Goal: Task Accomplishment & Management: Complete application form

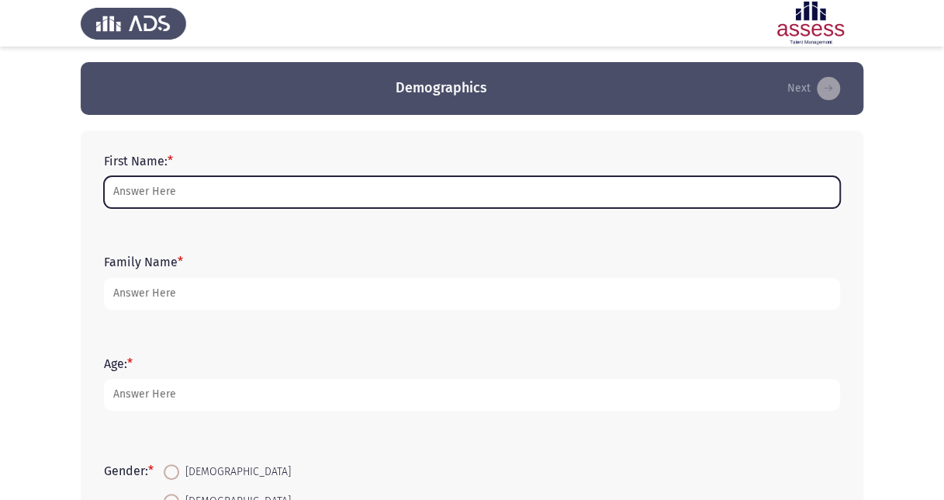
click at [220, 179] on input "First Name: *" at bounding box center [472, 192] width 736 height 32
click at [257, 182] on input "First Name: *" at bounding box center [472, 192] width 736 height 32
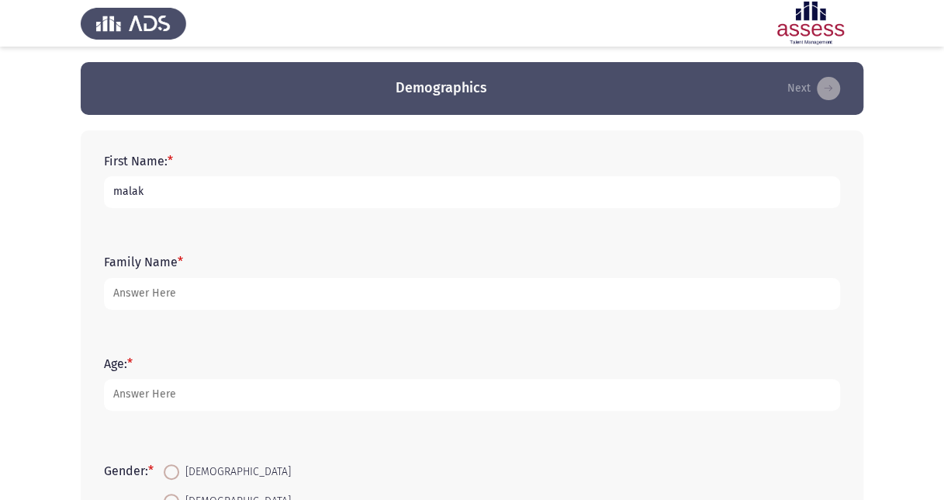
type input "malak"
type input "samir"
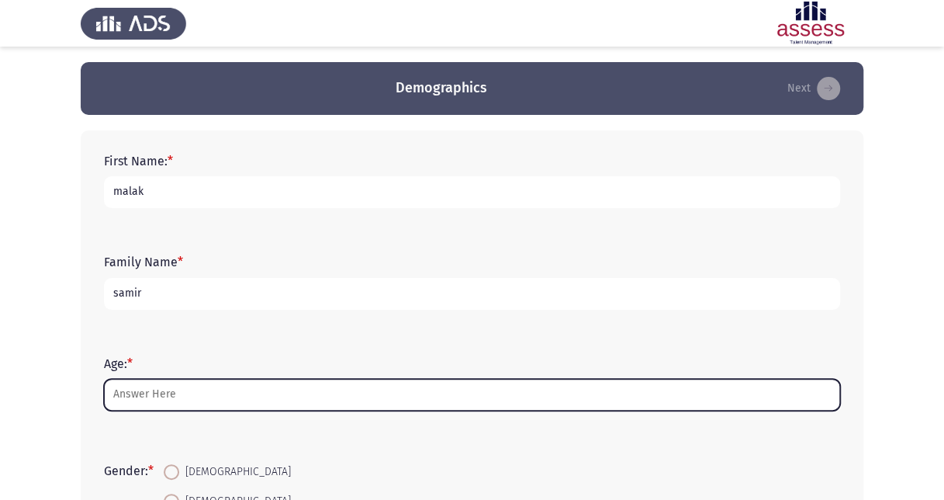
click at [199, 396] on input "Age: *" at bounding box center [472, 395] width 736 height 32
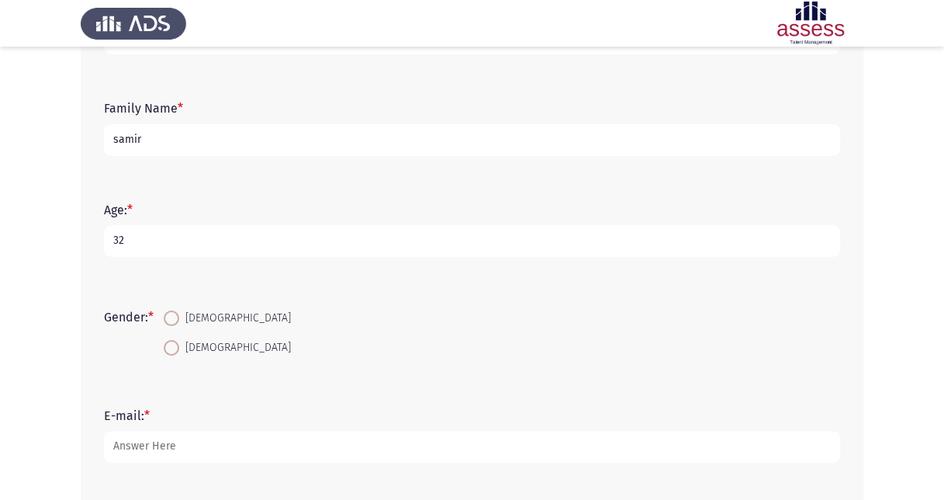
scroll to position [155, 0]
type input "32"
click at [177, 319] on span at bounding box center [172, 317] width 16 height 16
click at [177, 319] on input "Male" at bounding box center [172, 317] width 16 height 16
radio input "true"
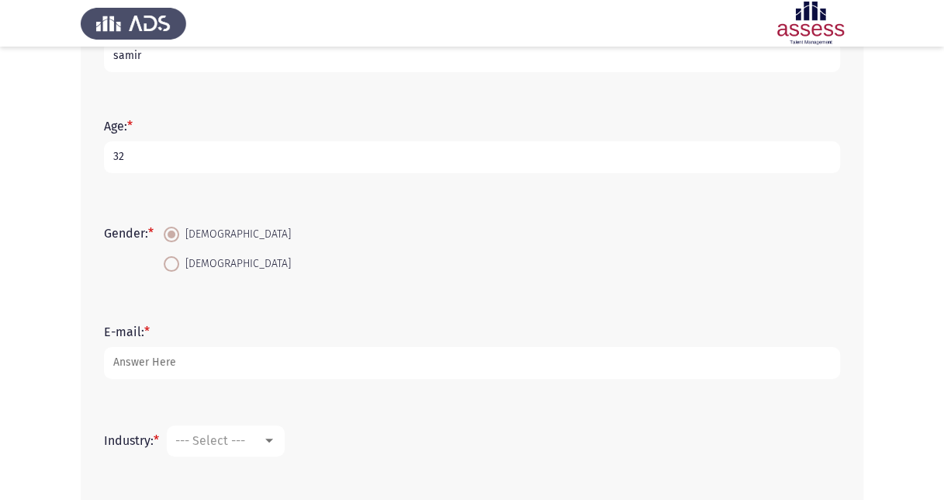
scroll to position [310, 0]
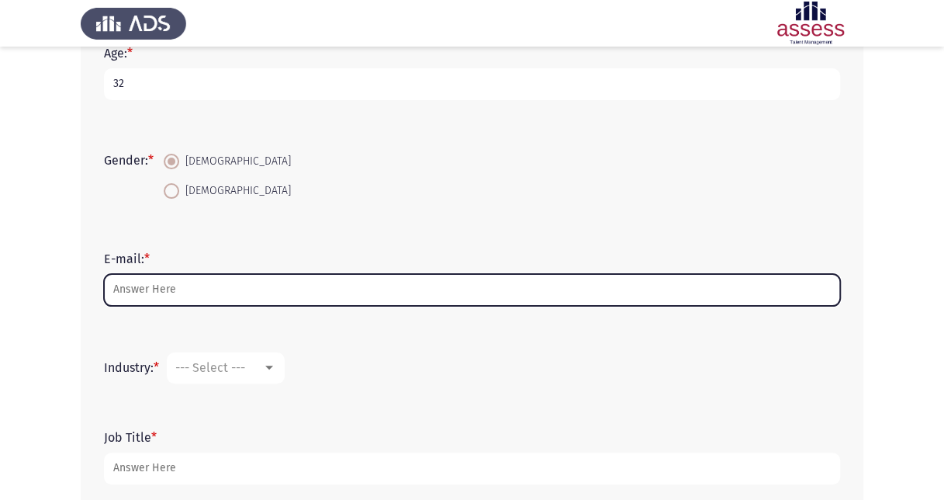
click at [180, 289] on input "E-mail: *" at bounding box center [472, 290] width 736 height 32
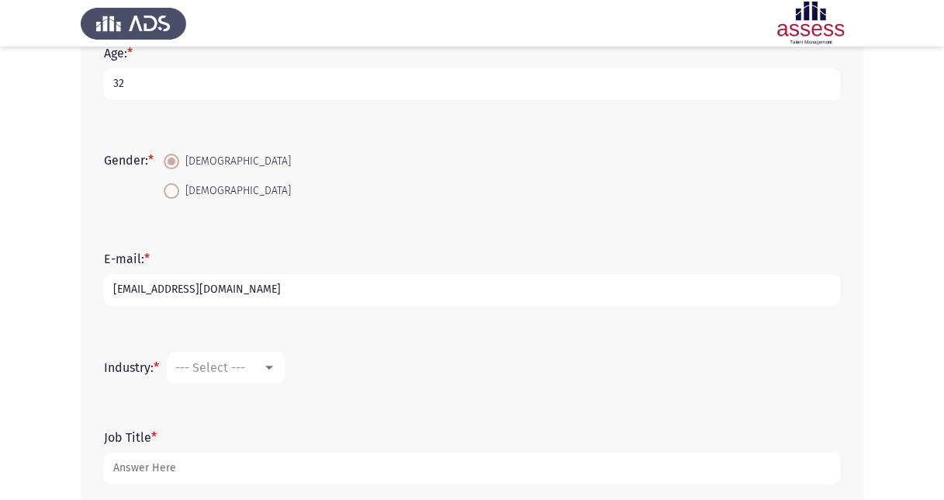
type input "[EMAIL_ADDRESS][DOMAIN_NAME]"
click at [225, 374] on mat-select "--- Select ---" at bounding box center [226, 367] width 118 height 31
click at [234, 373] on span "--- Select ---" at bounding box center [210, 367] width 70 height 15
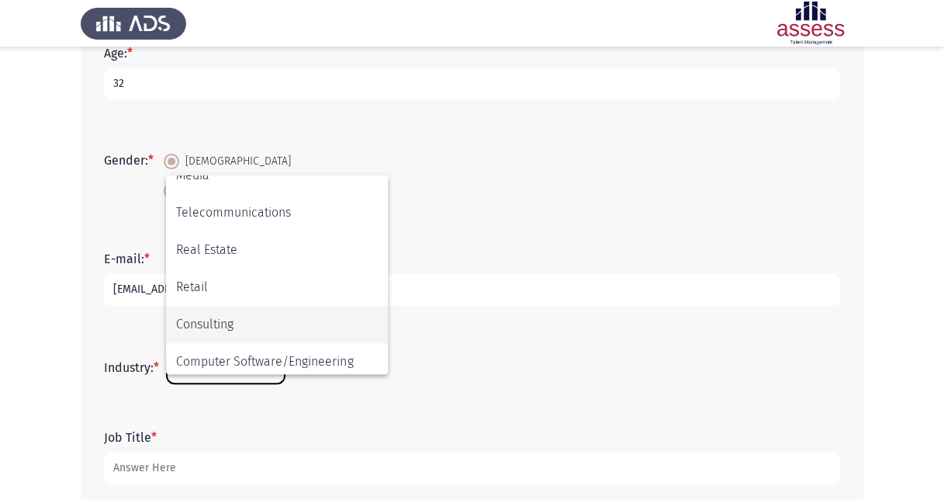
scroll to position [509, 0]
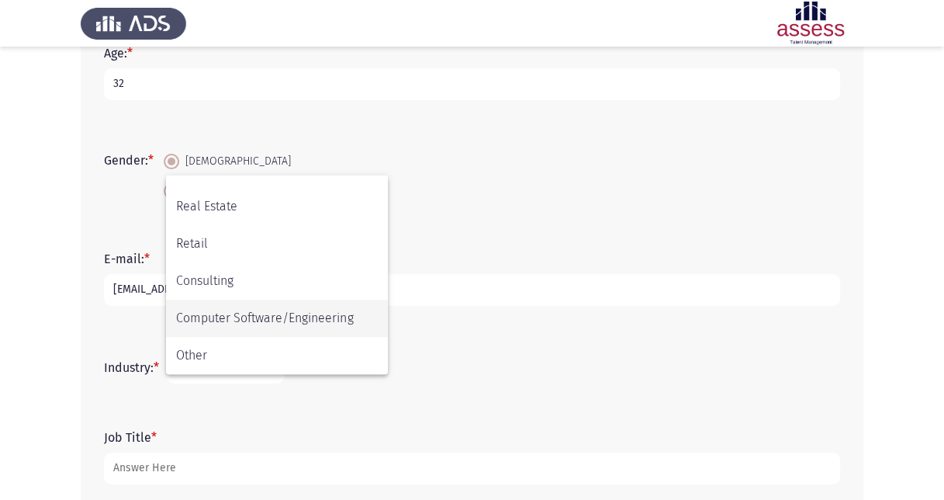
click at [317, 310] on span "Computer Software/Engineering" at bounding box center [277, 318] width 202 height 37
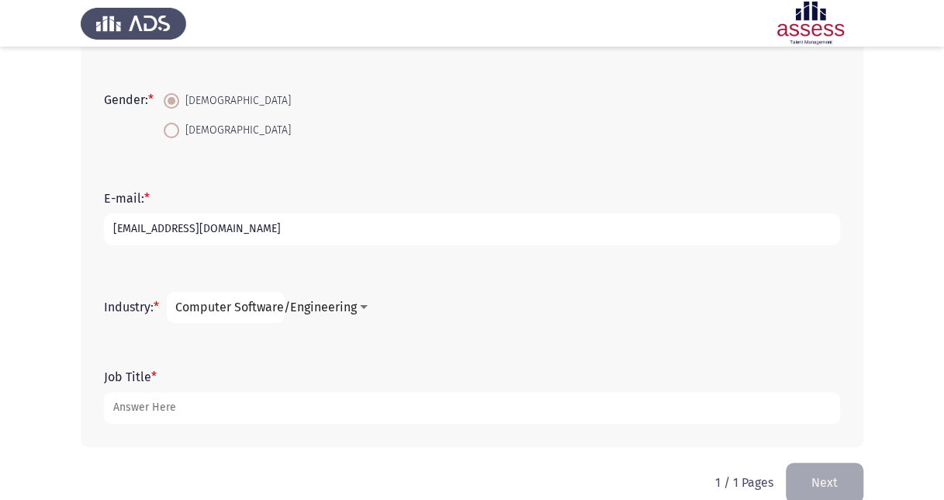
scroll to position [395, 0]
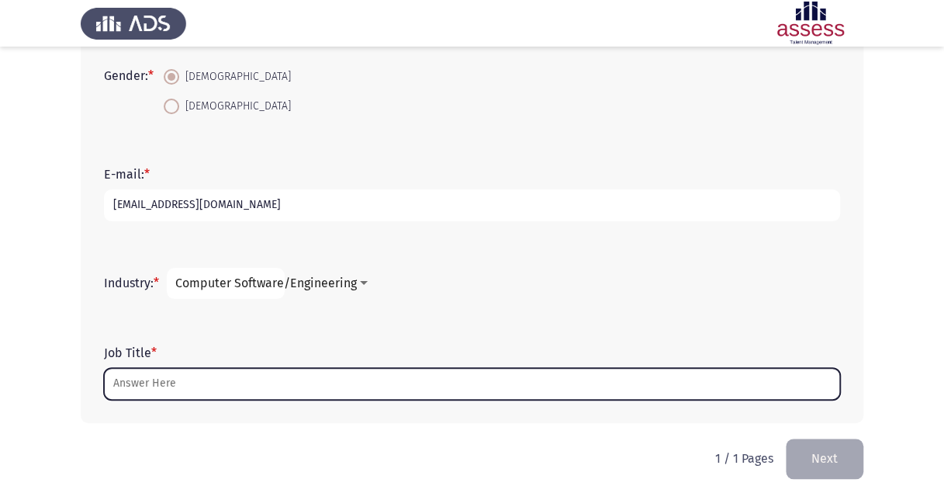
click at [235, 378] on input "Job Title *" at bounding box center [472, 384] width 736 height 32
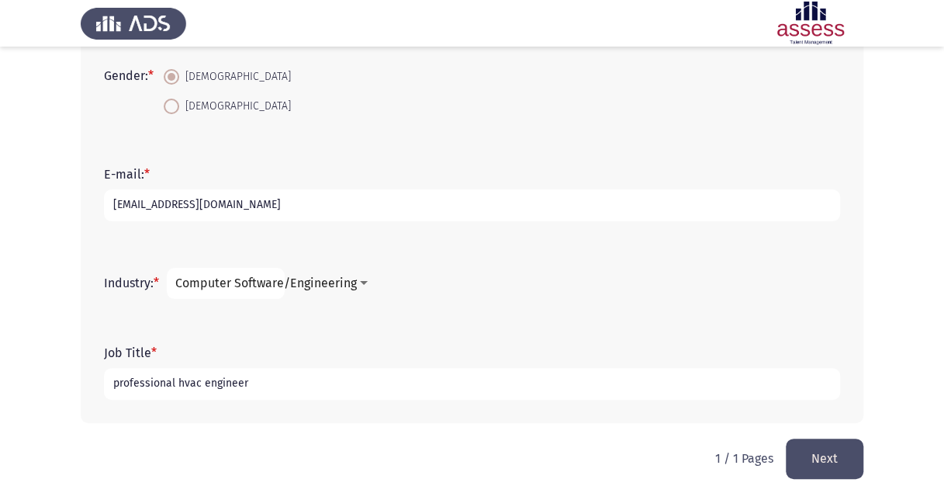
type input "professional hvac engineer"
click at [360, 280] on div at bounding box center [364, 283] width 14 height 12
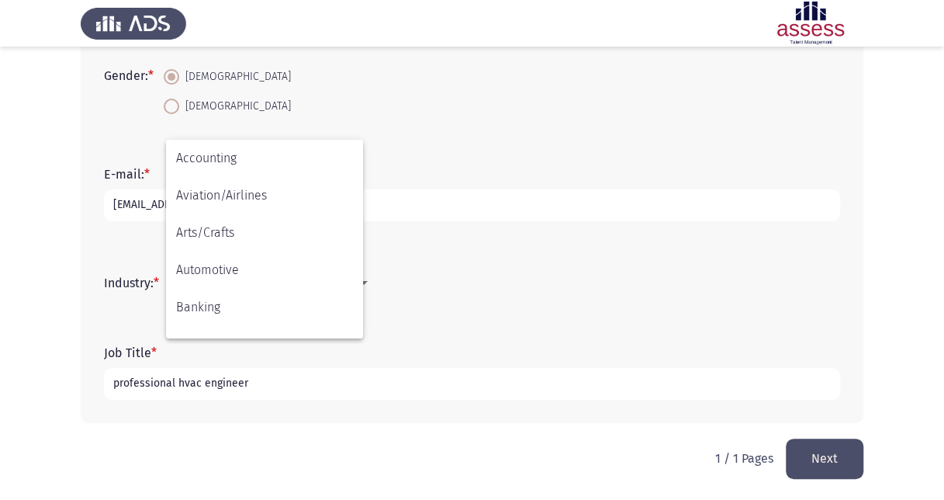
scroll to position [509, 0]
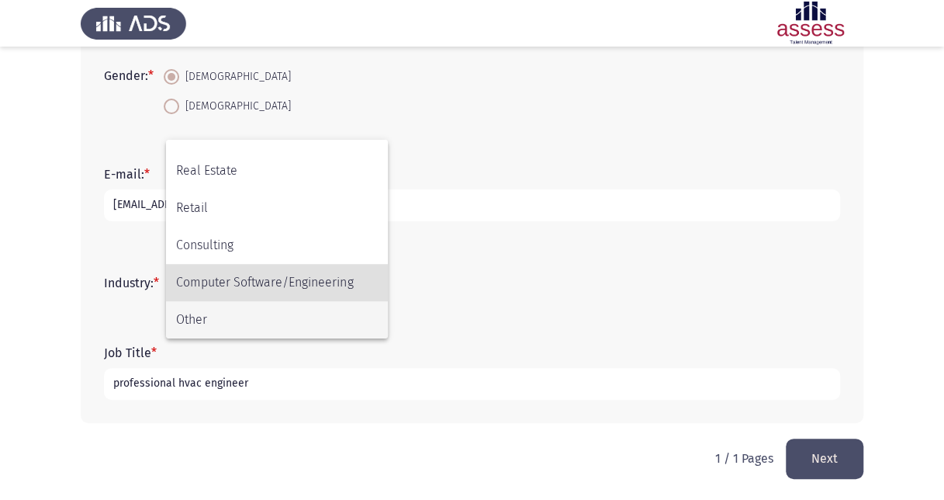
click at [296, 319] on span "Other" at bounding box center [277, 319] width 202 height 37
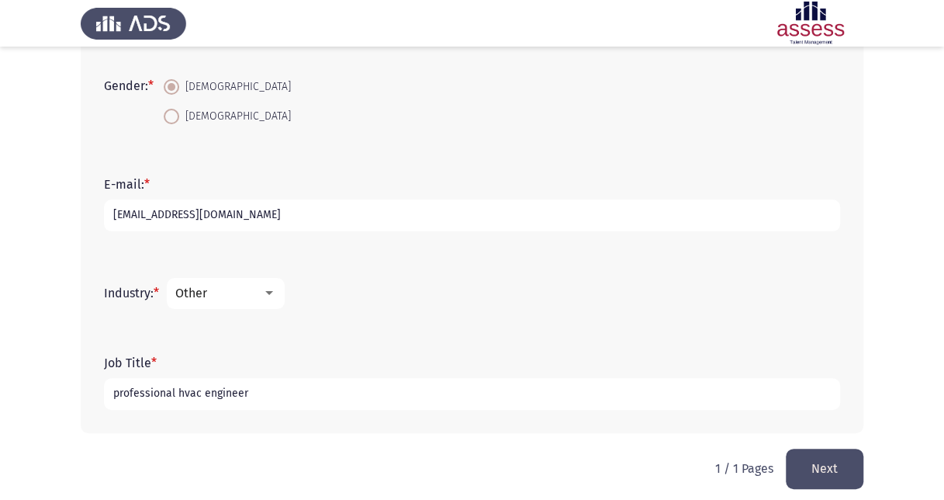
scroll to position [395, 0]
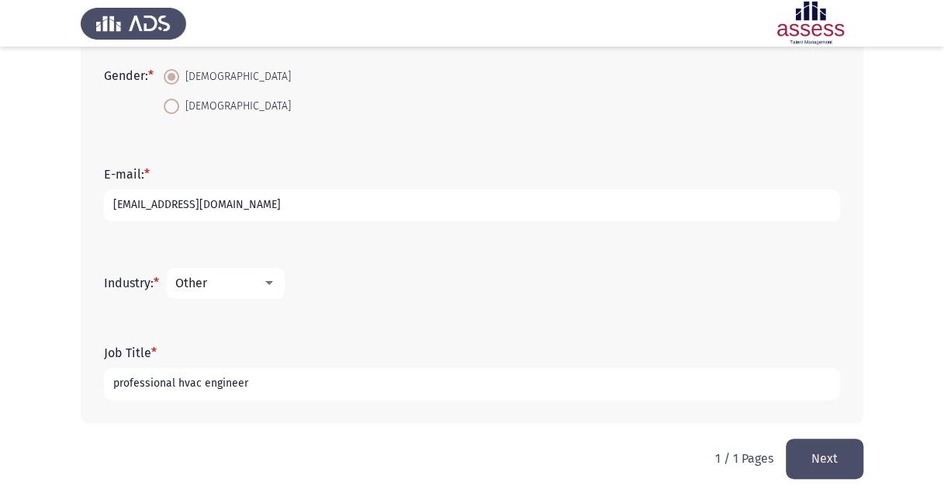
click at [809, 464] on button "Next" at bounding box center [825, 458] width 78 height 40
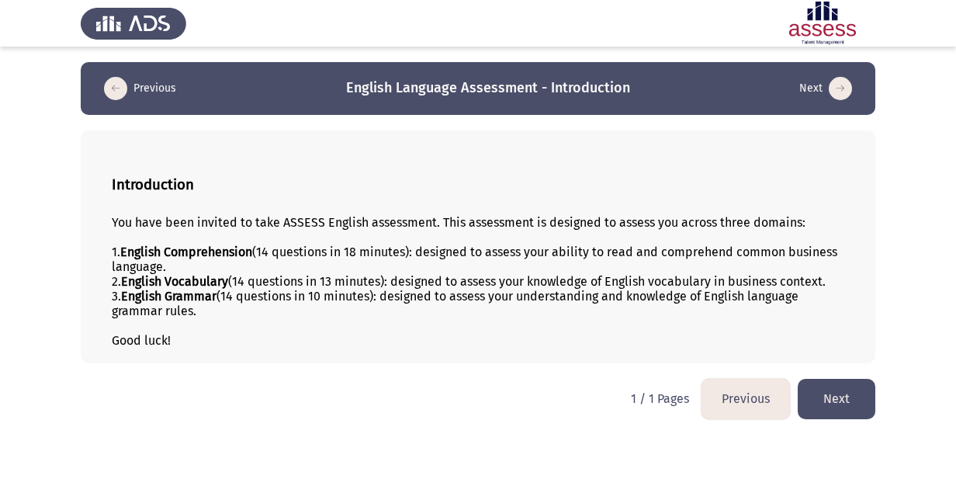
click at [821, 400] on button "Next" at bounding box center [837, 399] width 78 height 40
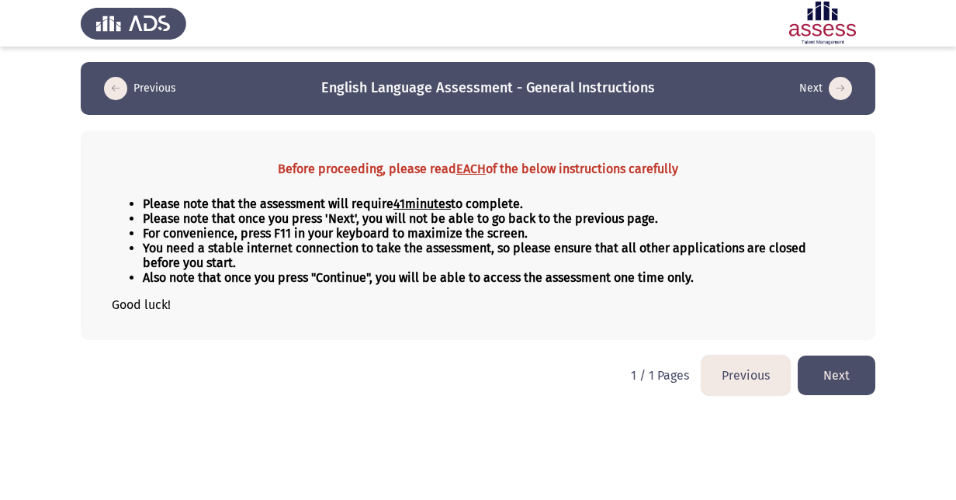
click at [832, 373] on button "Next" at bounding box center [837, 375] width 78 height 40
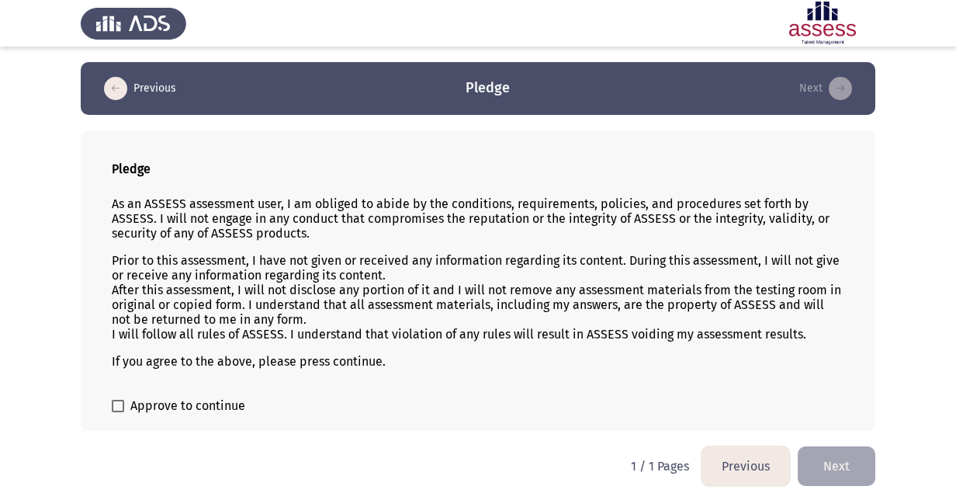
click at [155, 393] on div "Pledge As an ASSESS assessment user, I am obliged to abide by the conditions, r…" at bounding box center [478, 280] width 795 height 300
click at [127, 400] on label "Approve to continue" at bounding box center [178, 406] width 133 height 19
click at [118, 412] on input "Approve to continue" at bounding box center [117, 412] width 1 height 1
checkbox input "true"
click at [845, 457] on button "Next" at bounding box center [837, 466] width 78 height 40
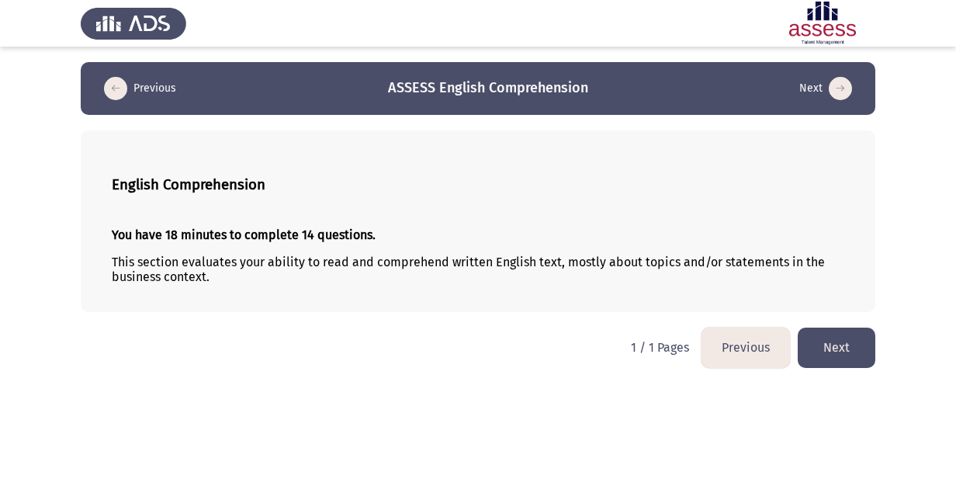
click at [847, 355] on button "Next" at bounding box center [837, 347] width 78 height 40
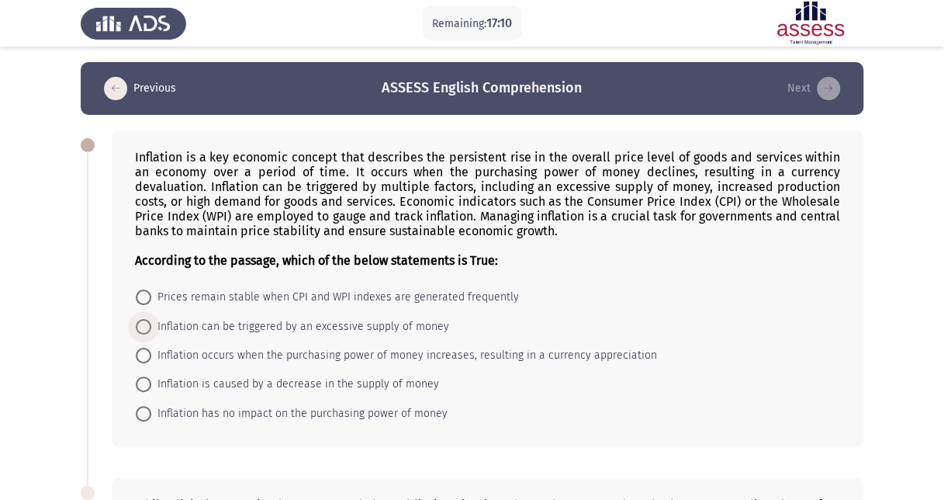
click at [151, 320] on span at bounding box center [144, 327] width 16 height 16
click at [151, 320] on input "Inflation can be triggered by an excessive supply of money" at bounding box center [144, 327] width 16 height 16
radio input "true"
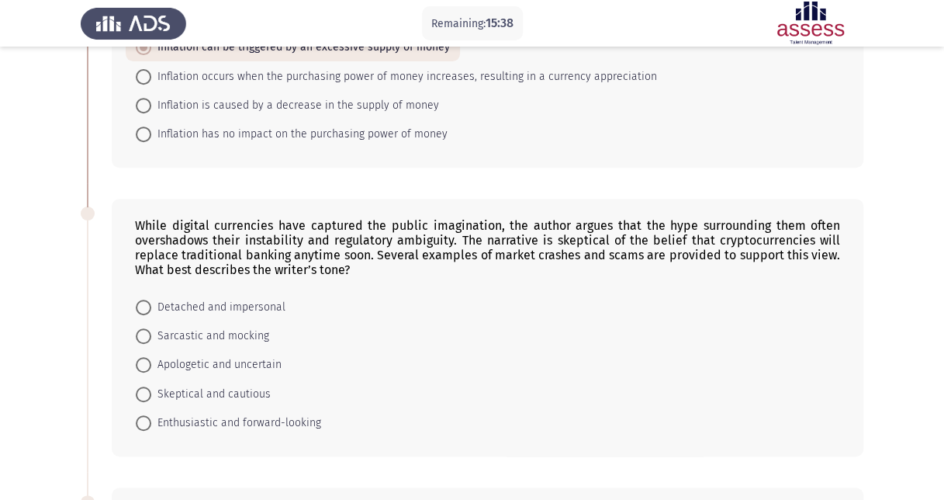
scroll to position [310, 0]
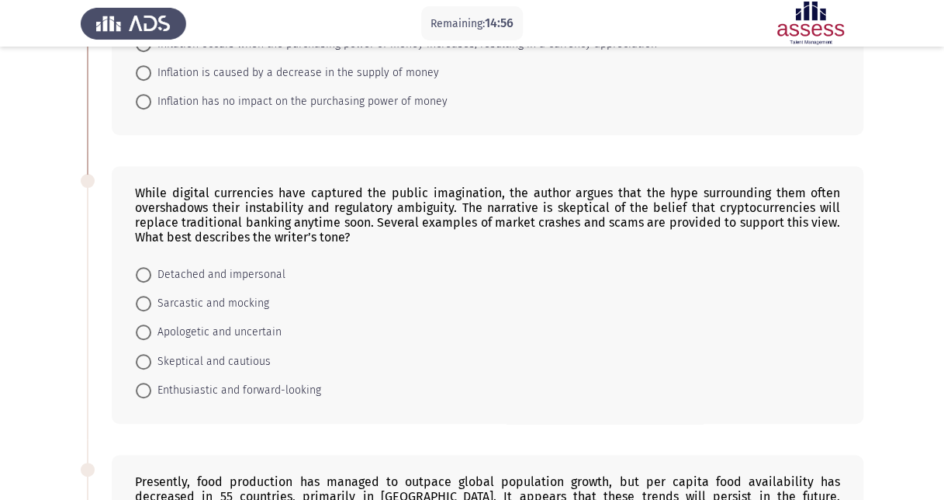
click at [177, 360] on span "Skeptical and cautious" at bounding box center [211, 361] width 120 height 19
click at [151, 360] on input "Skeptical and cautious" at bounding box center [144, 362] width 16 height 16
radio input "true"
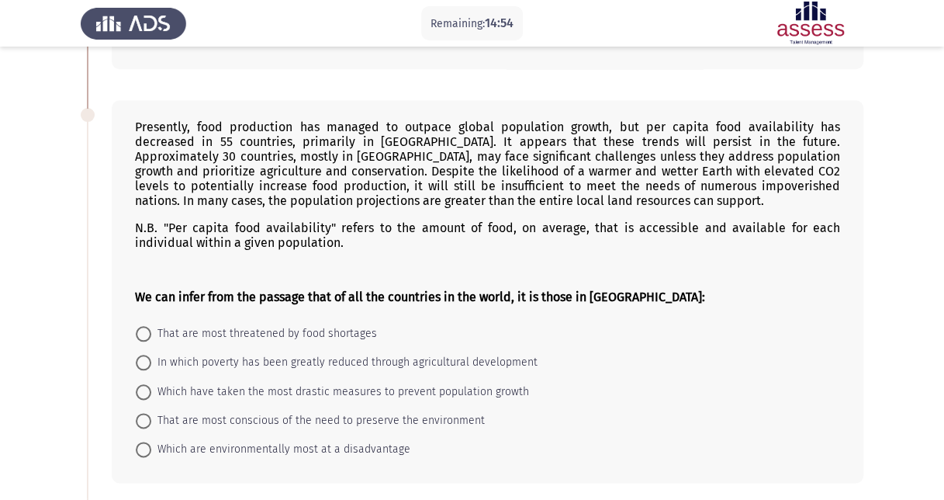
scroll to position [698, 0]
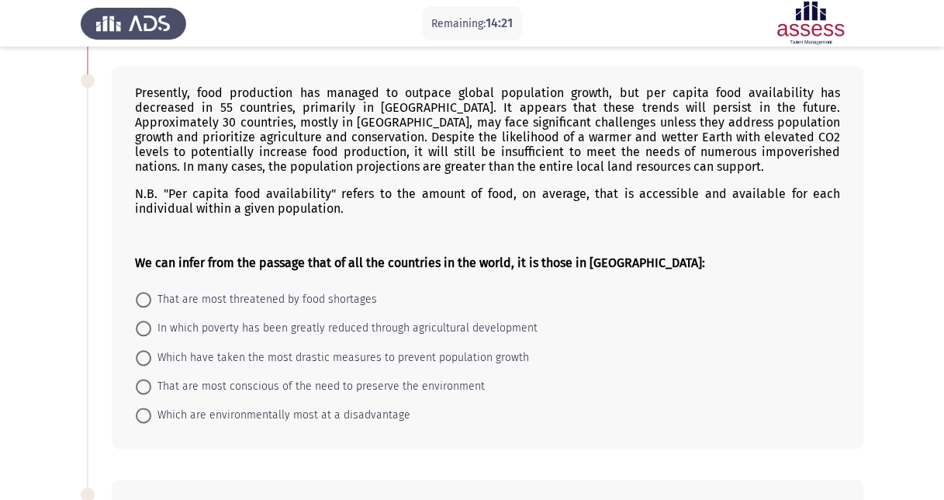
click at [296, 292] on span "That are most threatened by food shortages" at bounding box center [264, 299] width 226 height 19
click at [151, 292] on input "That are most threatened by food shortages" at bounding box center [144, 300] width 16 height 16
radio input "true"
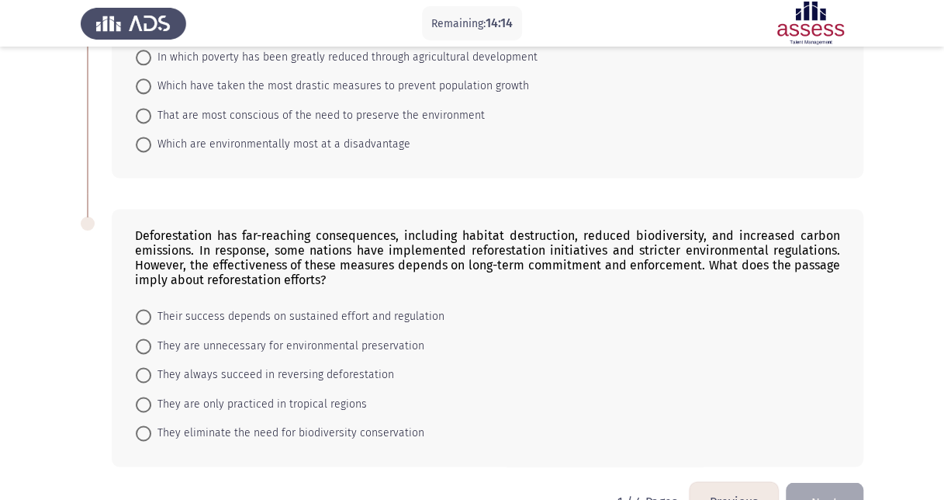
scroll to position [1001, 0]
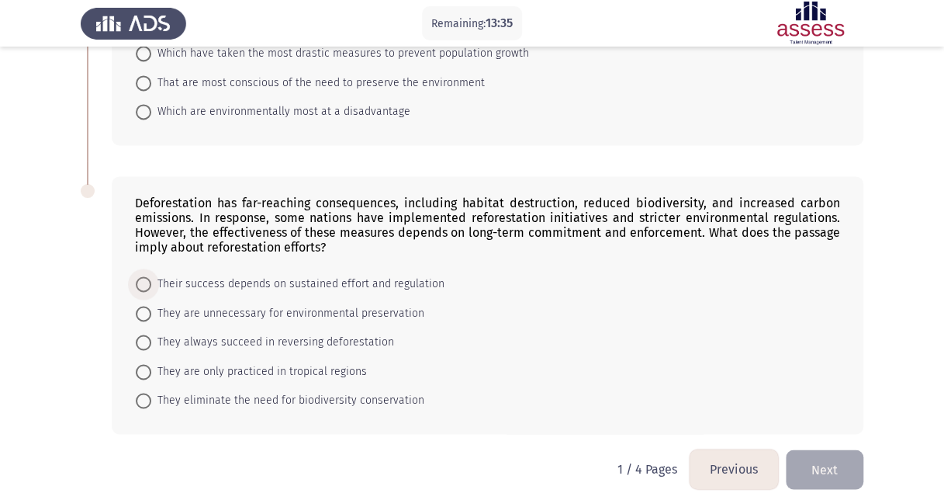
click at [376, 275] on span "Their success depends on sustained effort and regulation" at bounding box center [297, 284] width 293 height 19
click at [151, 276] on input "Their success depends on sustained effort and regulation" at bounding box center [144, 284] width 16 height 16
radio input "true"
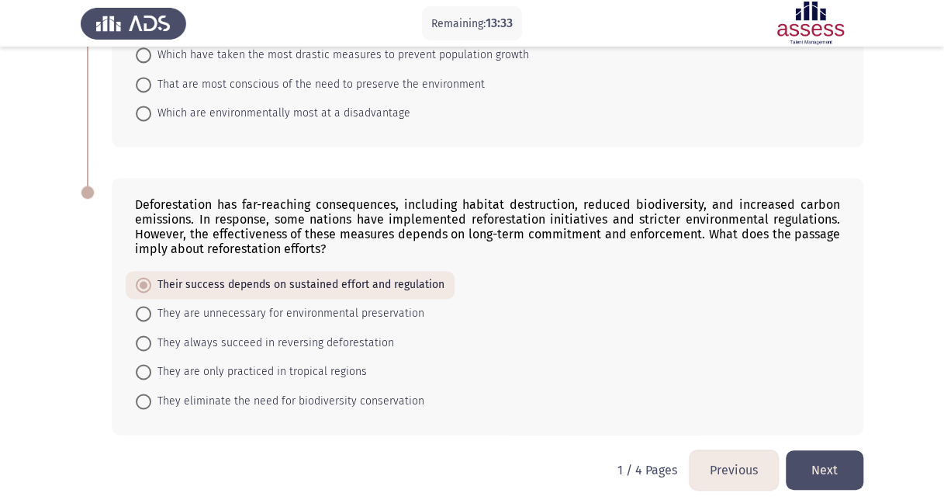
click at [826, 456] on button "Next" at bounding box center [825, 470] width 78 height 40
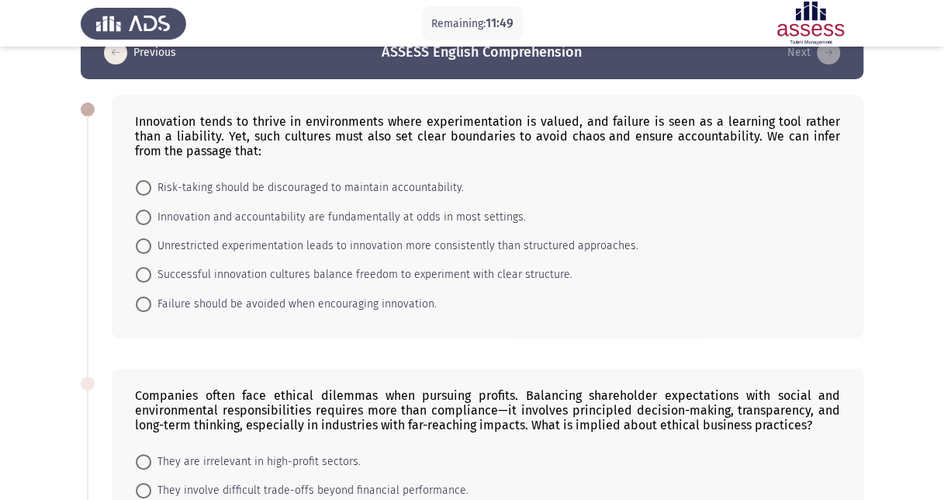
scroll to position [0, 0]
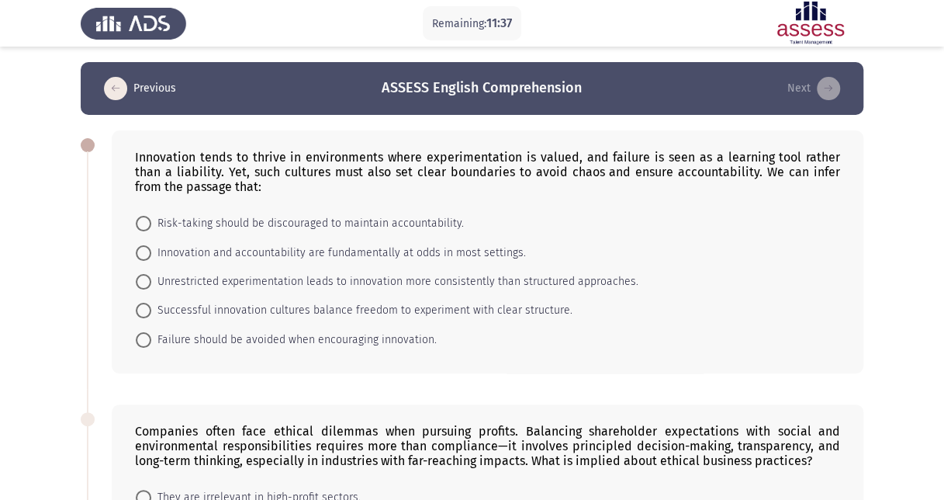
click at [142, 247] on span at bounding box center [144, 253] width 16 height 16
click at [142, 247] on input "Innovation and accountability are fundamentally at odds in most settings." at bounding box center [144, 253] width 16 height 16
radio input "true"
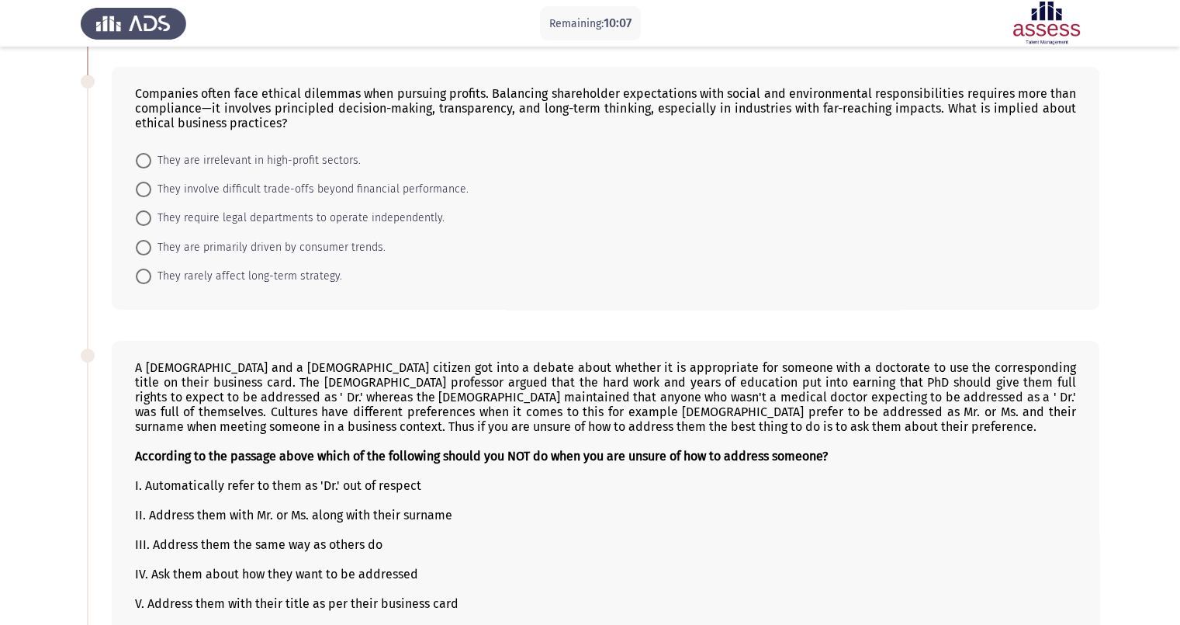
scroll to position [291, 0]
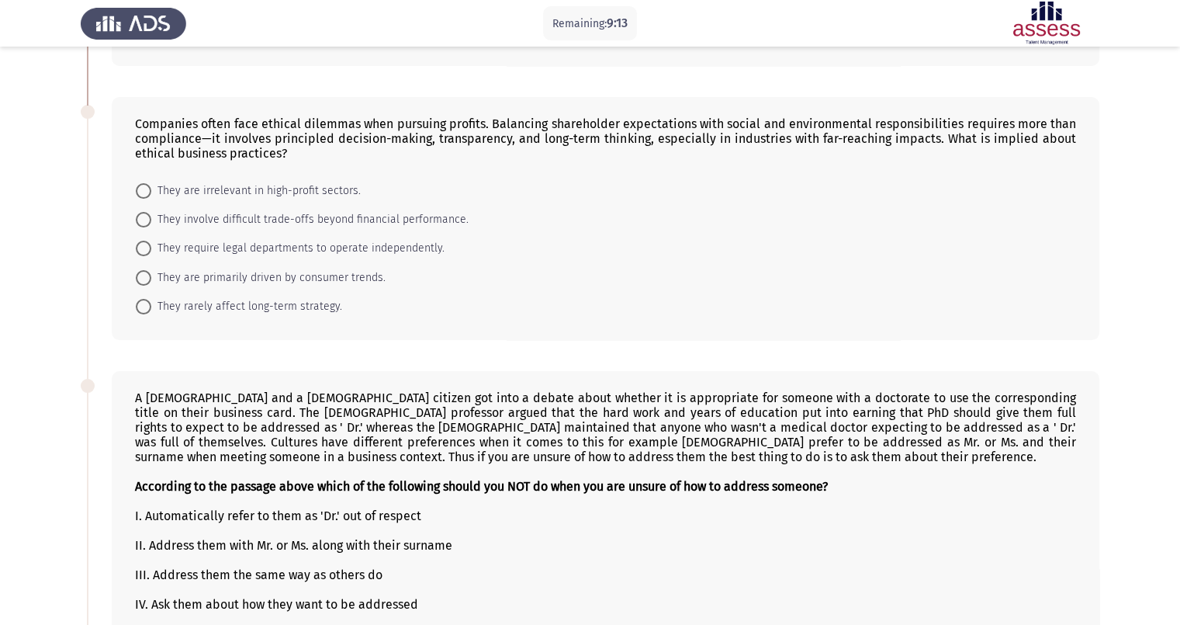
click at [145, 217] on span at bounding box center [144, 220] width 16 height 16
click at [145, 217] on input "They involve difficult trade-offs beyond financial performance." at bounding box center [144, 220] width 16 height 16
radio input "true"
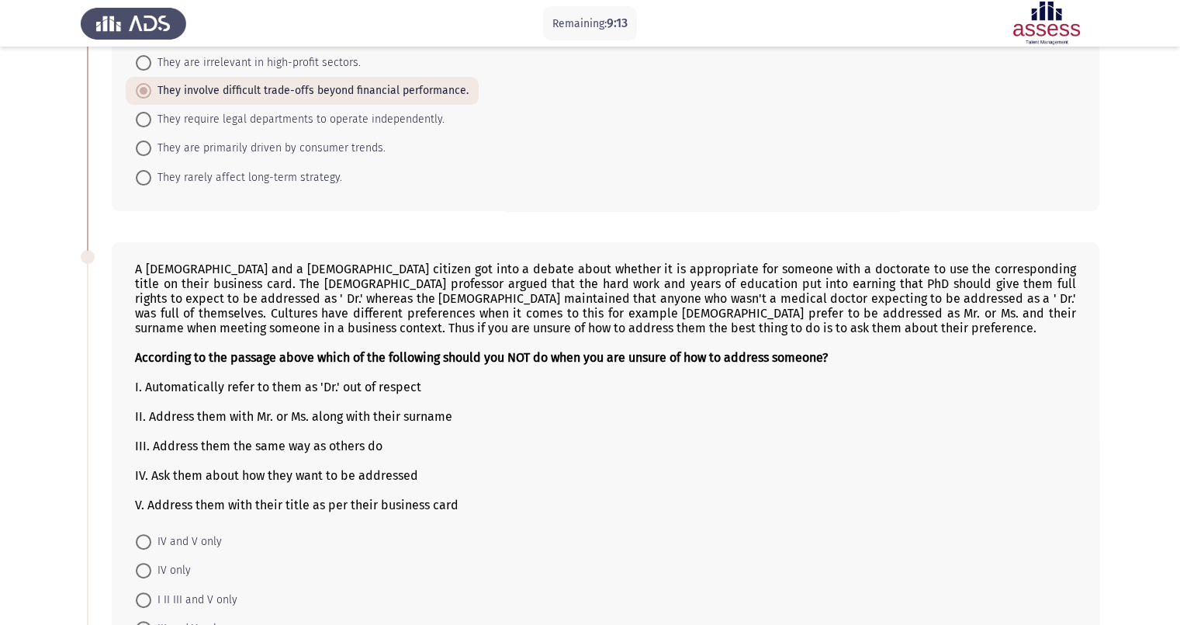
scroll to position [582, 0]
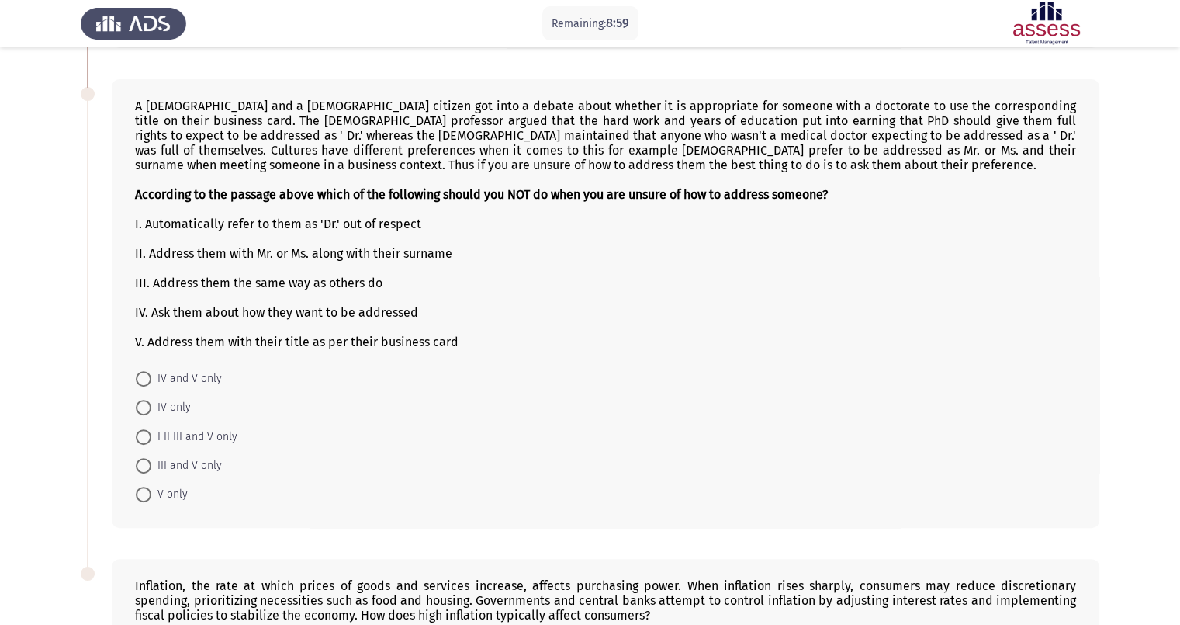
click at [190, 231] on div "I. Automatically refer to them as 'Dr.' out of respect" at bounding box center [605, 224] width 941 height 15
click at [175, 415] on span "IV only" at bounding box center [171, 407] width 40 height 19
click at [151, 415] on input "IV only" at bounding box center [144, 408] width 16 height 16
radio input "true"
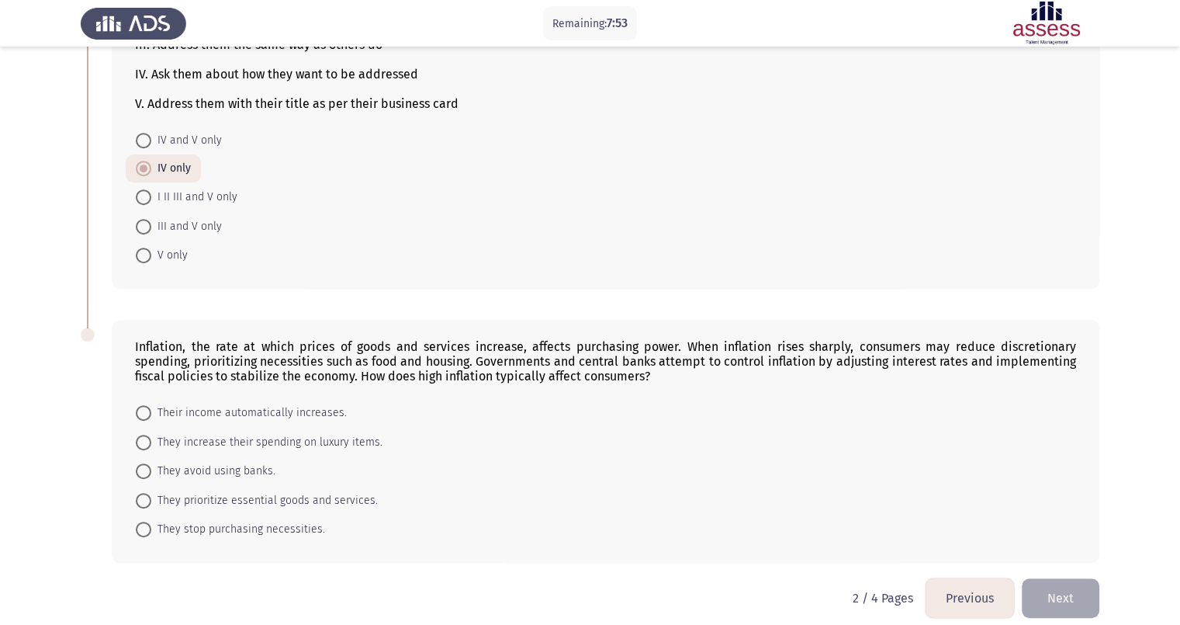
scroll to position [845, 0]
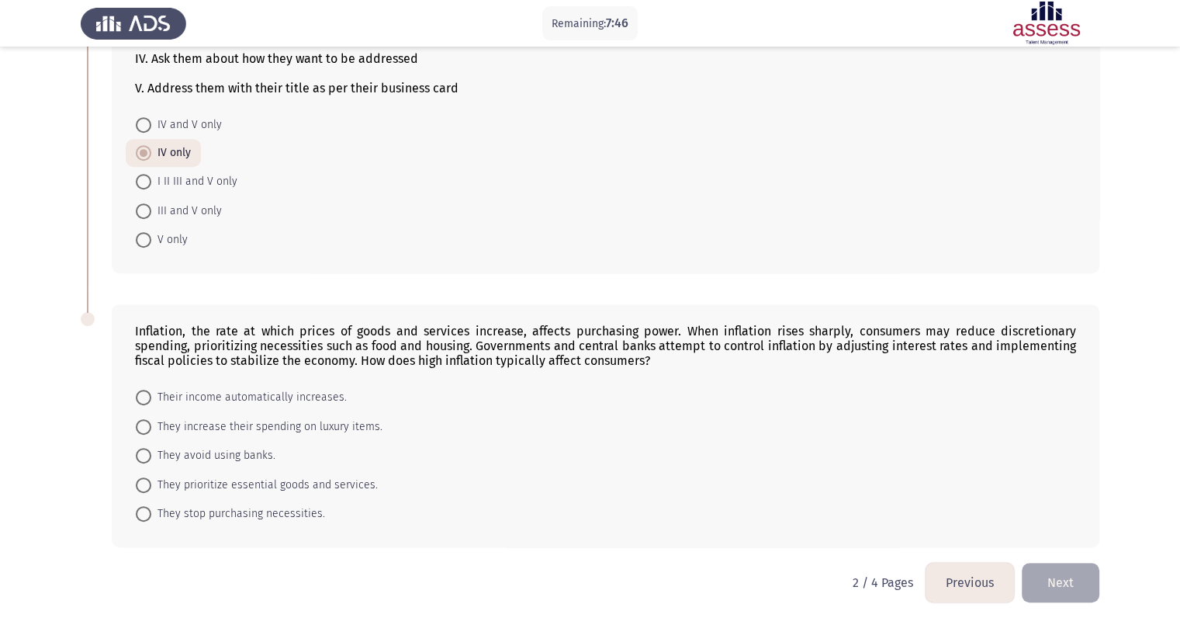
drag, startPoint x: 119, startPoint y: 307, endPoint x: 123, endPoint y: 318, distance: 11.8
click at [123, 318] on div "Inflation, the rate at which prices of goods and services increase, affects pur…" at bounding box center [606, 425] width 988 height 243
click at [210, 480] on span "They prioritize essential goods and services." at bounding box center [264, 485] width 227 height 19
click at [151, 480] on input "They prioritize essential goods and services." at bounding box center [144, 485] width 16 height 16
radio input "true"
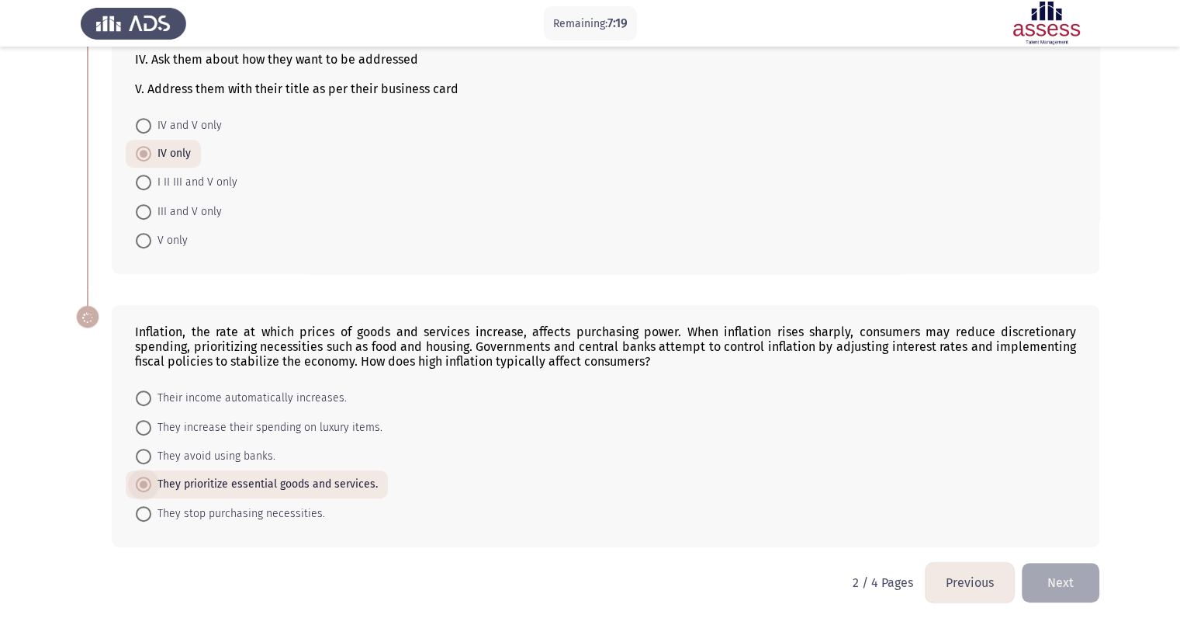
scroll to position [844, 0]
click at [944, 499] on button "Next" at bounding box center [1061, 583] width 78 height 40
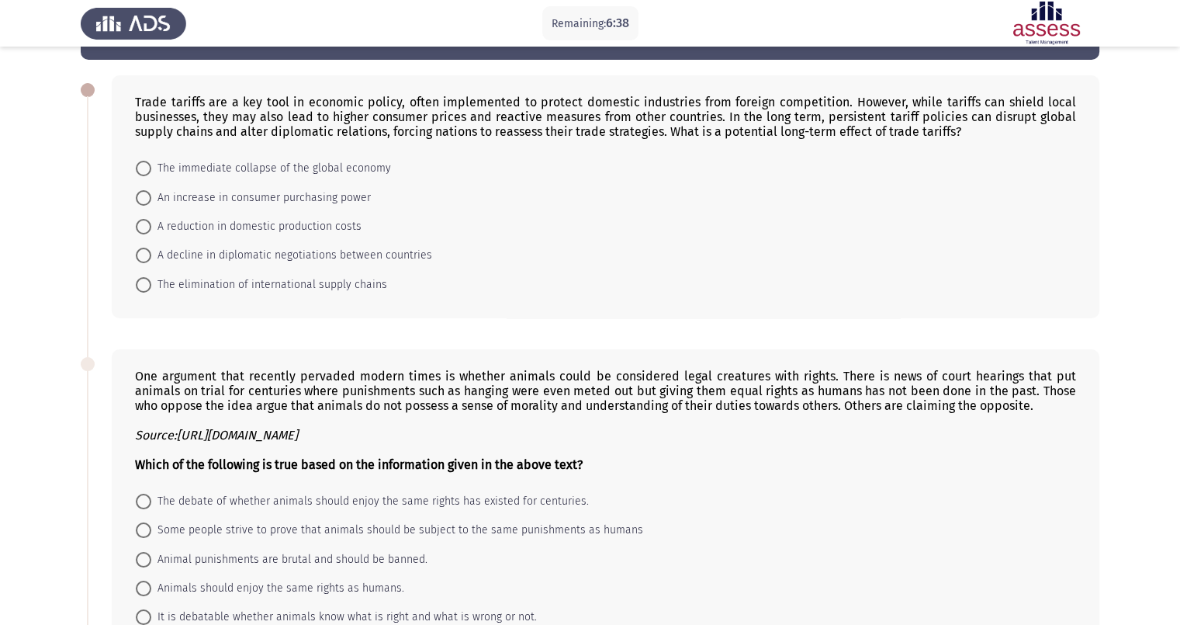
scroll to position [96, 0]
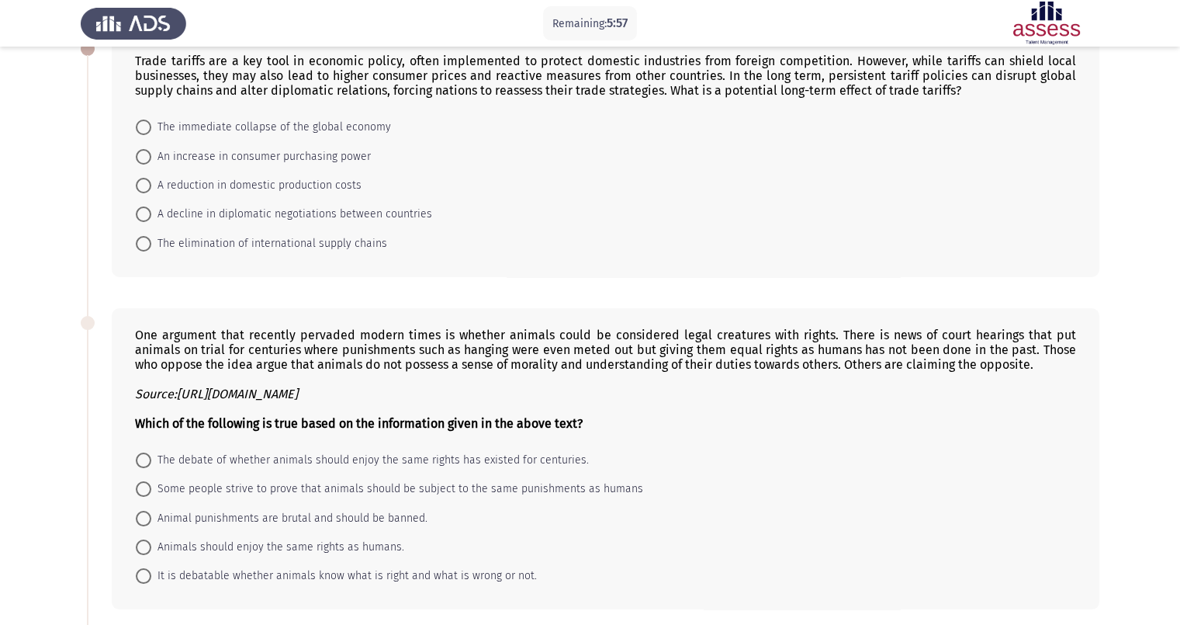
click at [329, 217] on span "A decline in diplomatic negotiations between countries" at bounding box center [291, 214] width 281 height 19
click at [151, 217] on input "A decline in diplomatic negotiations between countries" at bounding box center [144, 214] width 16 height 16
radio input "true"
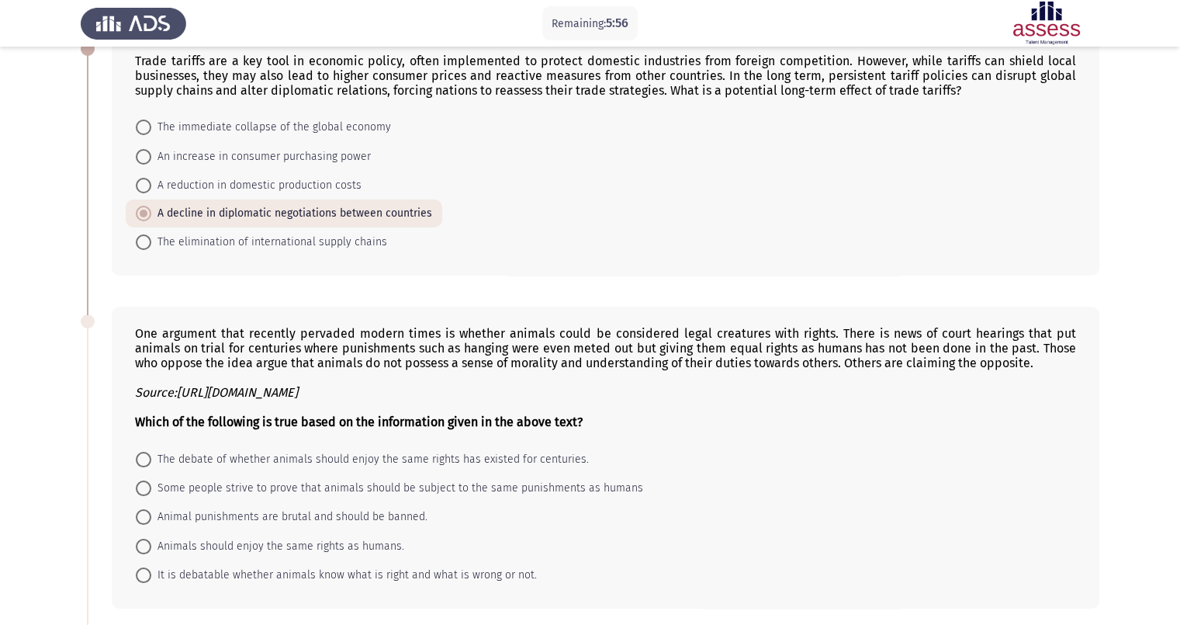
scroll to position [291, 0]
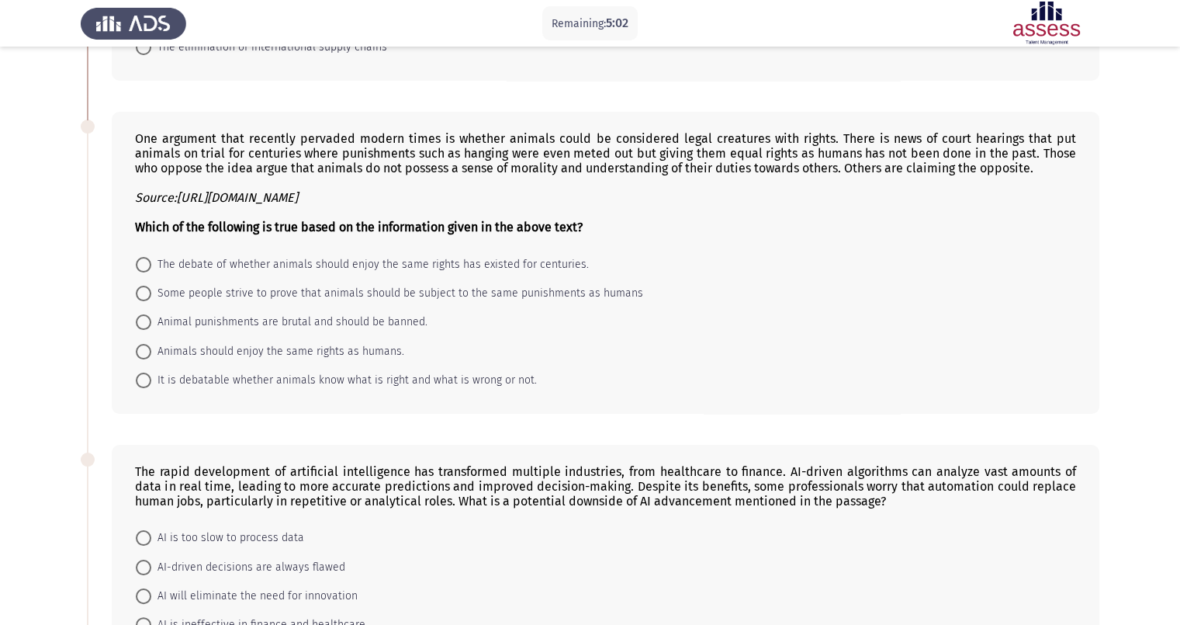
click at [488, 389] on span "It is debatable whether animals know what is right and what is wrong or not." at bounding box center [344, 380] width 386 height 19
click at [151, 388] on input "It is debatable whether animals know what is right and what is wrong or not." at bounding box center [144, 380] width 16 height 16
radio input "true"
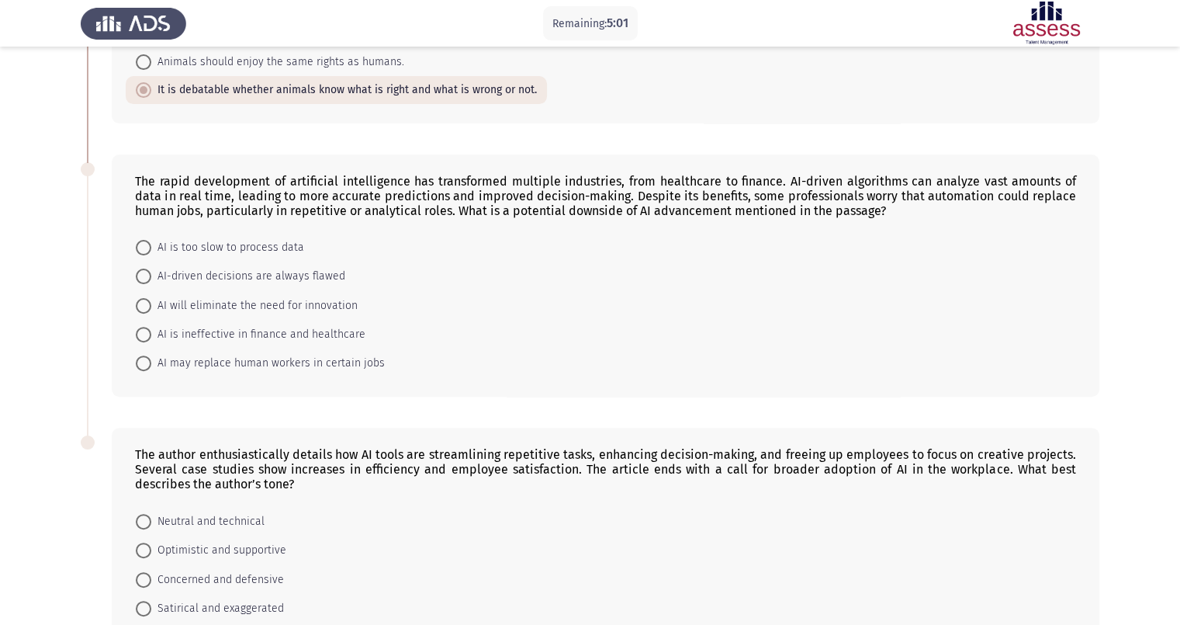
scroll to position [582, 0]
click at [304, 369] on span "AI may replace human workers in certain jobs" at bounding box center [268, 361] width 234 height 19
click at [151, 369] on input "AI may replace human workers in certain jobs" at bounding box center [144, 362] width 16 height 16
radio input "true"
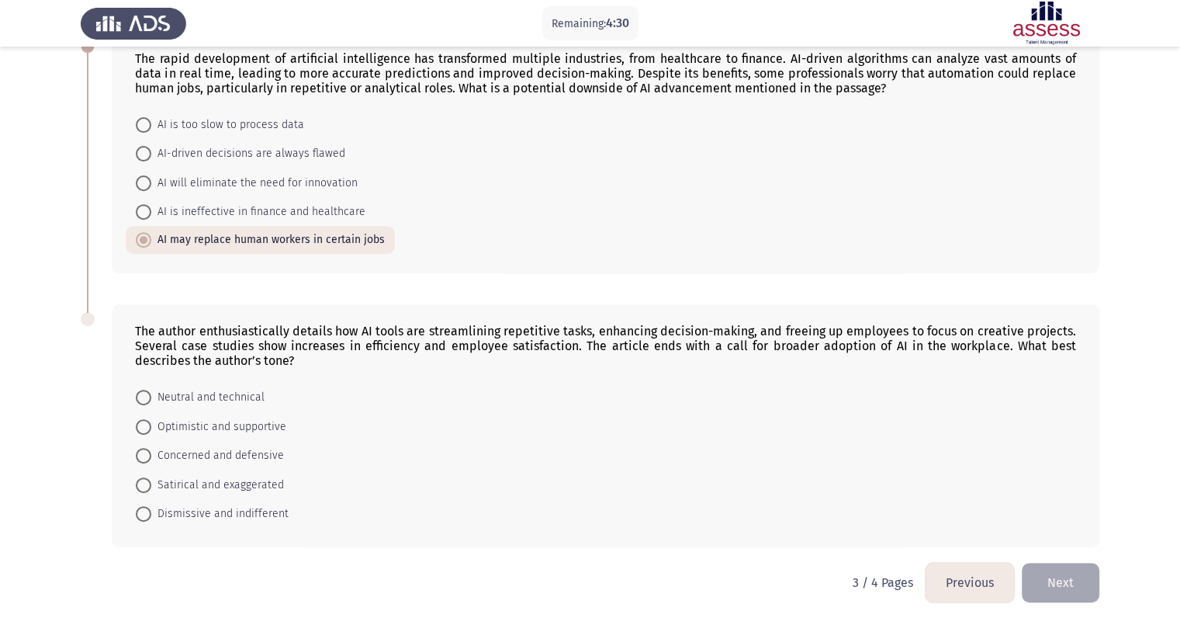
scroll to position [711, 0]
click at [221, 417] on span "Optimistic and supportive" at bounding box center [218, 426] width 135 height 19
click at [151, 419] on input "Optimistic and supportive" at bounding box center [144, 427] width 16 height 16
radio input "true"
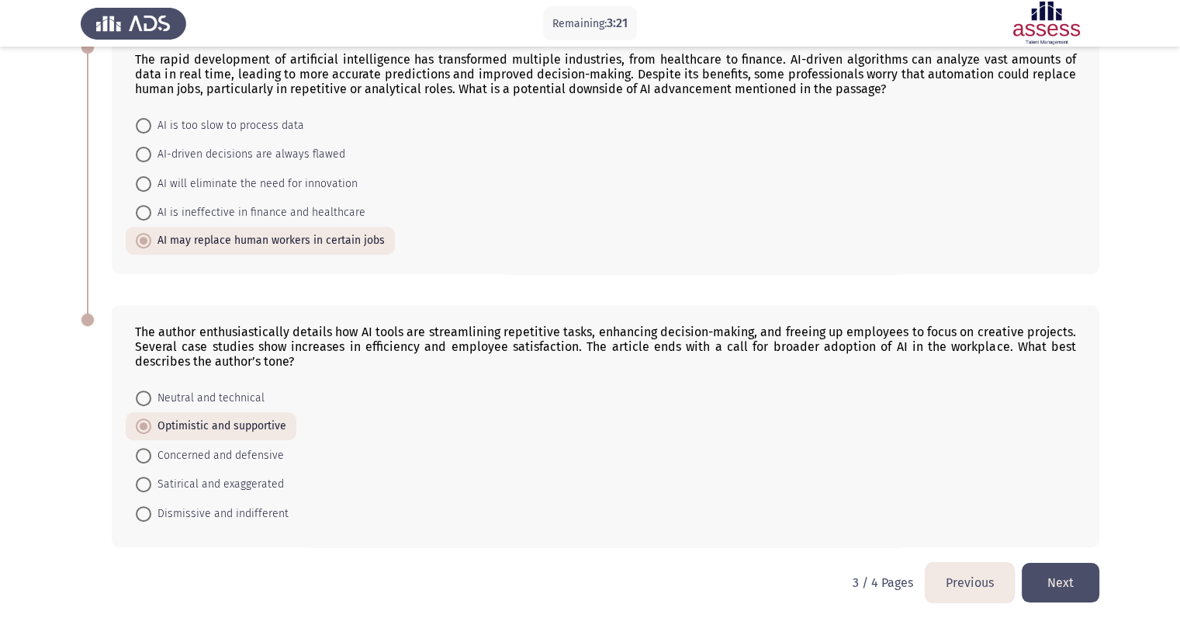
click at [944, 499] on button "Next" at bounding box center [1061, 583] width 78 height 40
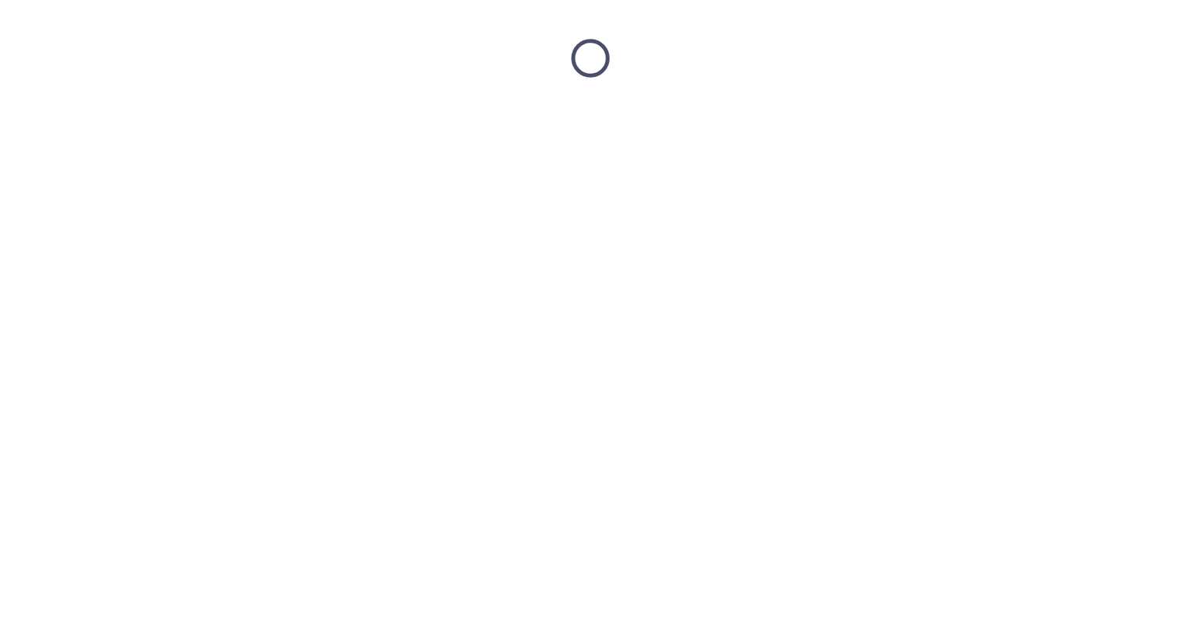
scroll to position [0, 0]
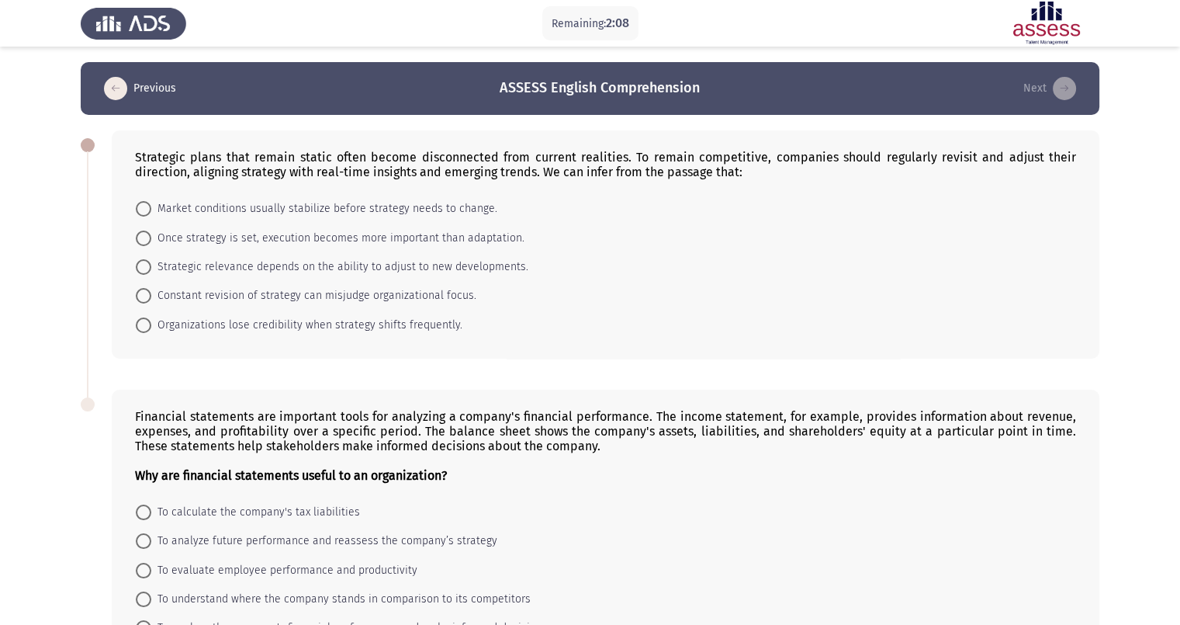
click at [477, 254] on mat-radio-button "Strategic relevance depends on the ability to adjust to new developments." at bounding box center [332, 266] width 413 height 29
click at [471, 264] on span "Strategic relevance depends on the ability to adjust to new developments." at bounding box center [339, 267] width 377 height 19
click at [151, 264] on input "Strategic relevance depends on the ability to adjust to new developments." at bounding box center [144, 267] width 16 height 16
radio input "true"
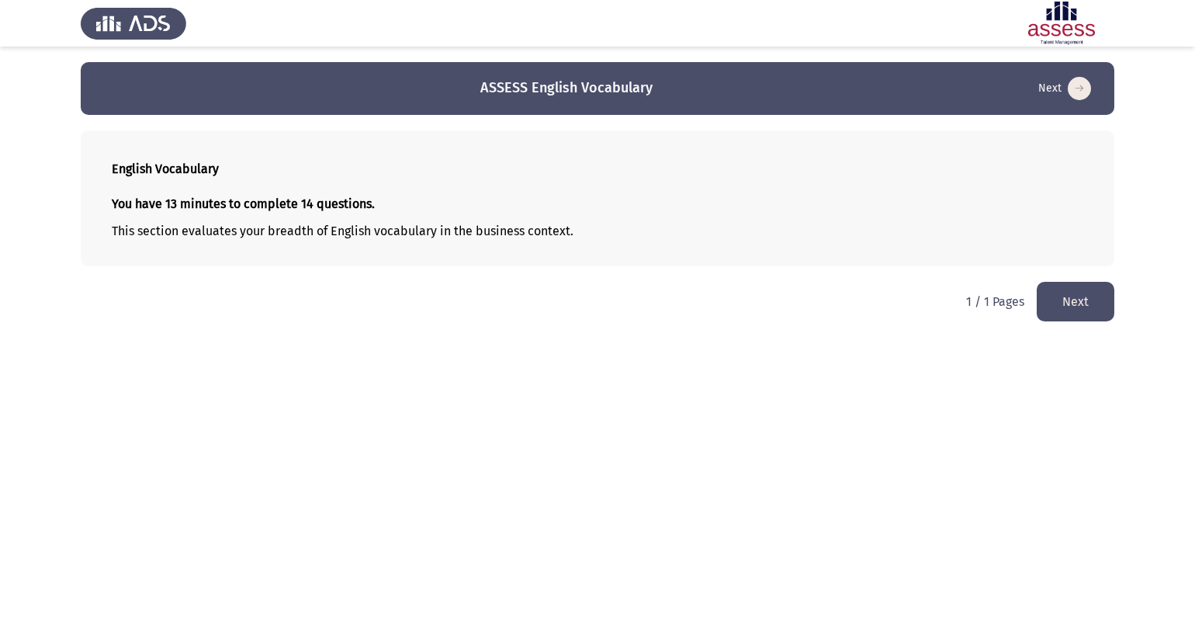
click at [944, 306] on button "Next" at bounding box center [1076, 302] width 78 height 40
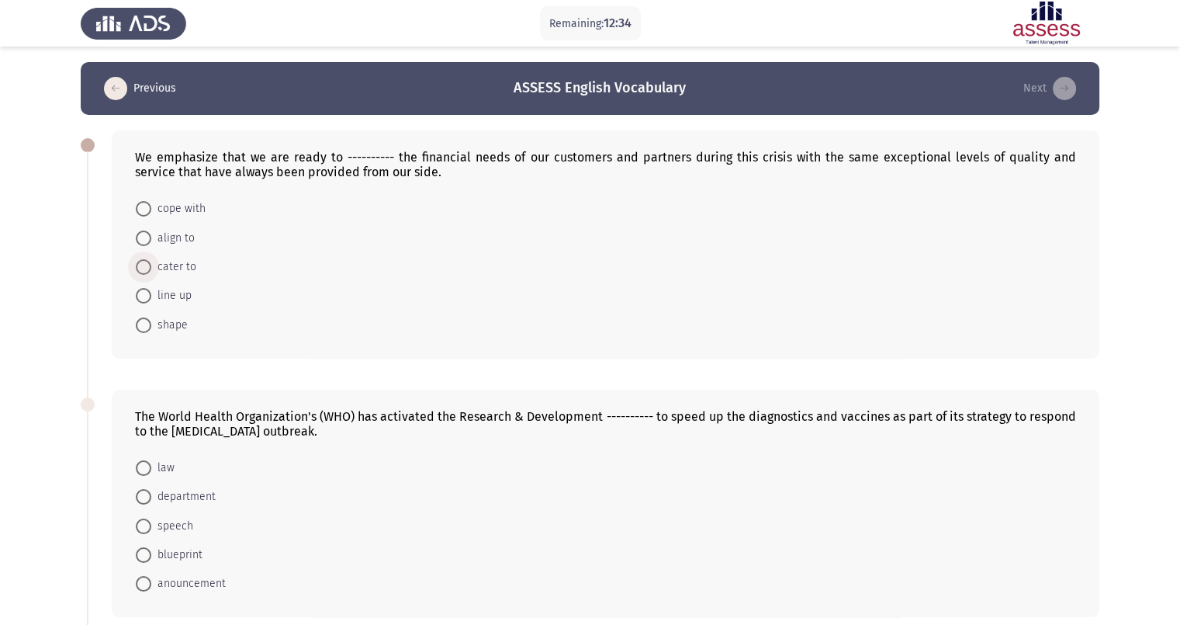
click at [156, 271] on span "cater to" at bounding box center [173, 267] width 45 height 19
click at [151, 271] on input "cater to" at bounding box center [144, 267] width 16 height 16
radio input "true"
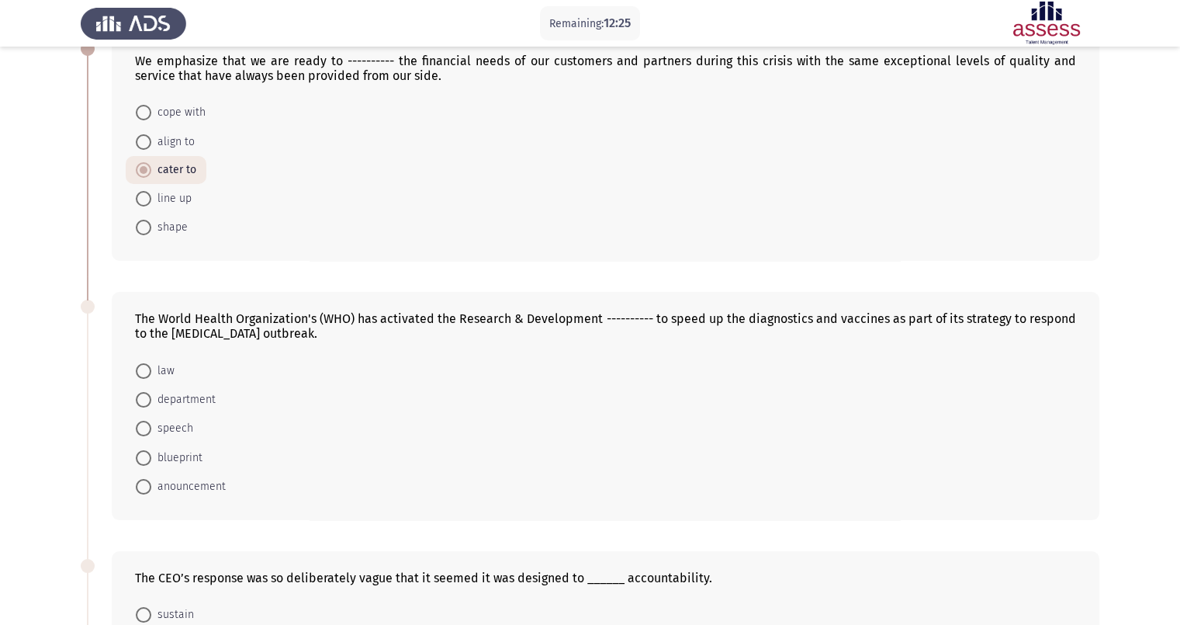
click at [178, 466] on span "blueprint" at bounding box center [176, 458] width 51 height 19
click at [151, 466] on input "blueprint" at bounding box center [144, 458] width 16 height 16
radio input "true"
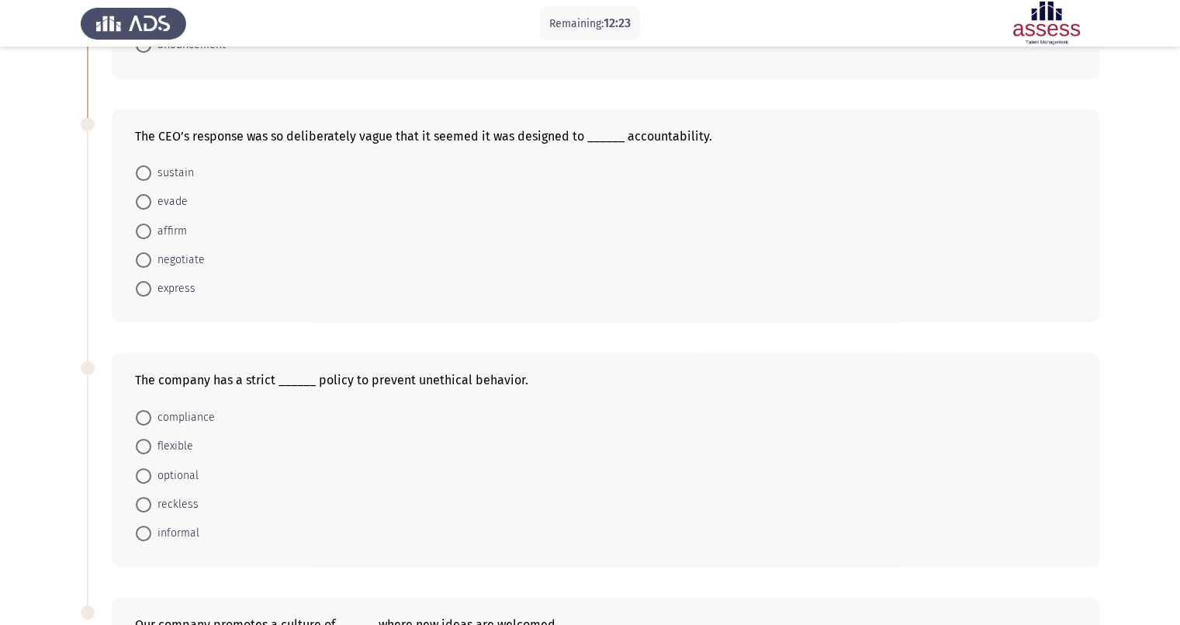
scroll to position [582, 0]
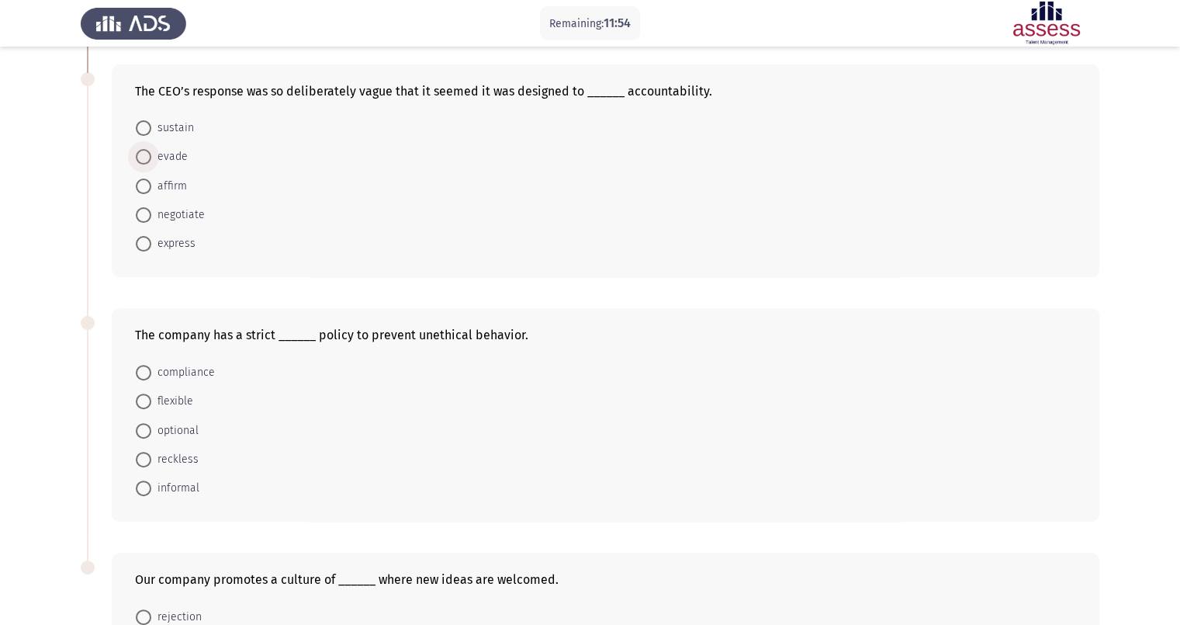
click at [175, 159] on span "evade" at bounding box center [169, 156] width 36 height 19
click at [151, 159] on input "evade" at bounding box center [144, 157] width 16 height 16
radio input "true"
click at [190, 377] on span "compliance" at bounding box center [183, 371] width 64 height 19
click at [151, 377] on input "compliance" at bounding box center [144, 371] width 16 height 16
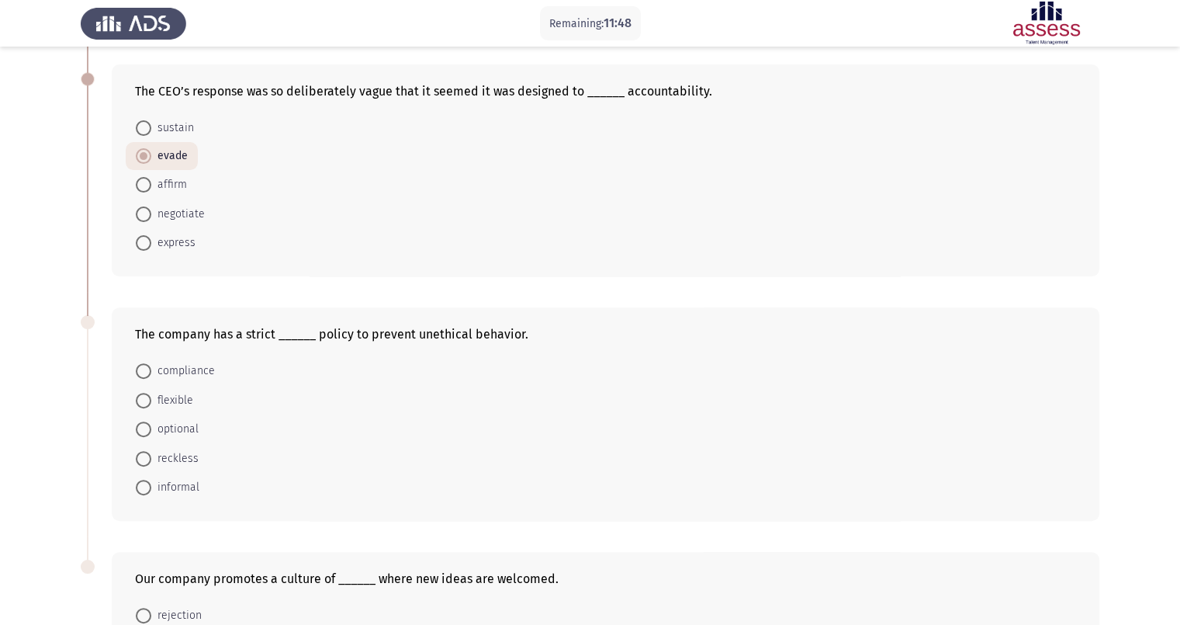
radio input "true"
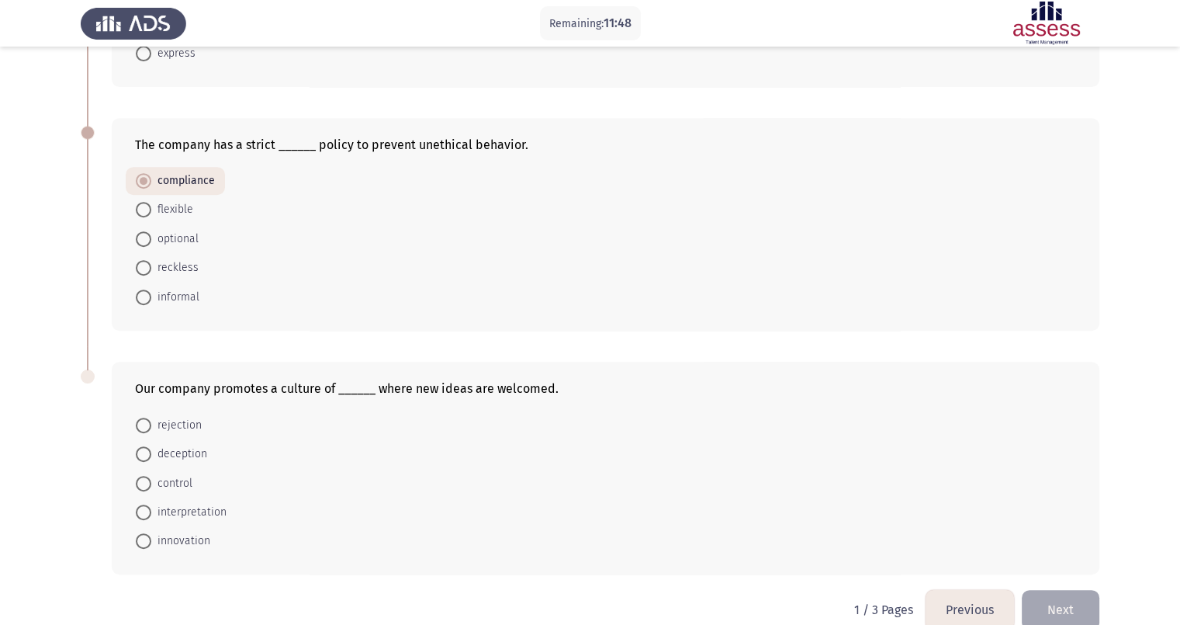
scroll to position [807, 0]
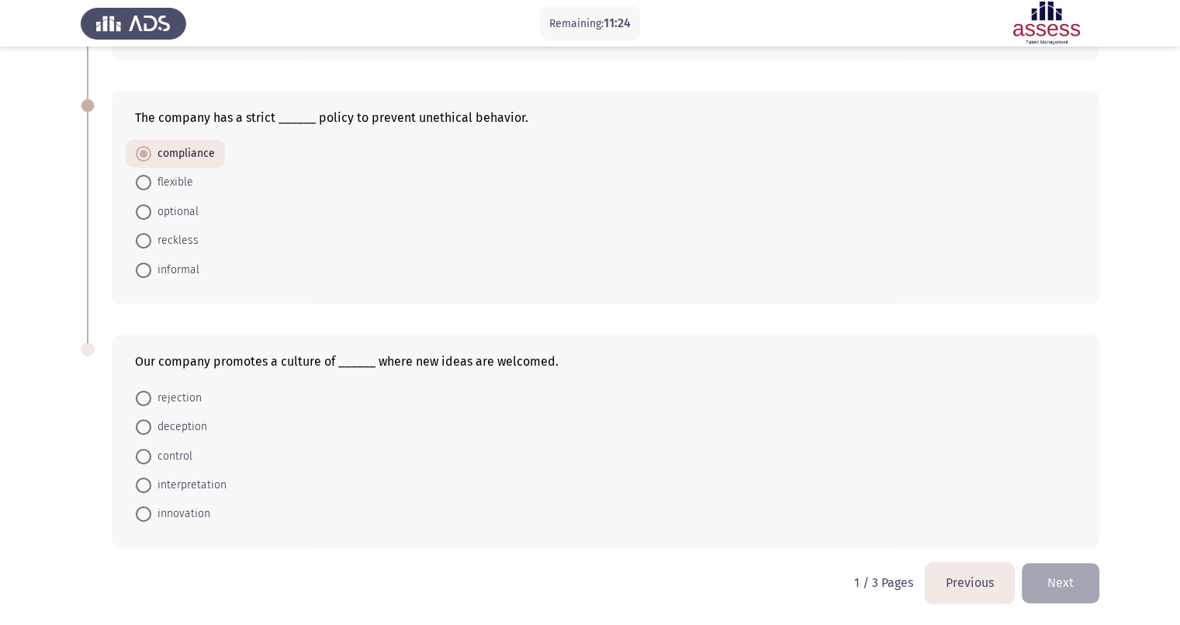
click at [176, 499] on span "innovation" at bounding box center [180, 513] width 59 height 19
click at [151, 499] on input "innovation" at bounding box center [144, 514] width 16 height 16
radio input "true"
click at [944, 499] on button "Next" at bounding box center [1061, 583] width 78 height 40
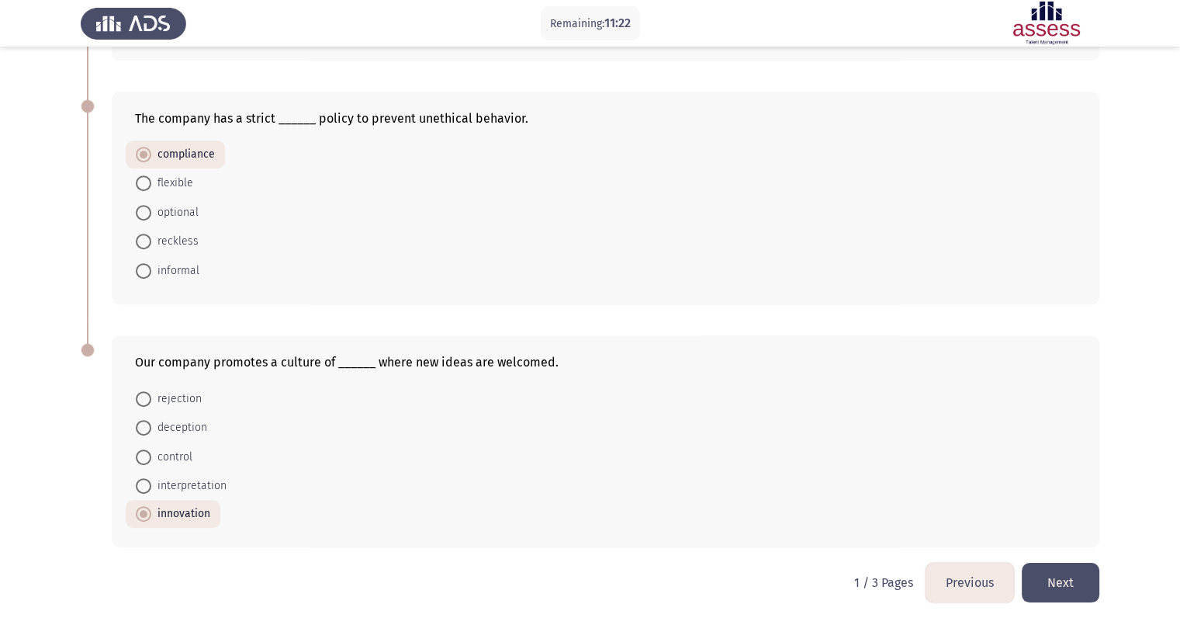
scroll to position [0, 0]
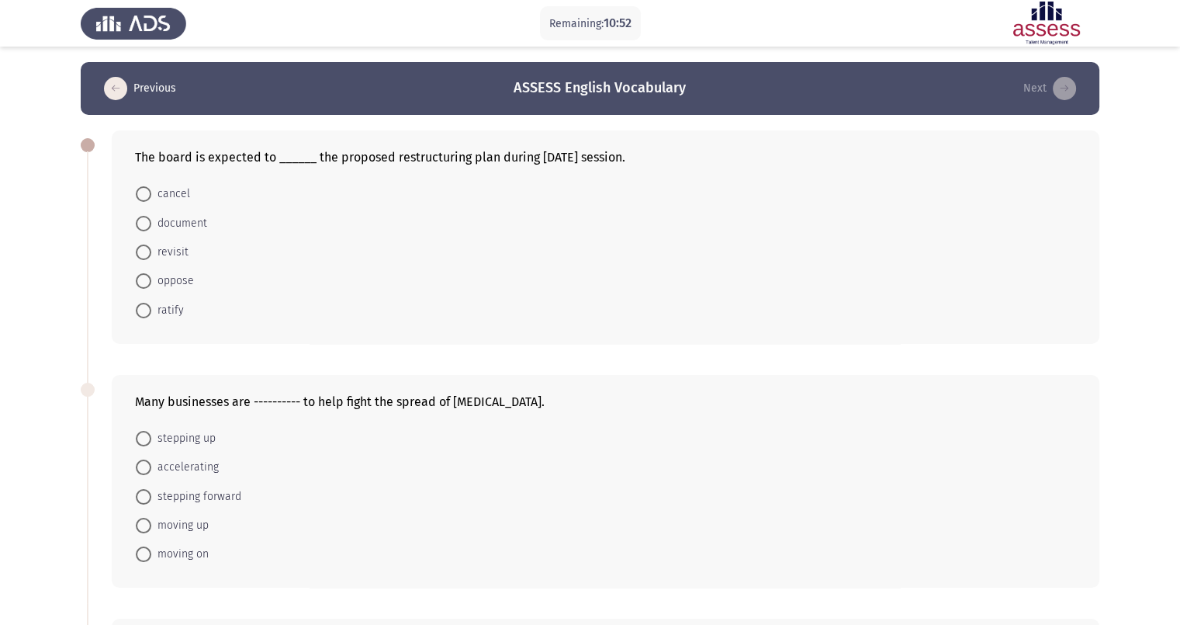
click at [161, 315] on span "ratify" at bounding box center [167, 310] width 33 height 19
click at [151, 315] on input "ratify" at bounding box center [144, 311] width 16 height 16
radio input "true"
click at [203, 441] on span "stepping up" at bounding box center [183, 437] width 64 height 19
click at [151, 441] on input "stepping up" at bounding box center [144, 438] width 16 height 16
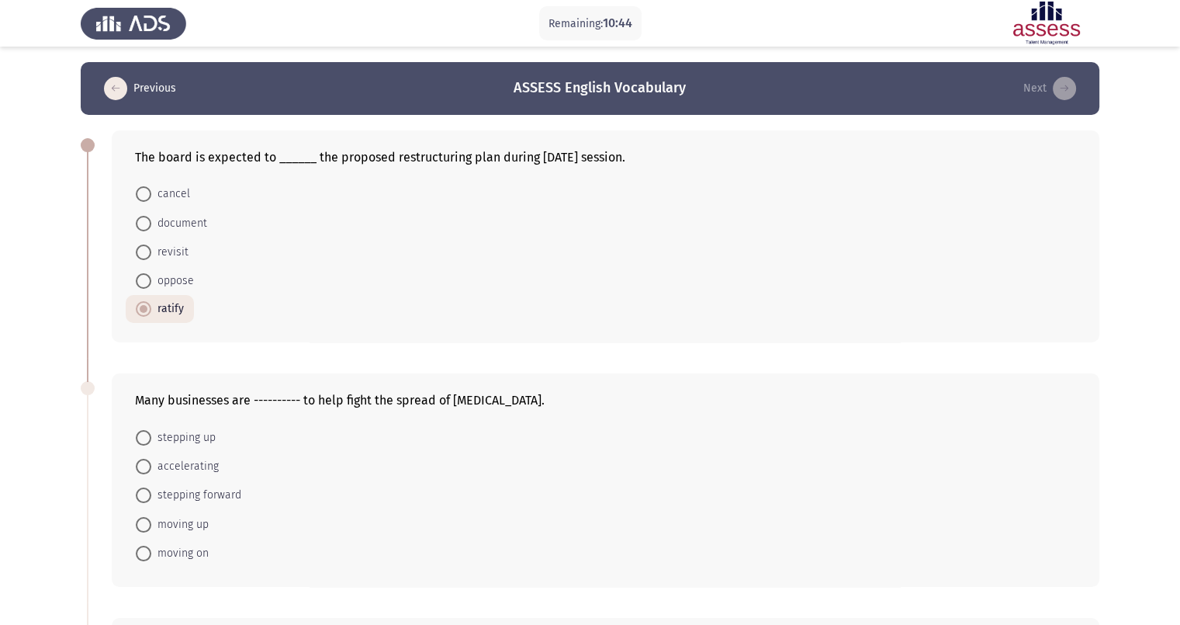
radio input "true"
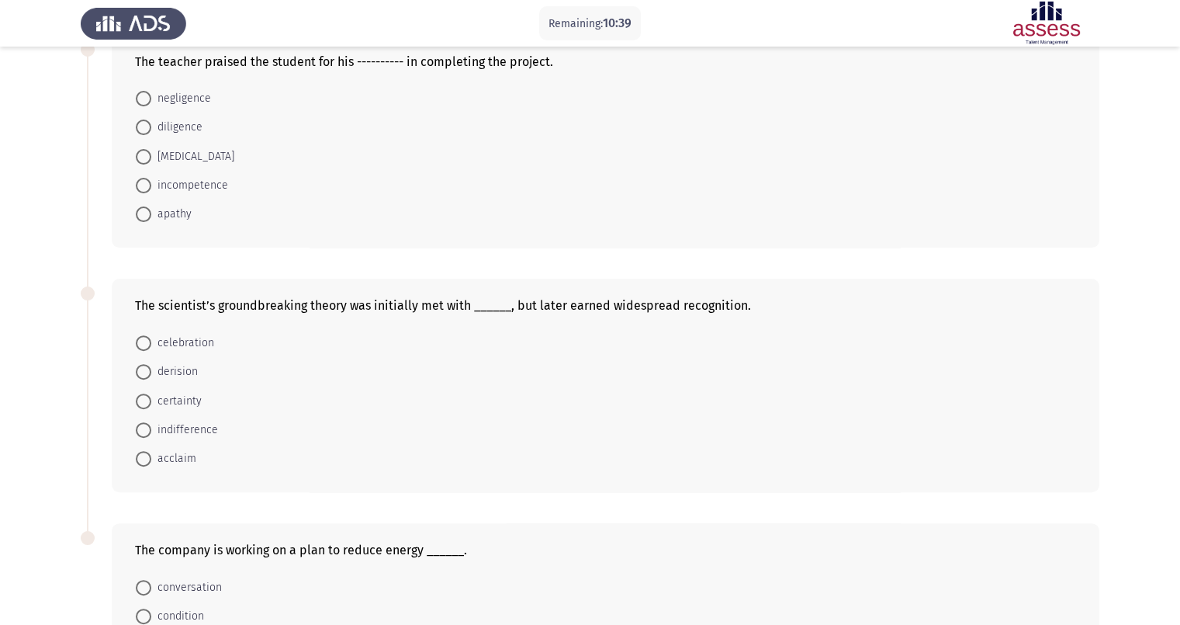
scroll to position [485, 0]
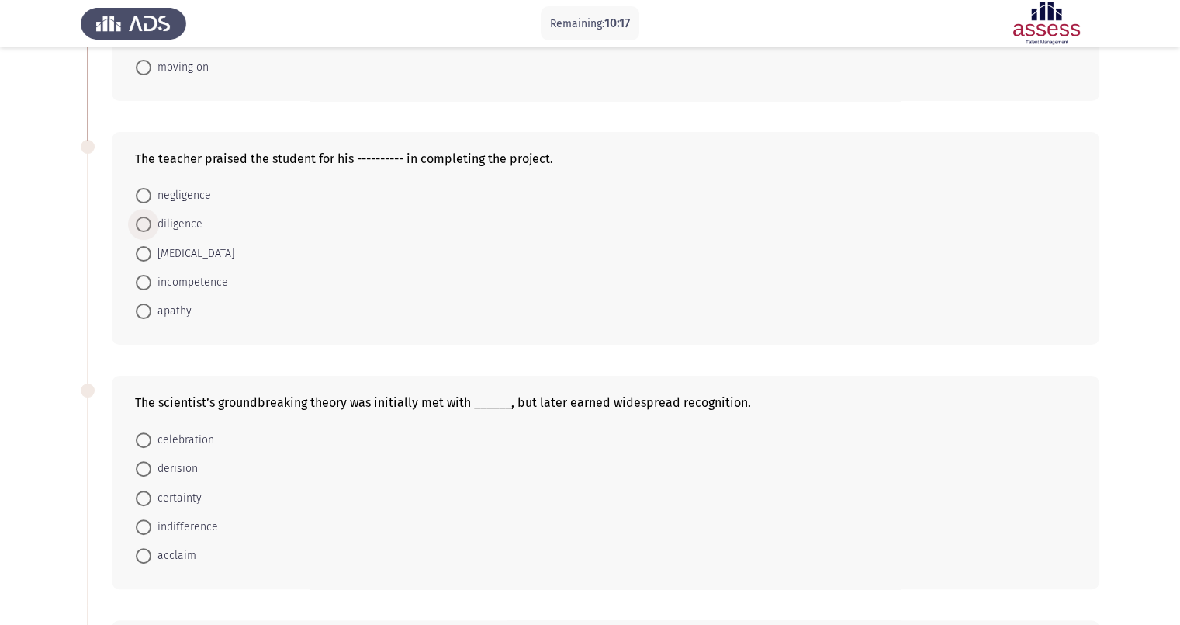
click at [177, 230] on span "diligence" at bounding box center [176, 224] width 51 height 19
click at [151, 230] on input "diligence" at bounding box center [144, 225] width 16 height 16
radio input "true"
click at [185, 477] on span "derision" at bounding box center [174, 468] width 47 height 19
click at [151, 476] on input "derision" at bounding box center [144, 468] width 16 height 16
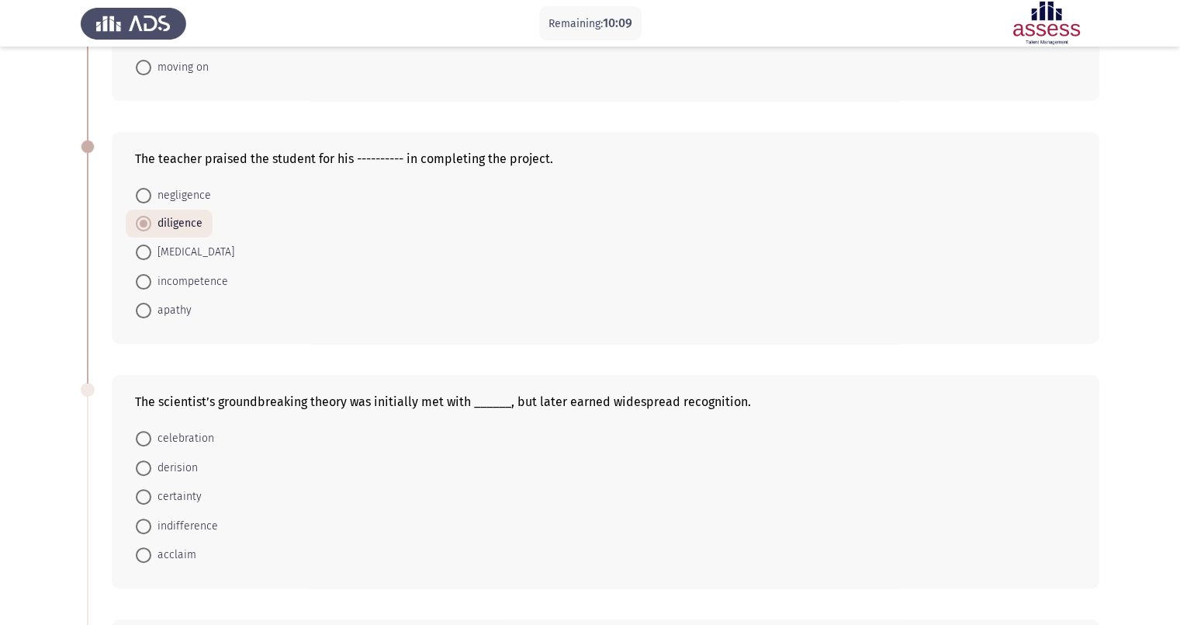
radio input "true"
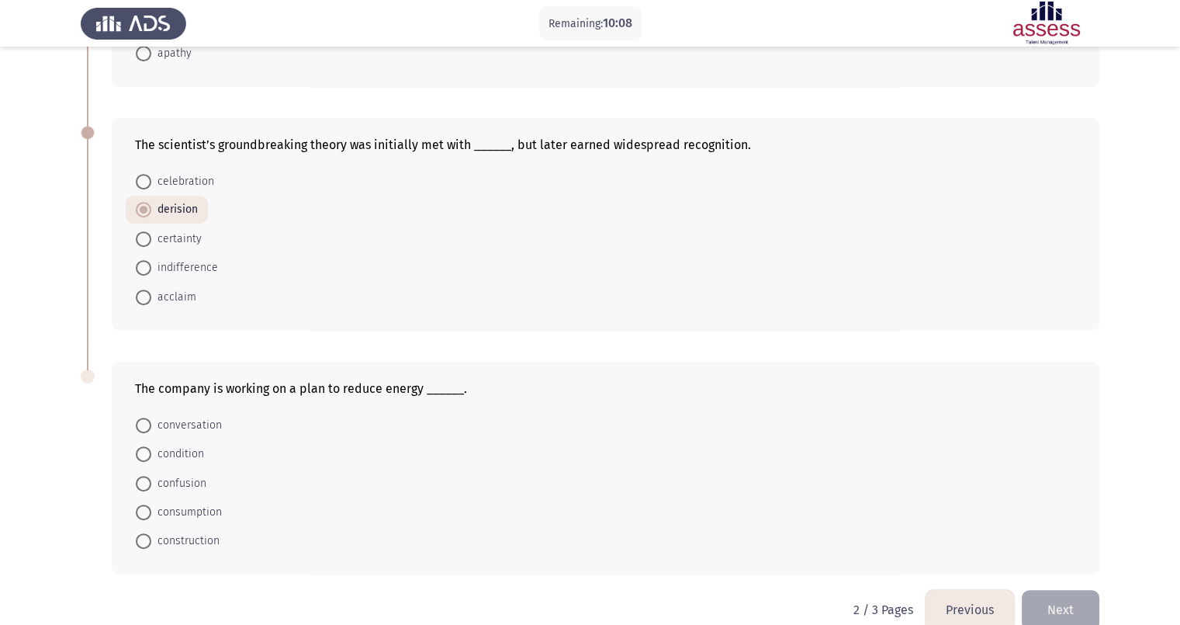
scroll to position [778, 0]
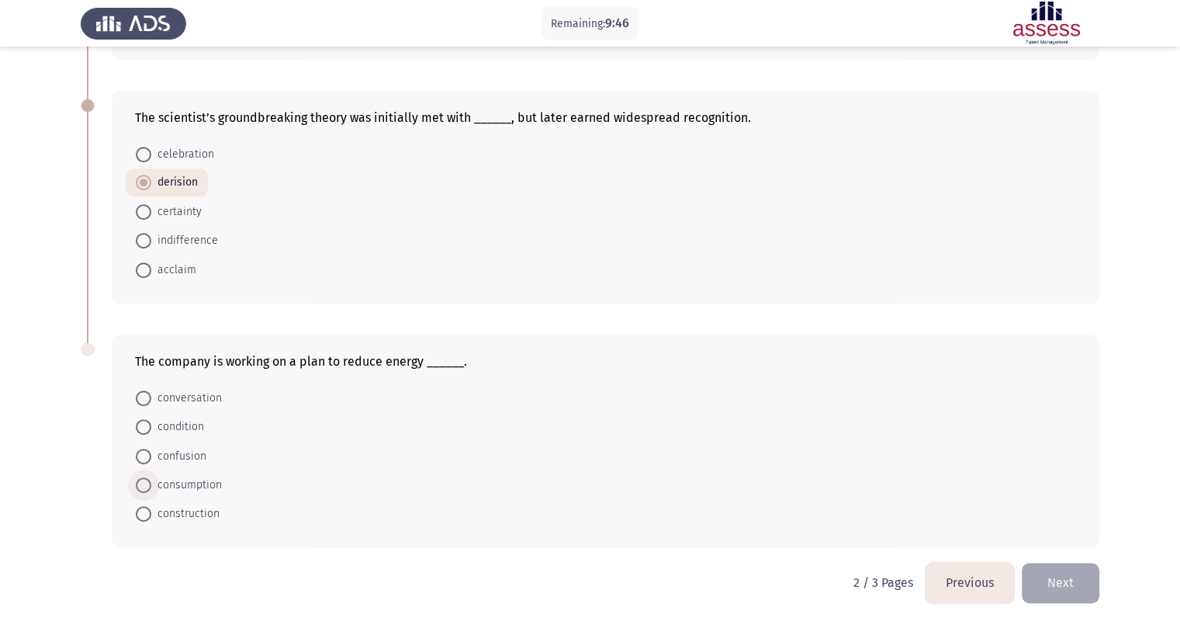
click at [185, 485] on span "consumption" at bounding box center [186, 485] width 71 height 19
click at [151, 485] on input "consumption" at bounding box center [144, 485] width 16 height 16
radio input "true"
click at [944, 499] on button "Next" at bounding box center [1061, 583] width 78 height 40
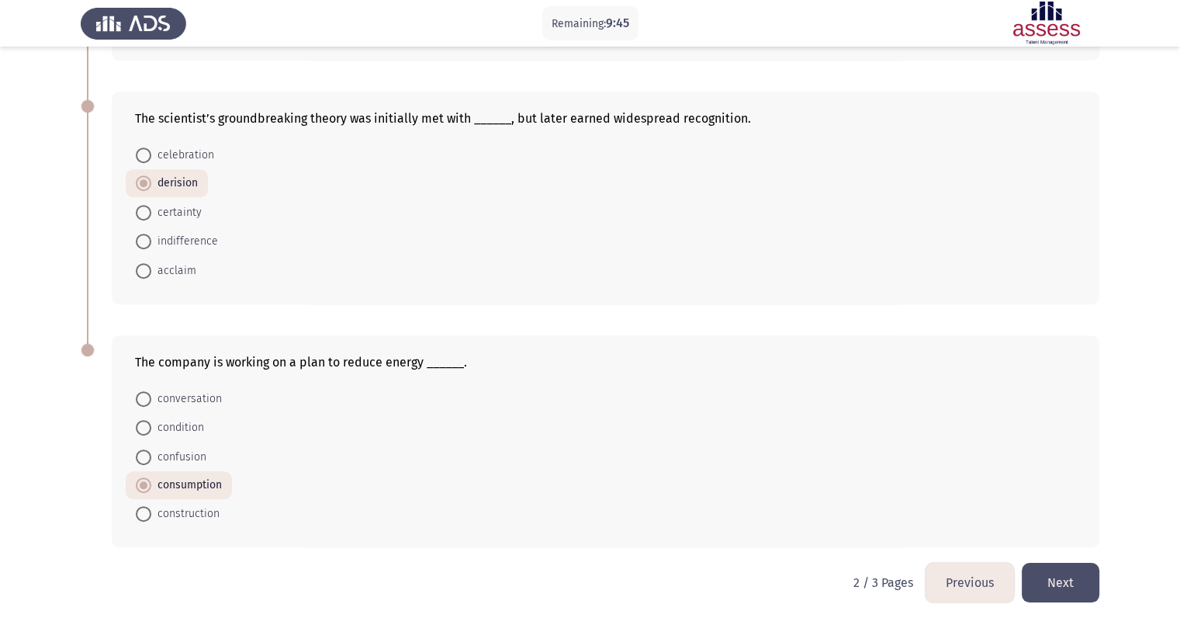
scroll to position [0, 0]
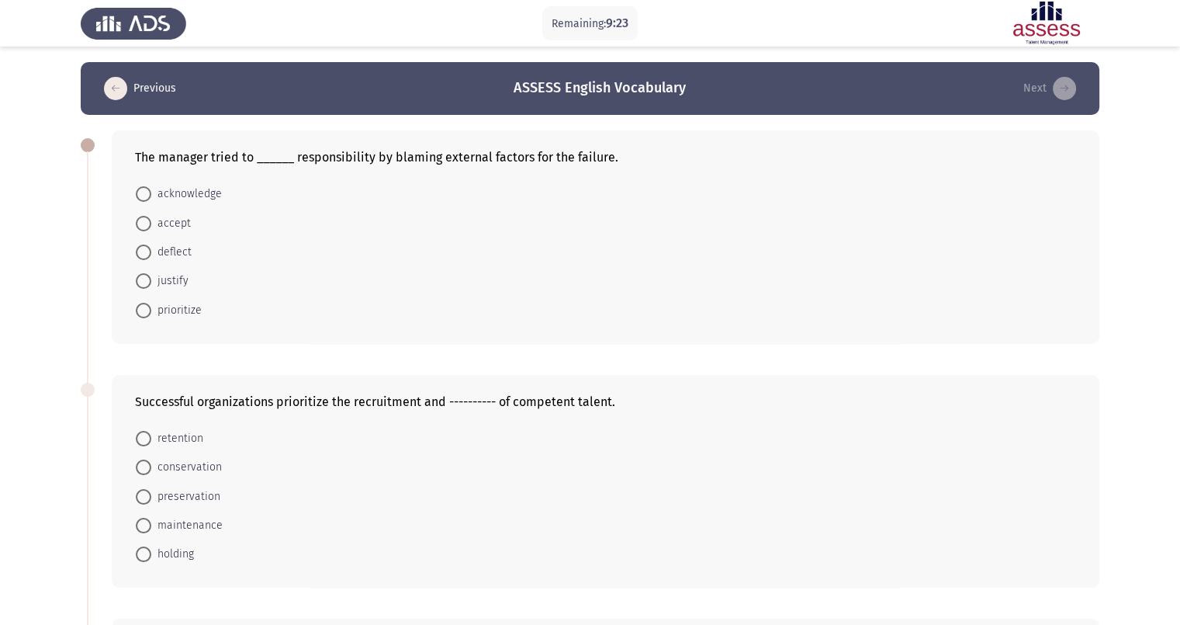
click at [162, 252] on span "deflect" at bounding box center [171, 252] width 40 height 19
click at [151, 252] on input "deflect" at bounding box center [144, 252] width 16 height 16
radio input "true"
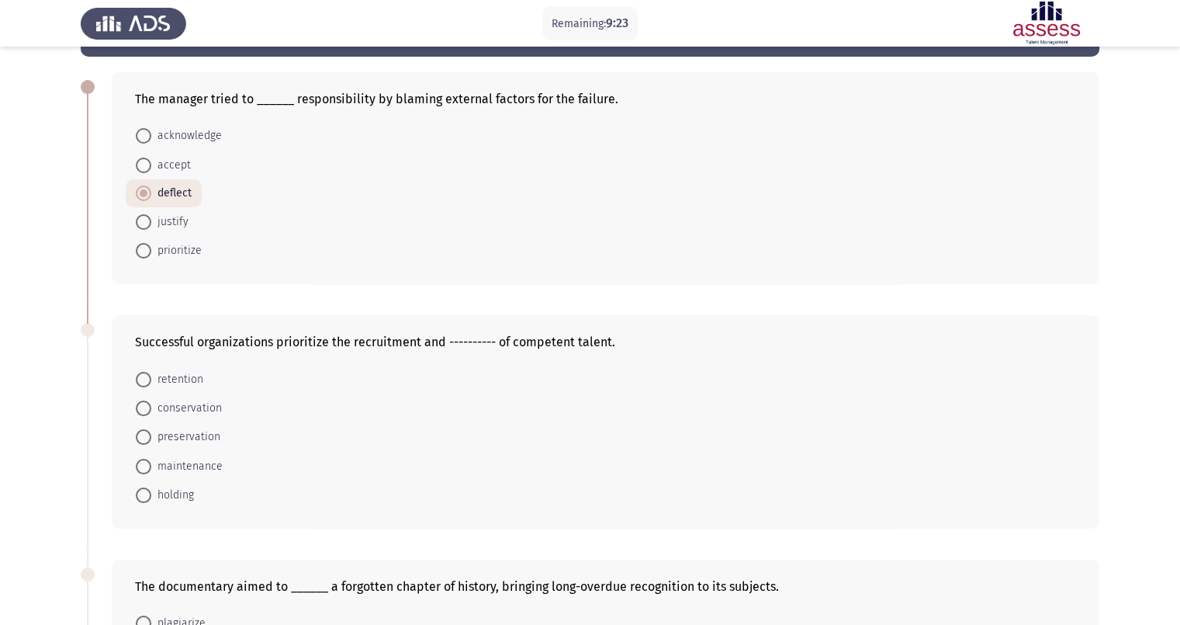
scroll to position [96, 0]
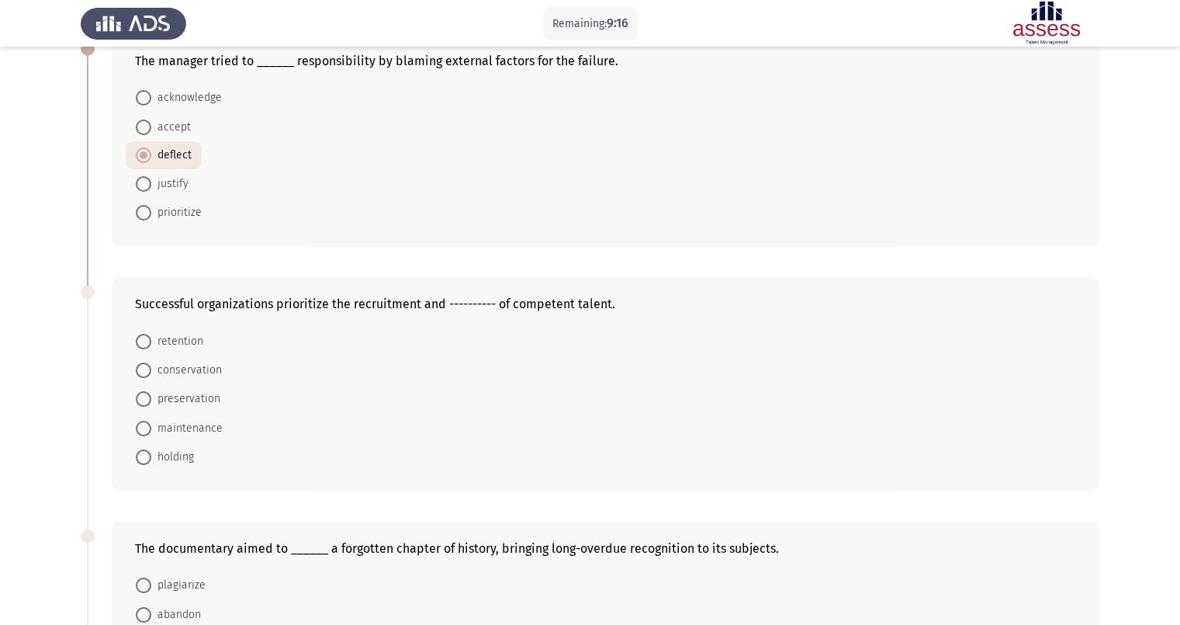
click at [168, 341] on span "retention" at bounding box center [177, 341] width 52 height 19
click at [151, 341] on input "retention" at bounding box center [144, 342] width 16 height 16
radio input "true"
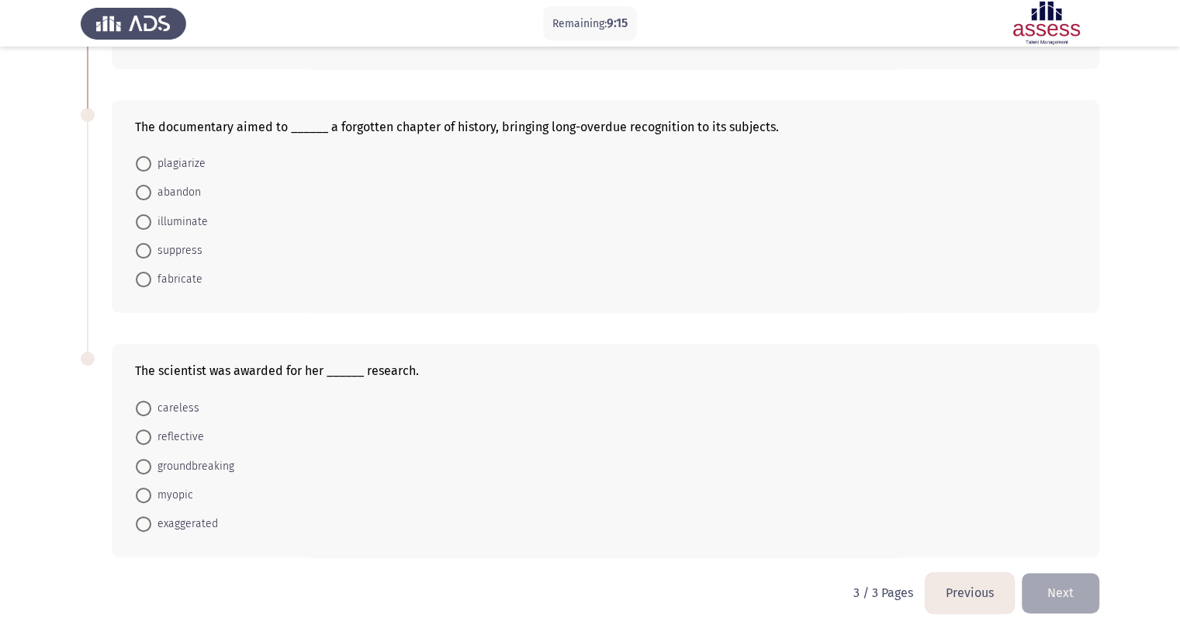
scroll to position [535, 0]
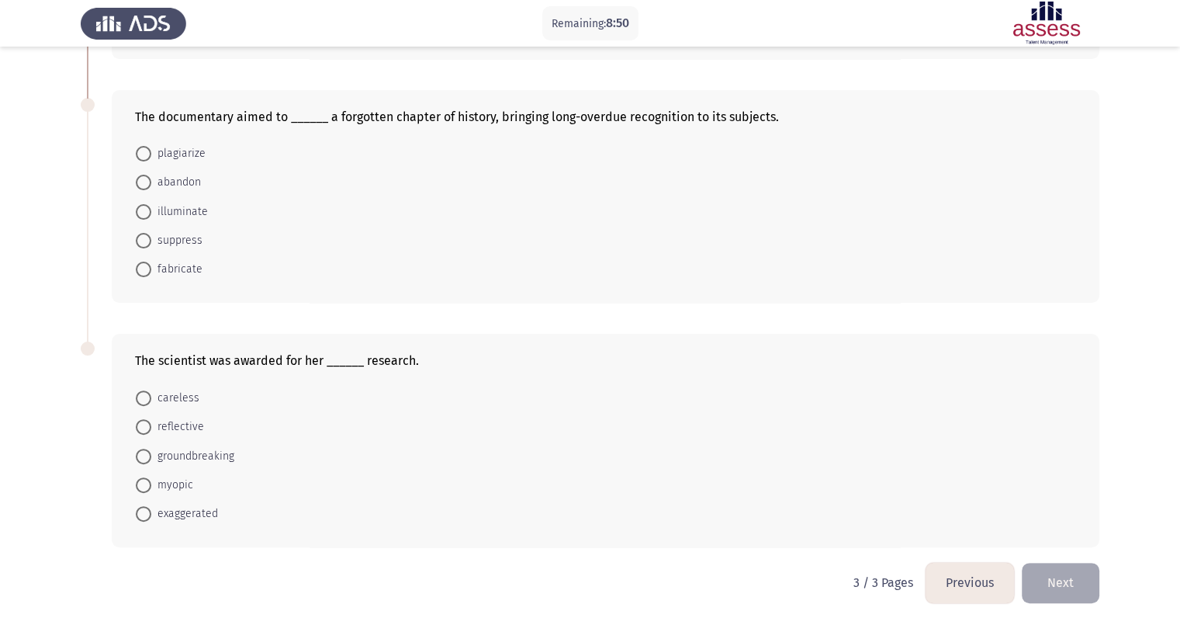
click at [145, 204] on span at bounding box center [144, 212] width 16 height 16
click at [145, 204] on input "illuminate" at bounding box center [144, 212] width 16 height 16
radio input "true"
click at [199, 455] on span "groundbreaking" at bounding box center [192, 455] width 83 height 19
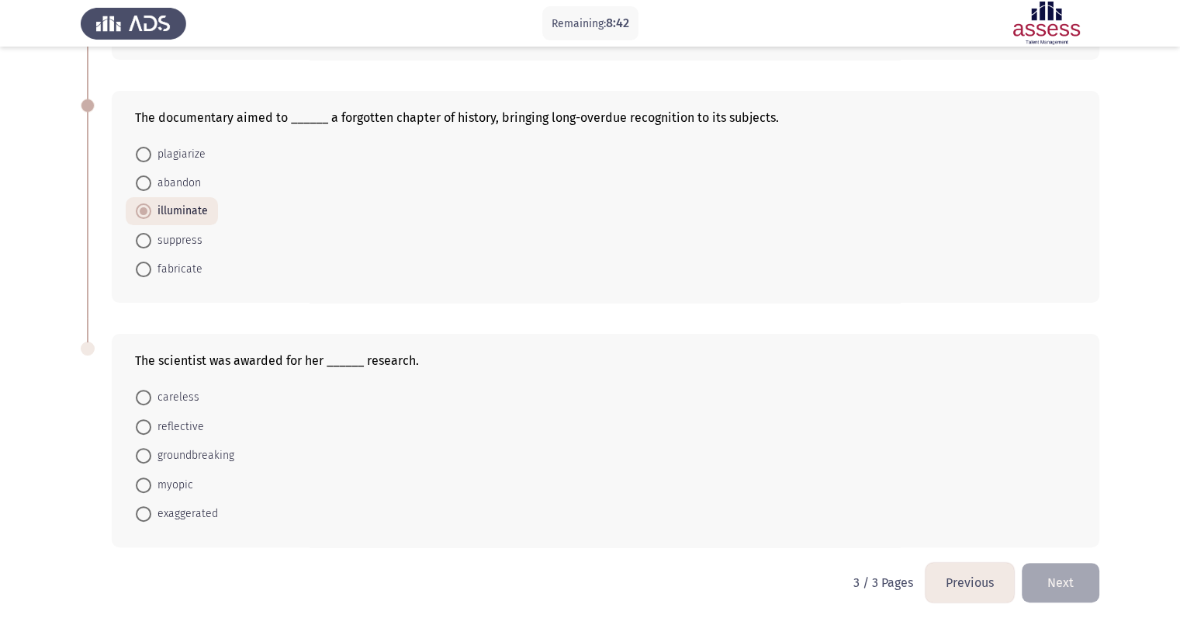
click at [151, 455] on input "groundbreaking" at bounding box center [144, 456] width 16 height 16
radio input "true"
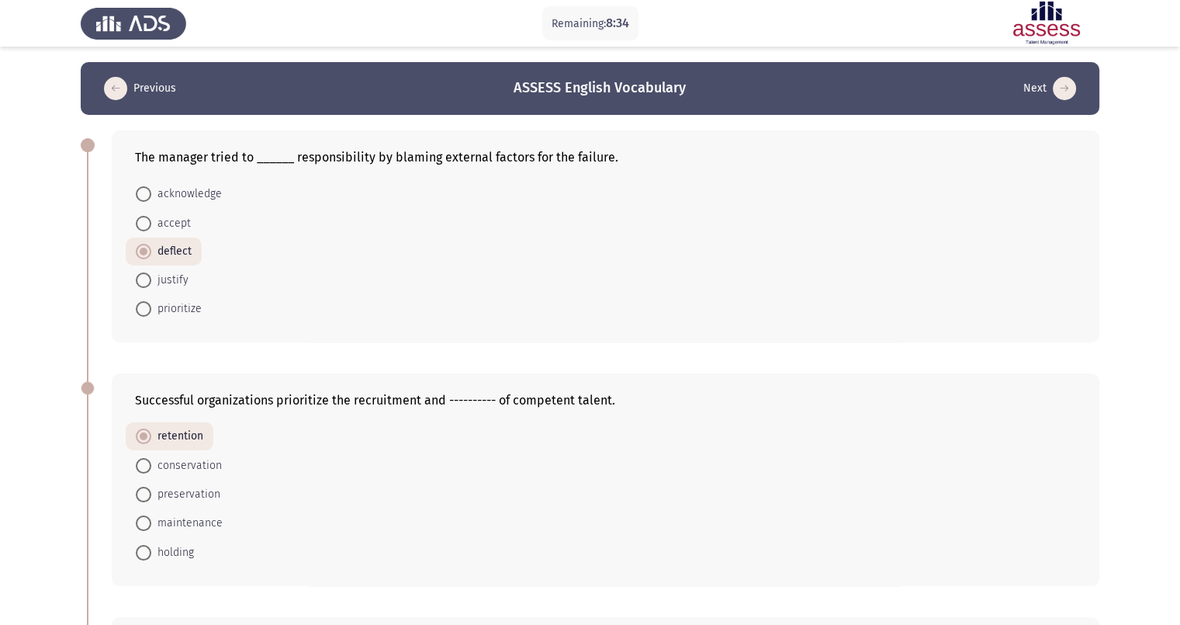
scroll to position [532, 0]
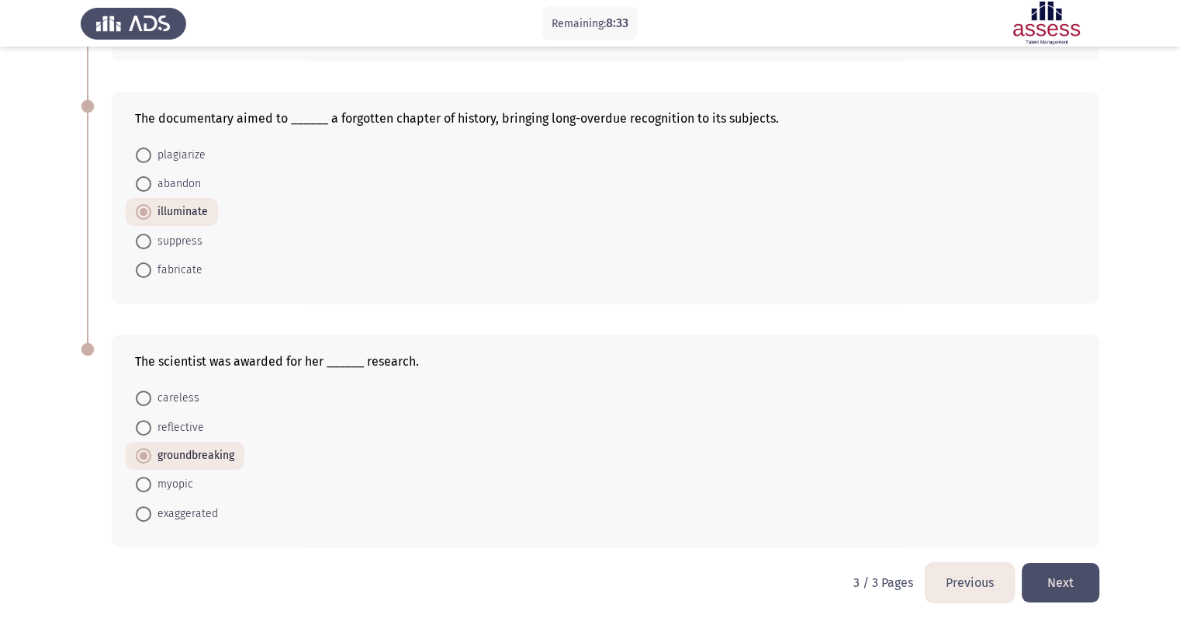
click at [944, 499] on button "Next" at bounding box center [1061, 583] width 78 height 40
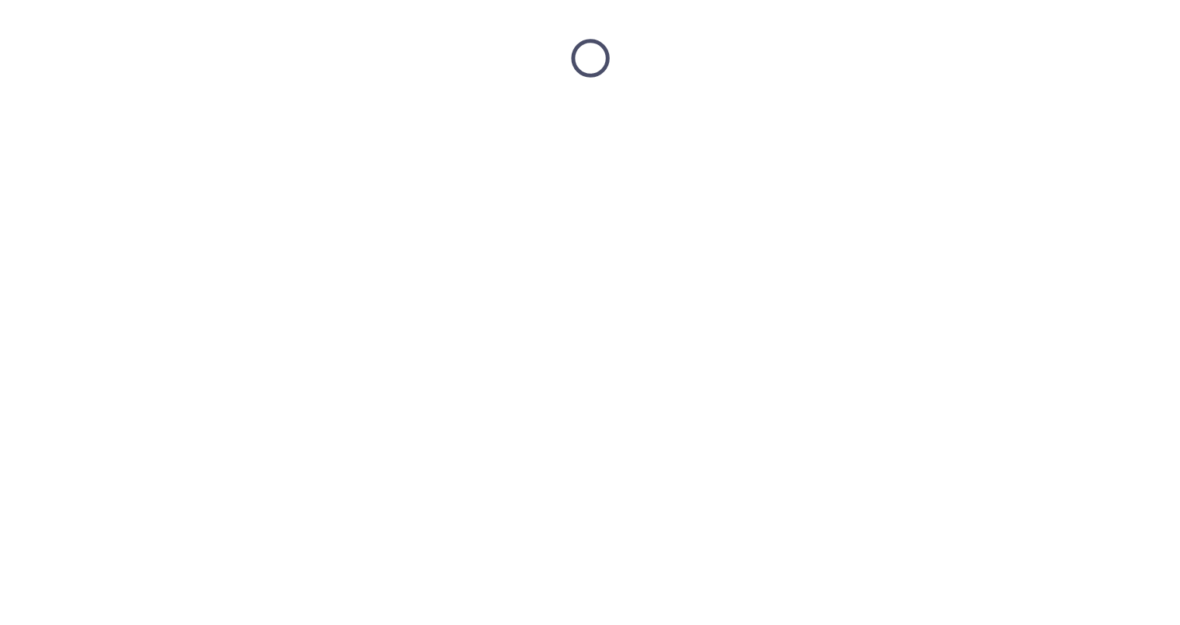
scroll to position [0, 0]
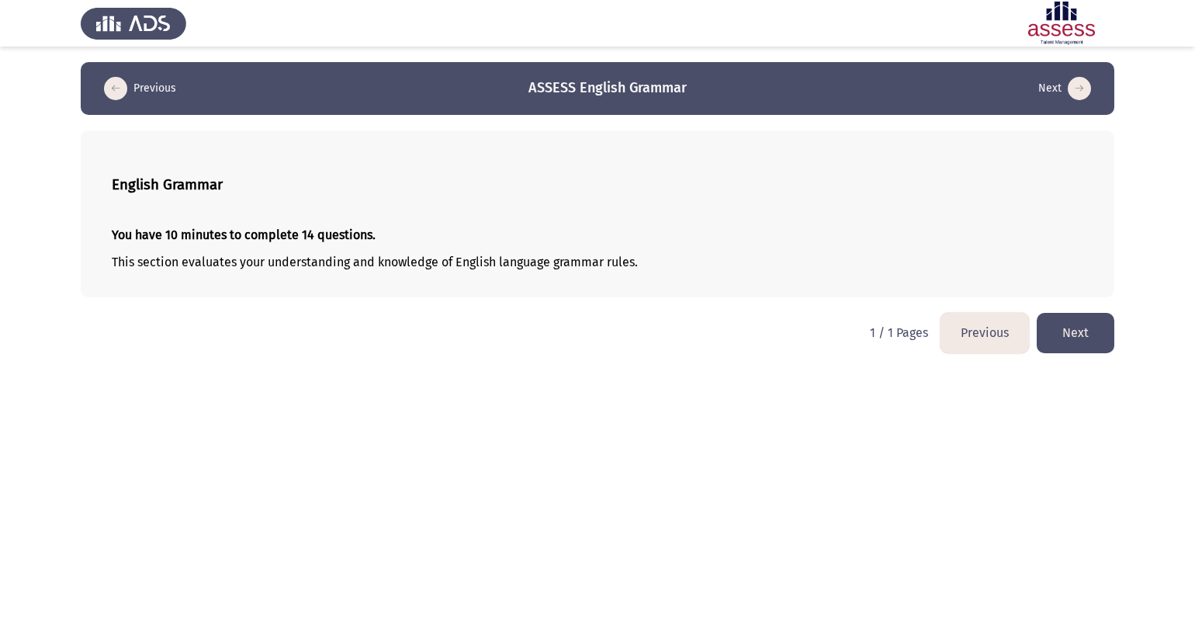
click at [944, 329] on button "Previous" at bounding box center [985, 333] width 88 height 40
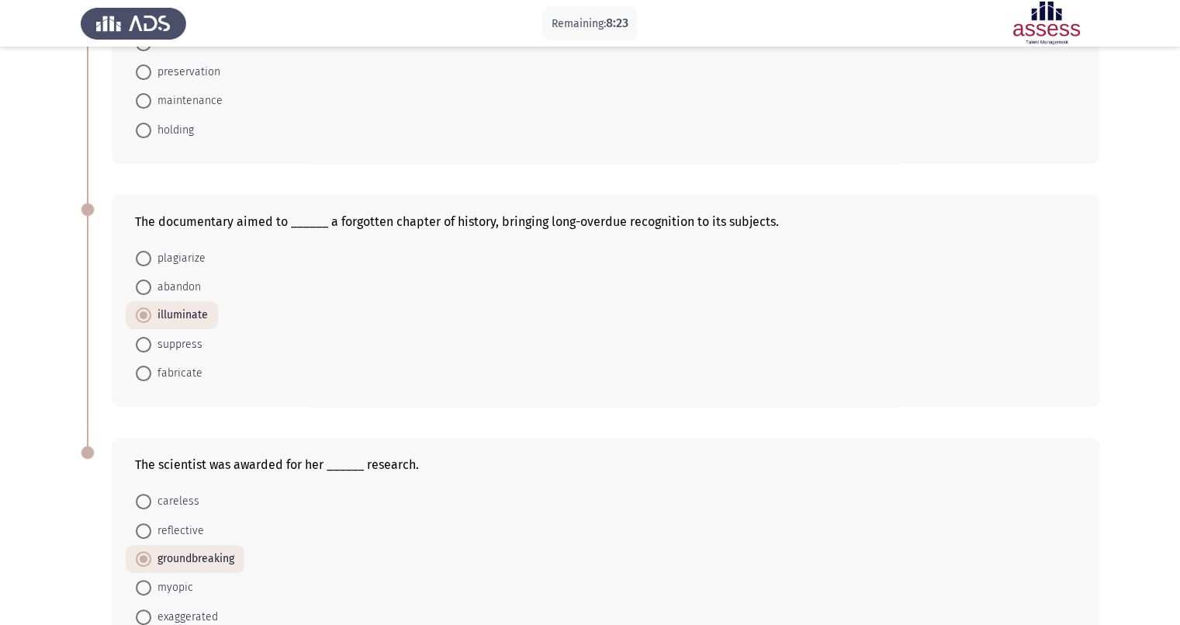
scroll to position [532, 0]
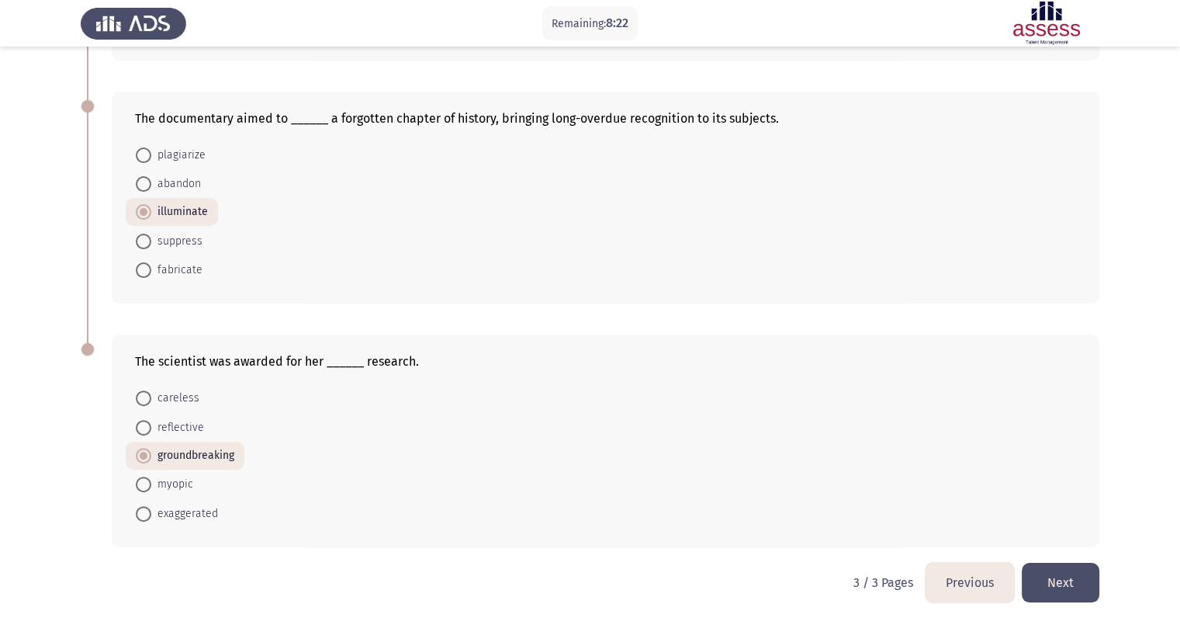
click at [944, 499] on button "Previous" at bounding box center [970, 583] width 88 height 40
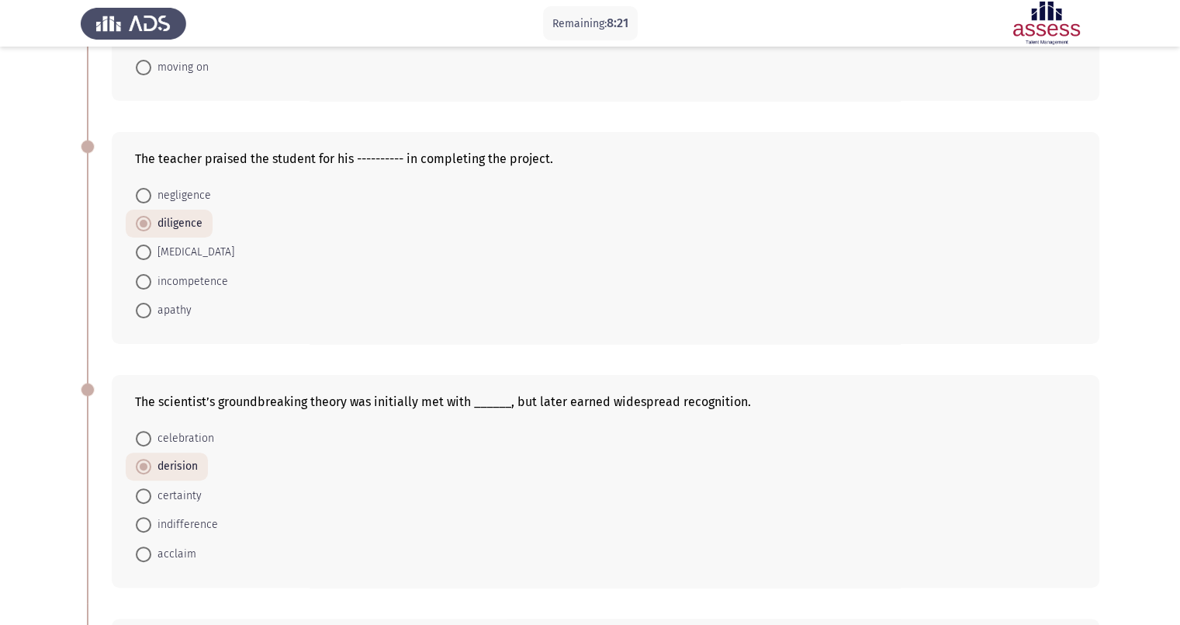
scroll to position [776, 0]
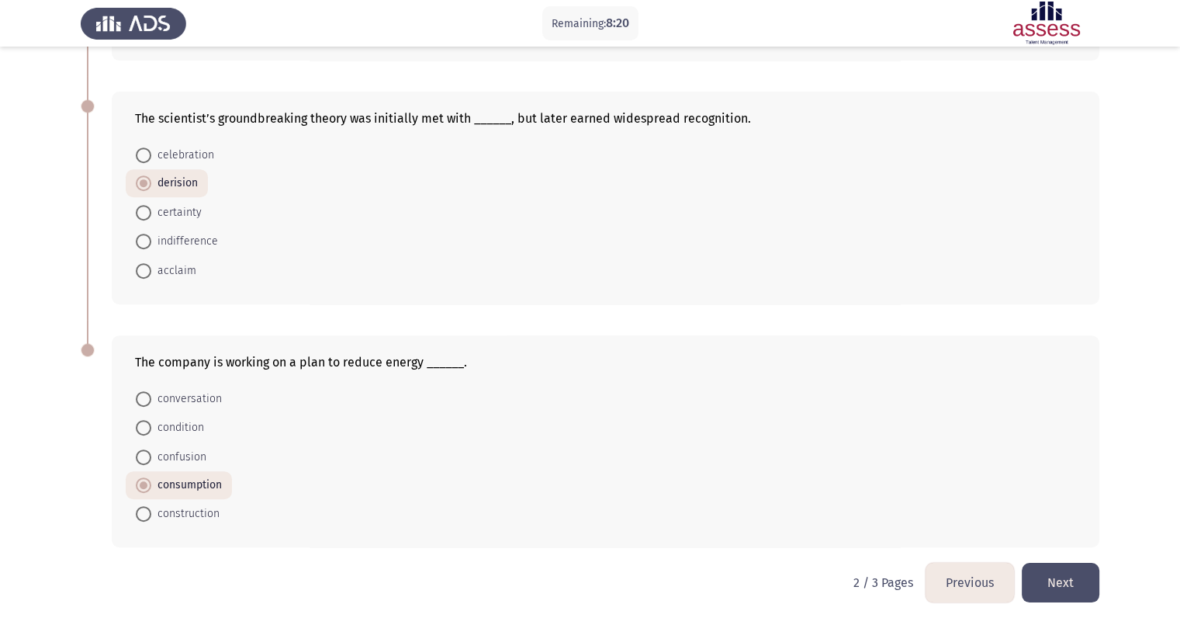
click at [944, 499] on button "Previous" at bounding box center [970, 583] width 88 height 40
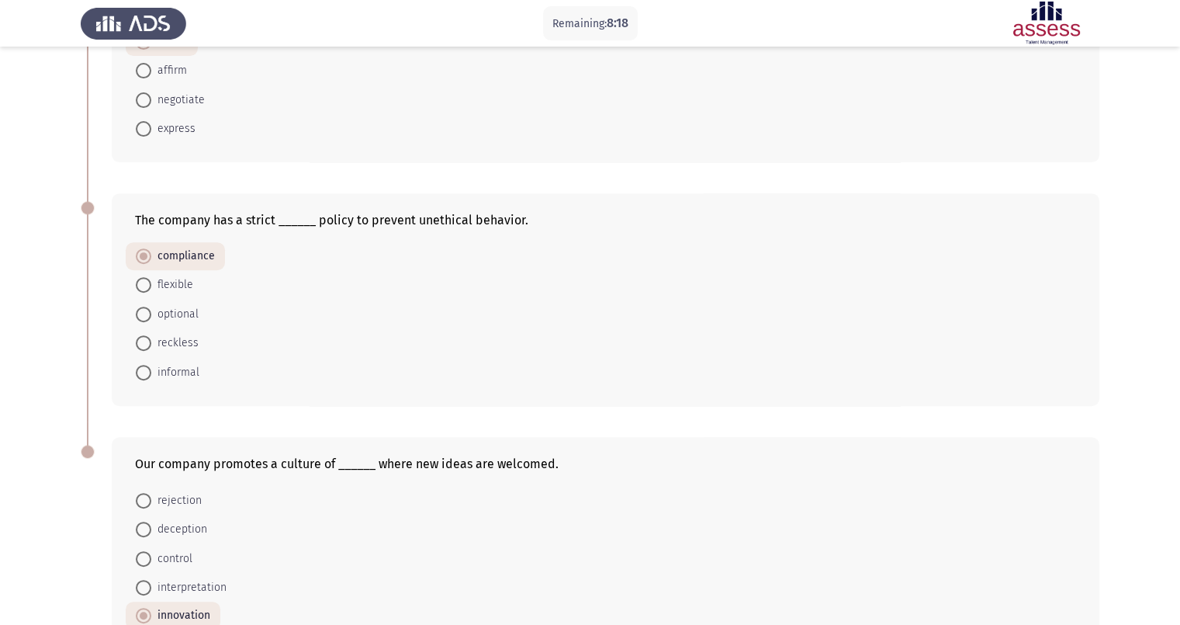
scroll to position [806, 0]
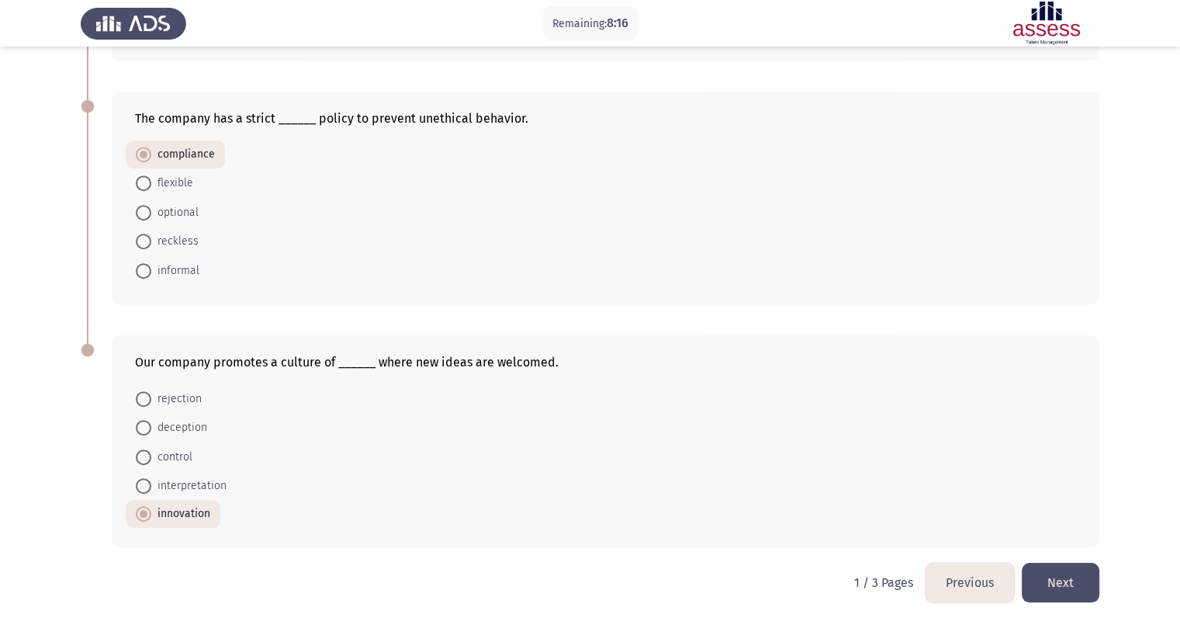
click at [944, 499] on button "Previous" at bounding box center [970, 583] width 88 height 40
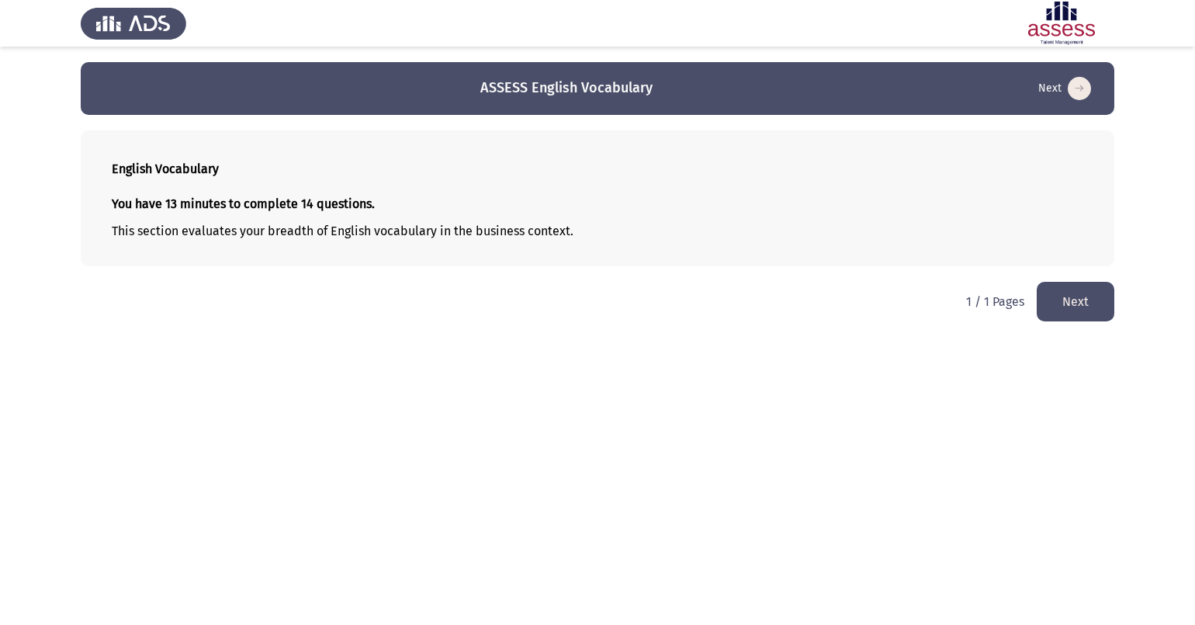
click at [944, 300] on button "Next" at bounding box center [1076, 302] width 78 height 40
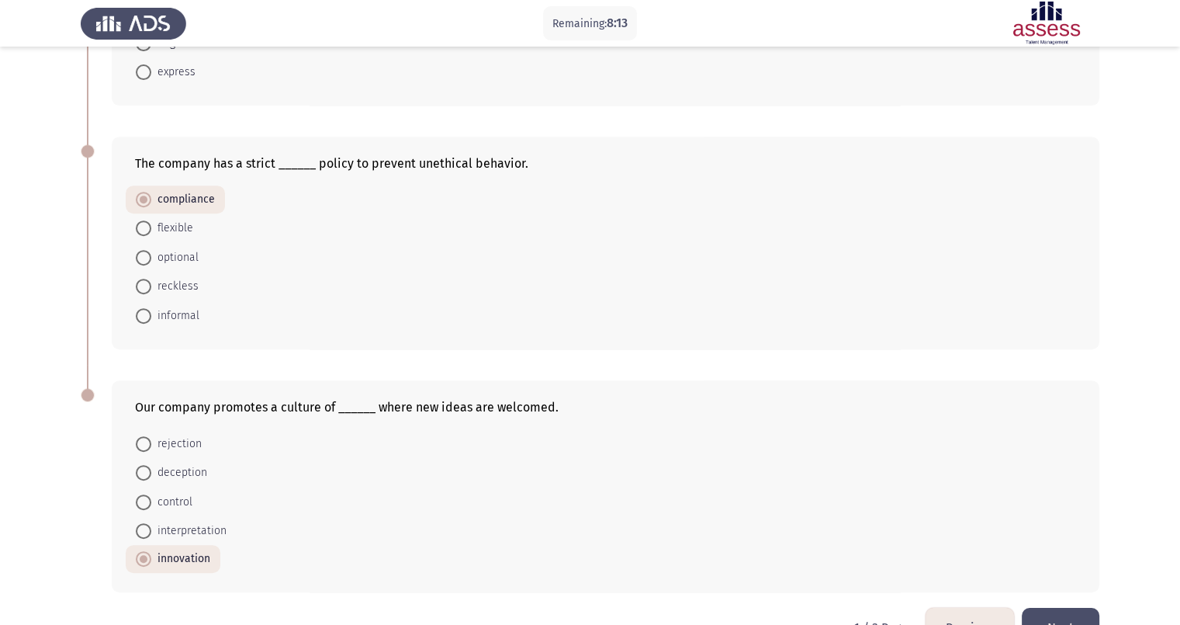
scroll to position [806, 0]
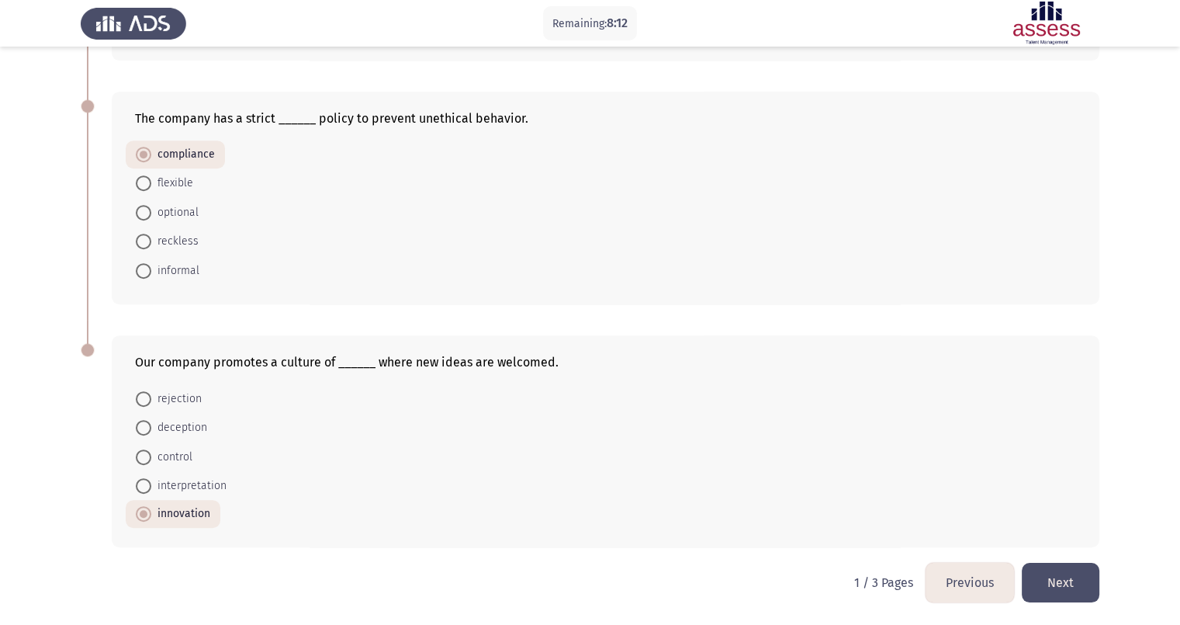
click at [944, 499] on button "Next" at bounding box center [1061, 583] width 78 height 40
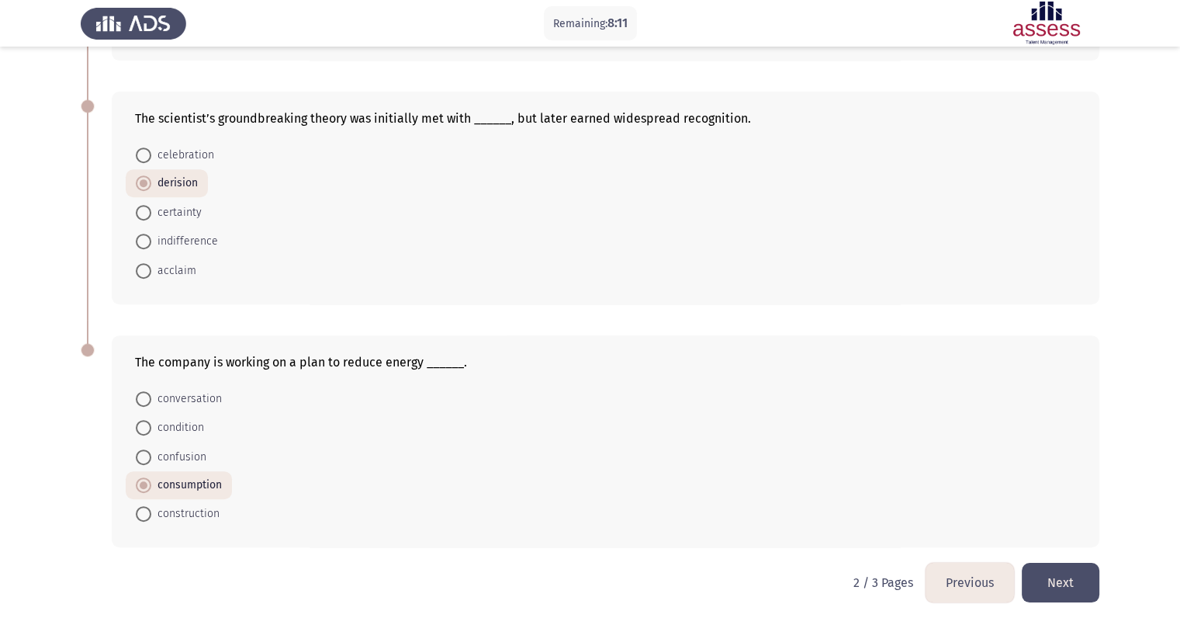
scroll to position [776, 0]
click at [944, 499] on button "Next" at bounding box center [1061, 583] width 78 height 40
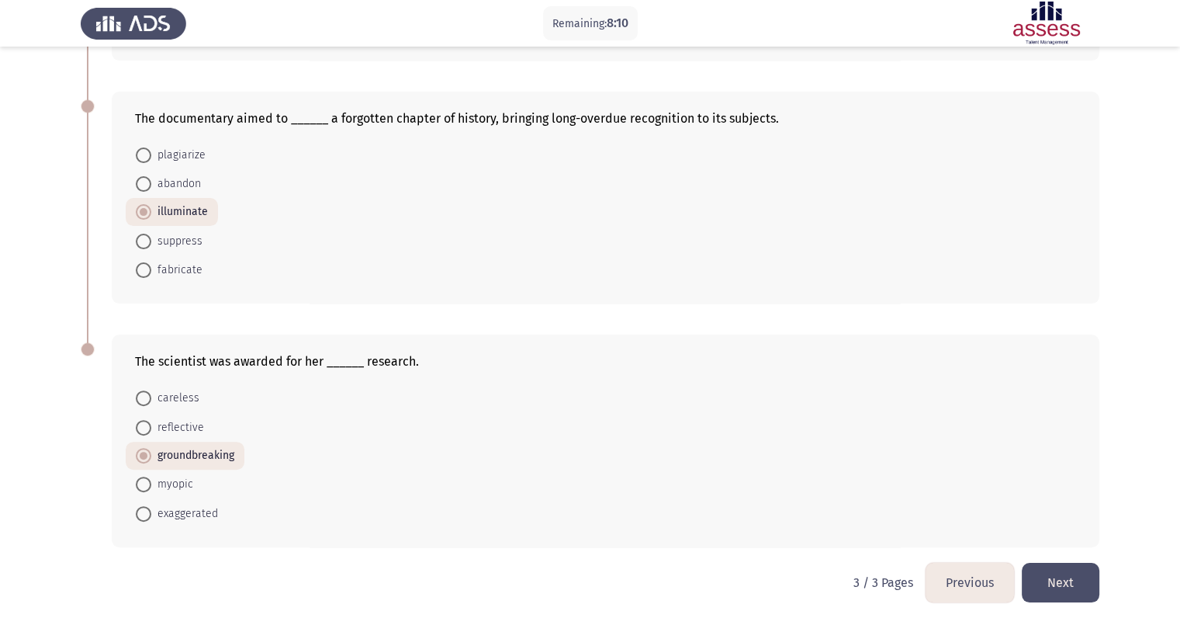
scroll to position [532, 0]
click at [944, 499] on button "Next" at bounding box center [1061, 583] width 78 height 40
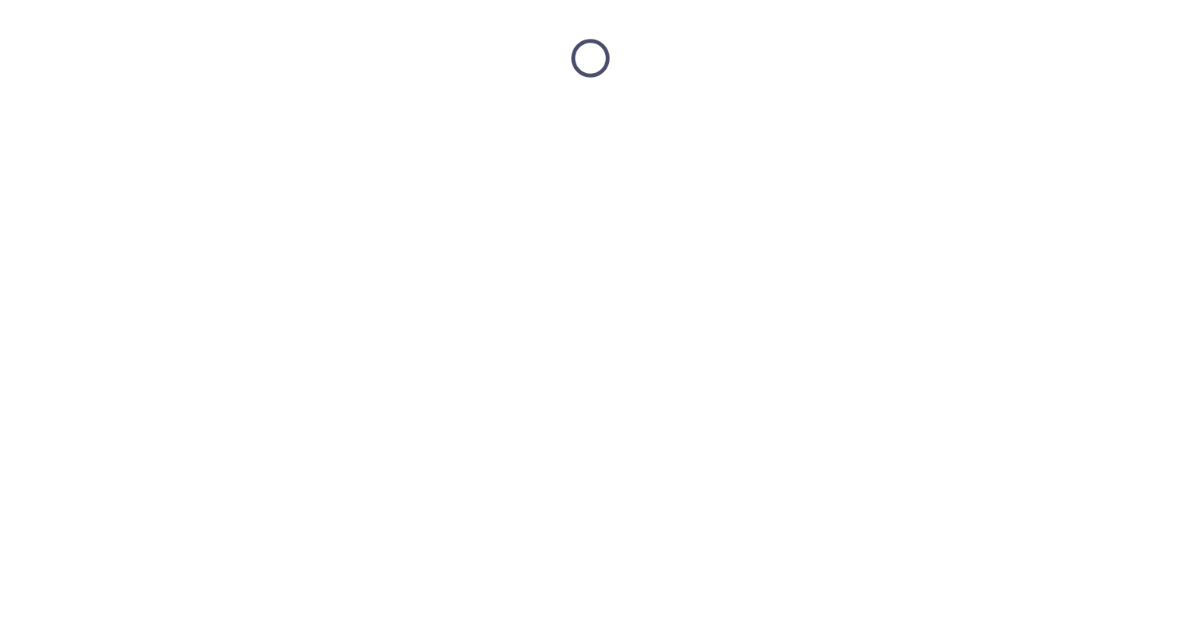
scroll to position [0, 0]
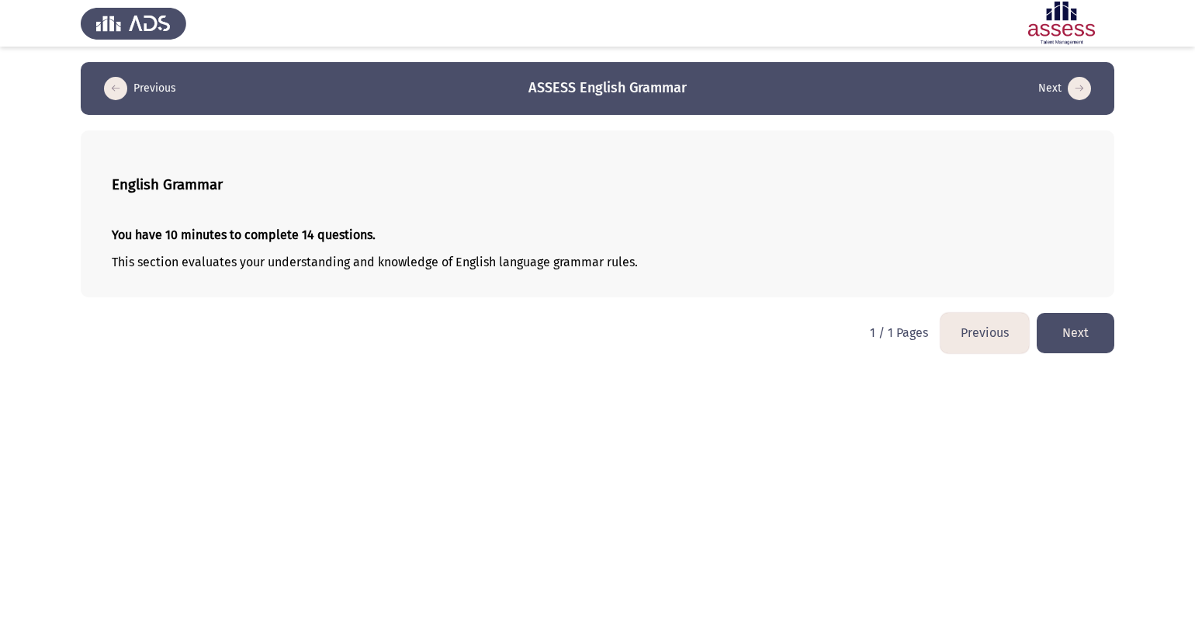
click at [944, 343] on button "Next" at bounding box center [1076, 333] width 78 height 40
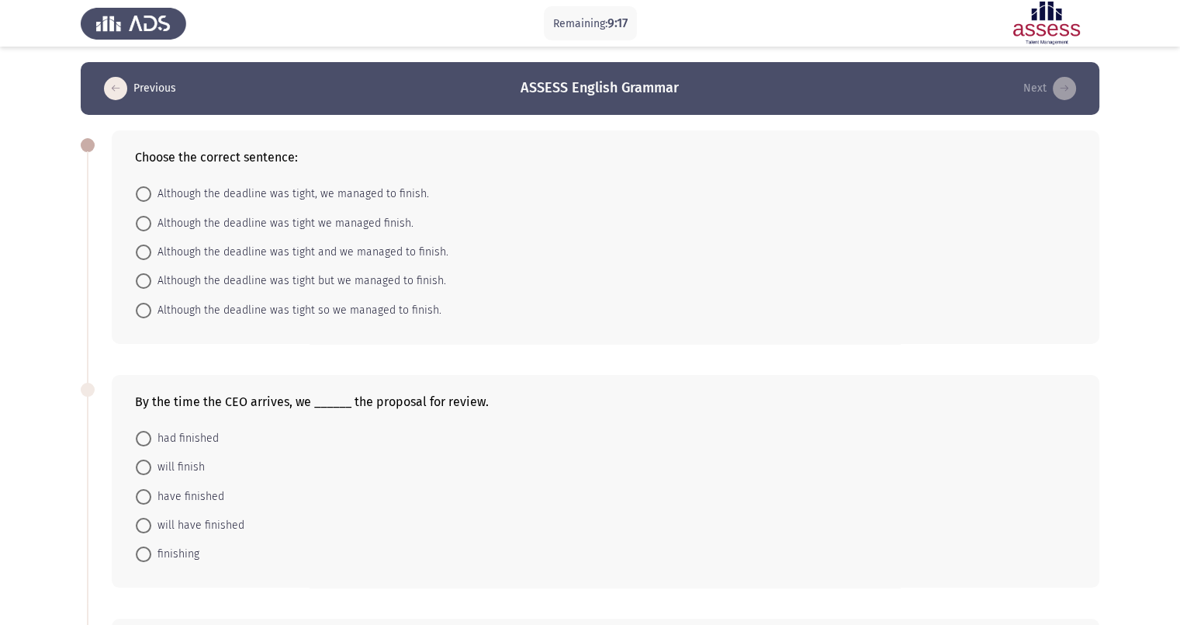
click at [365, 255] on span "Although the deadline was tight and we managed to finish." at bounding box center [299, 252] width 297 height 19
click at [151, 255] on input "Although the deadline was tight and we managed to finish." at bounding box center [144, 252] width 16 height 16
radio input "true"
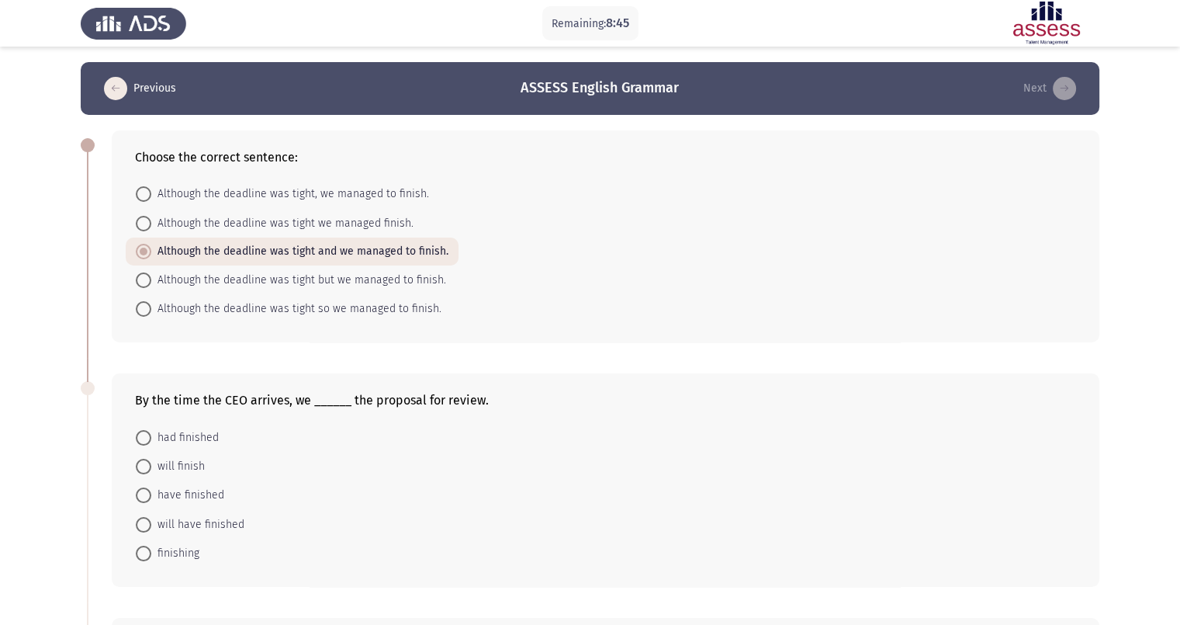
click at [182, 499] on span "will have finished" at bounding box center [197, 524] width 93 height 19
click at [151, 499] on input "will have finished" at bounding box center [144, 525] width 16 height 16
radio input "true"
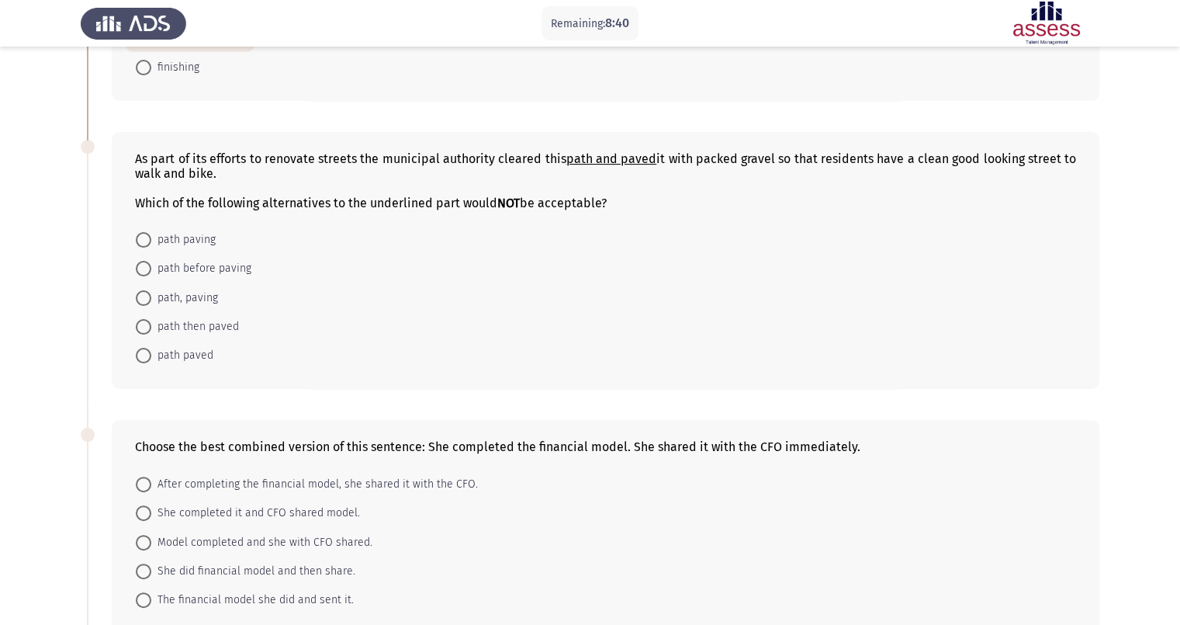
scroll to position [582, 0]
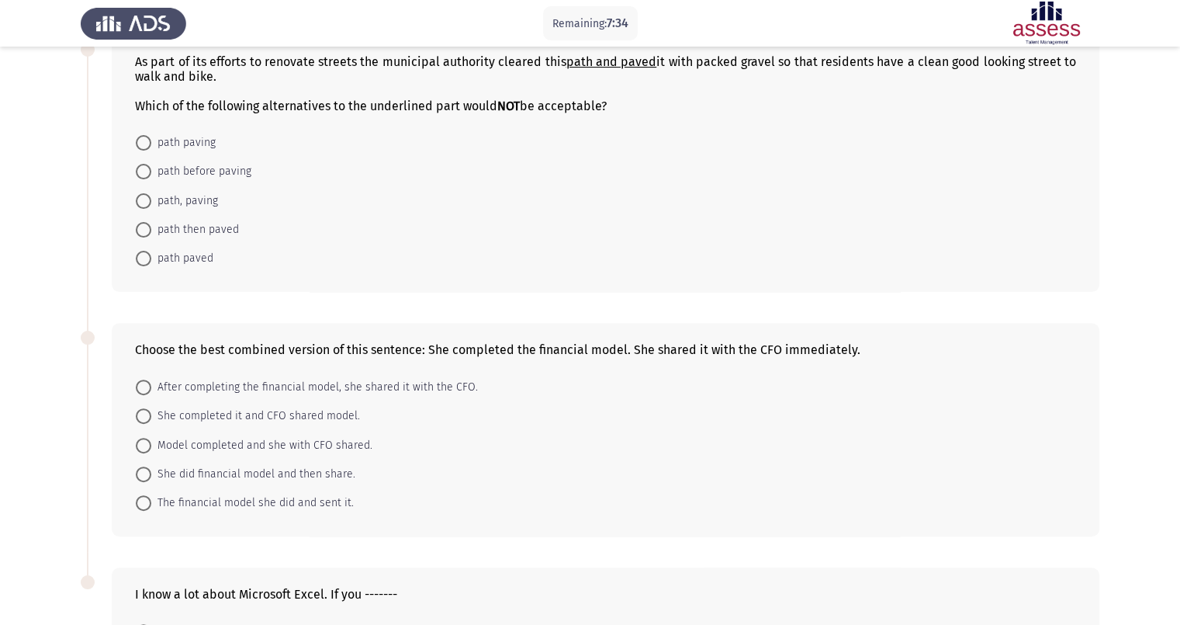
click at [302, 392] on span "After completing the financial model, she shared it with the CFO." at bounding box center [314, 387] width 327 height 19
click at [151, 392] on input "After completing the financial model, she shared it with the CFO." at bounding box center [144, 387] width 16 height 16
radio input "true"
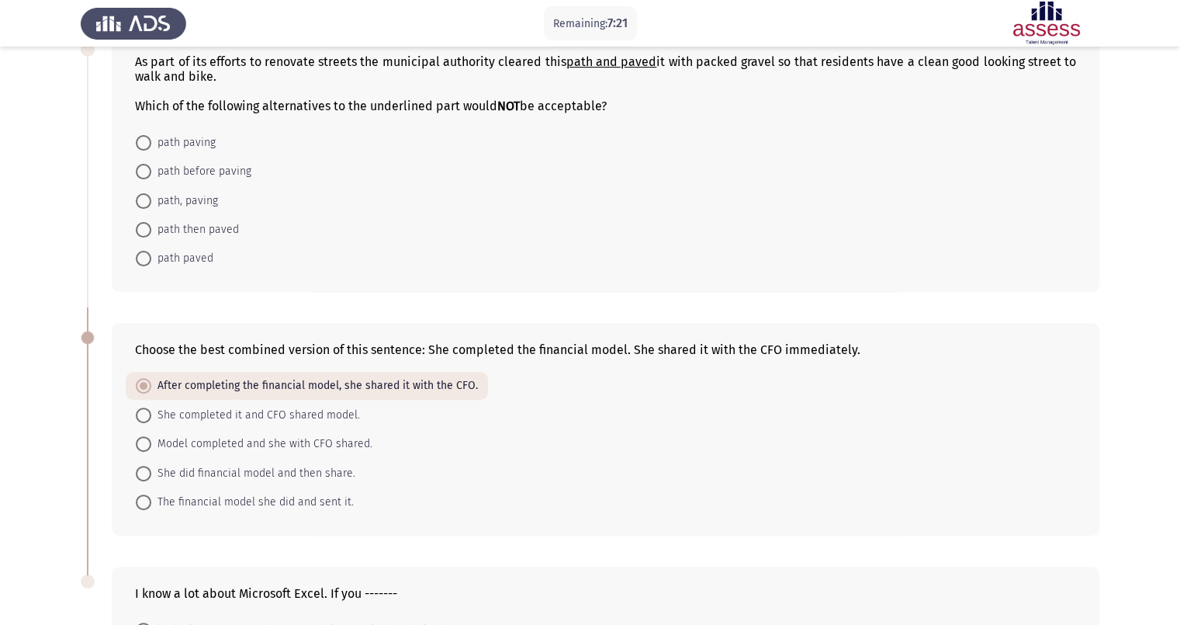
click at [178, 144] on span "path paving" at bounding box center [183, 142] width 64 height 19
click at [151, 144] on input "path paving" at bounding box center [144, 143] width 16 height 16
radio input "true"
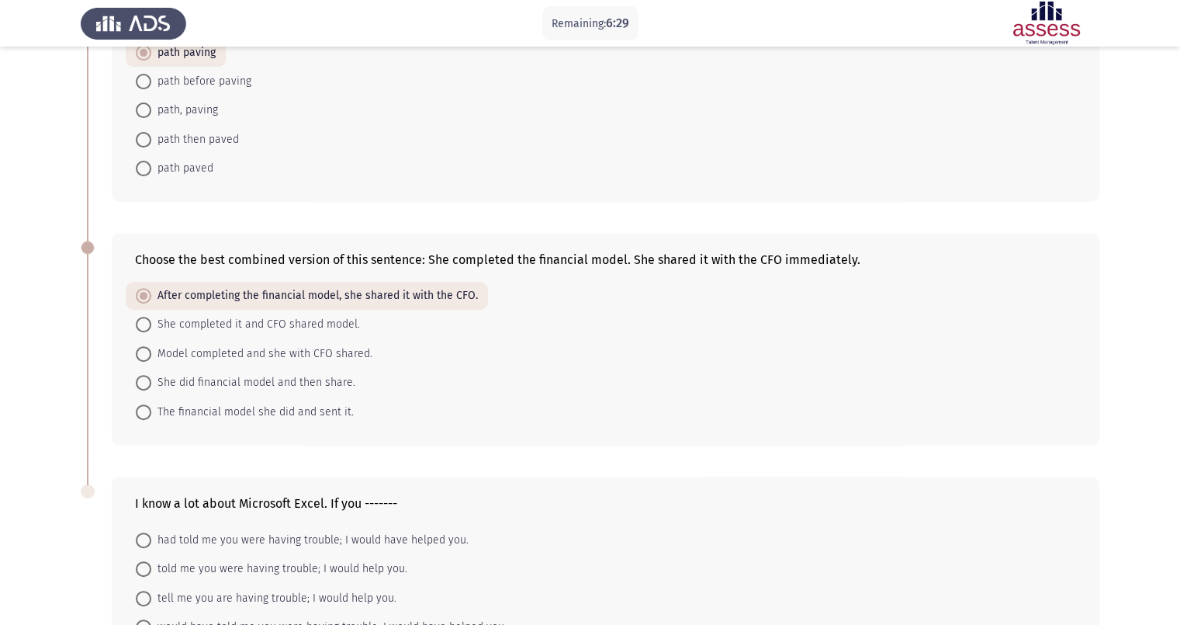
scroll to position [823, 0]
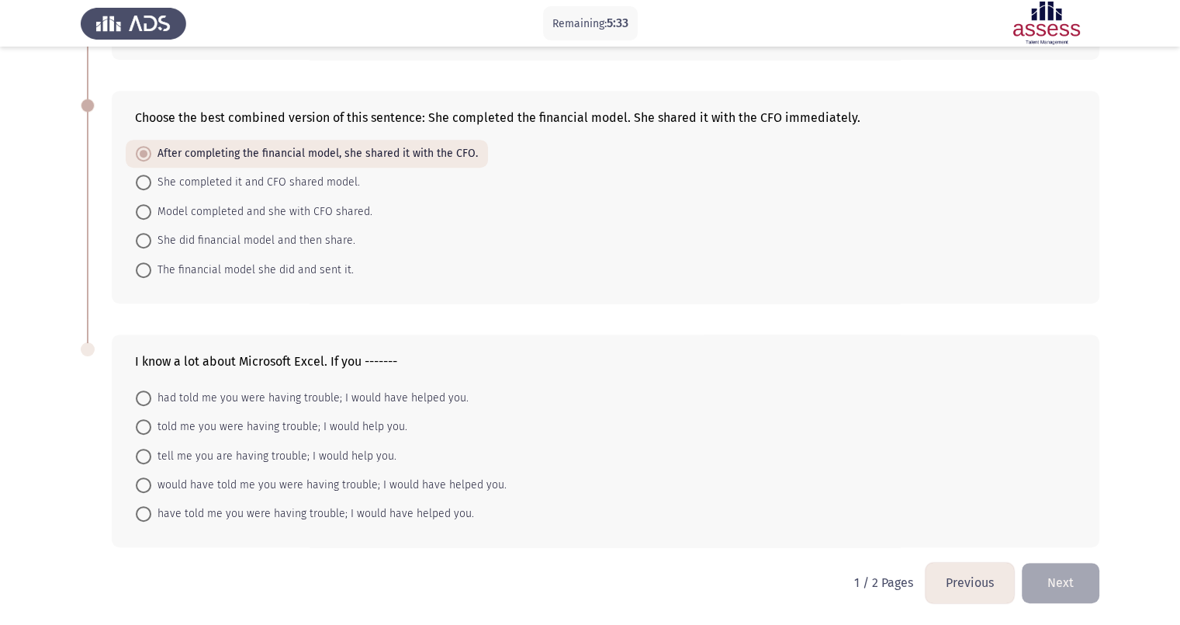
click at [407, 400] on span "had told me you were having trouble; I would have helped you." at bounding box center [309, 398] width 317 height 19
click at [151, 400] on input "had told me you were having trouble; I would have helped you." at bounding box center [144, 398] width 16 height 16
radio input "true"
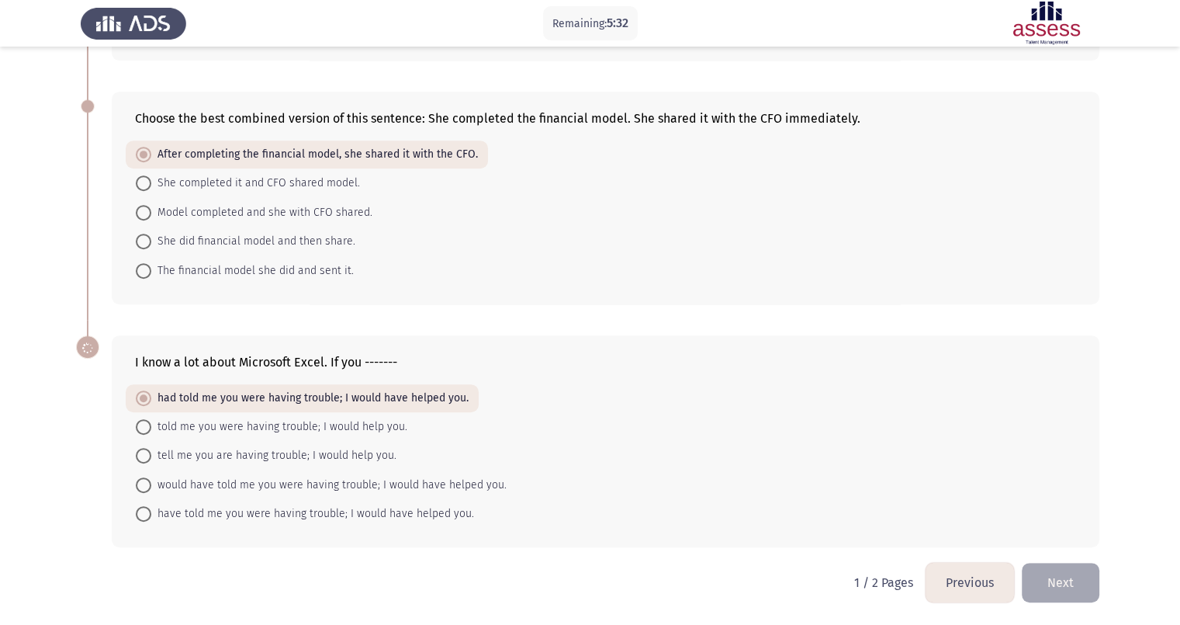
scroll to position [821, 0]
click at [944, 499] on button "Next" at bounding box center [1061, 583] width 78 height 40
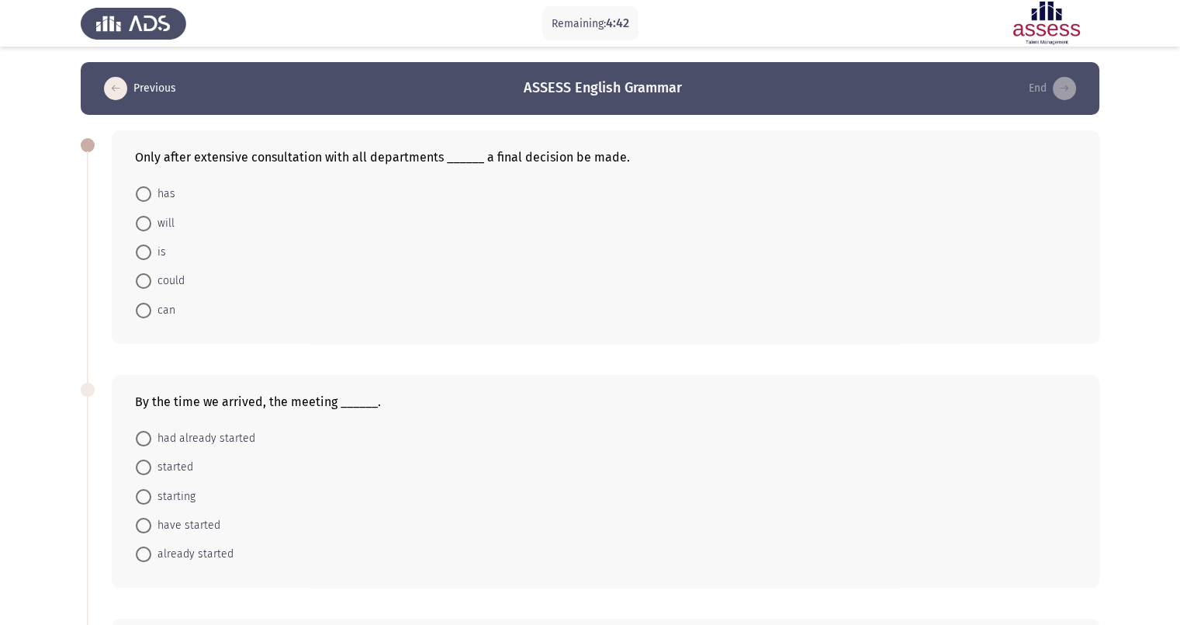
click at [174, 280] on span "could" at bounding box center [167, 281] width 33 height 19
click at [151, 280] on input "could" at bounding box center [144, 281] width 16 height 16
radio input "true"
click at [234, 441] on span "had already started" at bounding box center [203, 437] width 104 height 19
click at [151, 441] on input "had already started" at bounding box center [144, 438] width 16 height 16
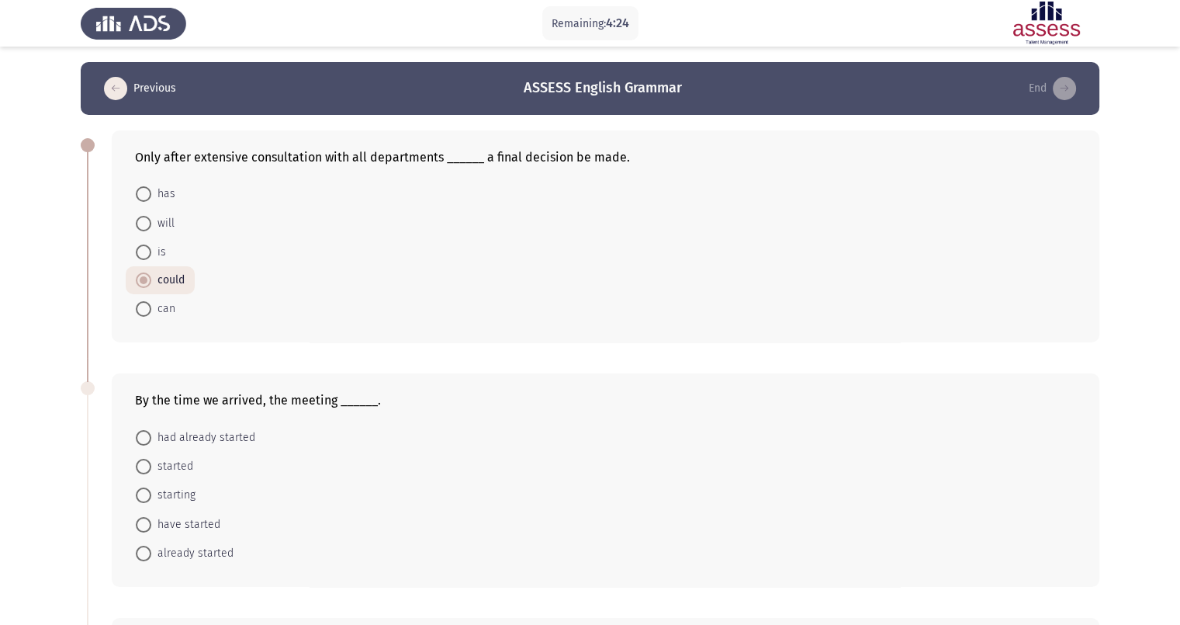
radio input "true"
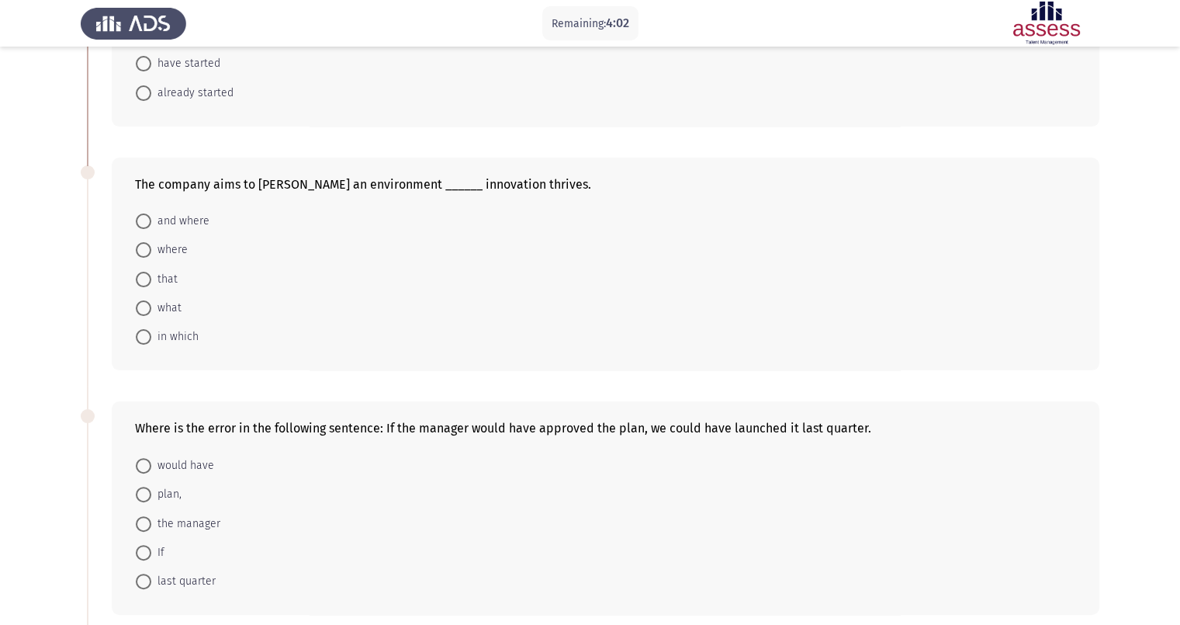
scroll to position [490, 0]
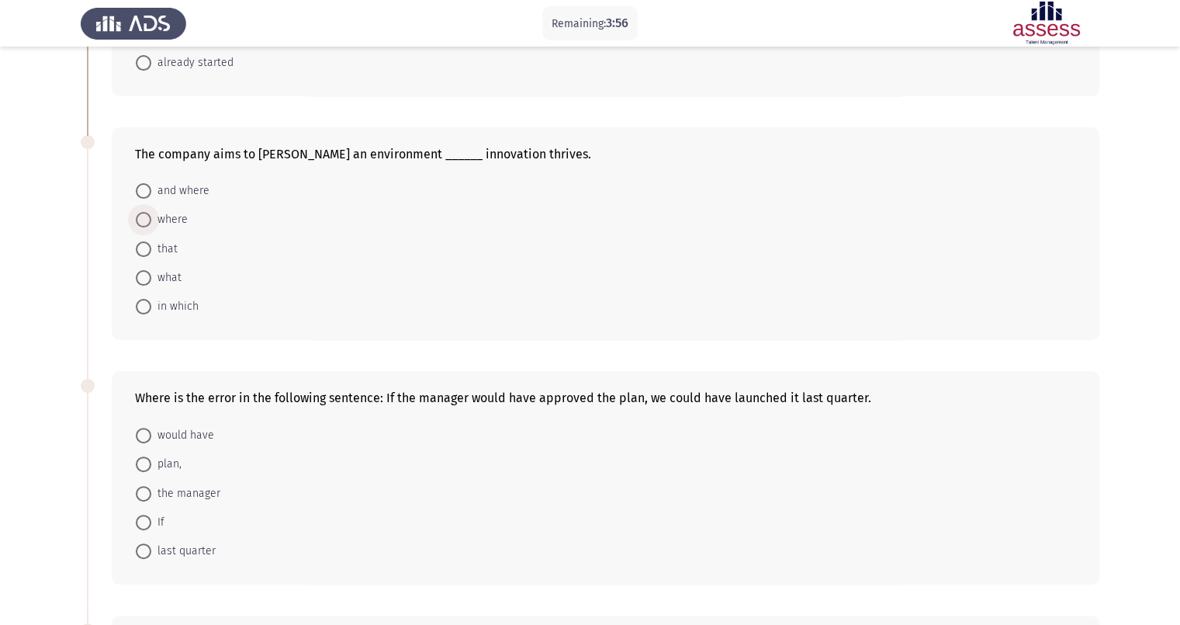
click at [159, 221] on span "where" at bounding box center [169, 219] width 36 height 19
click at [151, 221] on input "where" at bounding box center [144, 220] width 16 height 16
radio input "true"
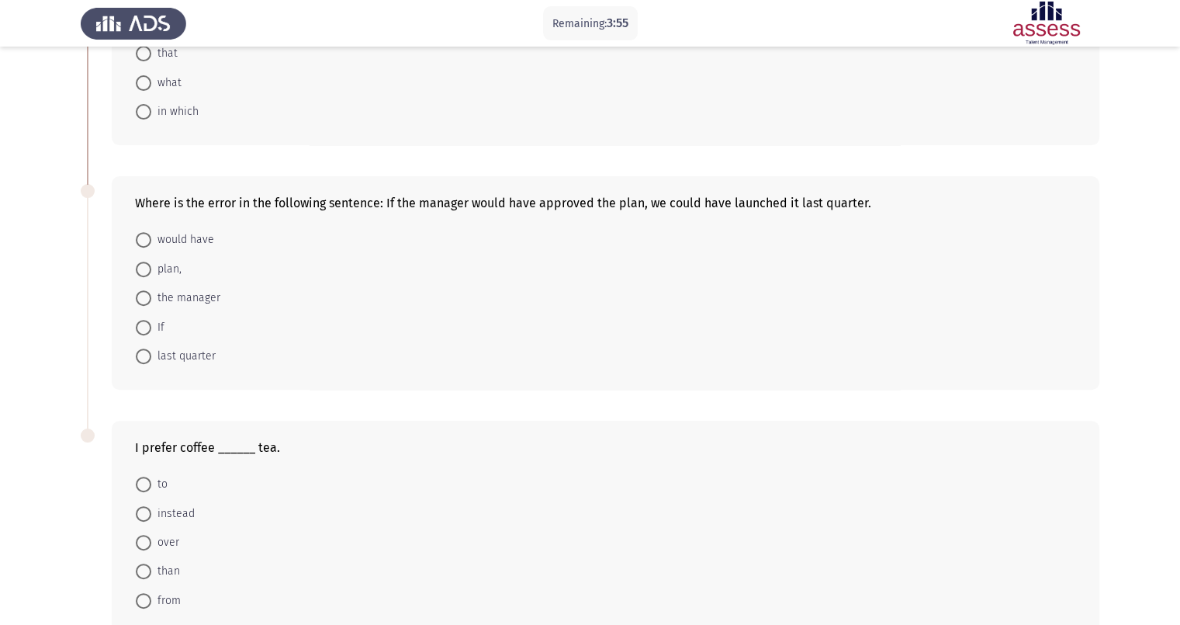
scroll to position [587, 0]
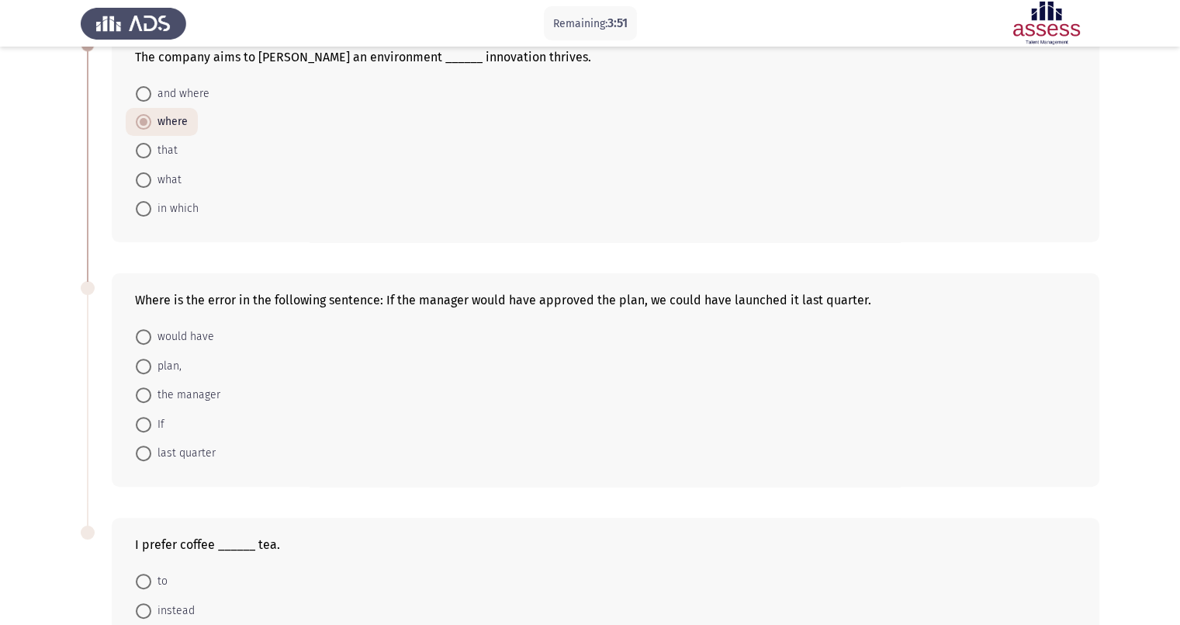
click at [192, 341] on span "would have" at bounding box center [182, 336] width 63 height 19
click at [151, 341] on input "would have" at bounding box center [144, 337] width 16 height 16
radio input "true"
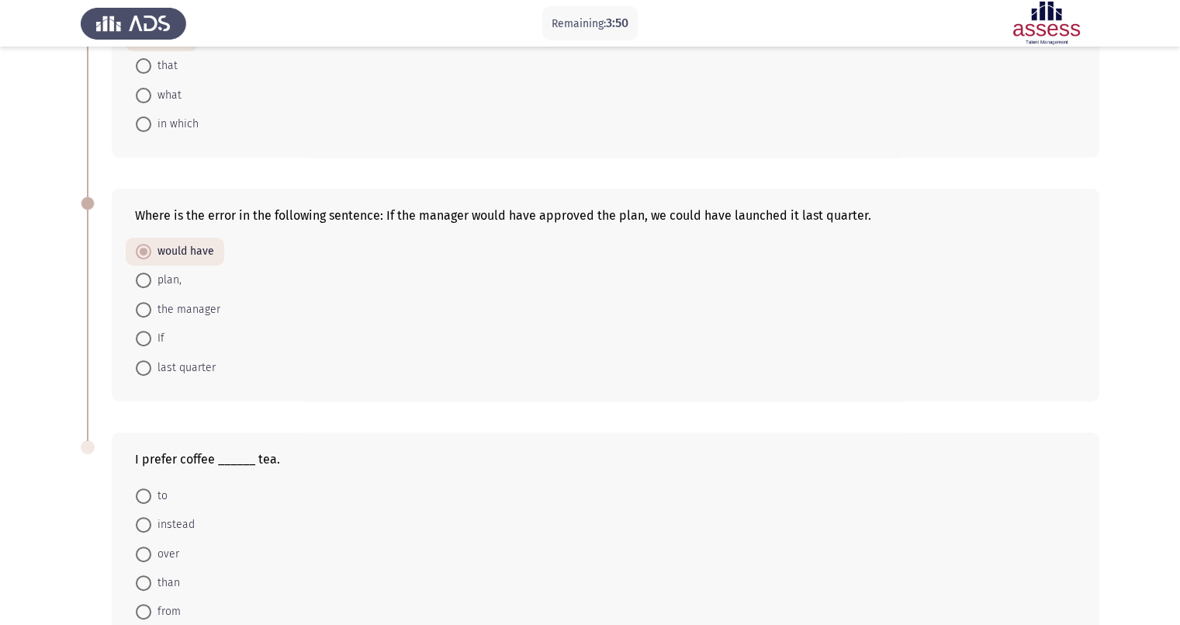
scroll to position [778, 0]
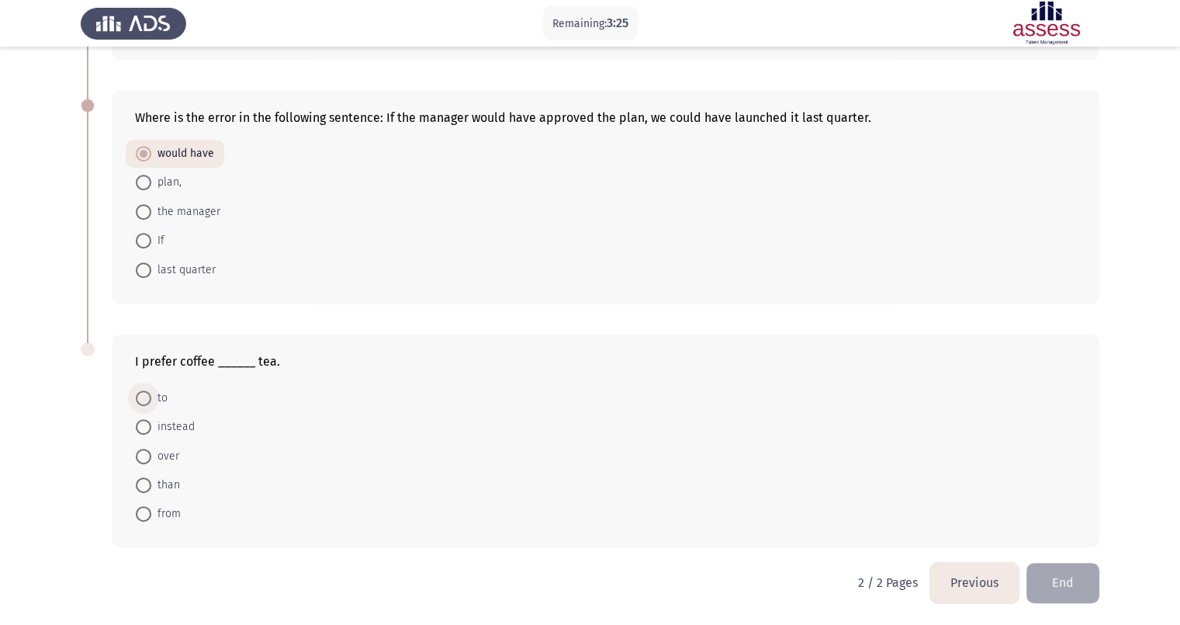
click at [163, 393] on span "to" at bounding box center [159, 398] width 16 height 19
click at [151, 393] on input "to" at bounding box center [144, 398] width 16 height 16
radio input "true"
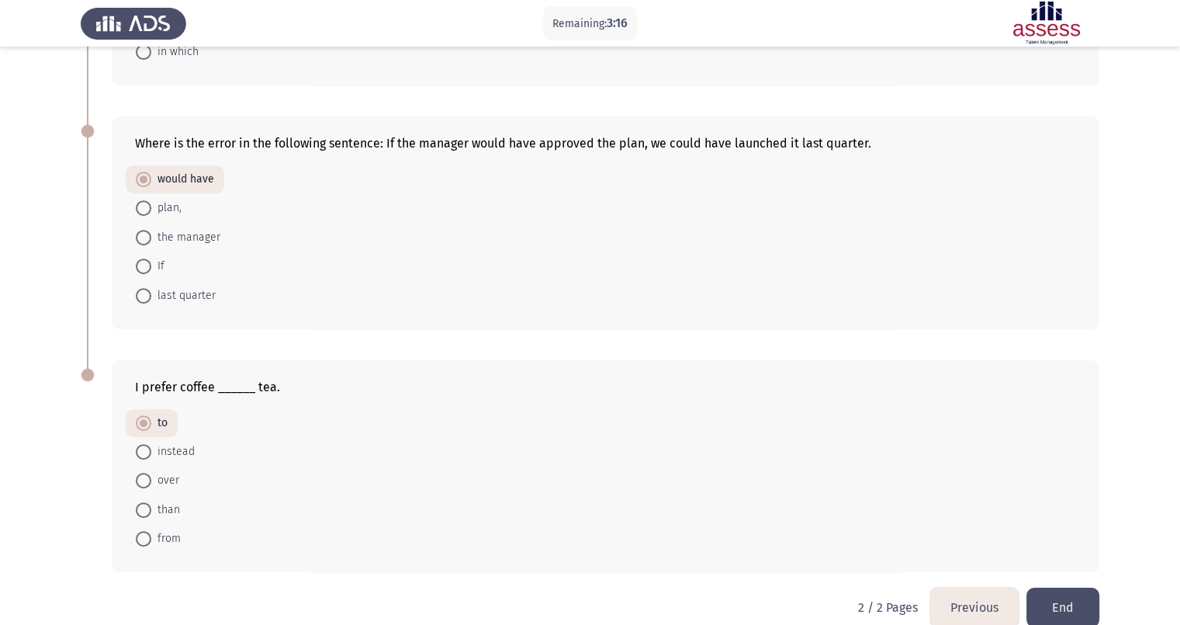
scroll to position [776, 0]
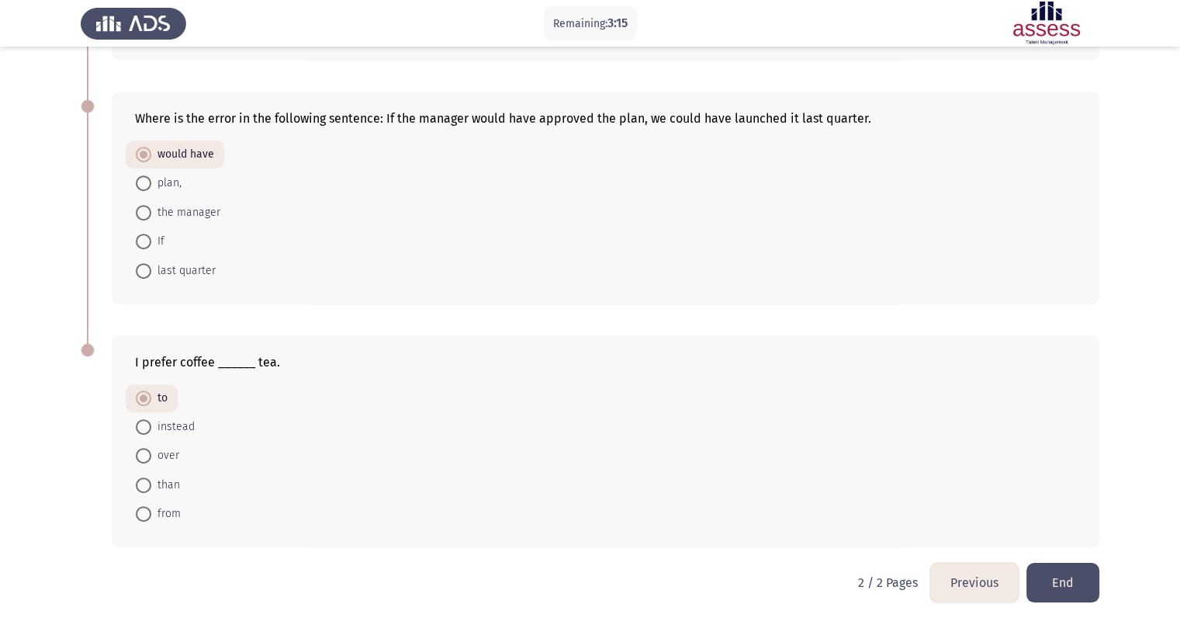
click at [944, 499] on button "Previous" at bounding box center [974, 583] width 88 height 40
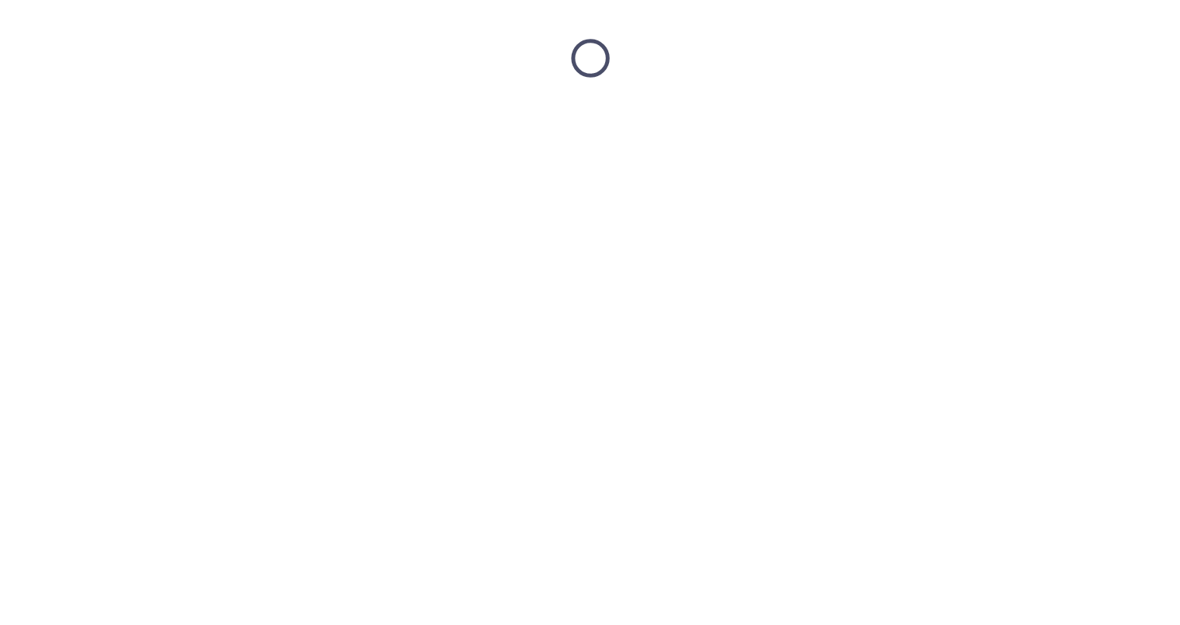
scroll to position [0, 0]
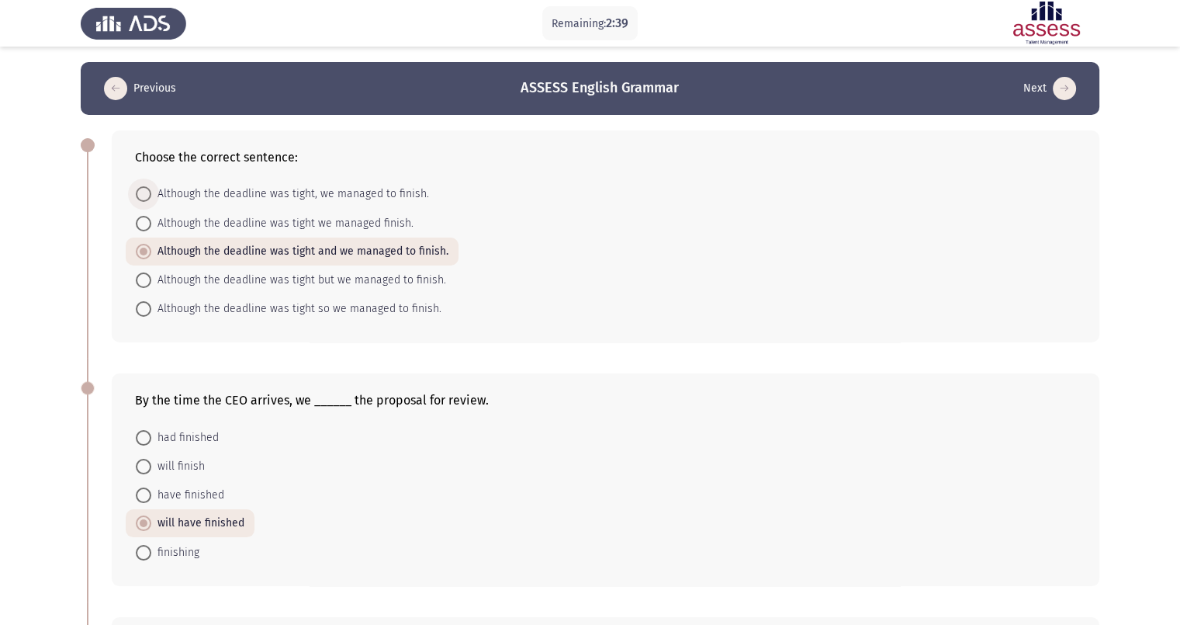
click at [290, 196] on span "Although the deadline was tight, we managed to finish." at bounding box center [290, 194] width 278 height 19
click at [151, 196] on input "Although the deadline was tight, we managed to finish." at bounding box center [144, 194] width 16 height 16
radio input "true"
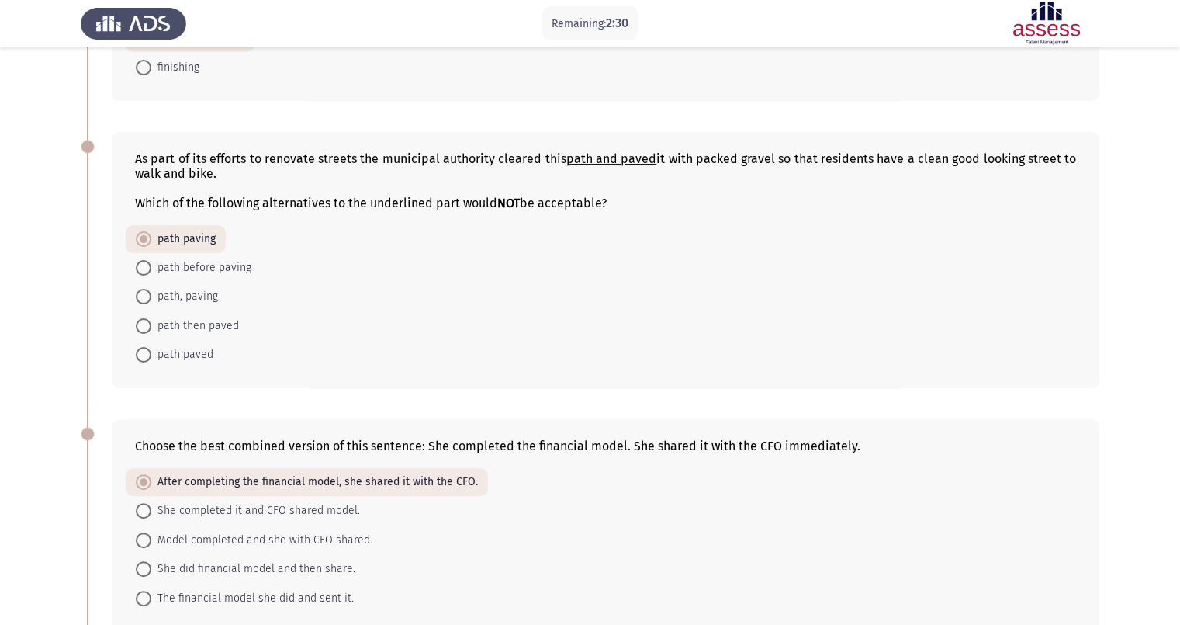
scroll to position [821, 0]
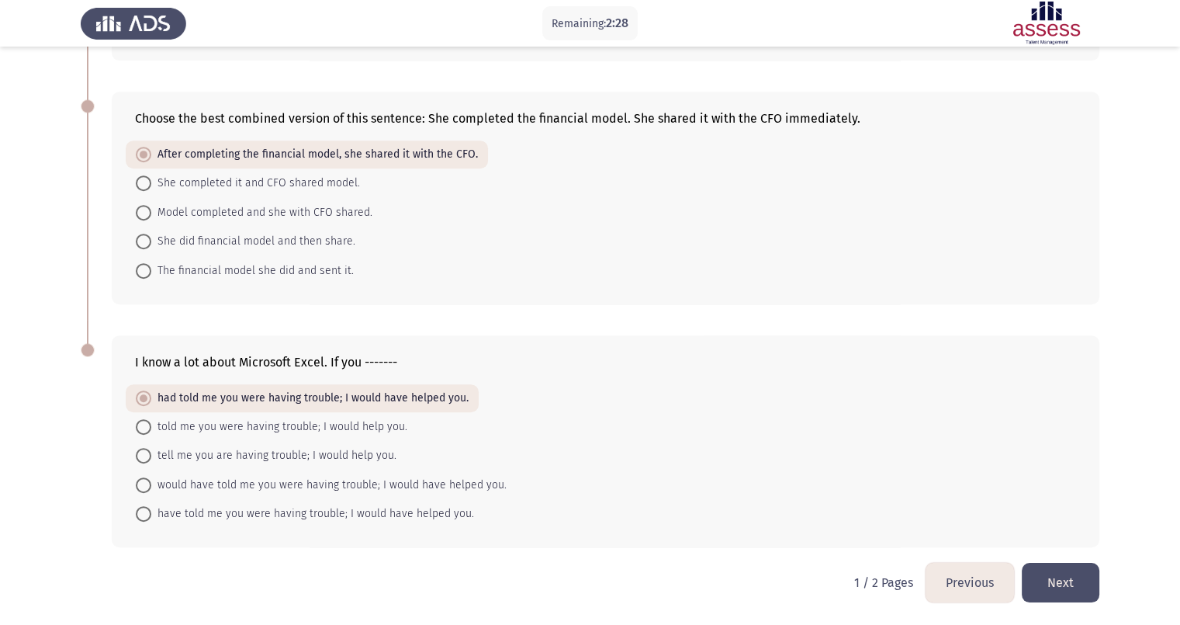
click at [944, 499] on button "Next" at bounding box center [1061, 583] width 78 height 40
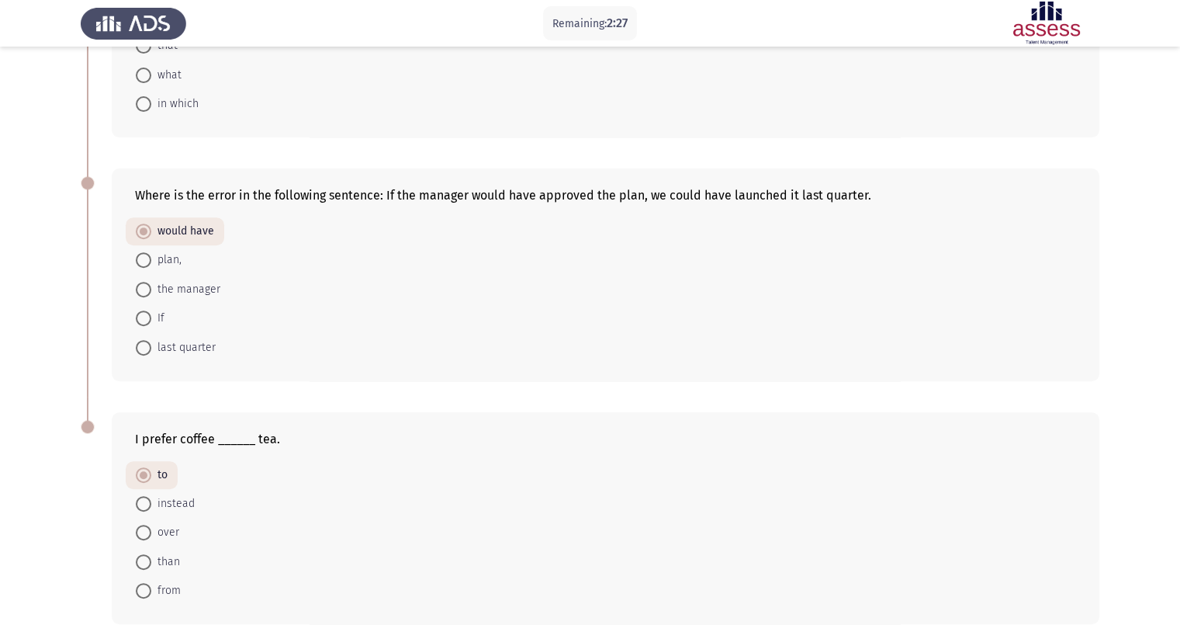
scroll to position [776, 0]
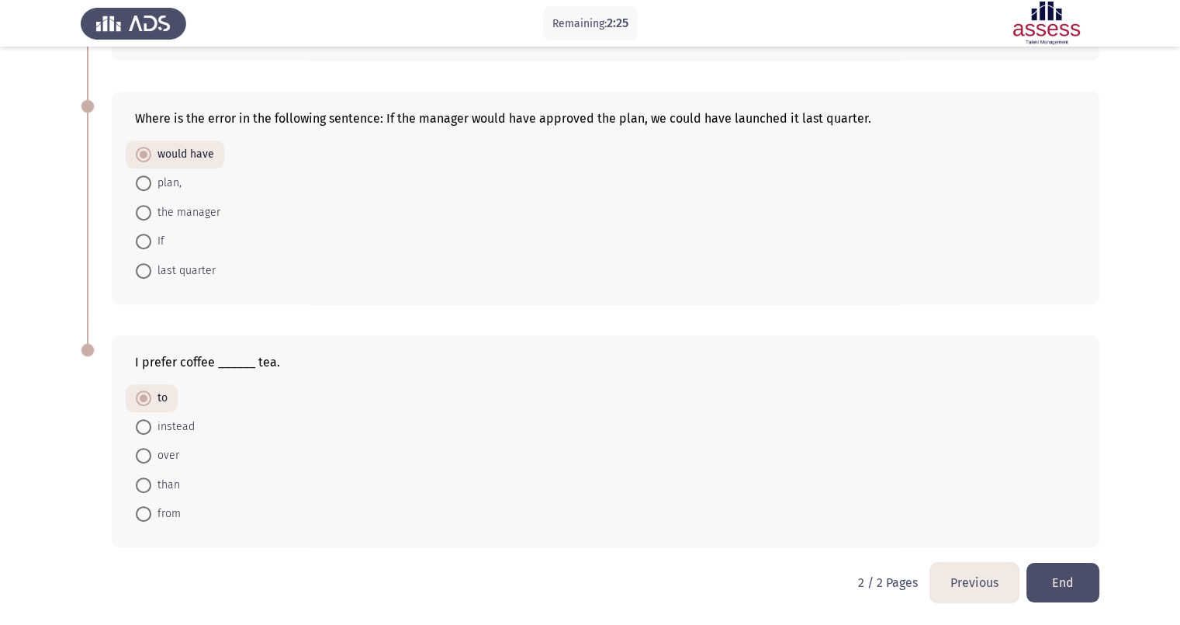
click at [944, 499] on button "End" at bounding box center [1063, 583] width 73 height 40
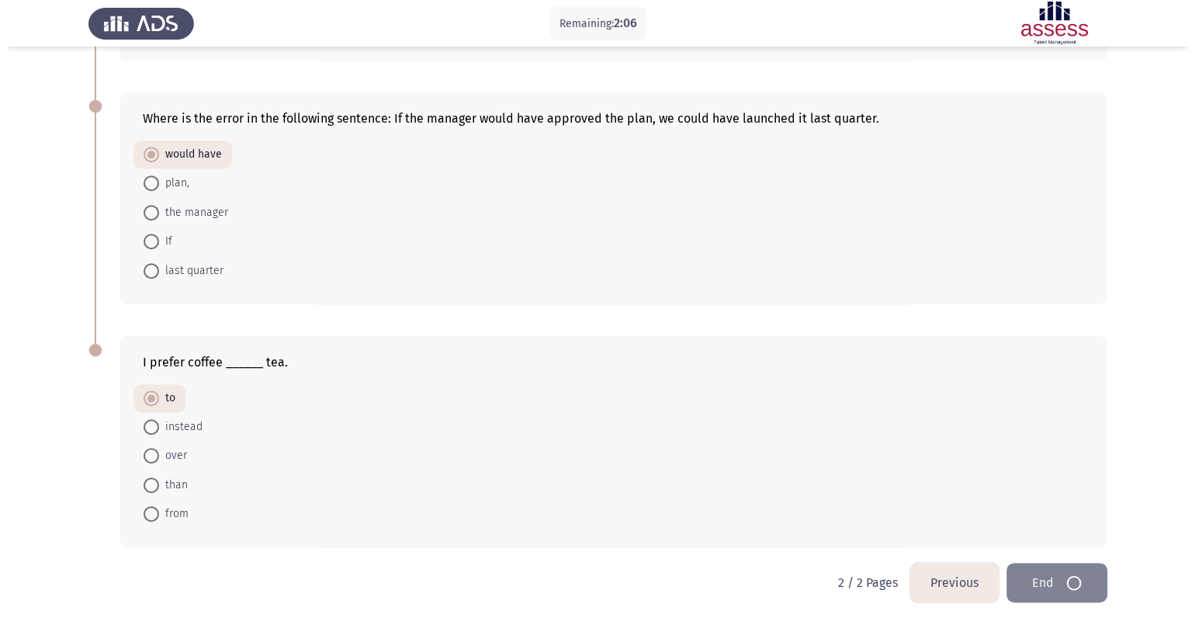
scroll to position [0, 0]
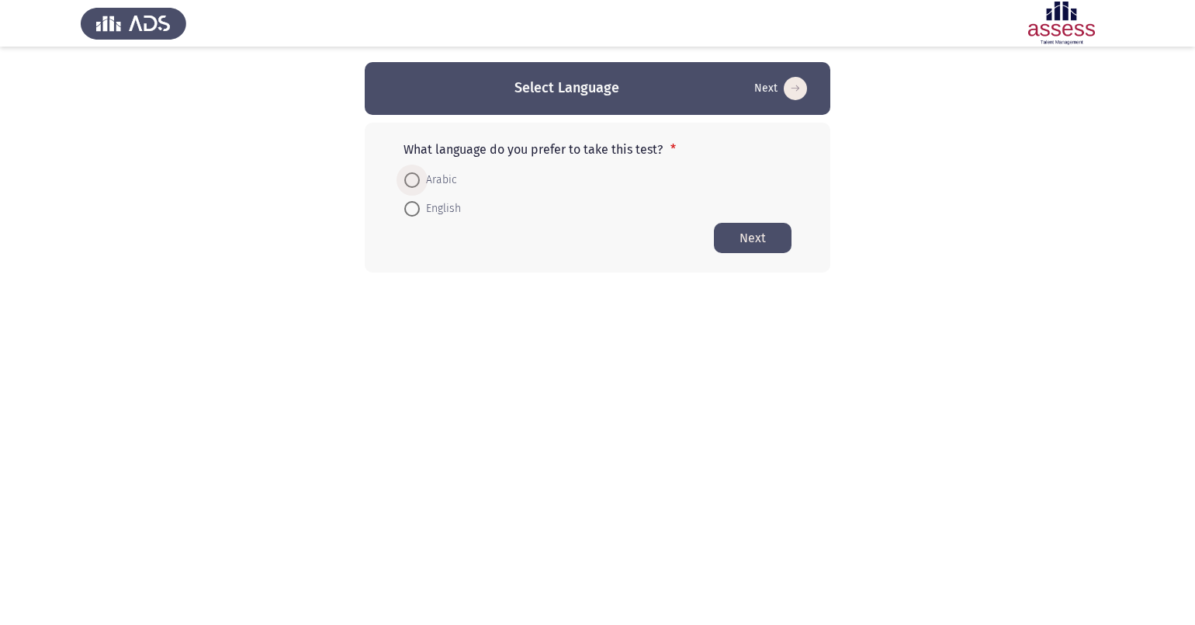
click at [407, 187] on span at bounding box center [412, 180] width 16 height 16
click at [407, 187] on input "Arabic" at bounding box center [412, 180] width 16 height 16
radio input "true"
click at [748, 238] on button "Next" at bounding box center [753, 237] width 78 height 30
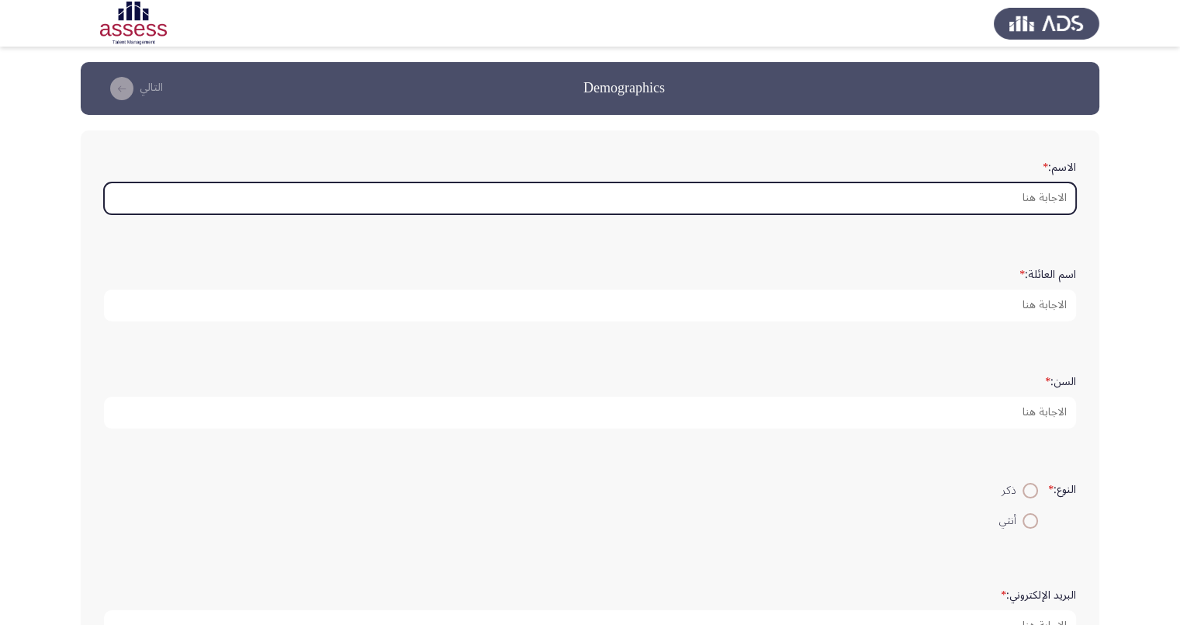
click at [993, 185] on input "الاسم: *" at bounding box center [590, 198] width 972 height 32
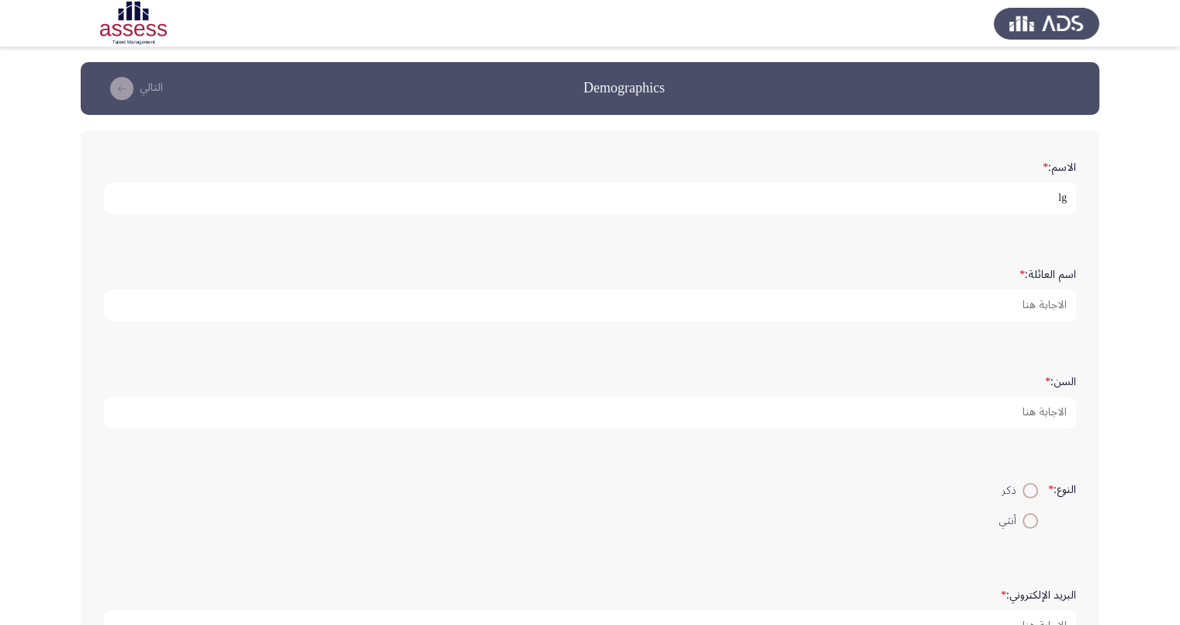
type input "l"
type input "ملاك [PERSON_NAME]"
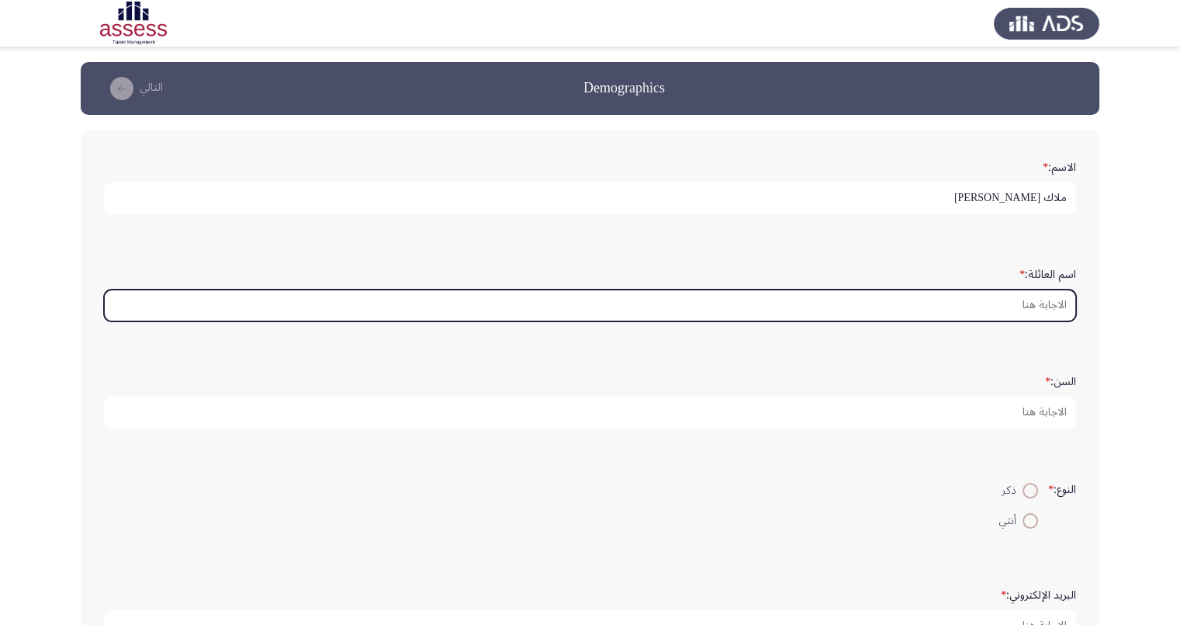
click at [1044, 316] on input "اسم العائلة: *" at bounding box center [590, 305] width 972 height 32
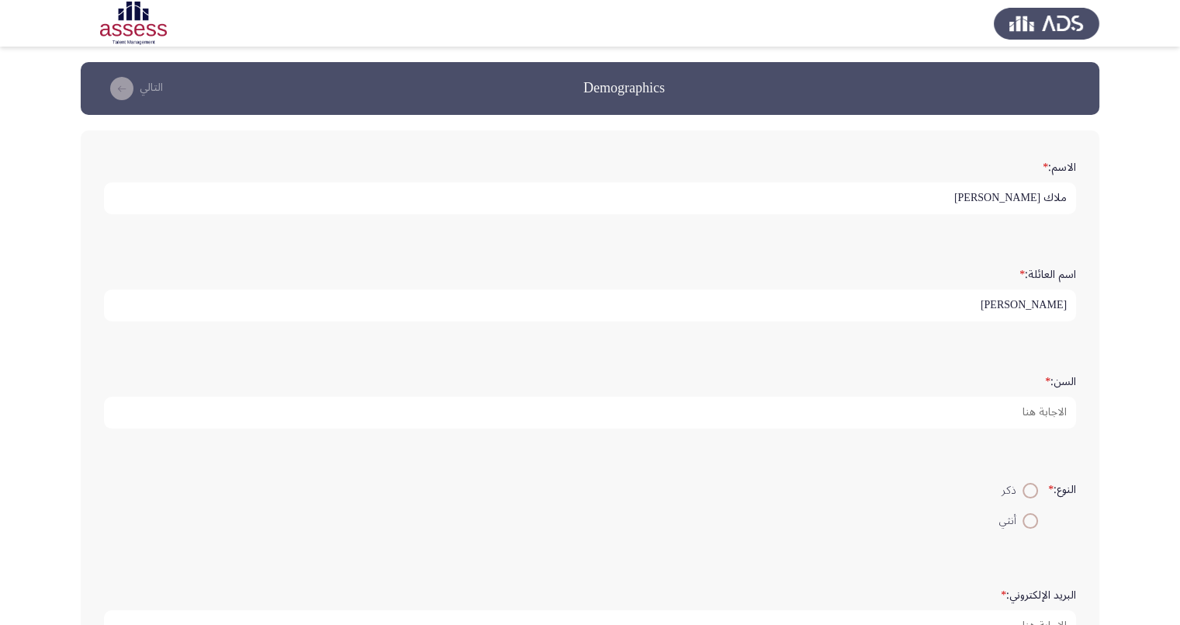
type input "[PERSON_NAME]"
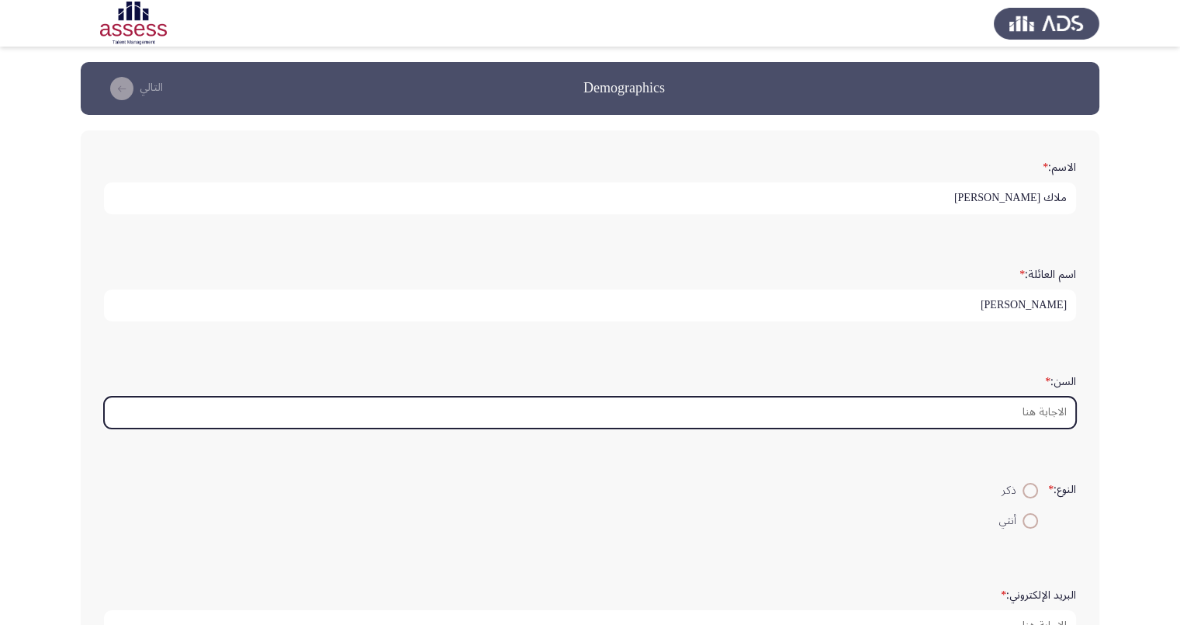
click at [1008, 401] on input "السن: *" at bounding box center [590, 413] width 972 height 32
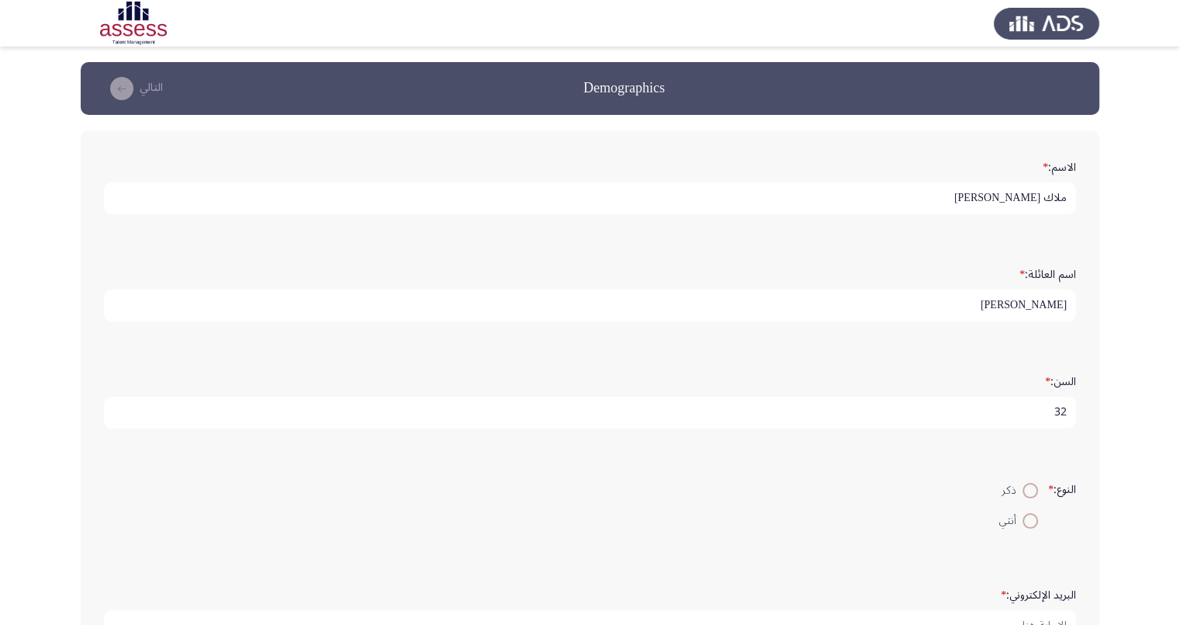
type input "32"
click at [1025, 481] on label "ذكر" at bounding box center [1019, 490] width 39 height 19
click at [1025, 483] on input "ذكر" at bounding box center [1031, 491] width 16 height 16
radio input "true"
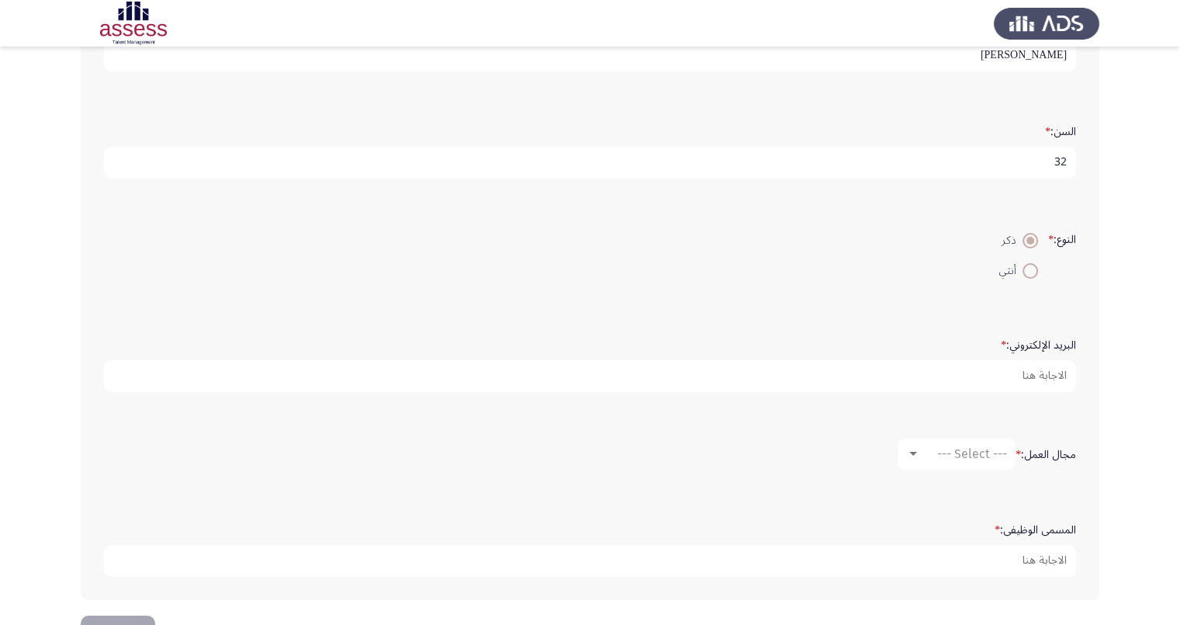
scroll to position [291, 0]
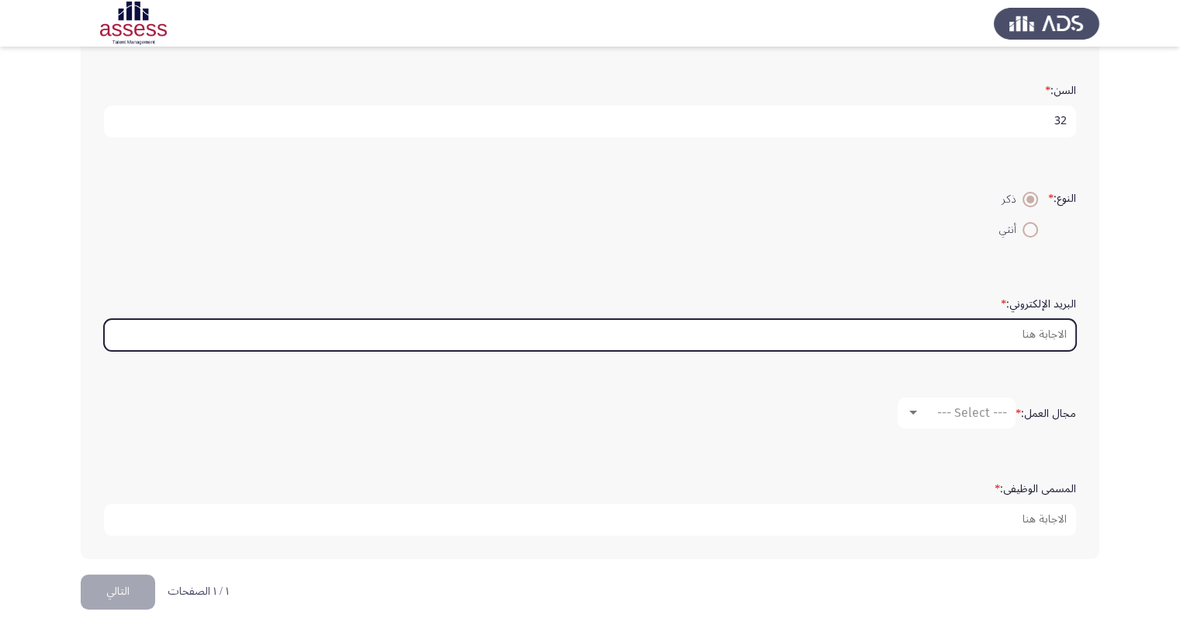
click at [838, 331] on input "البريد الإلكتروني: *" at bounding box center [590, 335] width 972 height 32
type input "ة"
click at [838, 331] on input "البريد الإلكتروني: *" at bounding box center [590, 335] width 972 height 32
type input "ئ"
click at [1030, 320] on input "البريد الإلكتروني: *" at bounding box center [590, 335] width 972 height 32
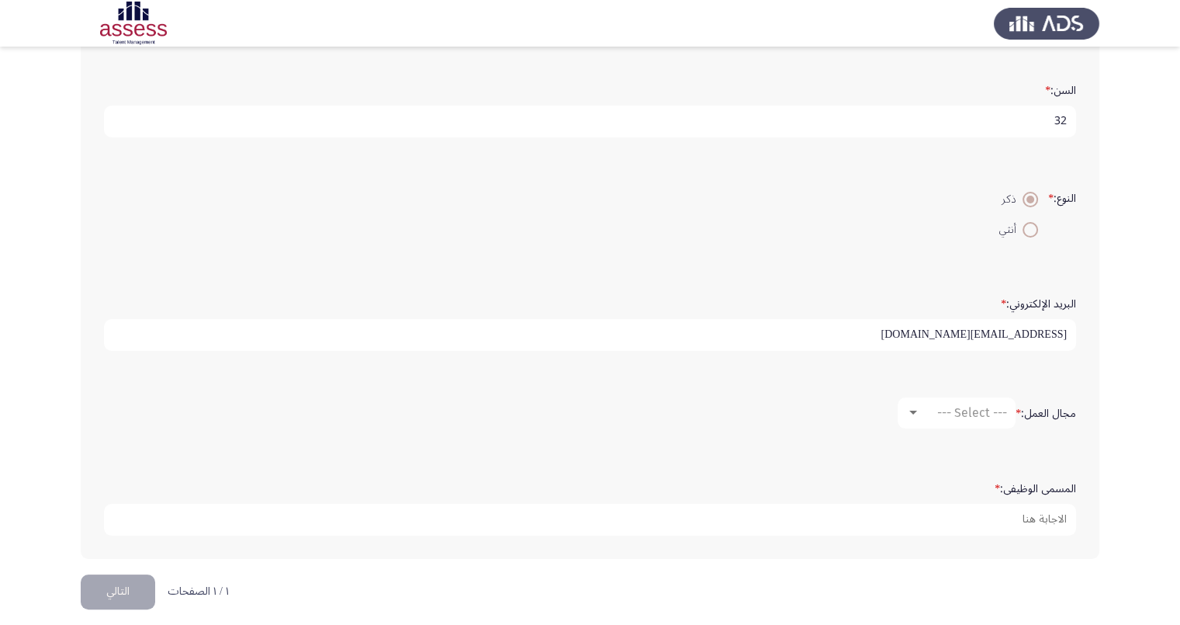
type input "[EMAIL_ADDRESS][DOMAIN_NAME]"
drag, startPoint x: 962, startPoint y: 446, endPoint x: 966, endPoint y: 427, distance: 19.8
click at [962, 446] on div "مجال العمل: * --- Select ---" at bounding box center [590, 413] width 988 height 78
click at [966, 409] on span "--- Select ---" at bounding box center [972, 412] width 70 height 15
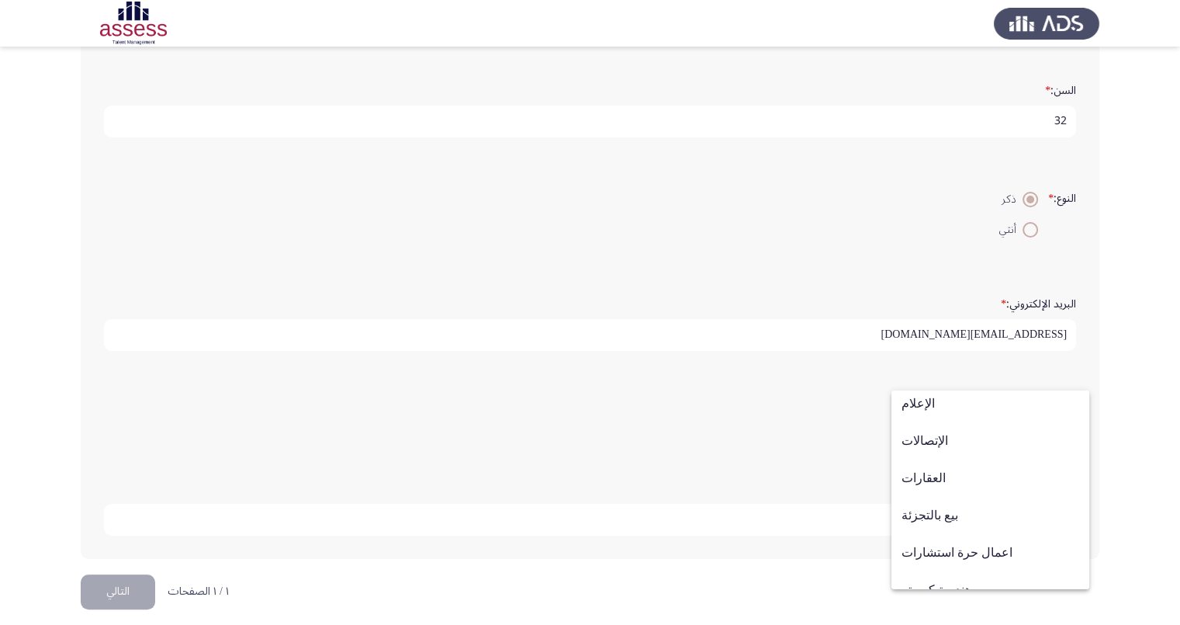
scroll to position [508, 0]
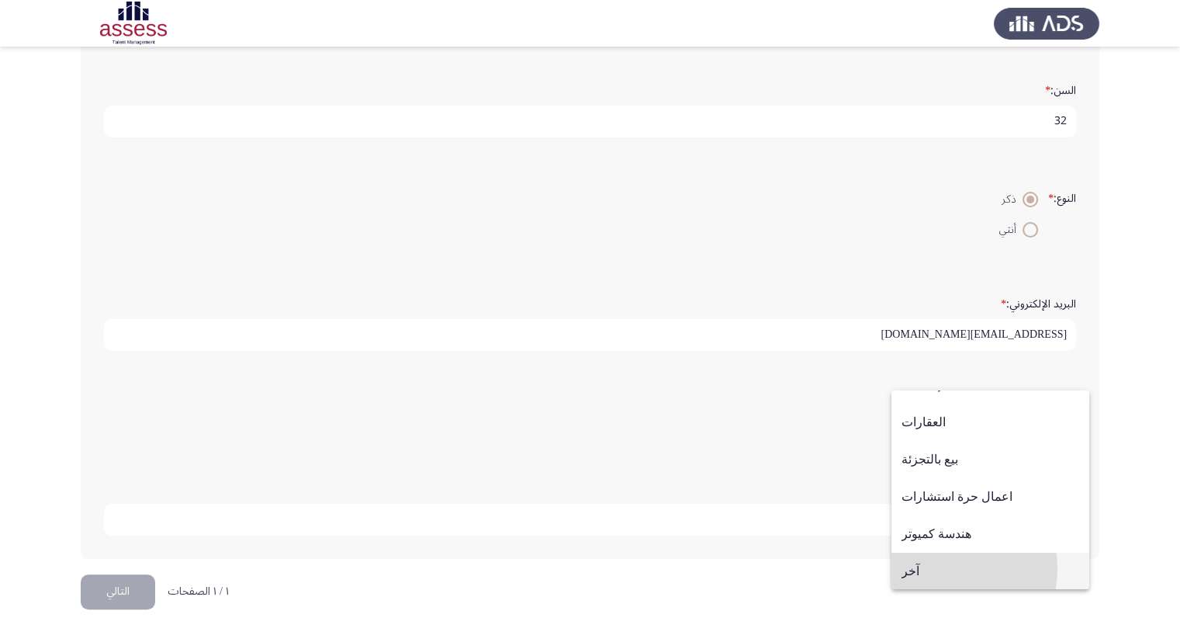
click at [931, 567] on span "آخر" at bounding box center [991, 571] width 178 height 37
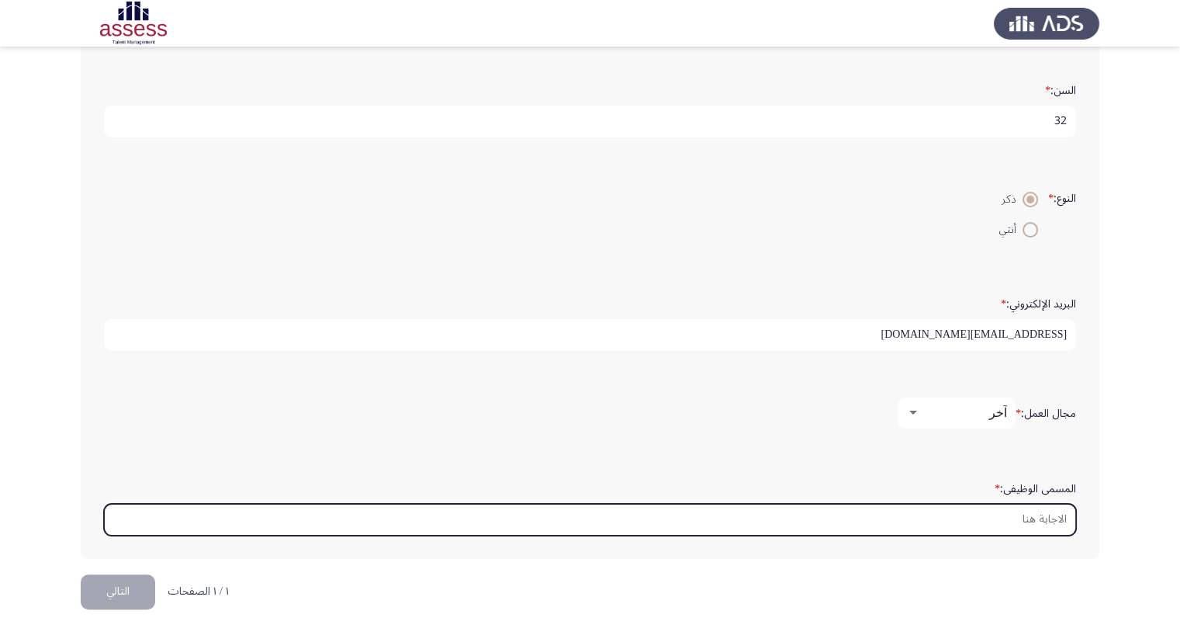
click at [985, 504] on input "المسمى الوظيفى: *" at bounding box center [590, 520] width 972 height 32
type input "h"
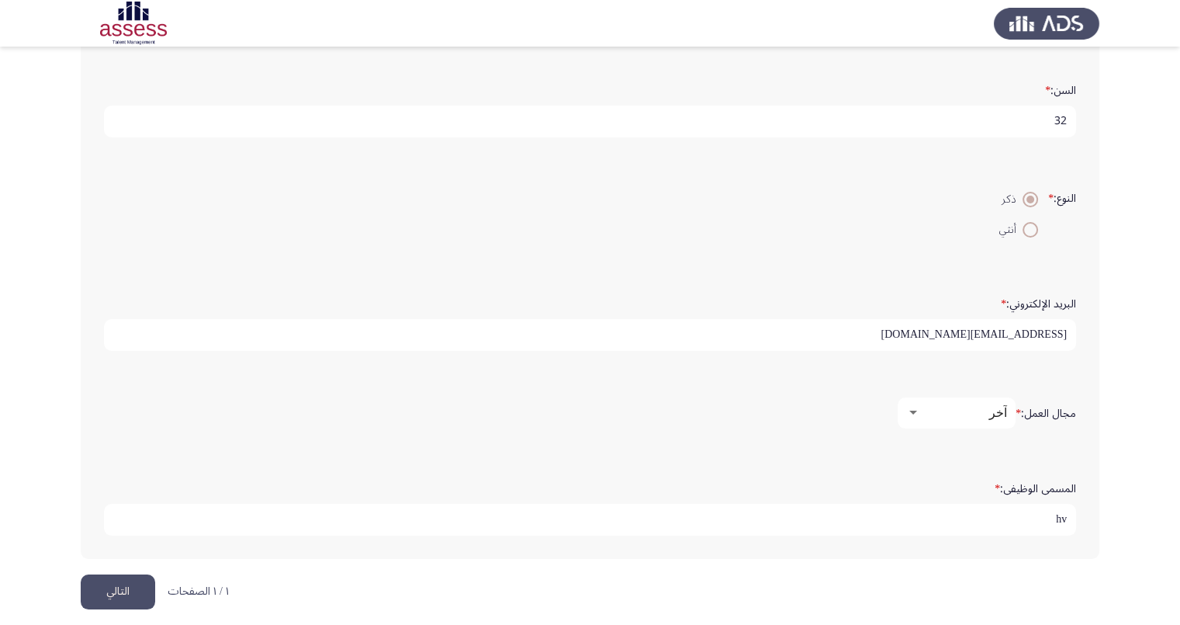
type input "h"
click at [931, 400] on mat-select "آخر" at bounding box center [957, 412] width 118 height 31
click at [931, 411] on div "آخر" at bounding box center [963, 412] width 87 height 15
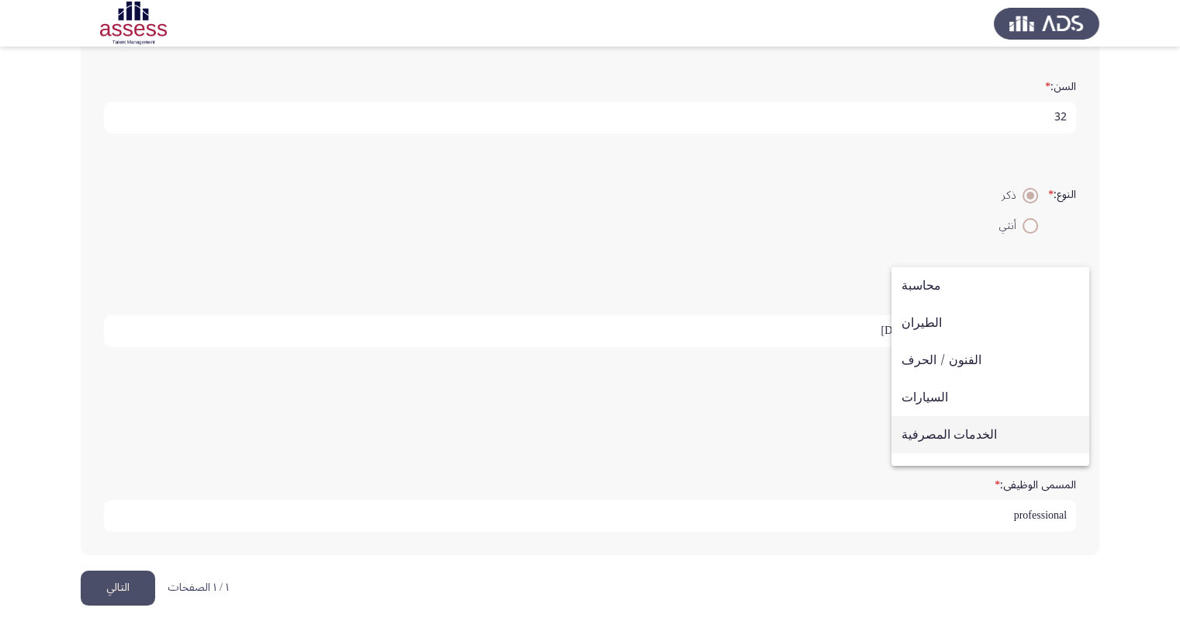
scroll to position [298, 0]
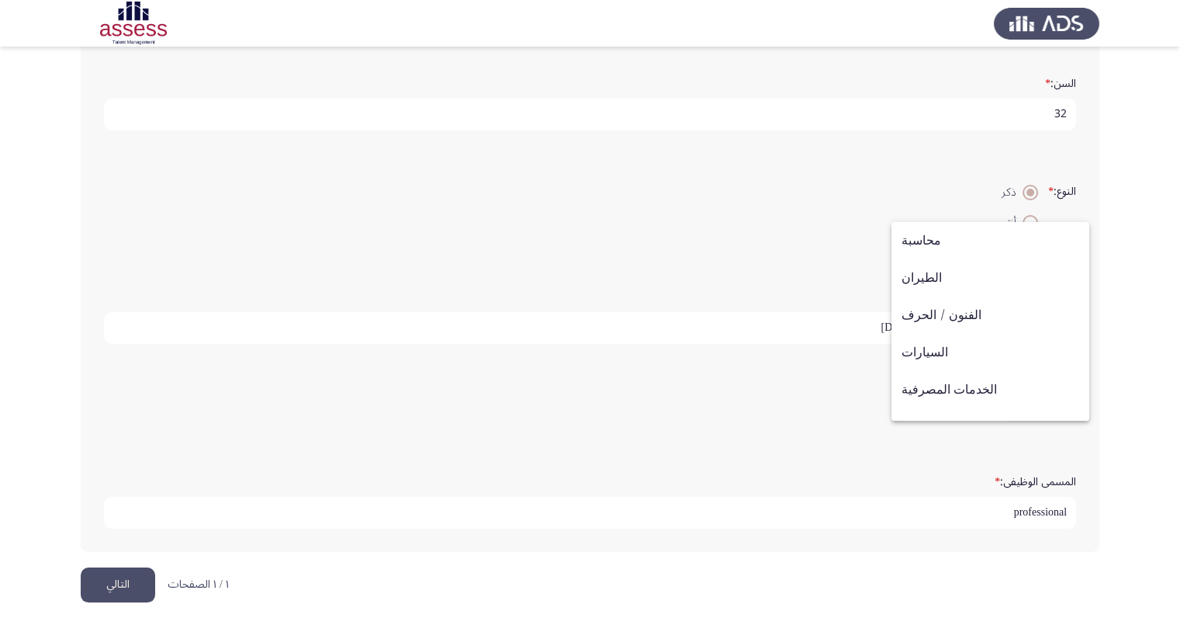
click at [956, 504] on div at bounding box center [590, 312] width 1180 height 625
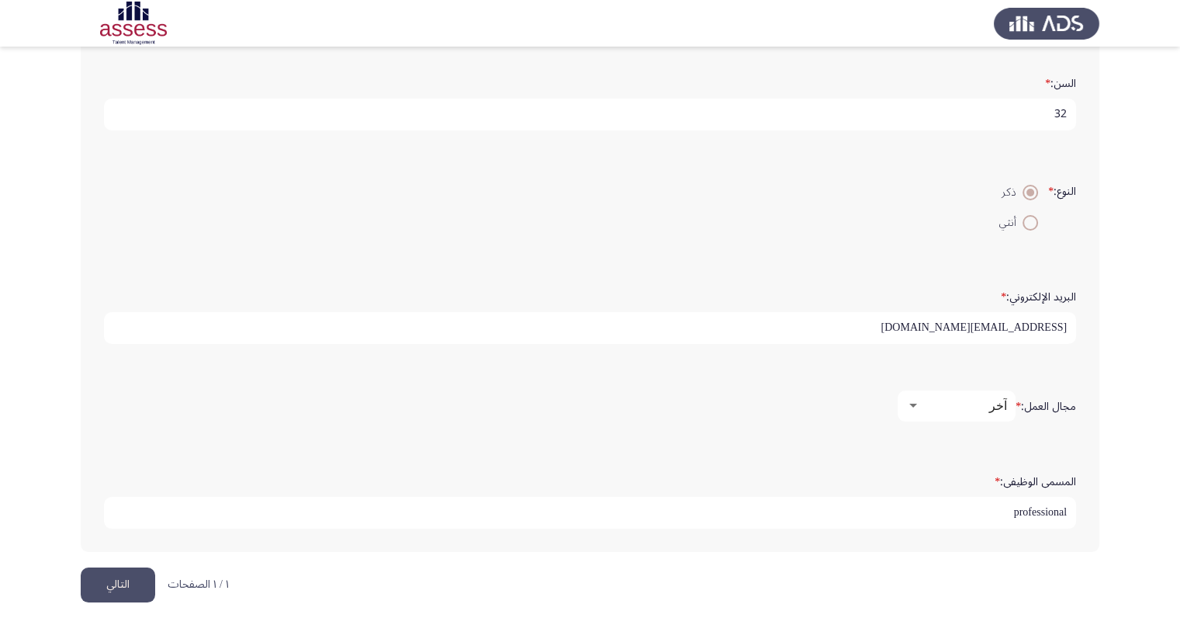
click at [950, 514] on input "professional" at bounding box center [590, 513] width 972 height 32
type input "professional hvac engineer"
click at [131, 578] on button "التالي" at bounding box center [118, 584] width 74 height 35
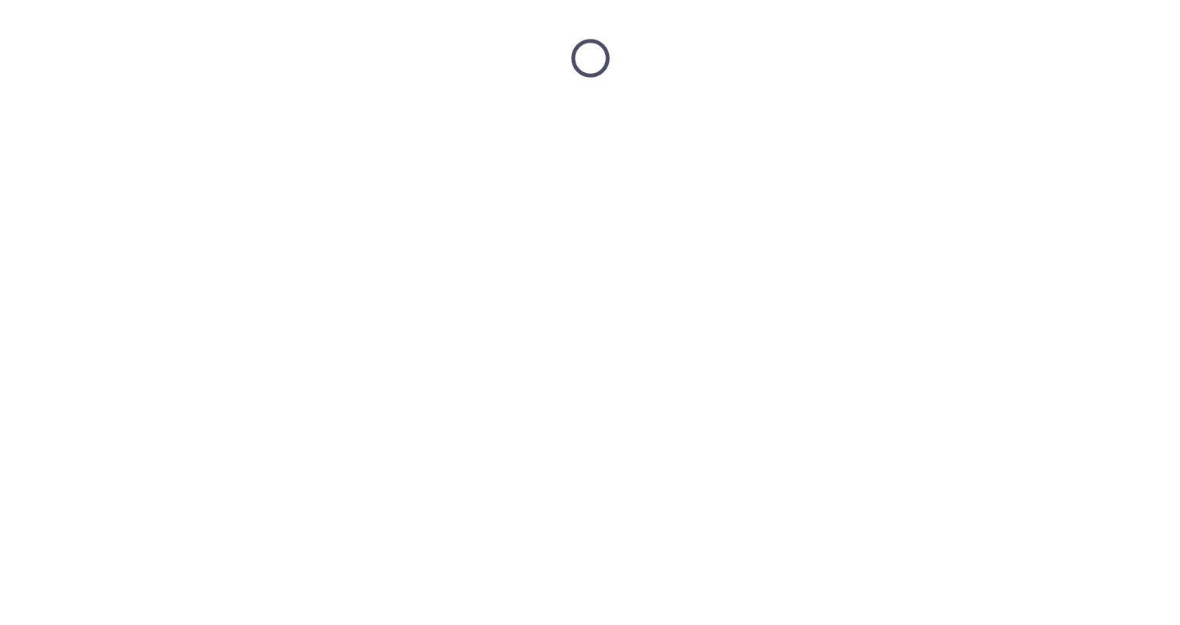
scroll to position [0, 0]
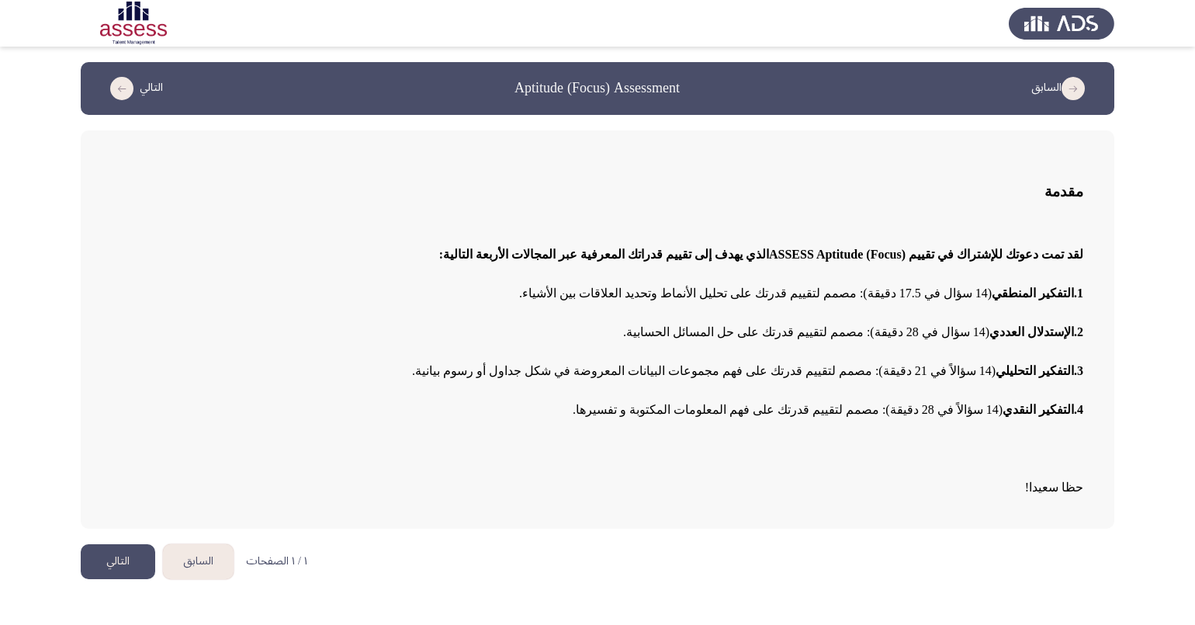
click at [133, 551] on button "التالي" at bounding box center [118, 561] width 74 height 35
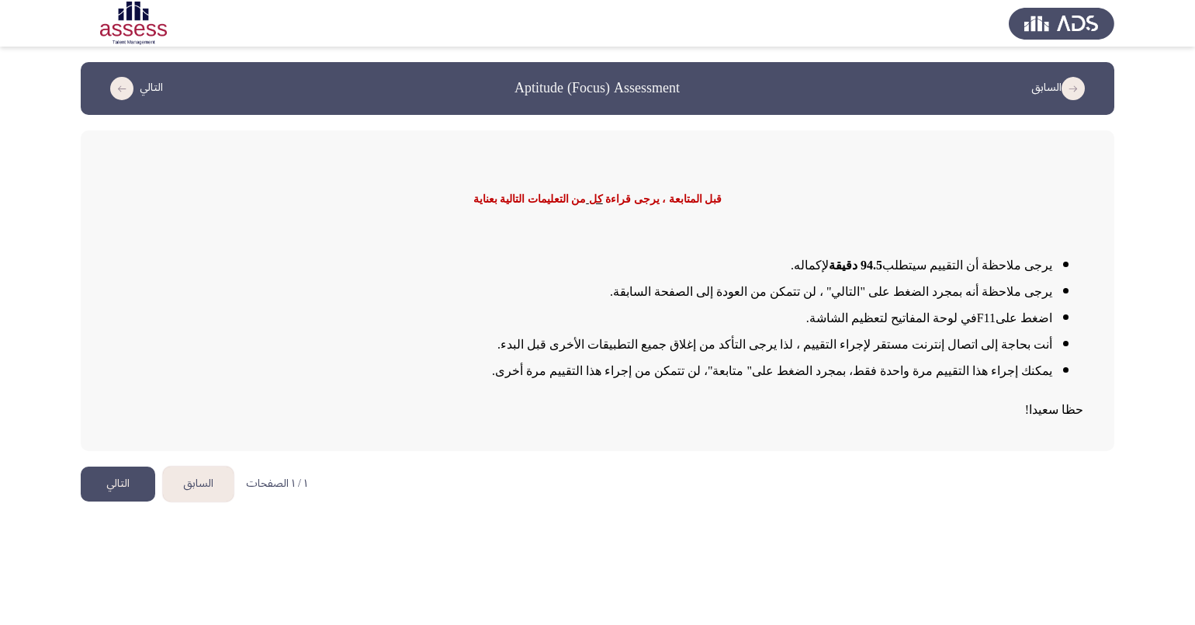
click at [130, 473] on button "التالي" at bounding box center [118, 483] width 74 height 35
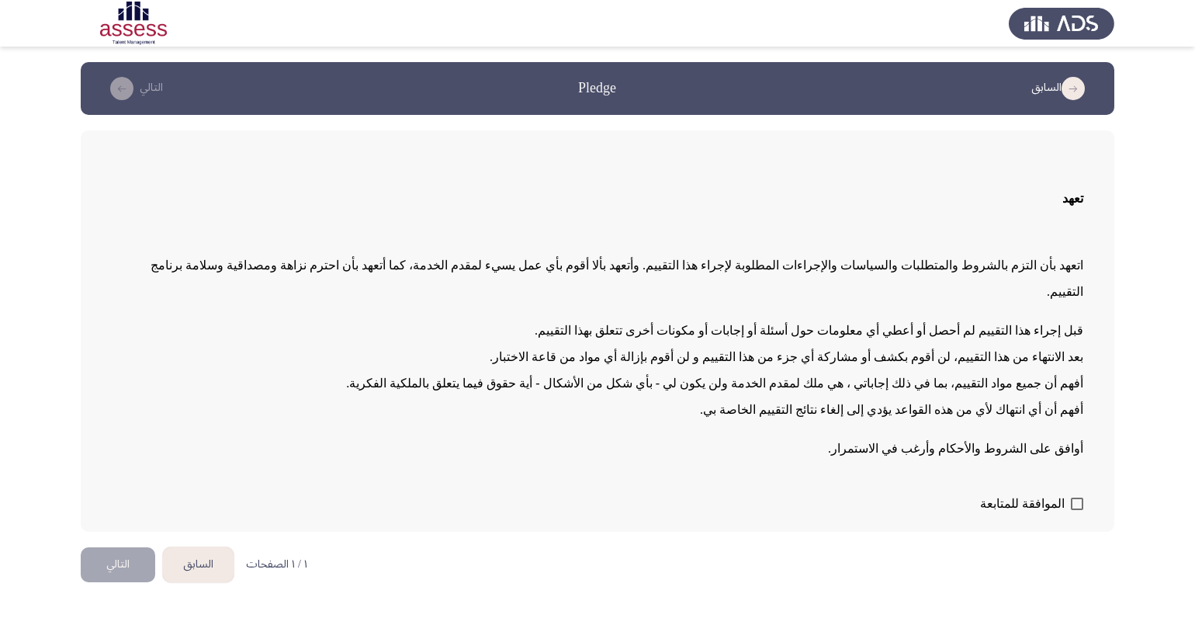
click at [1083, 494] on label "الموافقة للمتابعة" at bounding box center [1031, 503] width 103 height 19
click at [1077, 510] on input "الموافقة للمتابعة" at bounding box center [1076, 510] width 1 height 1
checkbox input "true"
click at [109, 547] on button "التالي" at bounding box center [118, 564] width 74 height 35
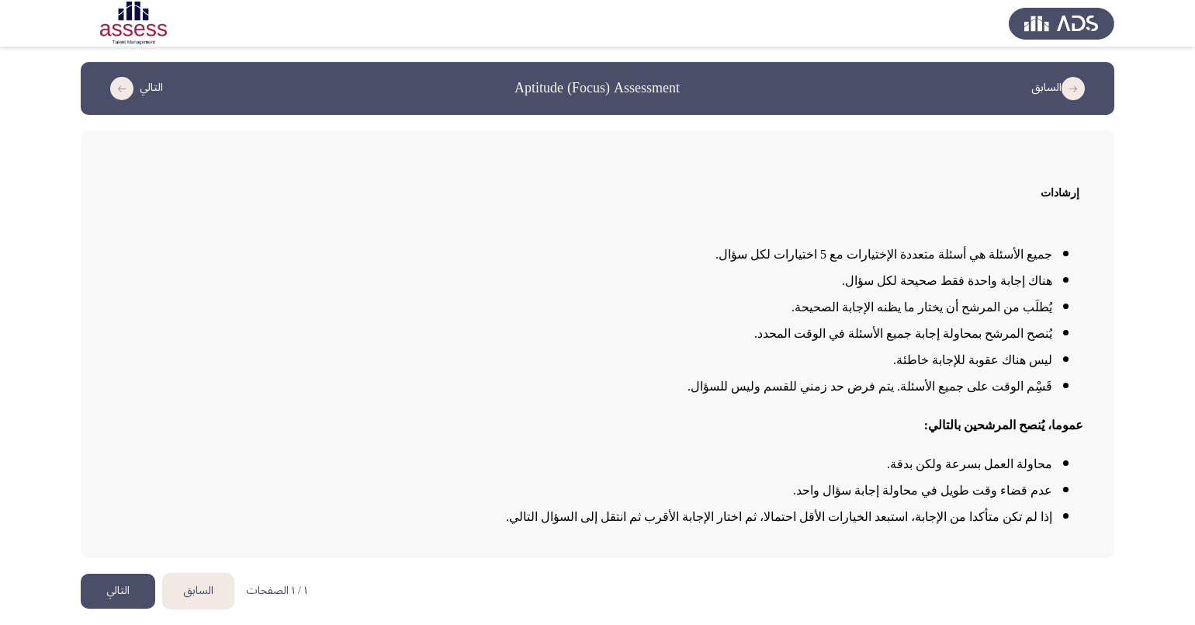
click at [116, 587] on button "التالي" at bounding box center [118, 590] width 74 height 35
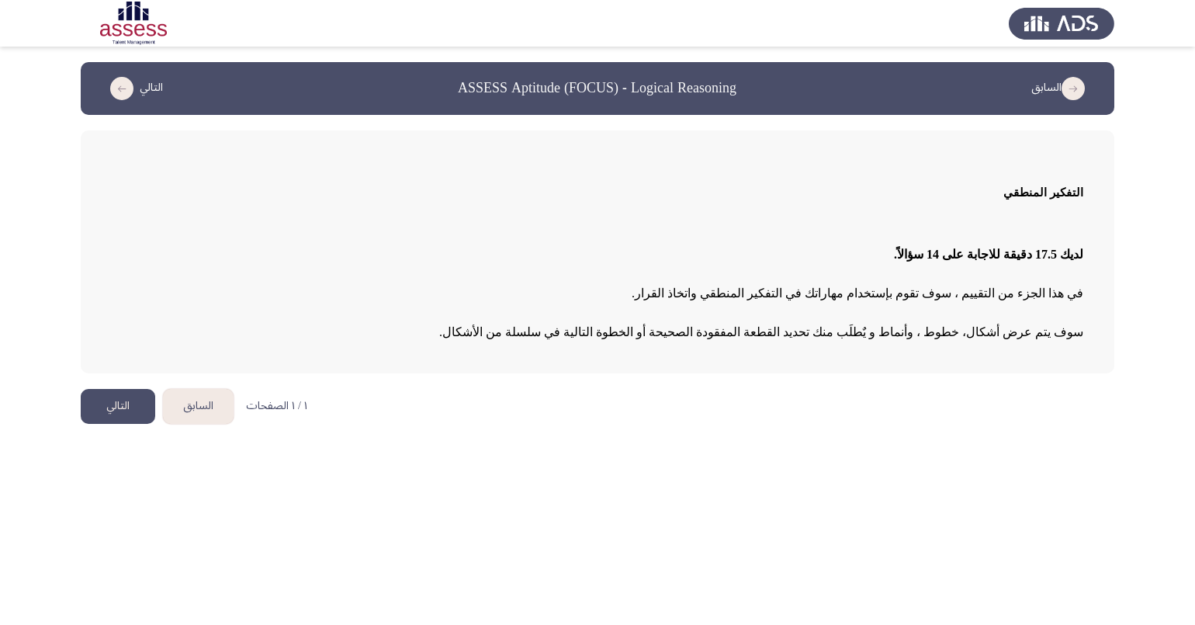
click at [100, 409] on button "التالي" at bounding box center [118, 406] width 74 height 35
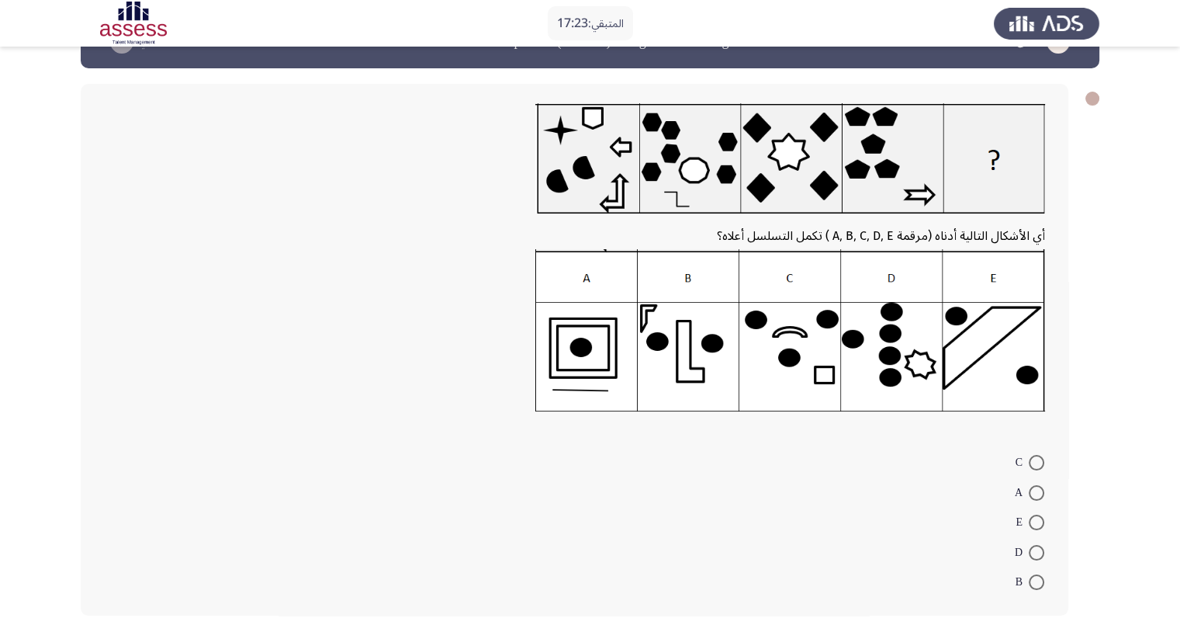
scroll to position [47, 0]
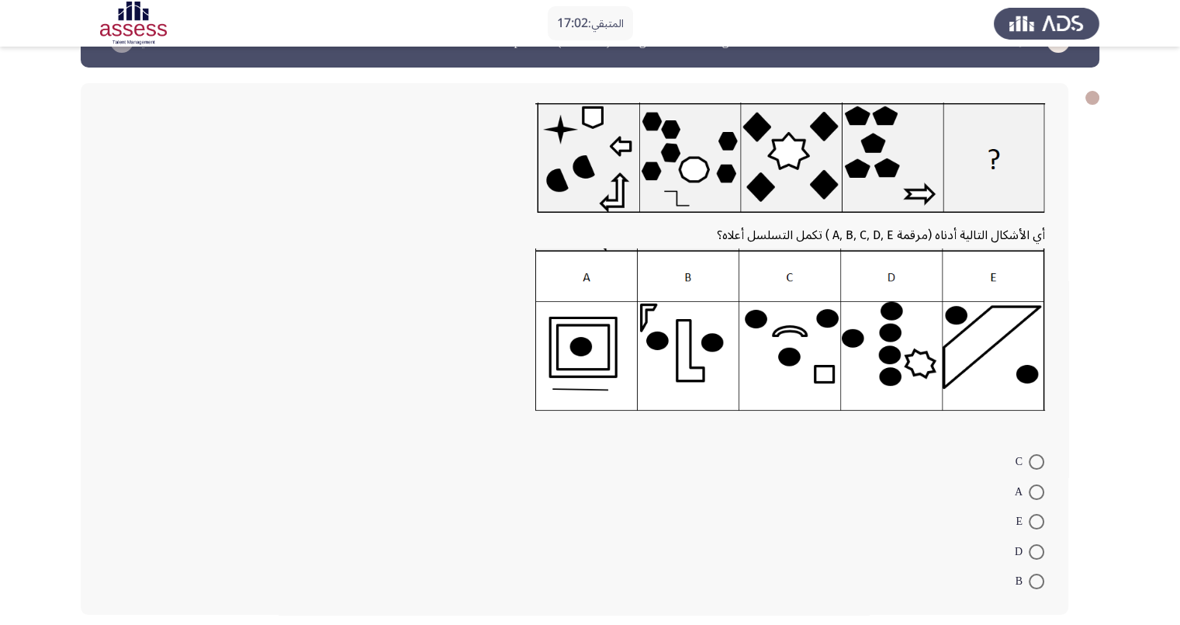
click at [1036, 547] on span at bounding box center [1037, 552] width 16 height 16
click at [1036, 547] on input "D" at bounding box center [1037, 552] width 16 height 16
radio input "true"
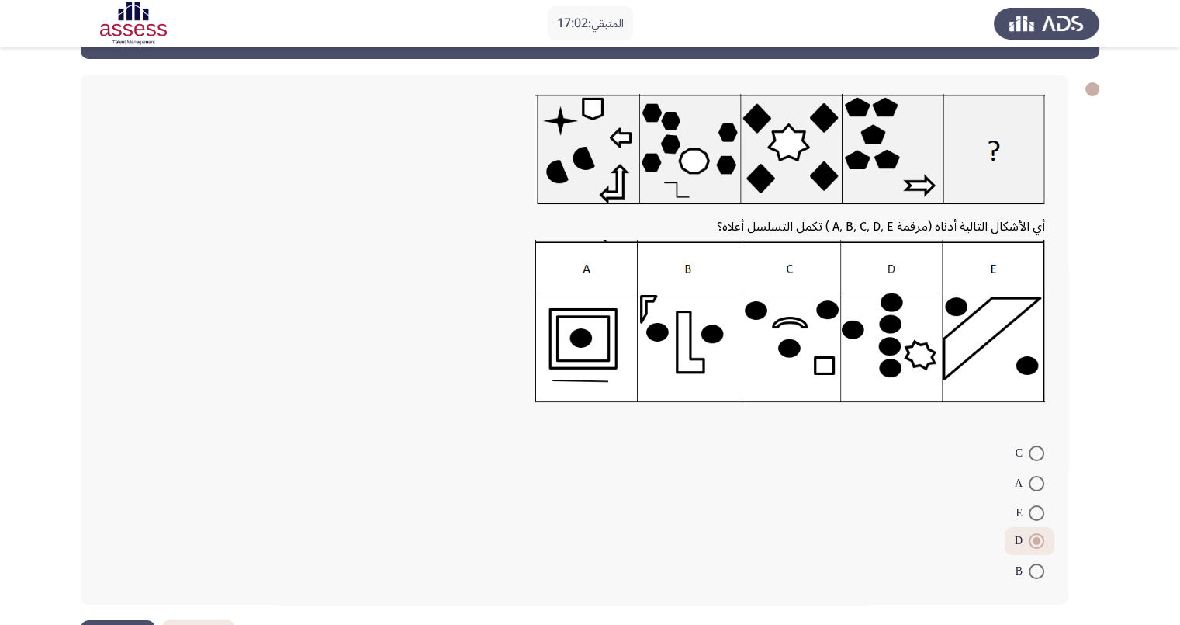
scroll to position [110, 0]
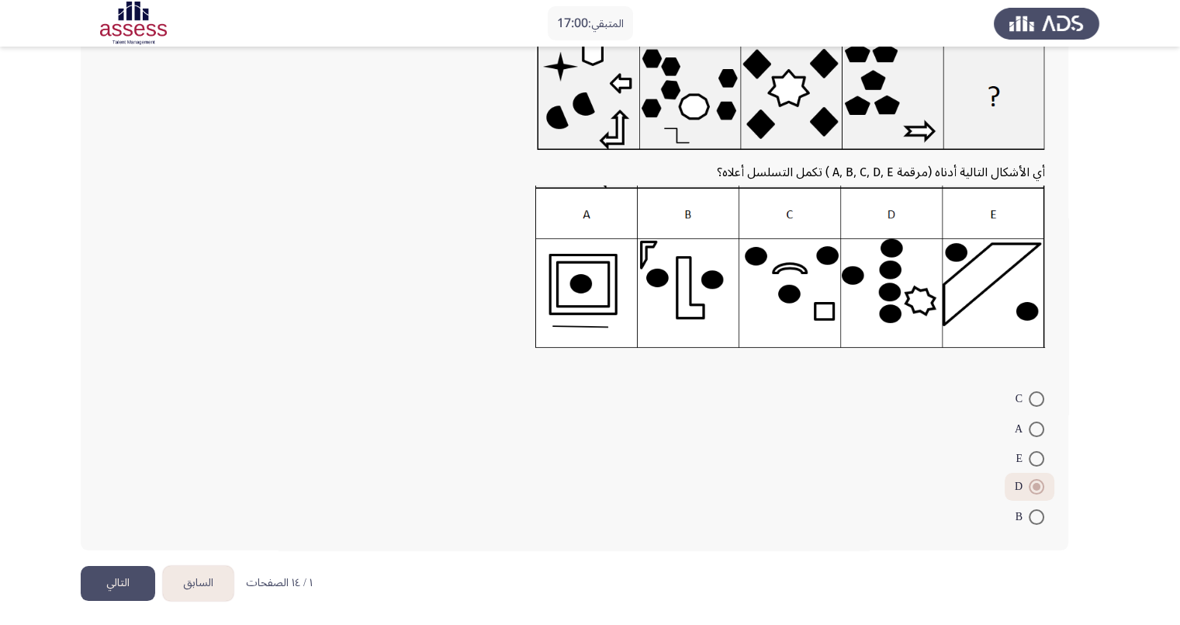
click at [123, 584] on button "التالي" at bounding box center [118, 583] width 74 height 35
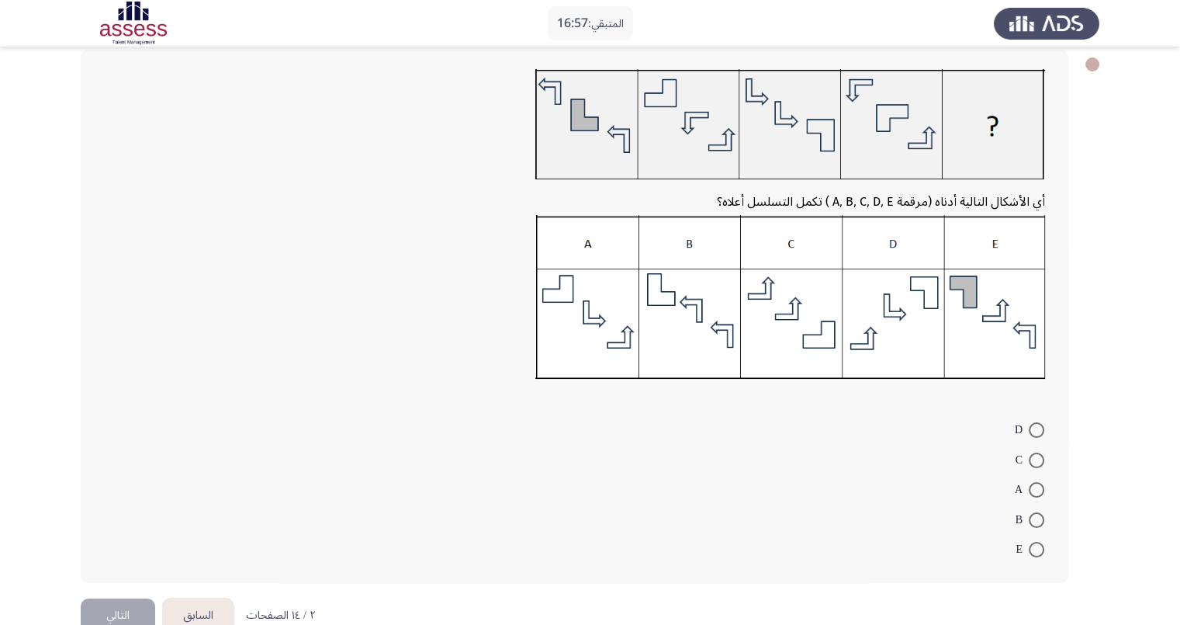
scroll to position [66, 0]
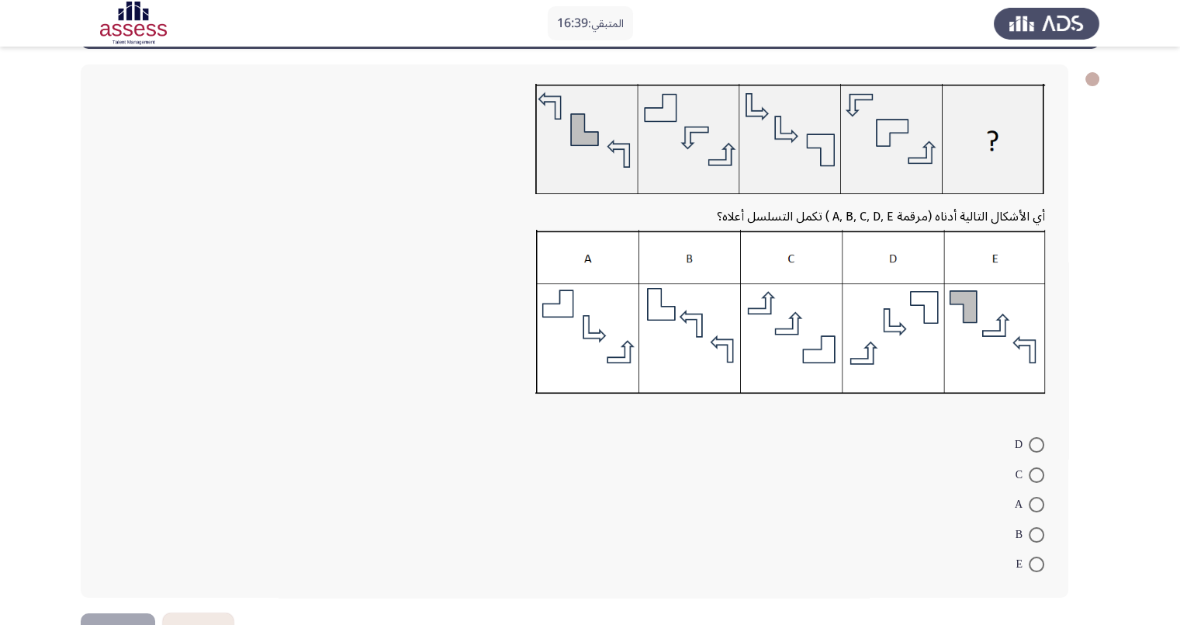
click at [1032, 529] on span at bounding box center [1037, 535] width 16 height 16
click at [1032, 529] on input "B" at bounding box center [1037, 535] width 16 height 16
radio input "true"
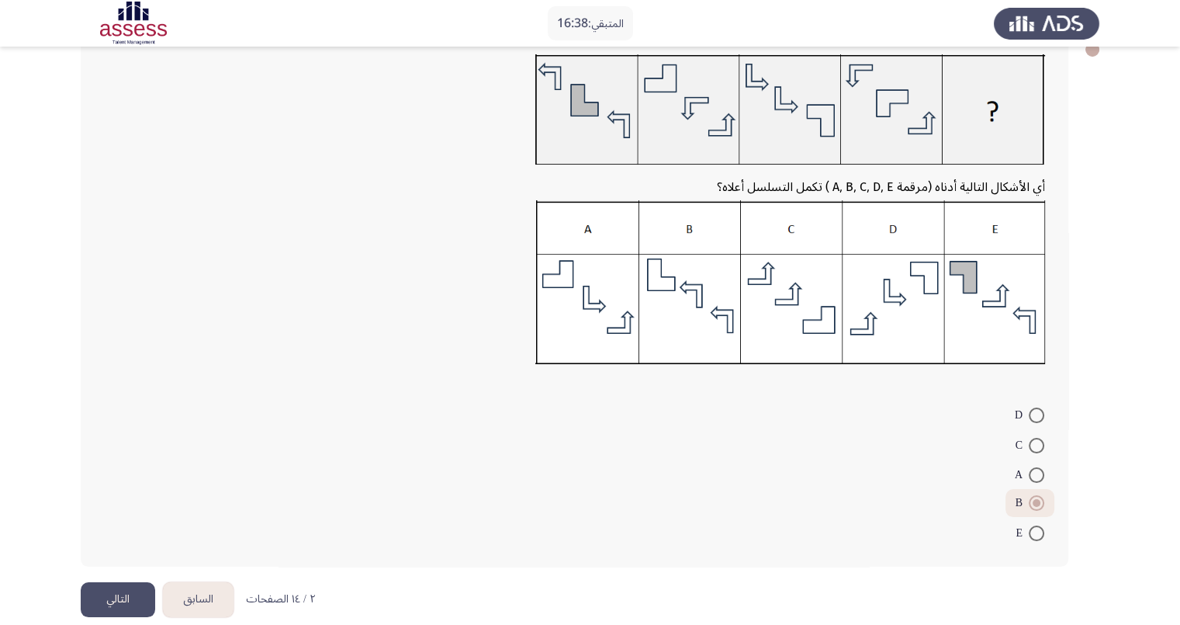
scroll to position [112, 0]
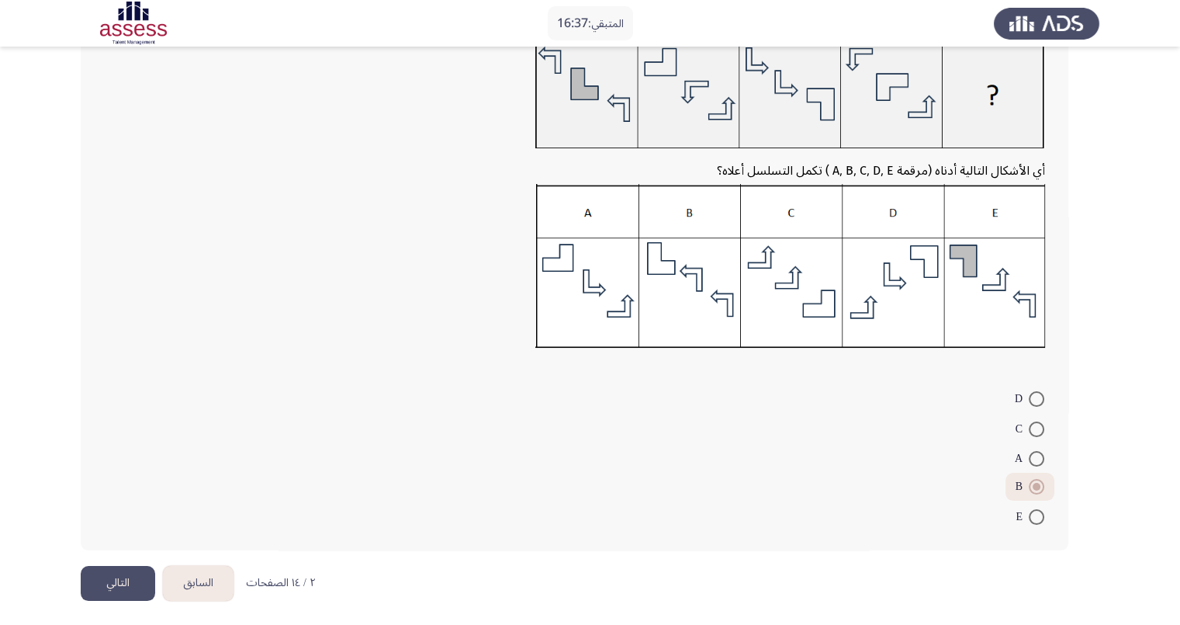
click at [109, 582] on button "التالي" at bounding box center [118, 583] width 74 height 35
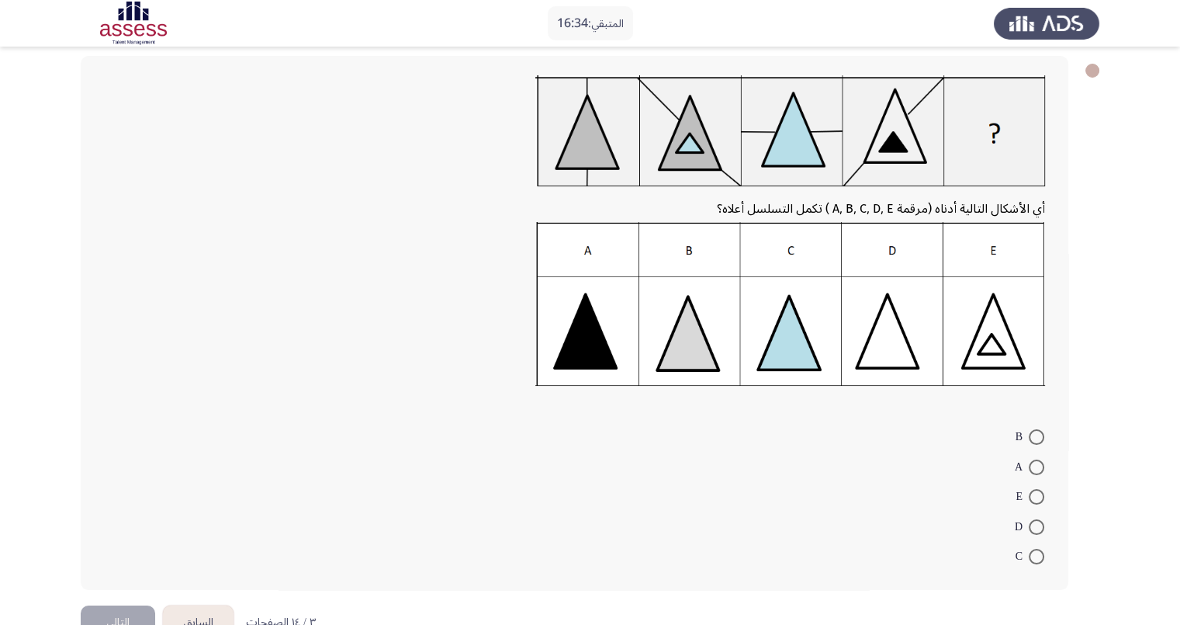
scroll to position [74, 0]
click at [1037, 491] on span at bounding box center [1037, 498] width 16 height 16
click at [1037, 491] on input "E" at bounding box center [1037, 498] width 16 height 16
radio input "true"
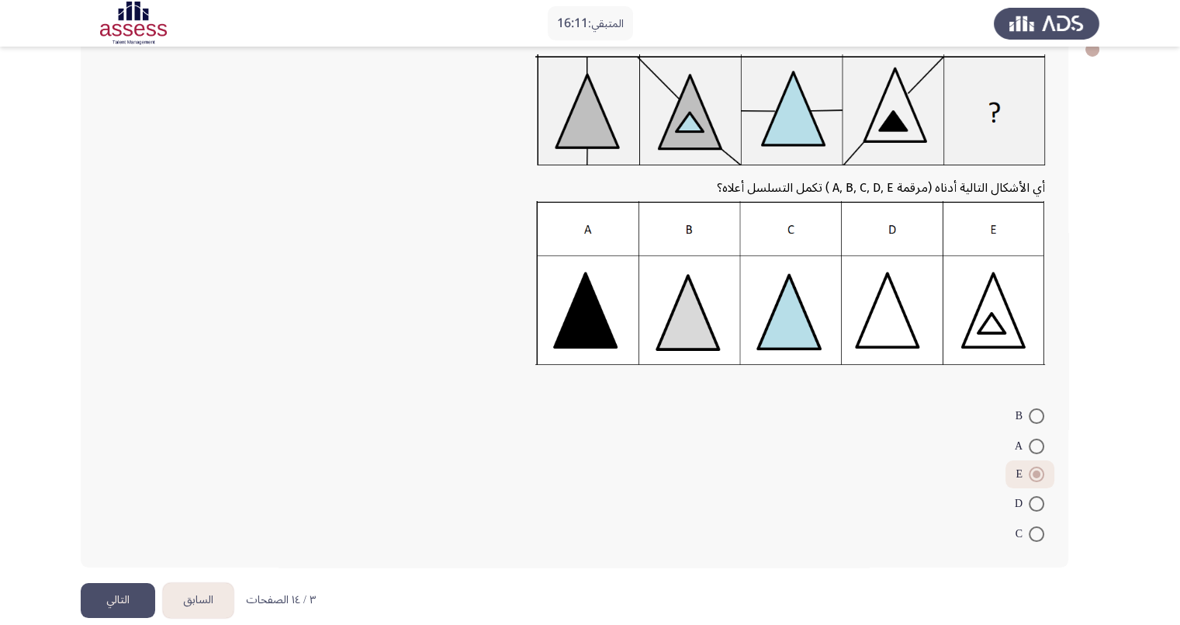
scroll to position [113, 0]
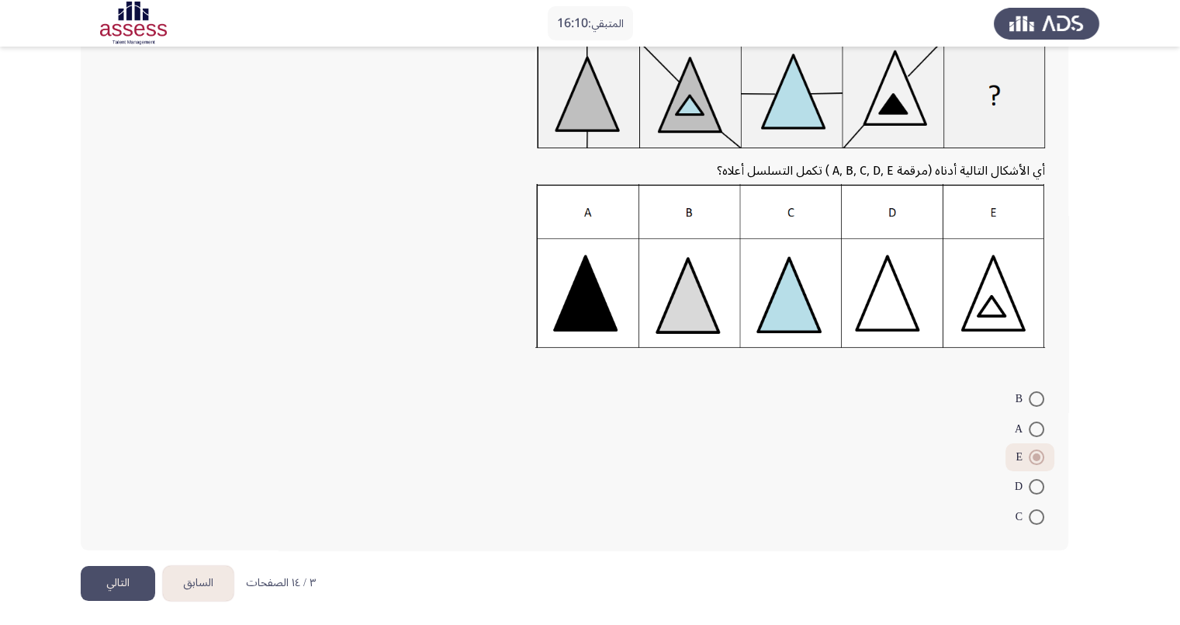
click at [123, 575] on button "التالي" at bounding box center [118, 583] width 74 height 35
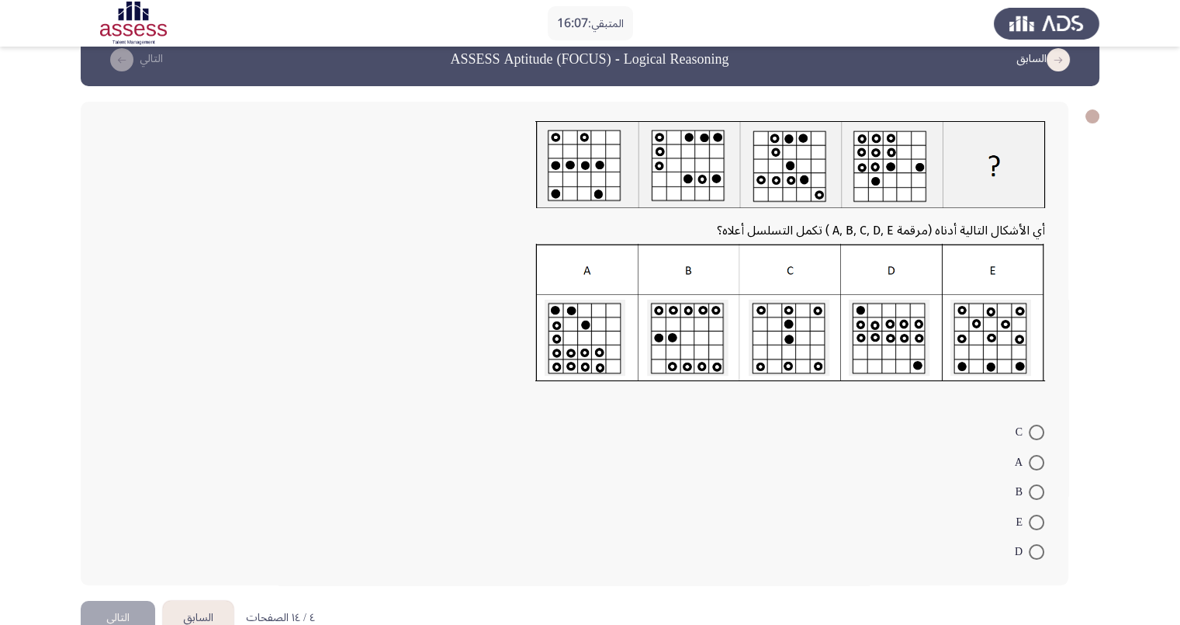
scroll to position [24, 0]
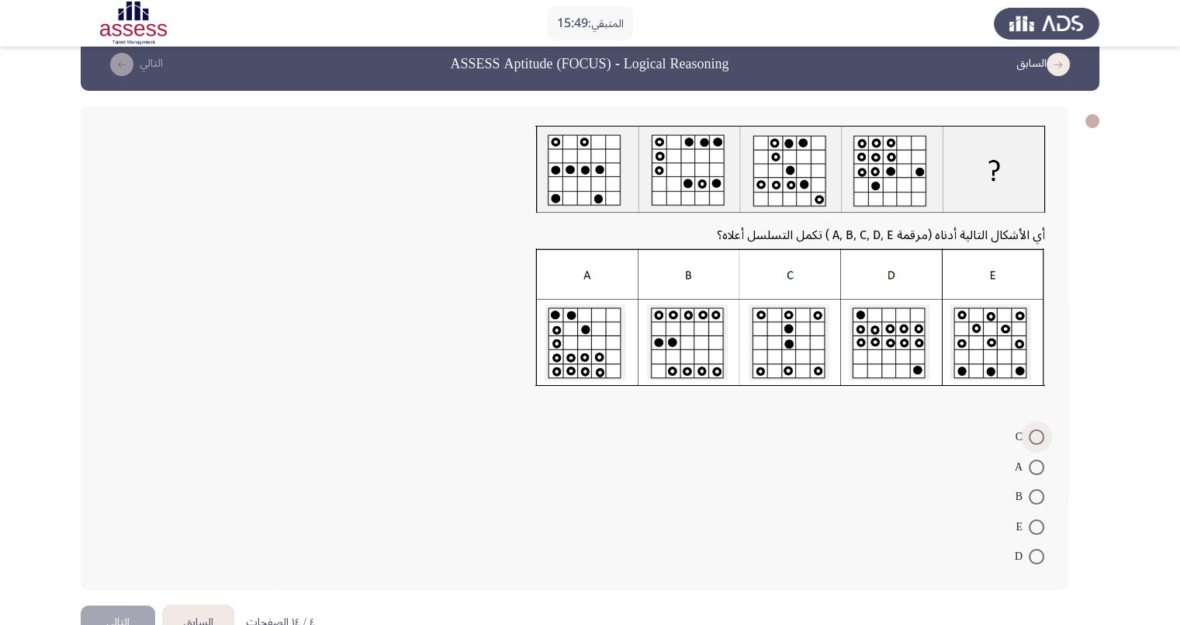
click at [1035, 429] on span at bounding box center [1037, 437] width 16 height 16
click at [1035, 429] on input "C" at bounding box center [1037, 437] width 16 height 16
radio input "true"
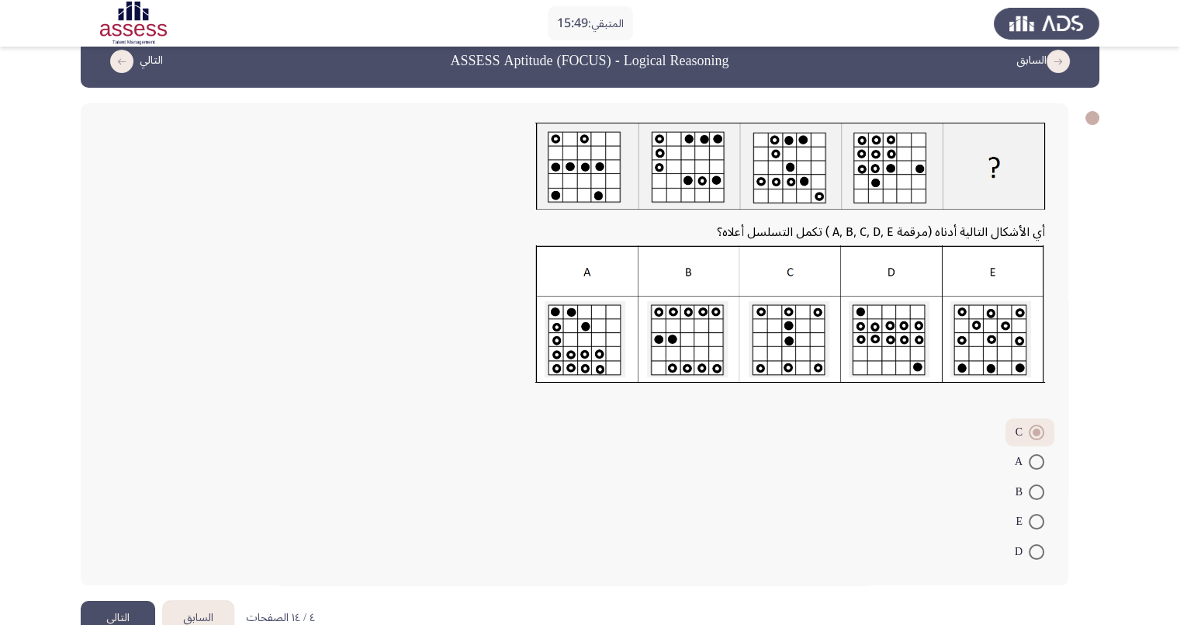
scroll to position [62, 0]
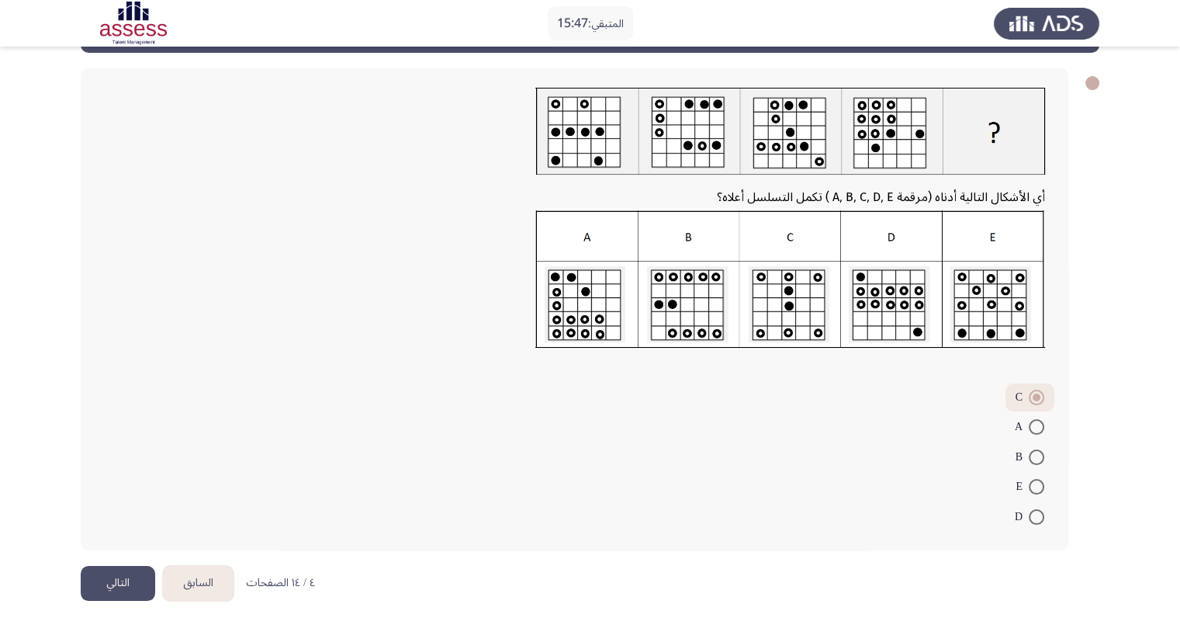
click at [120, 576] on button "التالي" at bounding box center [118, 583] width 74 height 35
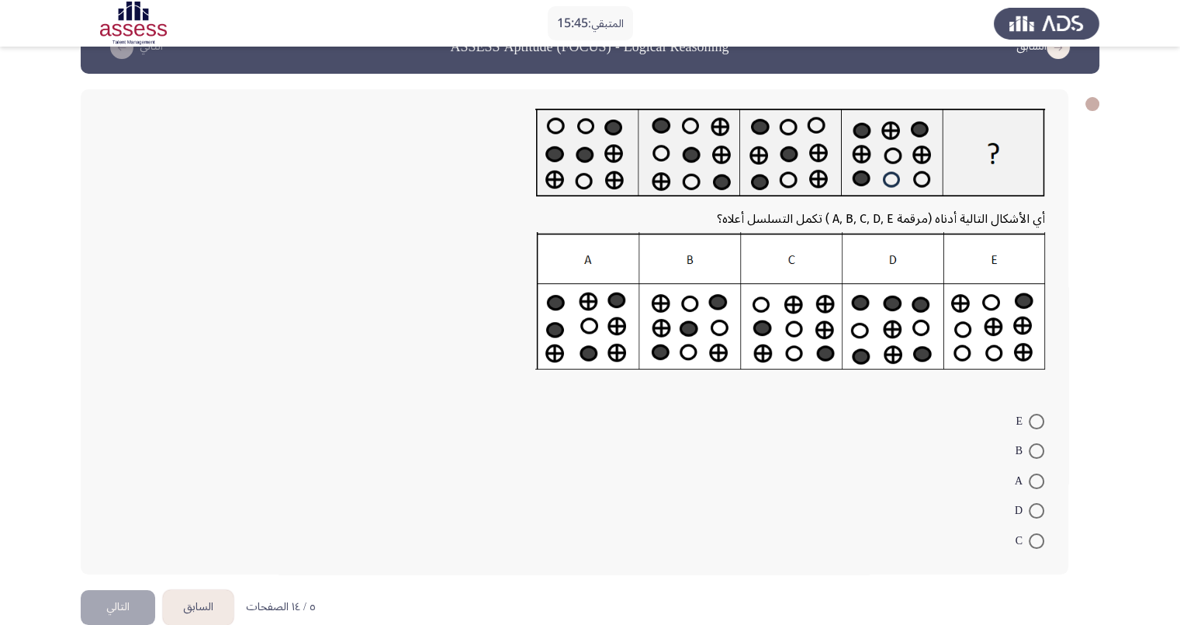
scroll to position [40, 0]
click at [1032, 479] on span at bounding box center [1037, 482] width 16 height 16
click at [1032, 479] on input "A" at bounding box center [1037, 482] width 16 height 16
radio input "true"
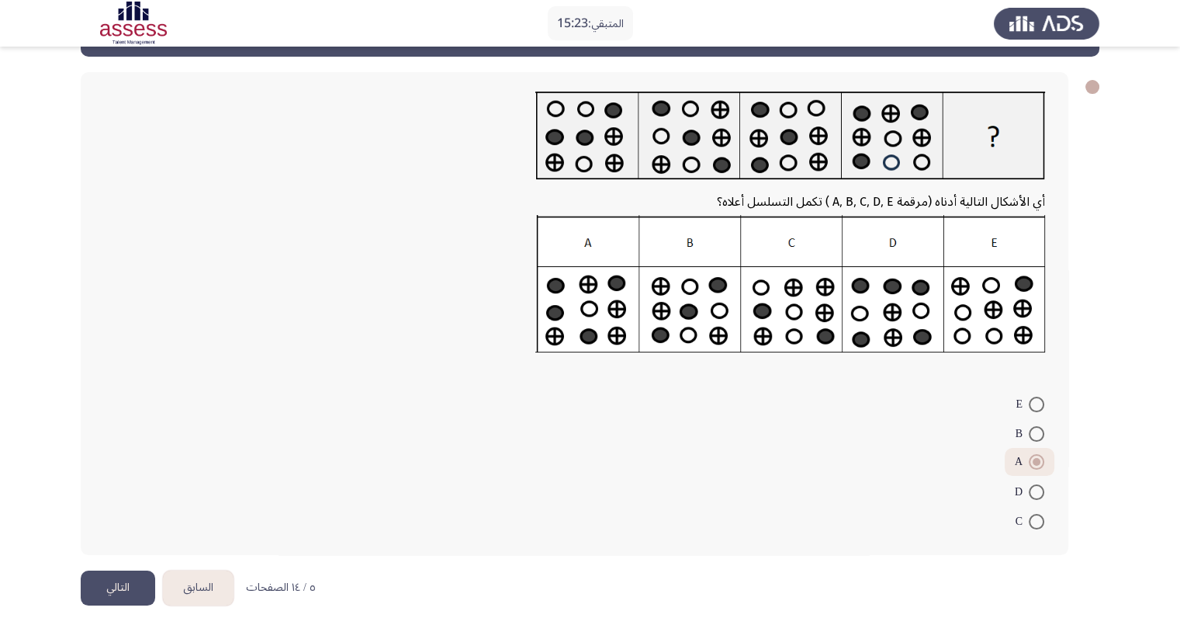
scroll to position [63, 0]
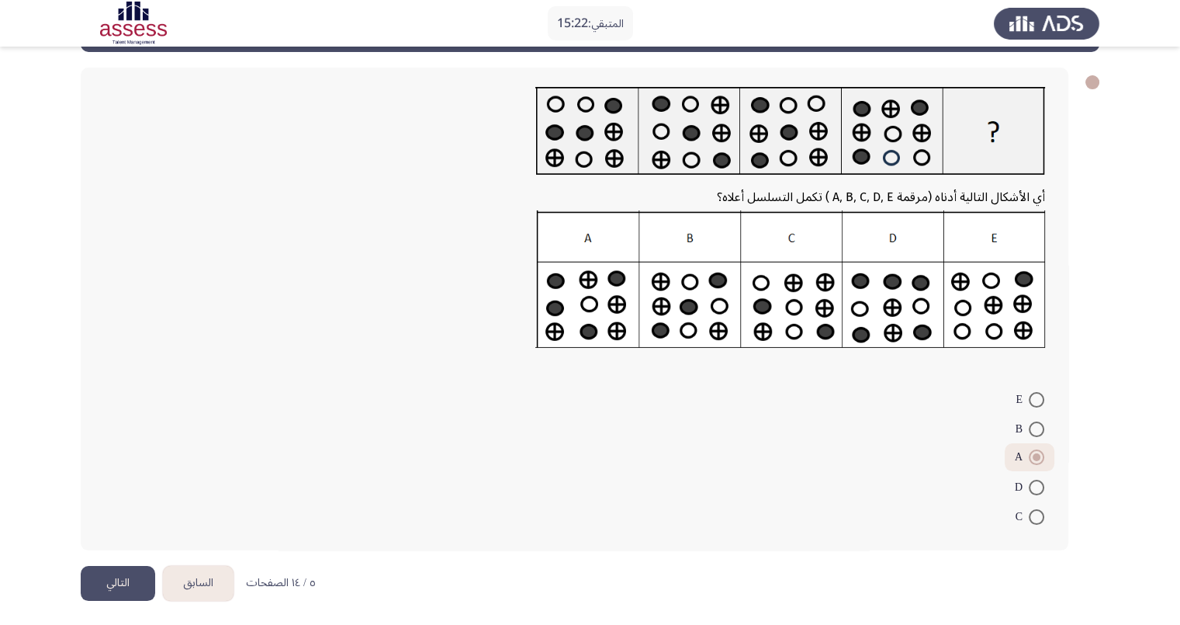
click at [111, 580] on button "التالي" at bounding box center [118, 583] width 74 height 35
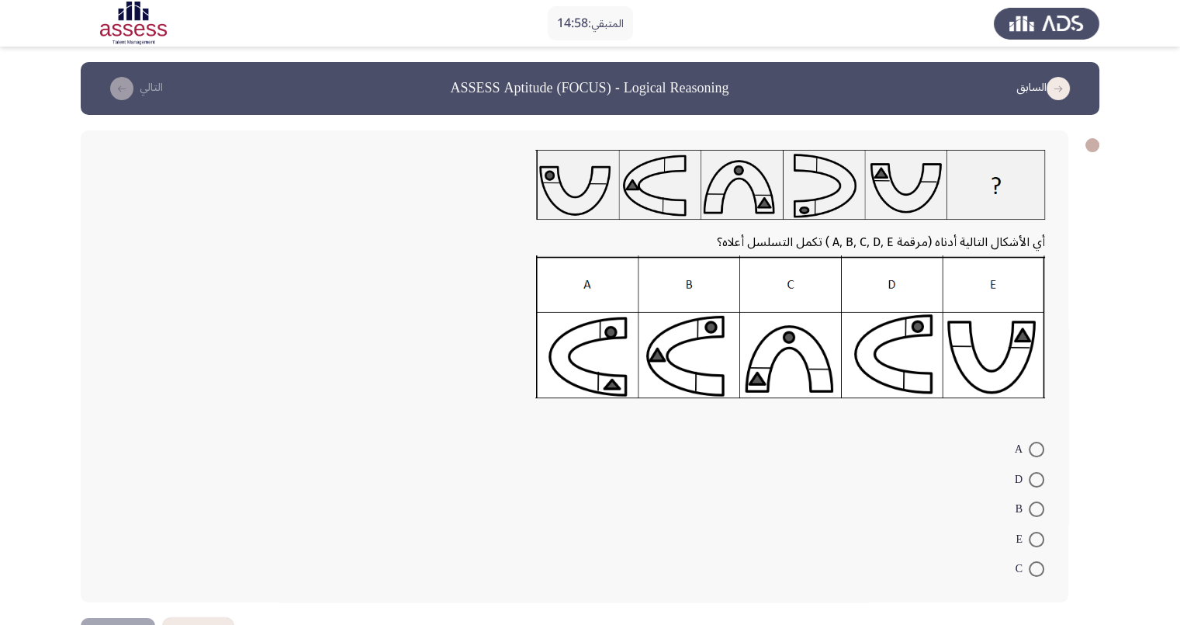
click at [1038, 568] on span at bounding box center [1037, 569] width 16 height 16
click at [1038, 568] on input "C" at bounding box center [1037, 569] width 16 height 16
radio input "true"
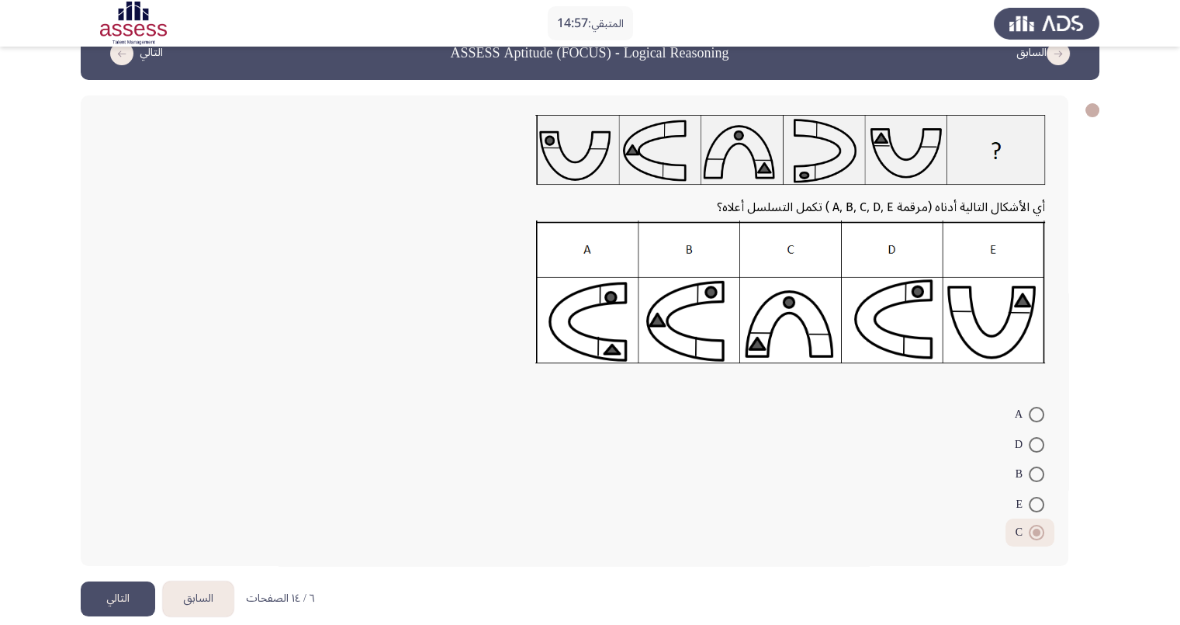
scroll to position [50, 0]
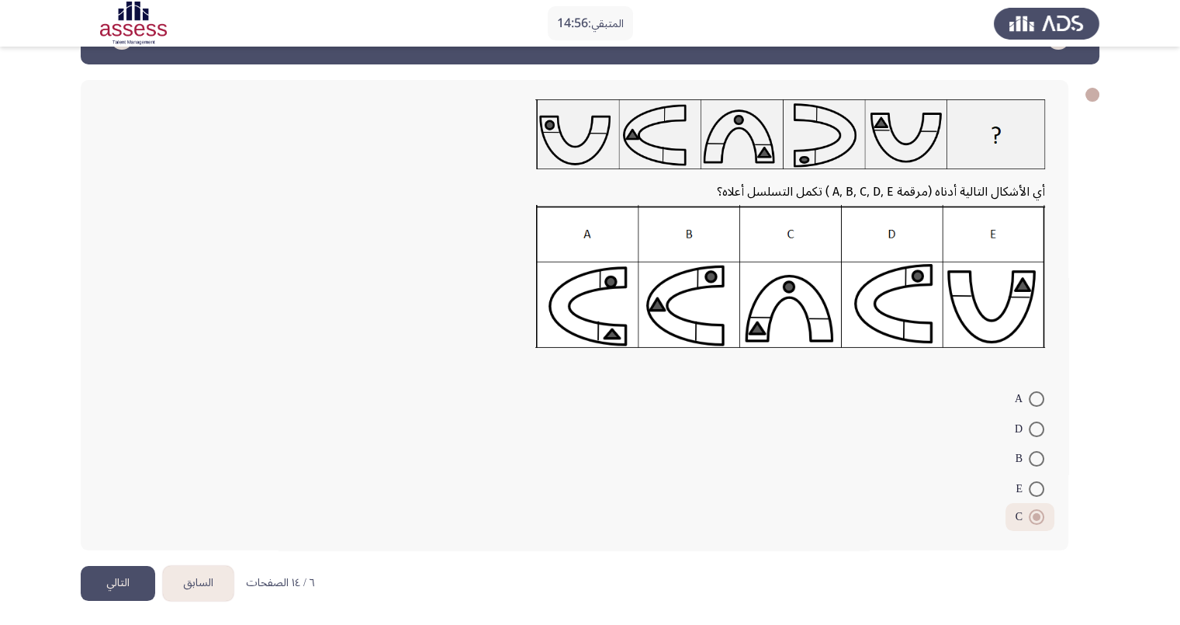
click at [125, 583] on button "التالي" at bounding box center [118, 583] width 74 height 35
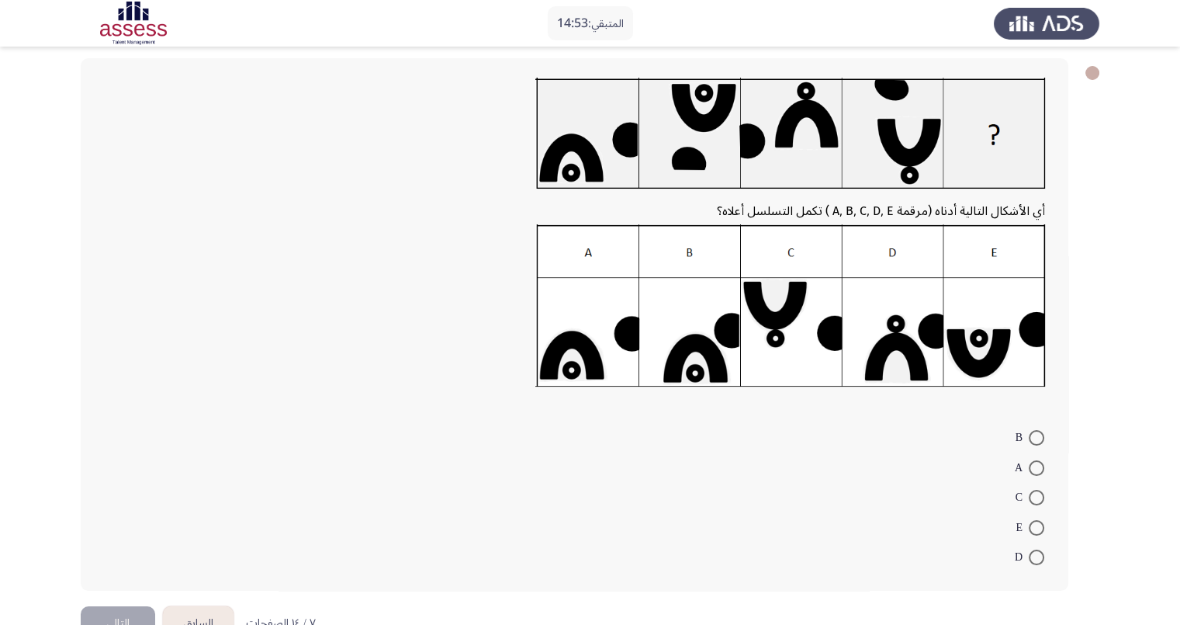
scroll to position [71, 0]
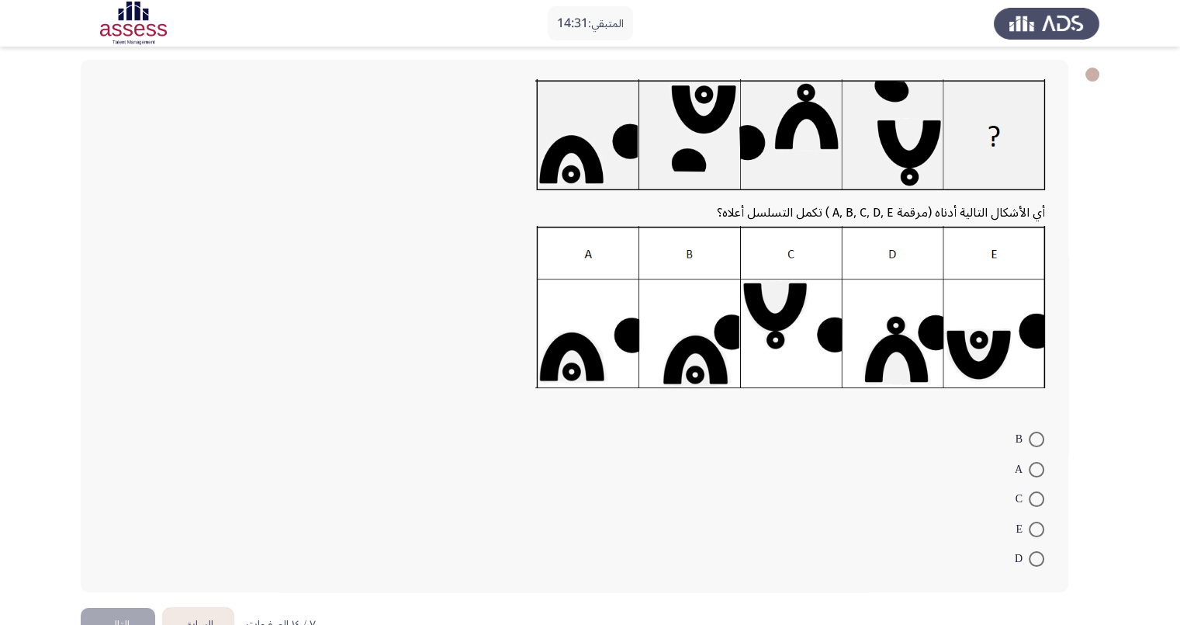
click at [1034, 465] on span at bounding box center [1037, 470] width 16 height 16
click at [1034, 465] on input "A" at bounding box center [1037, 470] width 16 height 16
radio input "true"
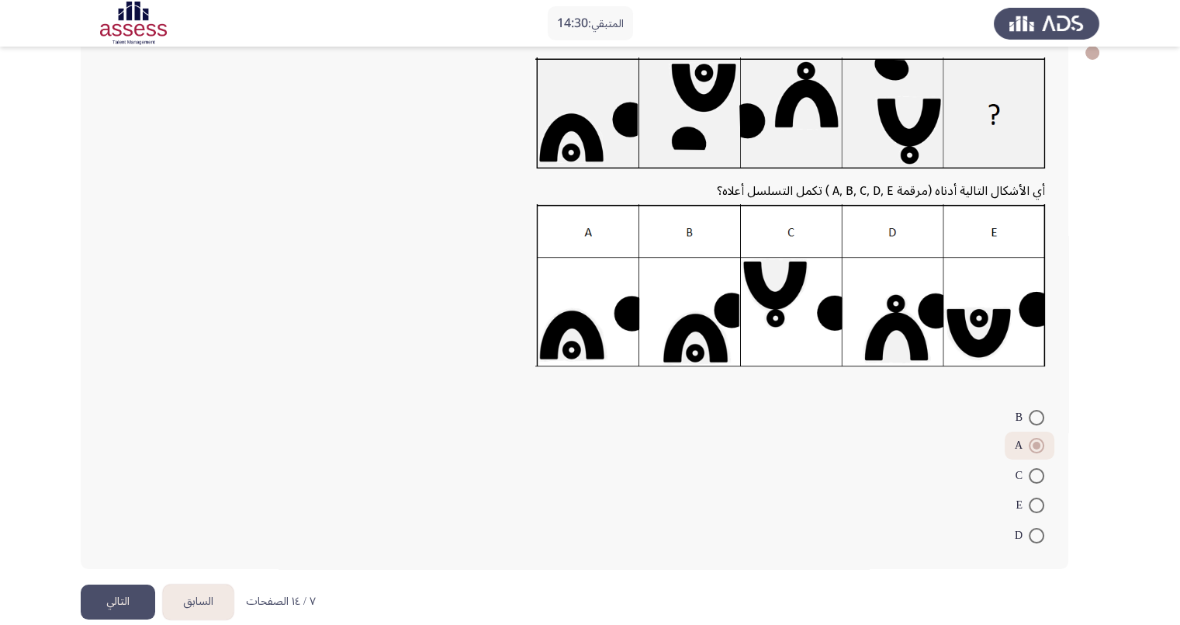
scroll to position [111, 0]
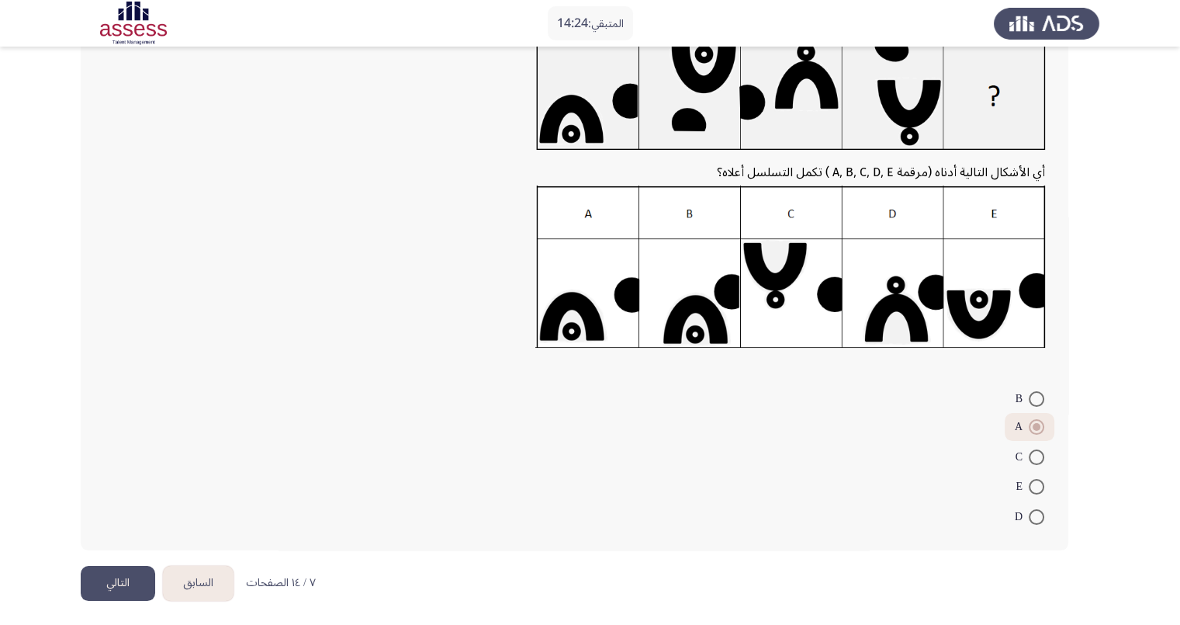
click at [120, 586] on button "التالي" at bounding box center [118, 583] width 74 height 35
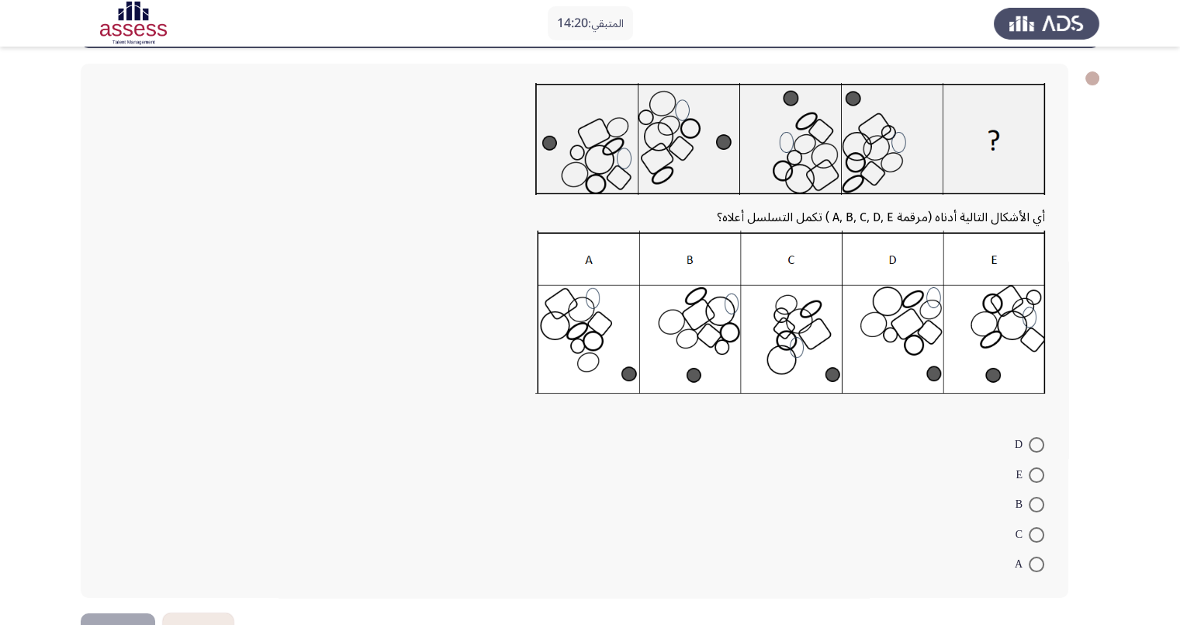
scroll to position [50, 0]
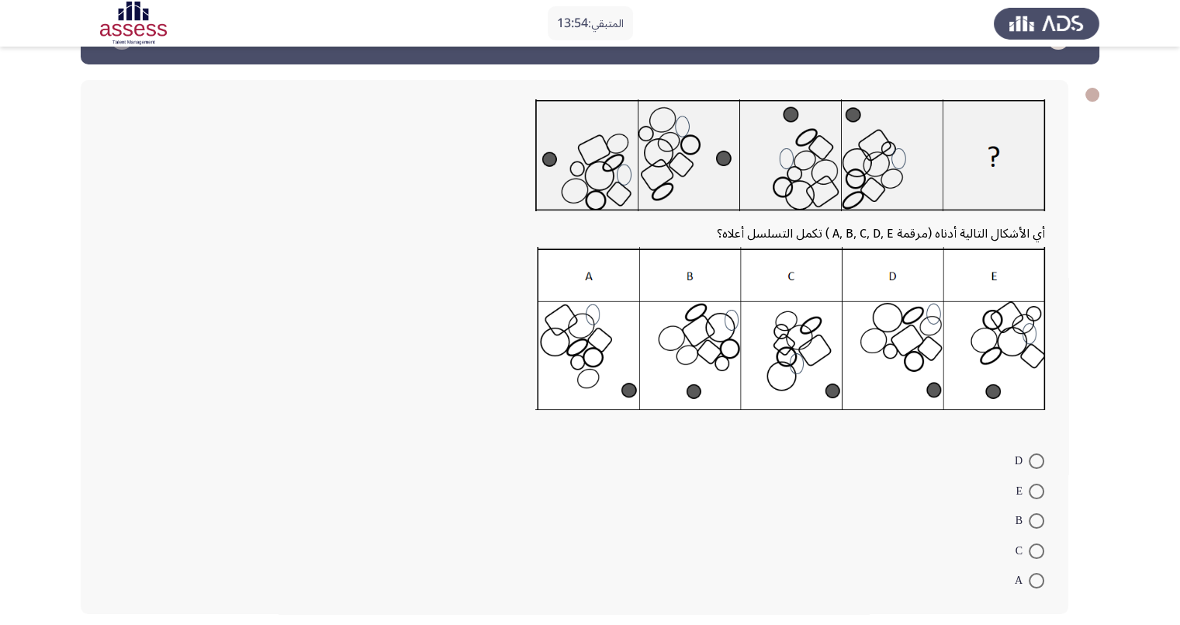
click at [1034, 545] on span at bounding box center [1037, 551] width 16 height 16
click at [1034, 545] on input "C" at bounding box center [1037, 551] width 16 height 16
radio input "true"
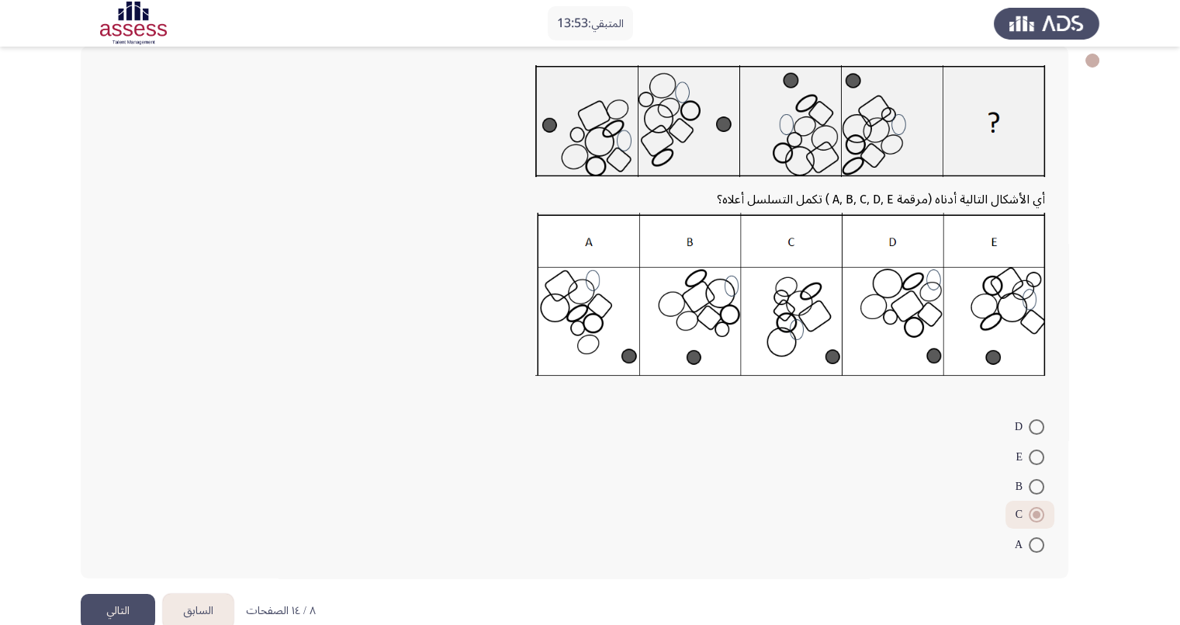
scroll to position [113, 0]
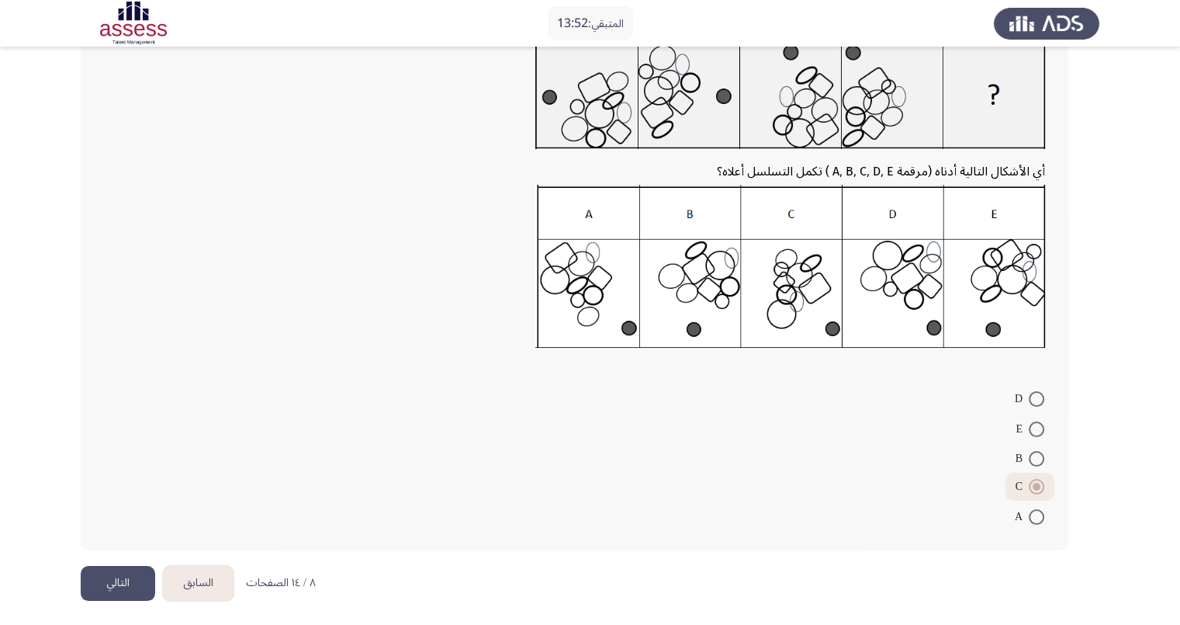
click at [120, 577] on button "التالي" at bounding box center [118, 583] width 74 height 35
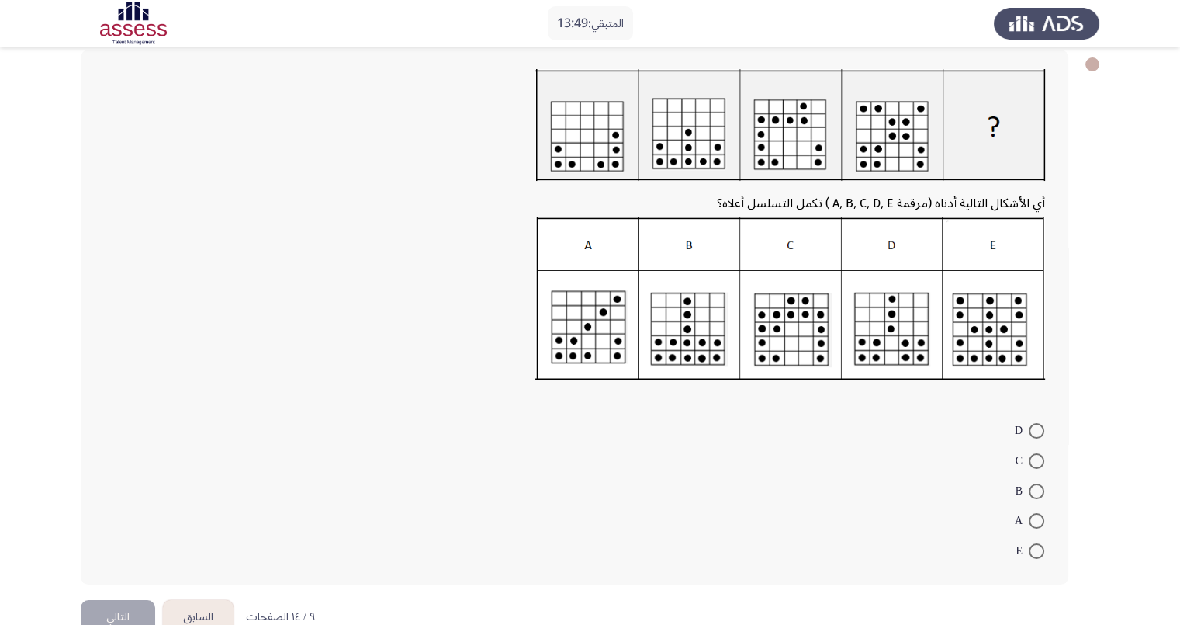
scroll to position [62, 0]
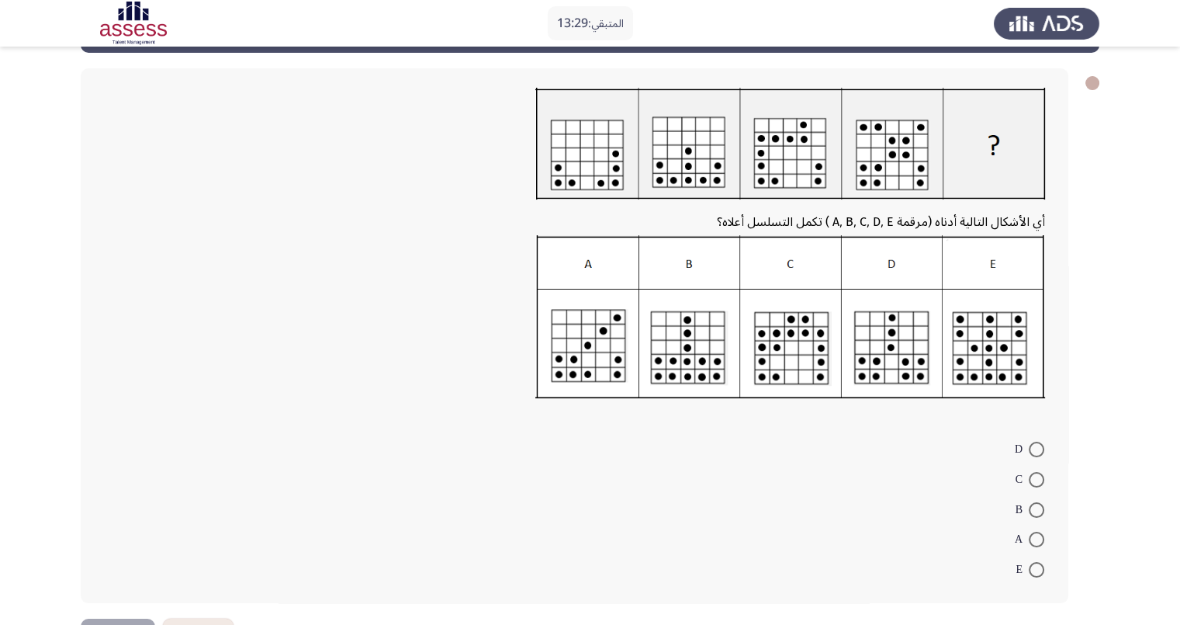
click at [1037, 539] on span at bounding box center [1037, 539] width 0 height 0
click at [1036, 535] on input "A" at bounding box center [1037, 540] width 16 height 16
radio input "true"
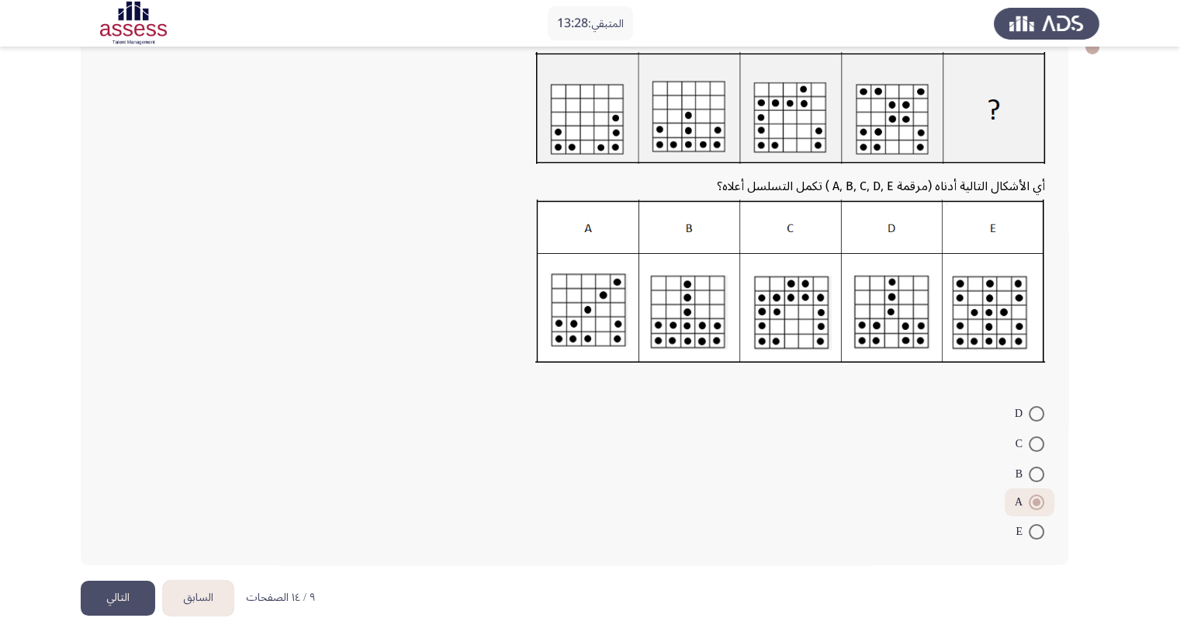
scroll to position [113, 0]
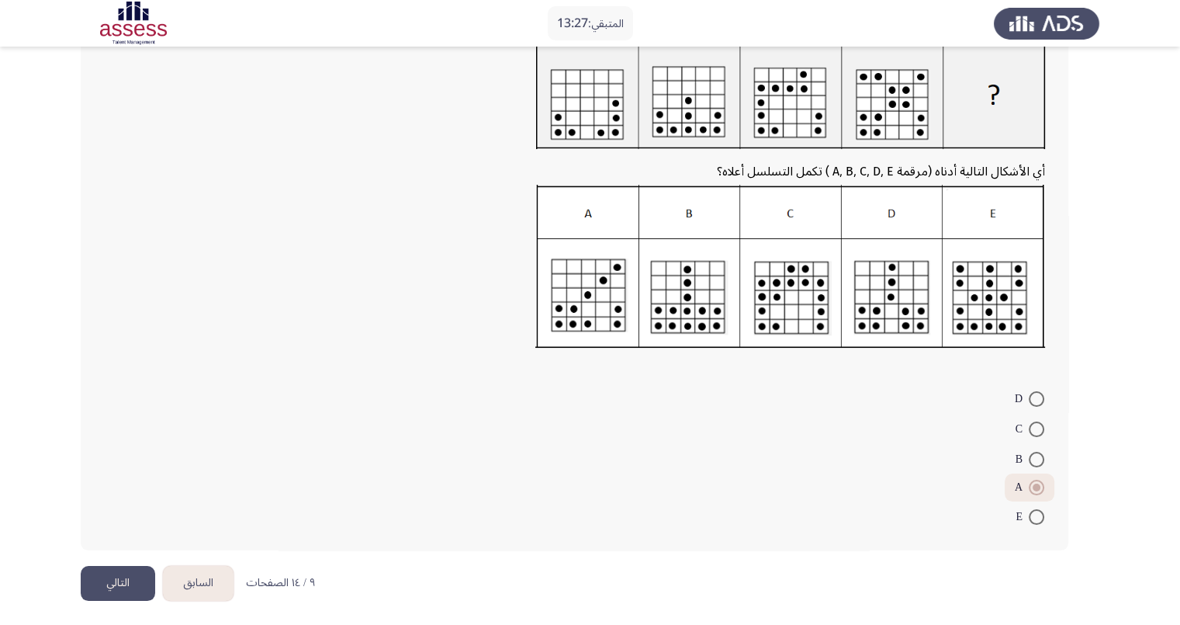
click at [114, 576] on button "التالي" at bounding box center [118, 583] width 74 height 35
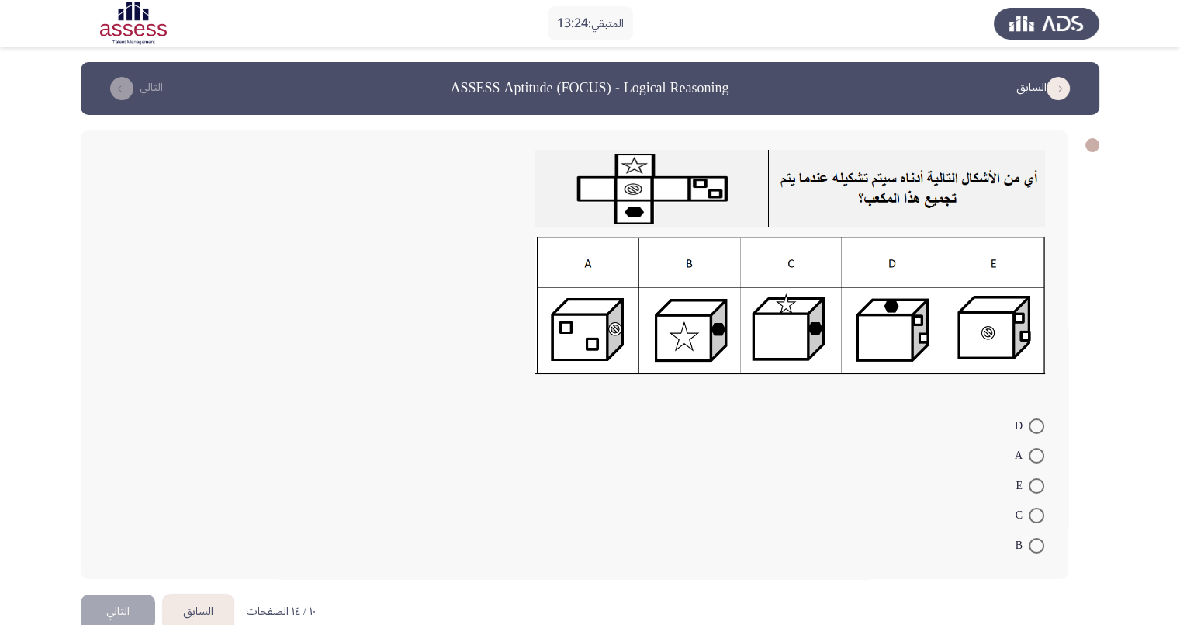
scroll to position [29, 0]
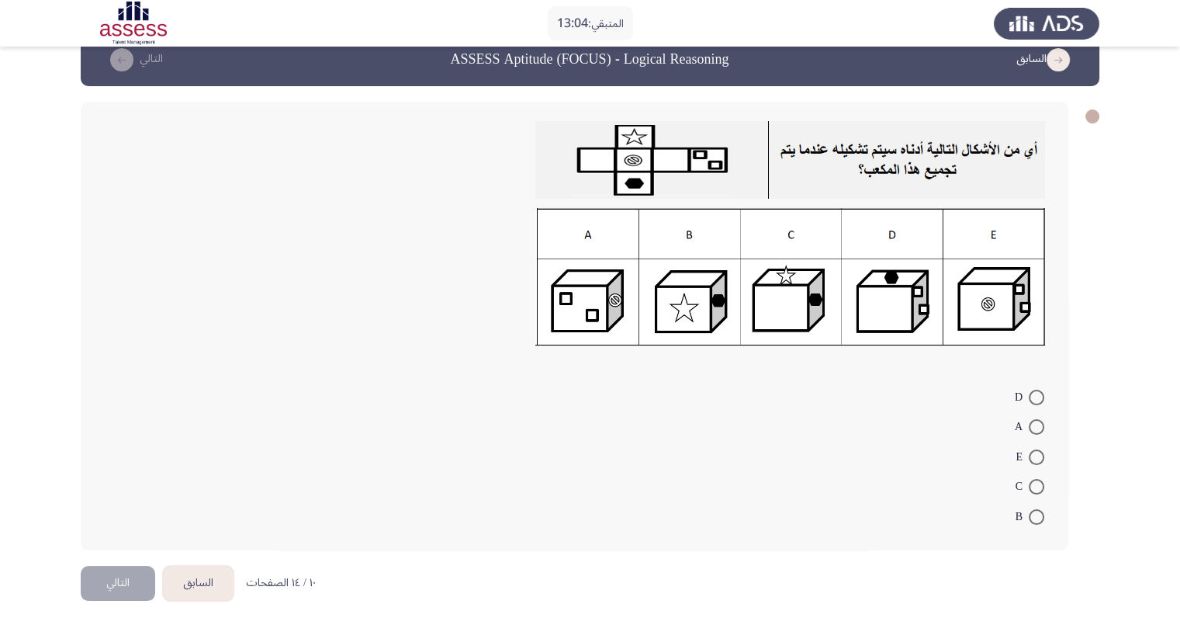
click at [1039, 390] on span at bounding box center [1037, 398] width 16 height 16
click at [1039, 390] on input "D" at bounding box center [1037, 398] width 16 height 16
radio input "true"
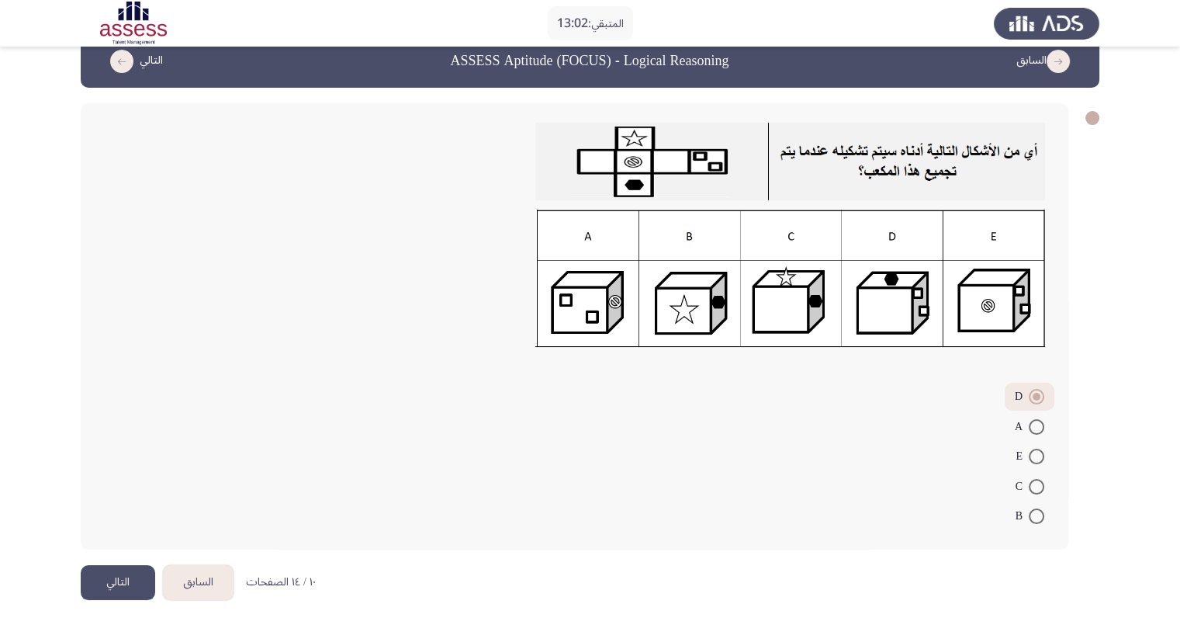
click at [128, 588] on button "التالي" at bounding box center [118, 582] width 74 height 35
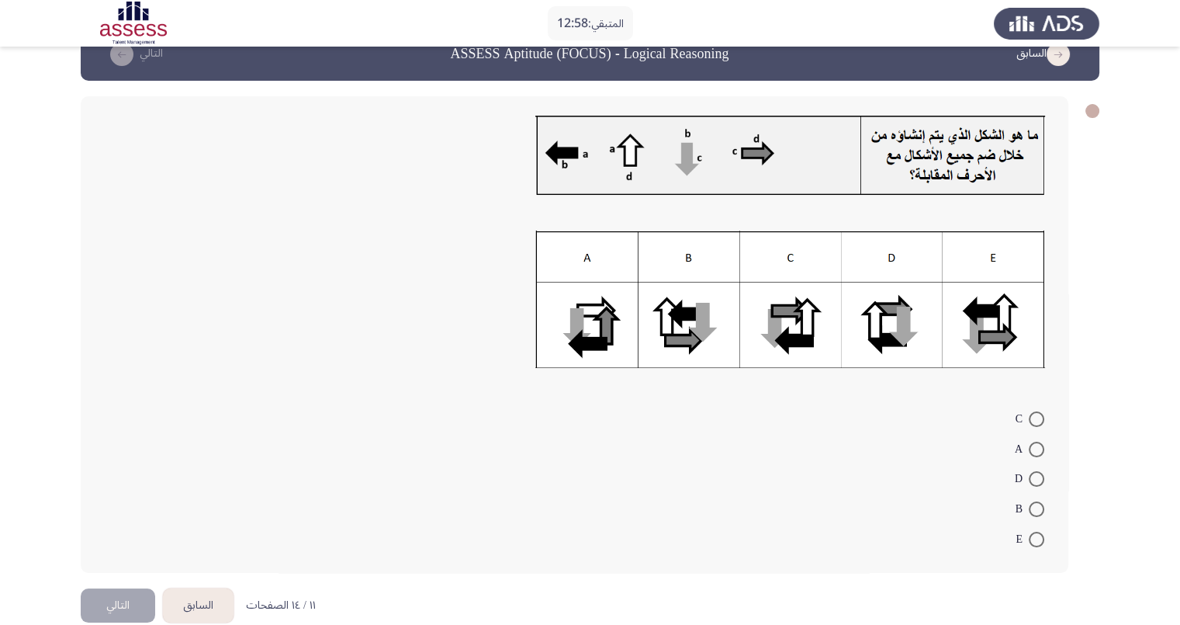
scroll to position [26, 0]
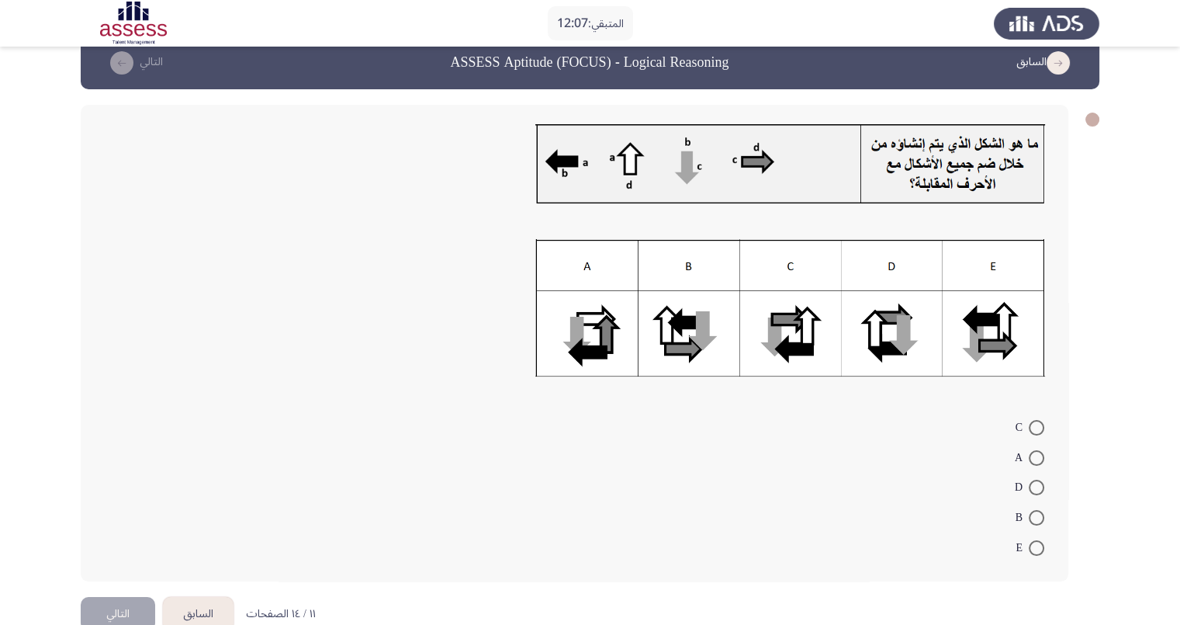
click at [1038, 428] on span at bounding box center [1037, 428] width 16 height 16
click at [1038, 428] on input "C" at bounding box center [1037, 428] width 16 height 16
radio input "true"
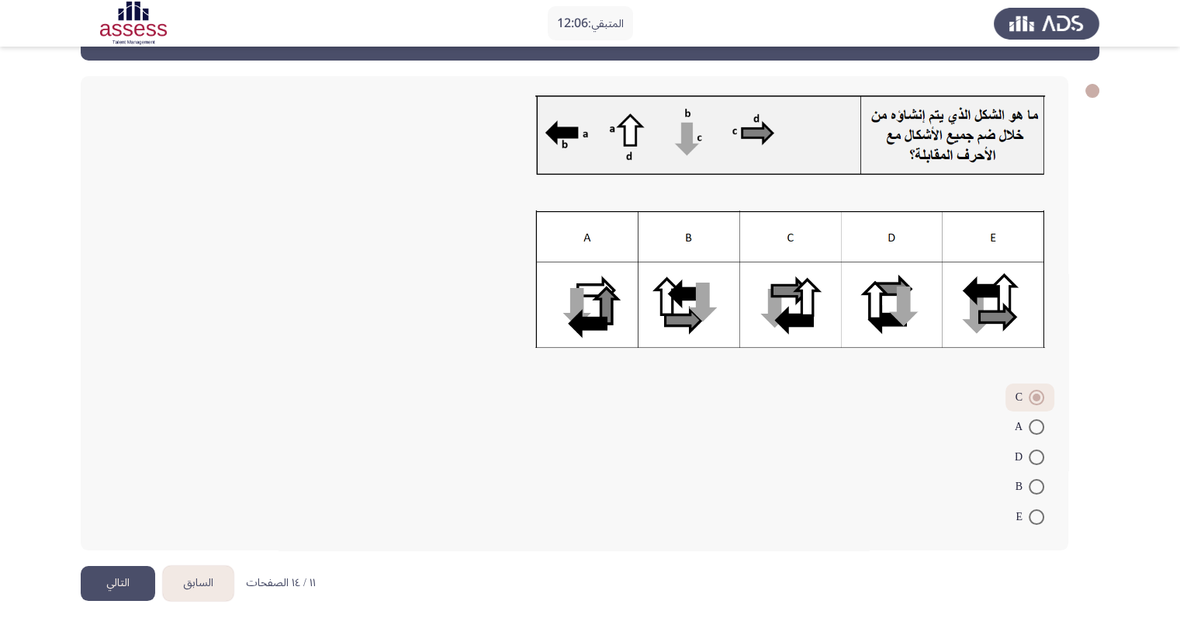
click at [121, 581] on button "التالي" at bounding box center [118, 583] width 74 height 35
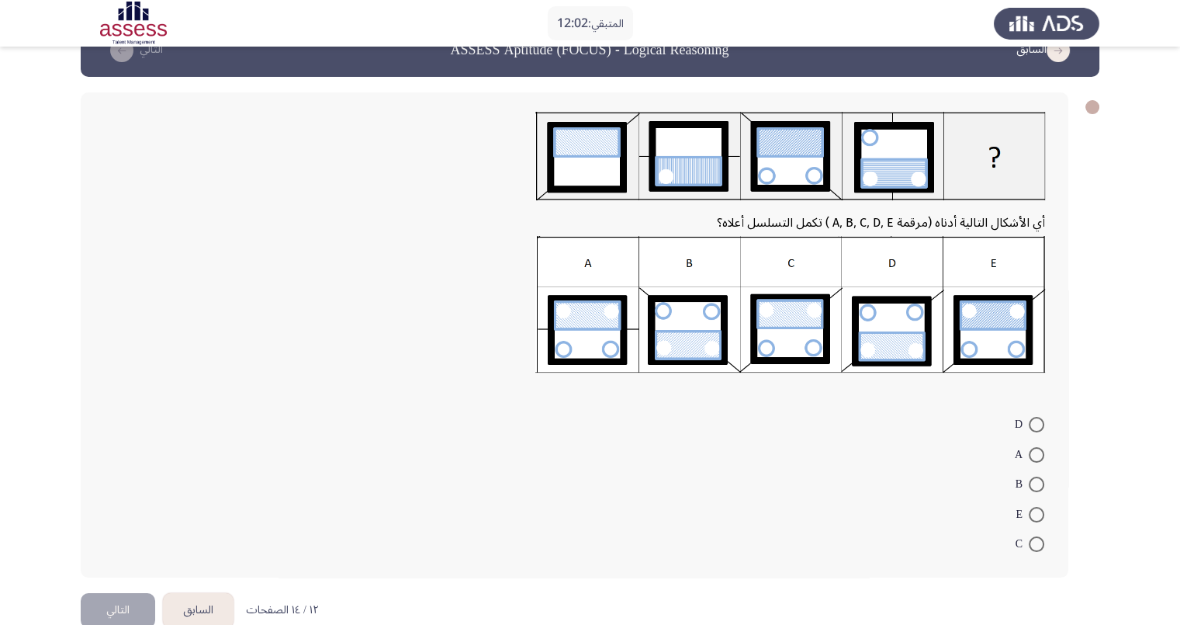
scroll to position [37, 0]
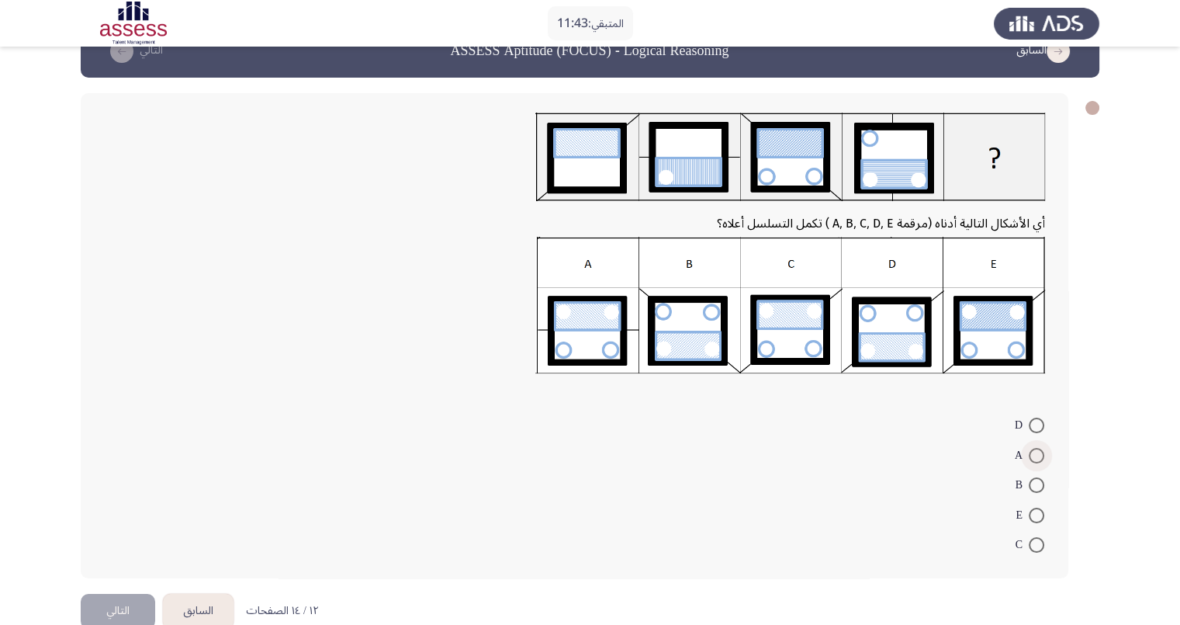
click at [1036, 450] on span at bounding box center [1037, 456] width 16 height 16
click at [1036, 450] on input "A" at bounding box center [1037, 456] width 16 height 16
radio input "true"
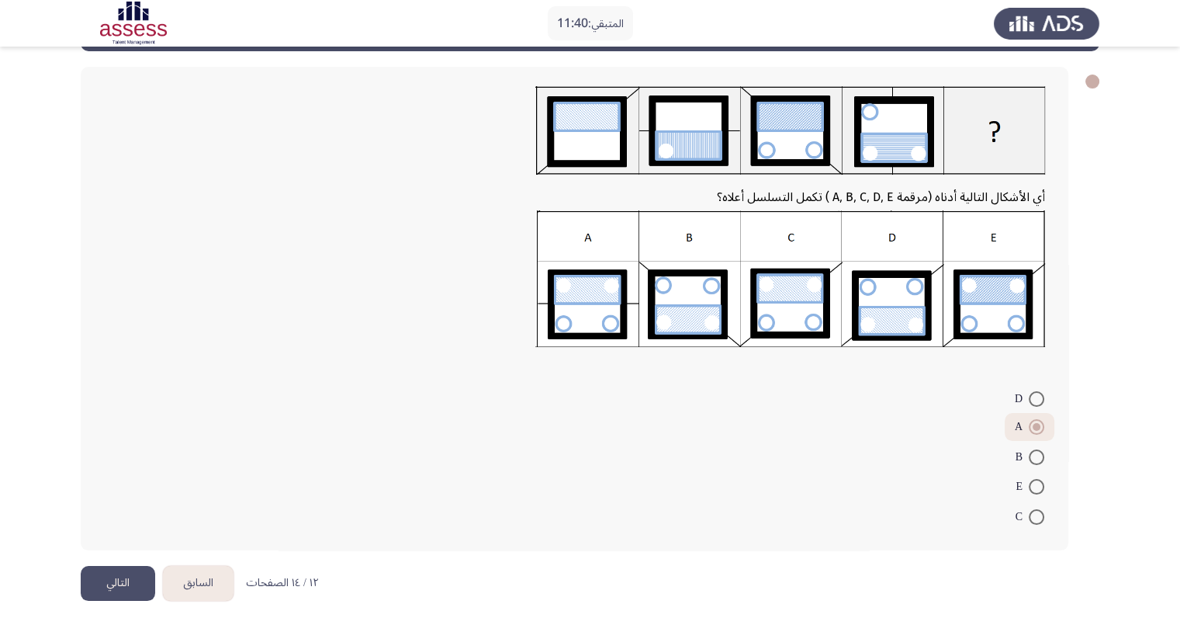
click at [111, 576] on button "التالي" at bounding box center [118, 583] width 74 height 35
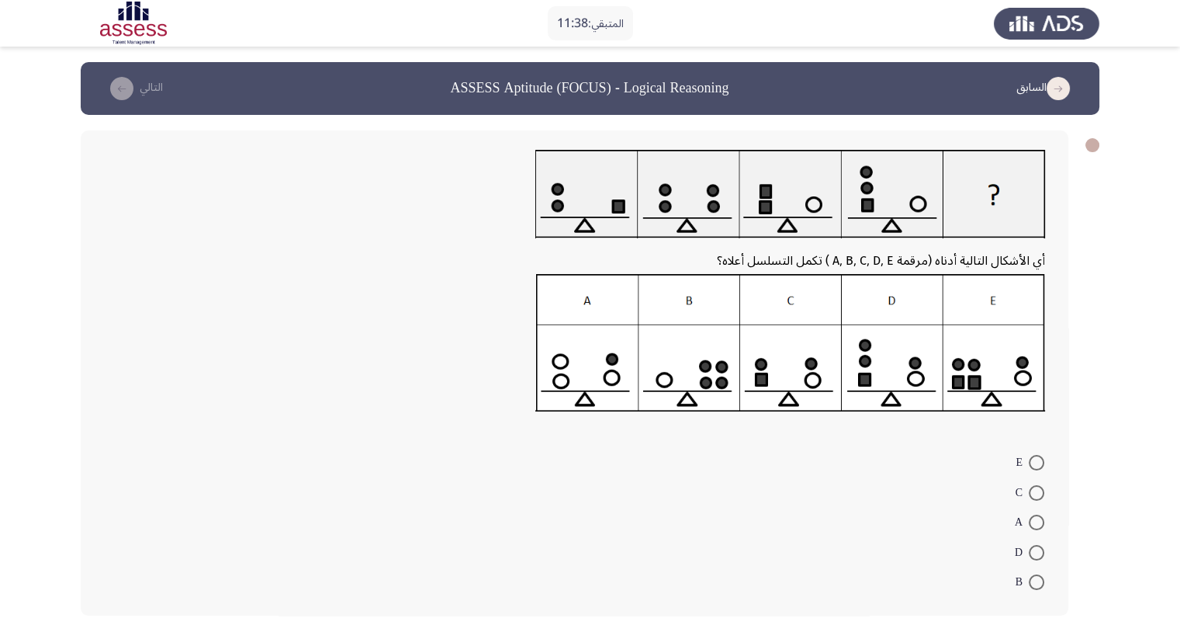
scroll to position [65, 0]
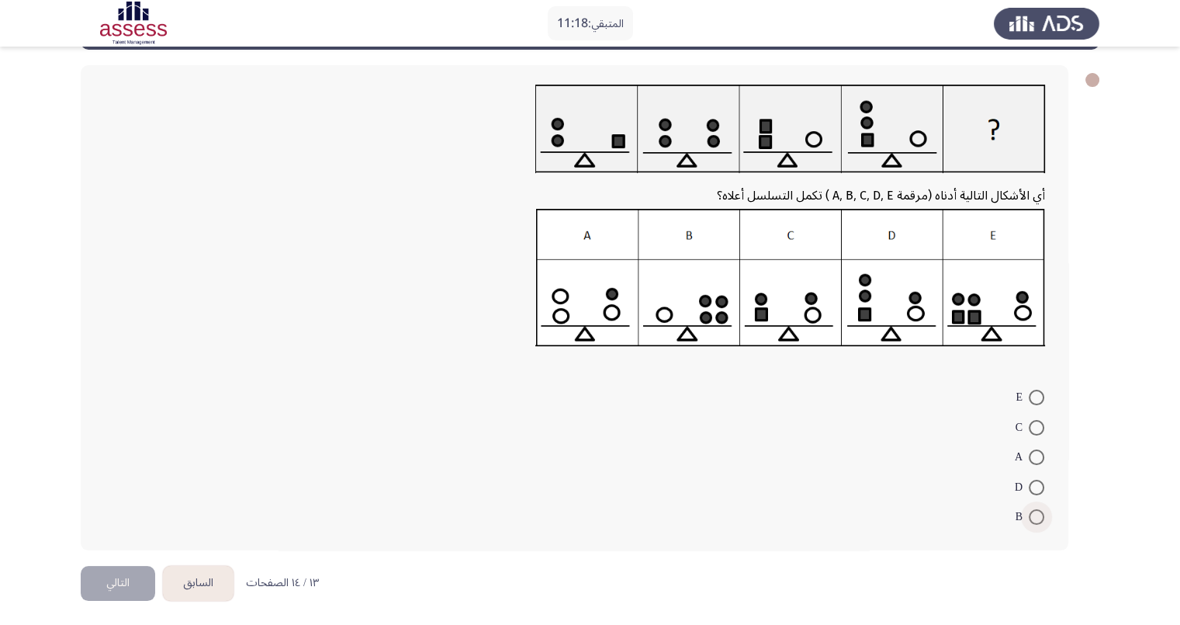
click at [1034, 509] on span at bounding box center [1037, 517] width 16 height 16
click at [1034, 509] on input "B" at bounding box center [1037, 517] width 16 height 16
radio input "true"
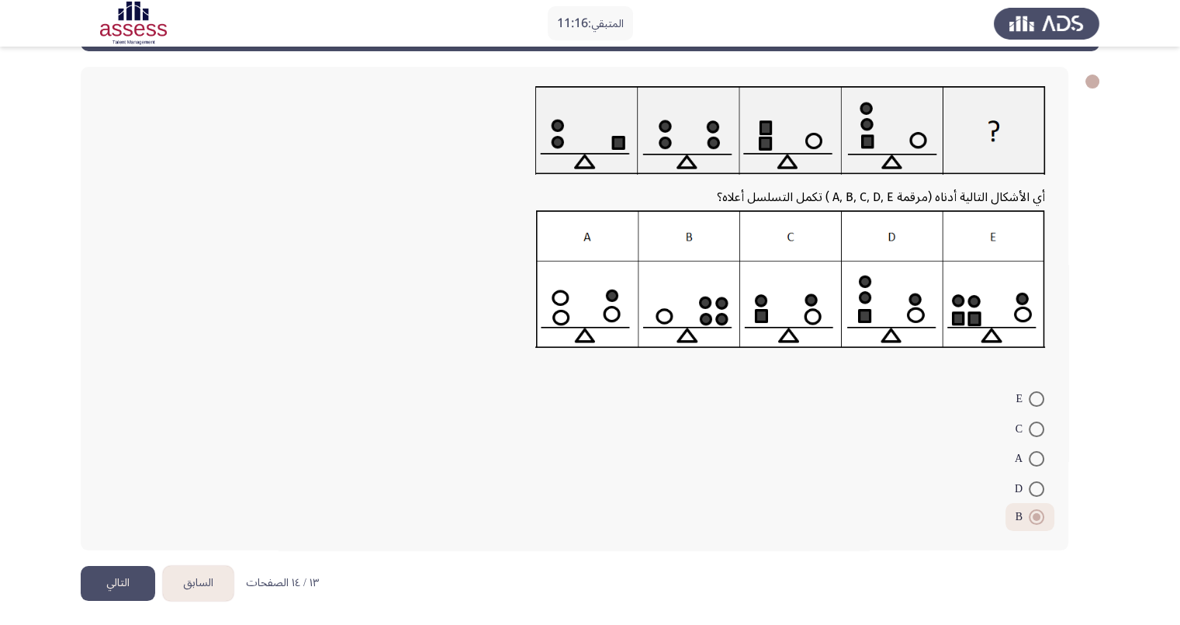
click at [109, 575] on button "التالي" at bounding box center [118, 583] width 74 height 35
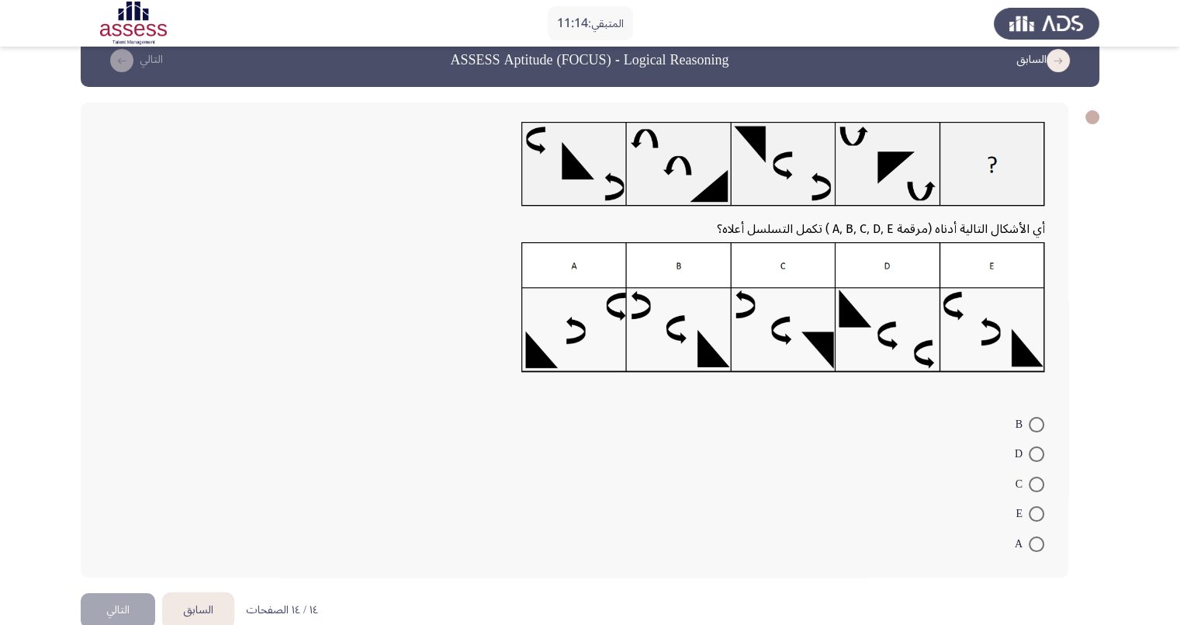
scroll to position [29, 0]
click at [1034, 474] on label "C" at bounding box center [1030, 483] width 29 height 19
click at [1034, 476] on input "C" at bounding box center [1037, 484] width 16 height 16
radio input "true"
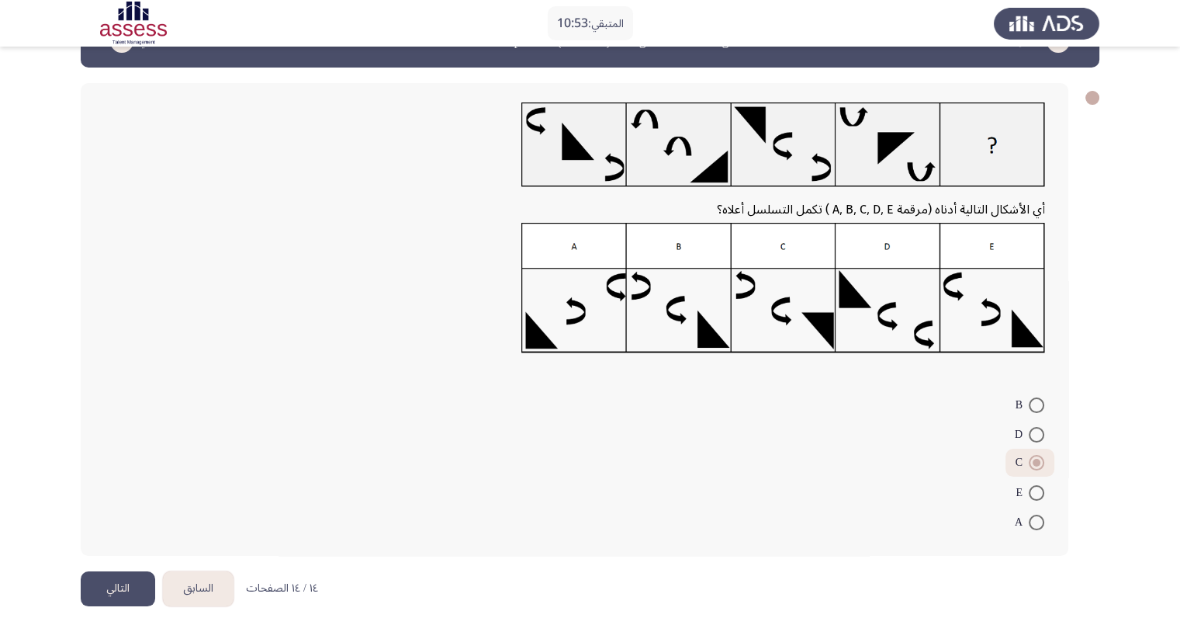
scroll to position [53, 0]
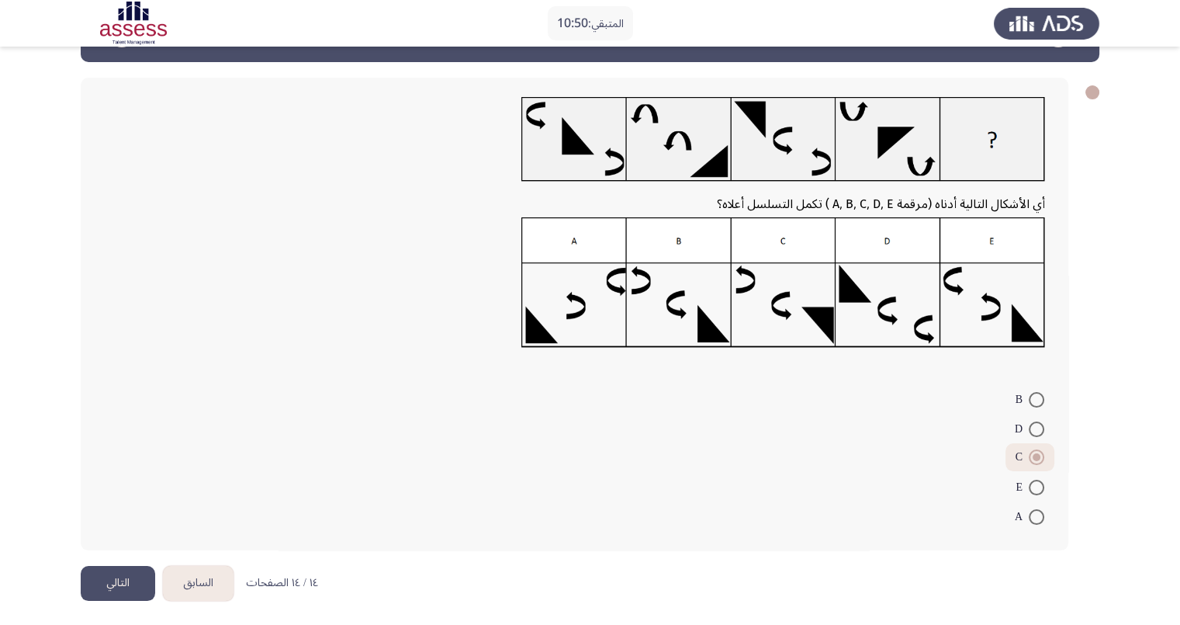
click at [122, 580] on button "التالي" at bounding box center [118, 583] width 74 height 35
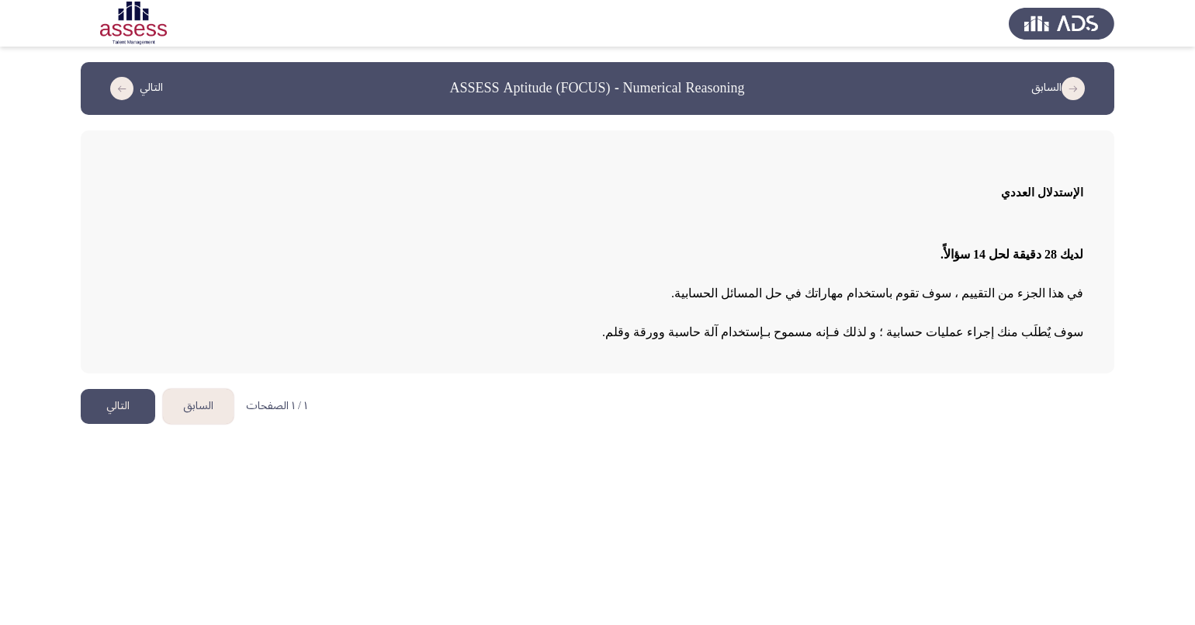
click at [118, 406] on button "التالي" at bounding box center [118, 406] width 74 height 35
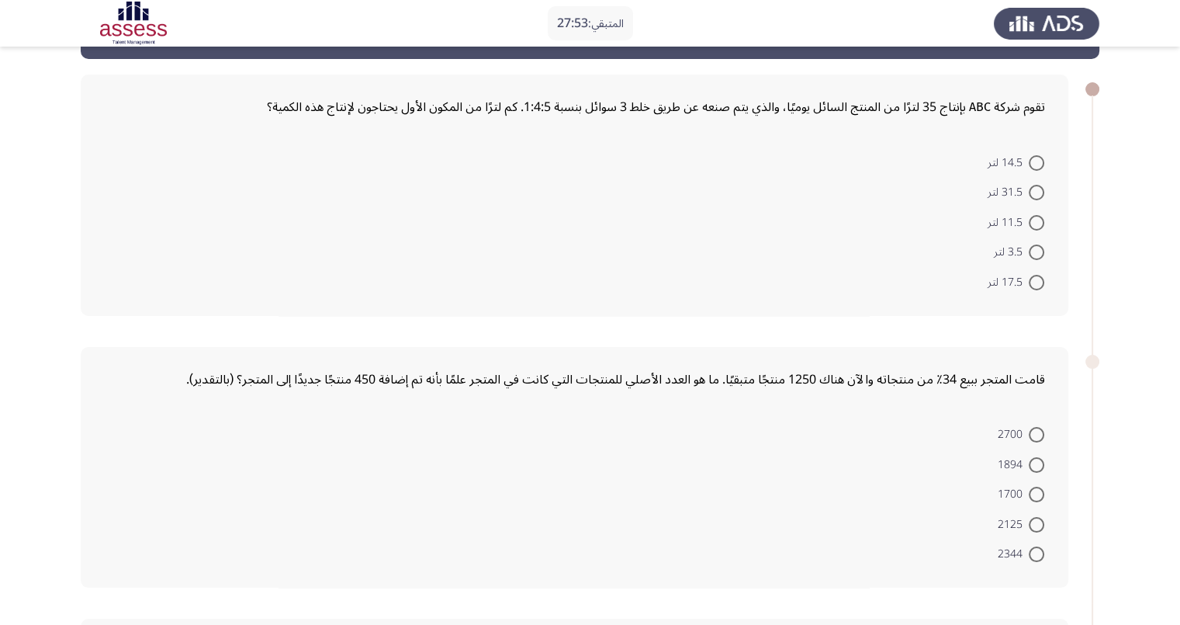
scroll to position [36, 0]
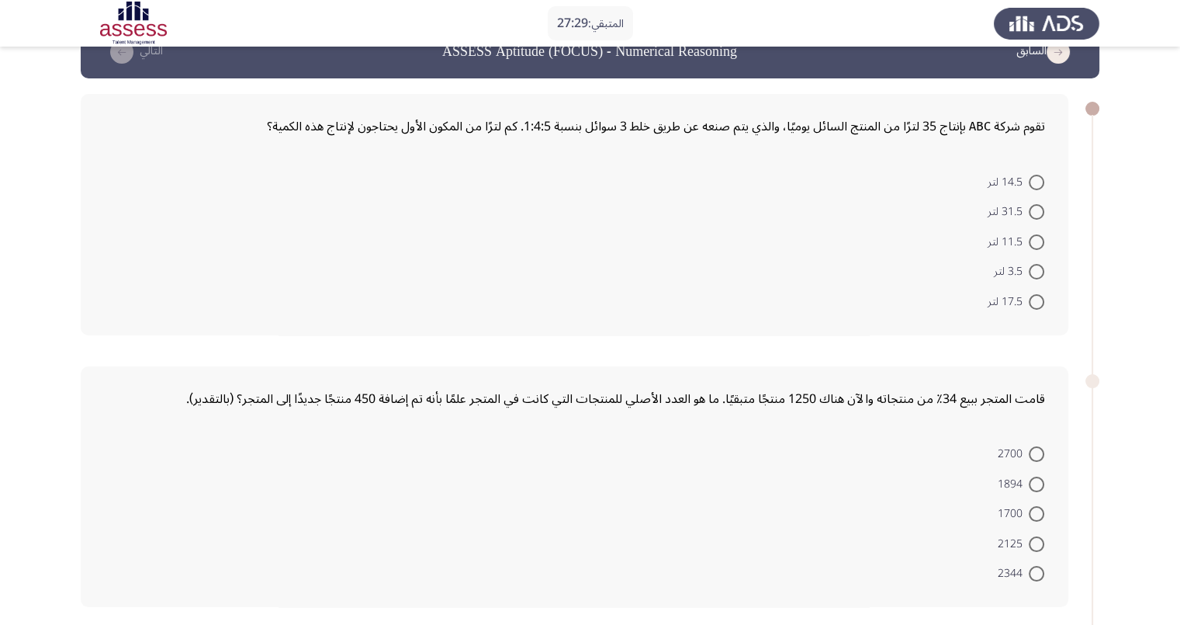
click at [1041, 269] on span at bounding box center [1037, 272] width 16 height 16
click at [1041, 269] on input "3.5 لتر" at bounding box center [1037, 272] width 16 height 16
radio input "true"
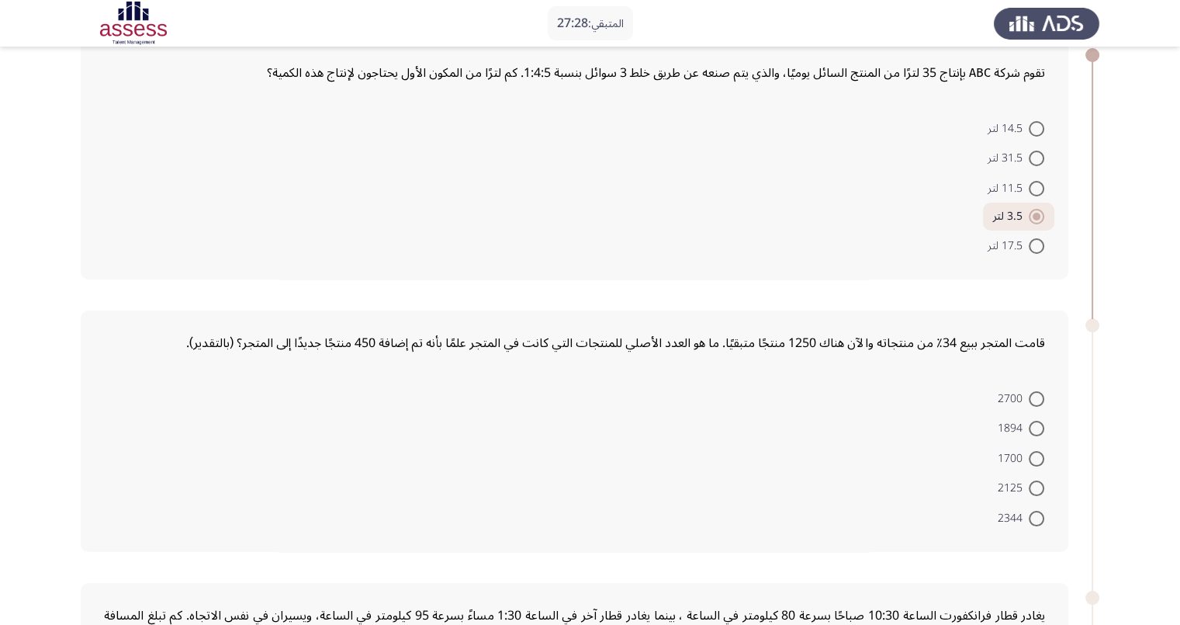
scroll to position [133, 0]
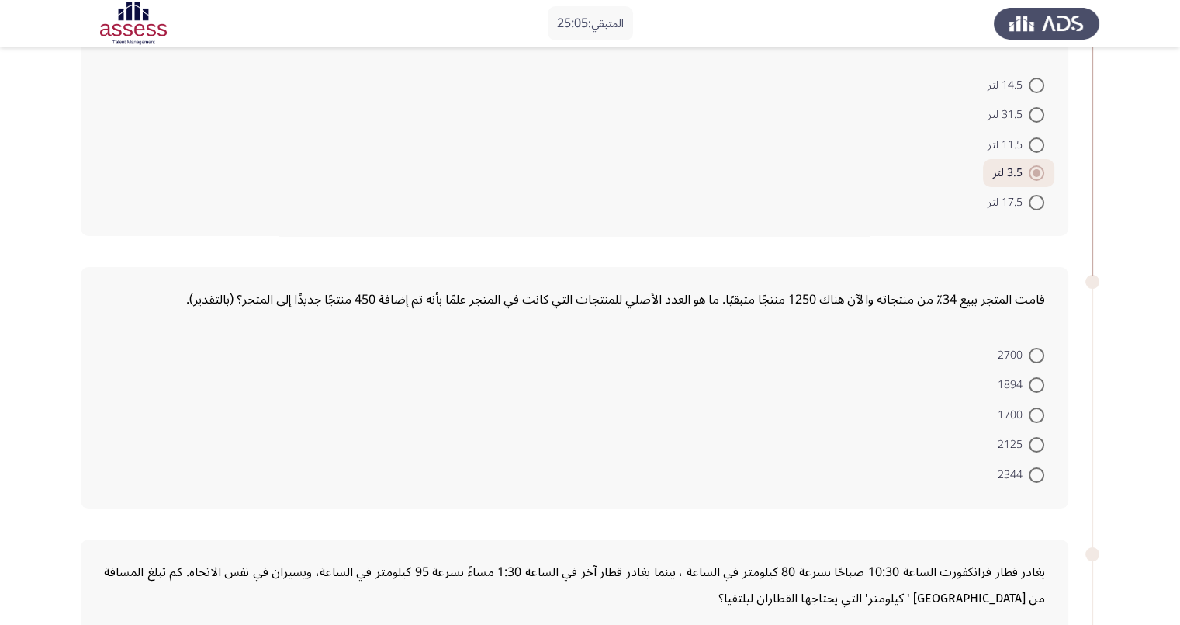
click at [1038, 409] on span at bounding box center [1037, 415] width 16 height 16
click at [1038, 409] on input "1700" at bounding box center [1037, 415] width 16 height 16
radio input "true"
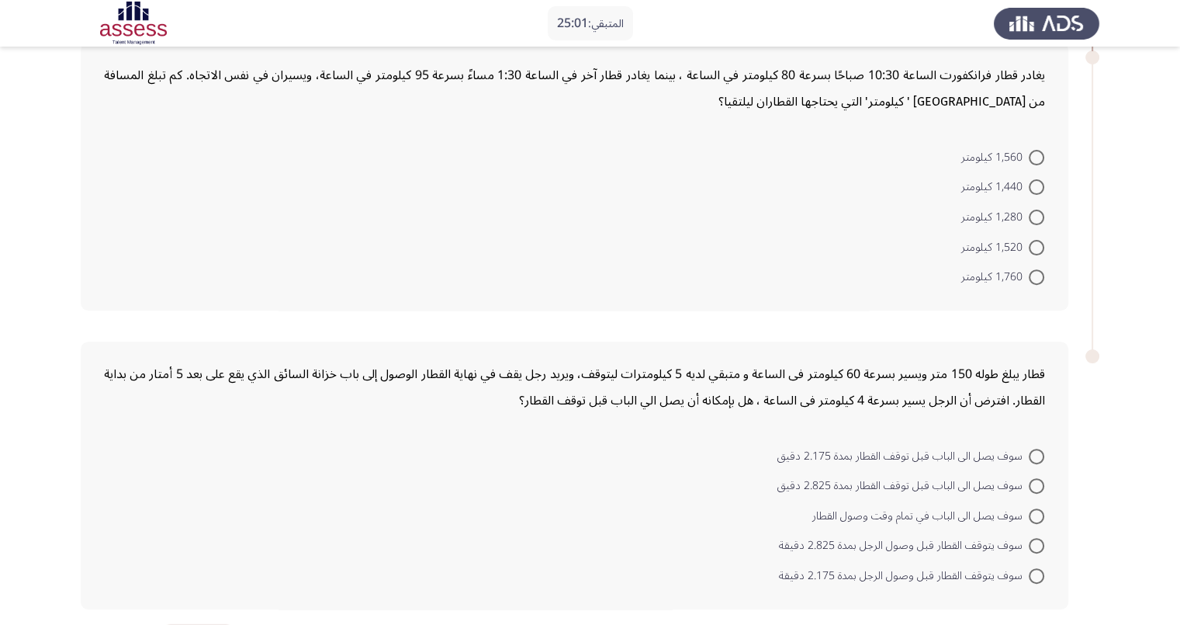
scroll to position [608, 0]
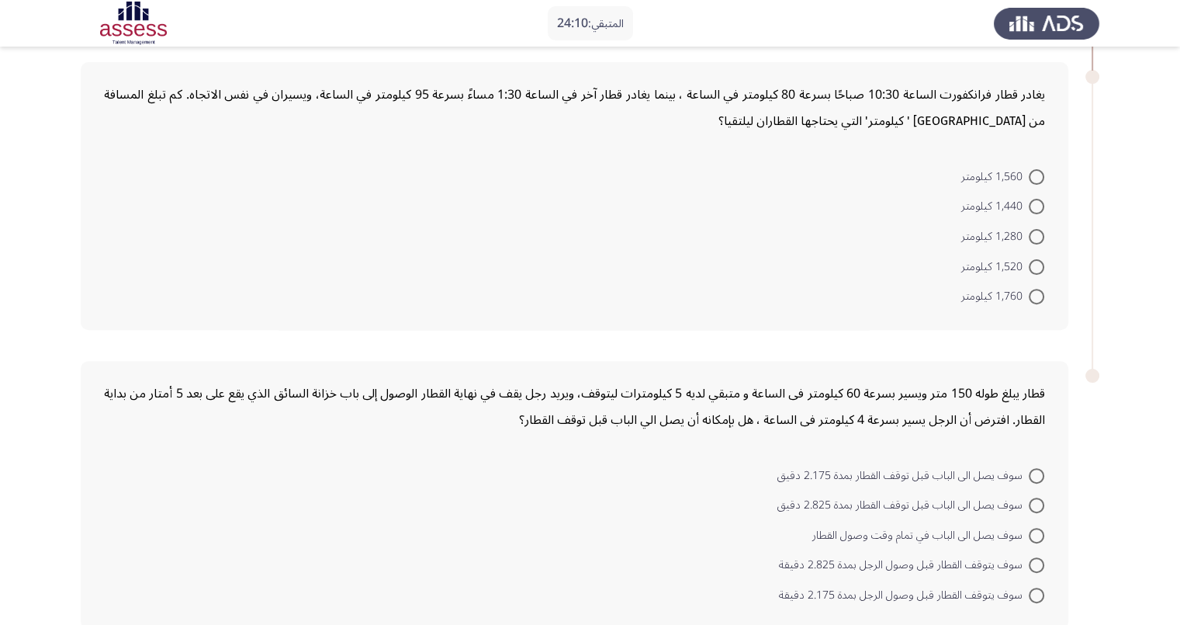
click at [1038, 259] on span at bounding box center [1037, 267] width 16 height 16
click at [1038, 259] on input "1,520 كيلومتر" at bounding box center [1037, 267] width 16 height 16
radio input "true"
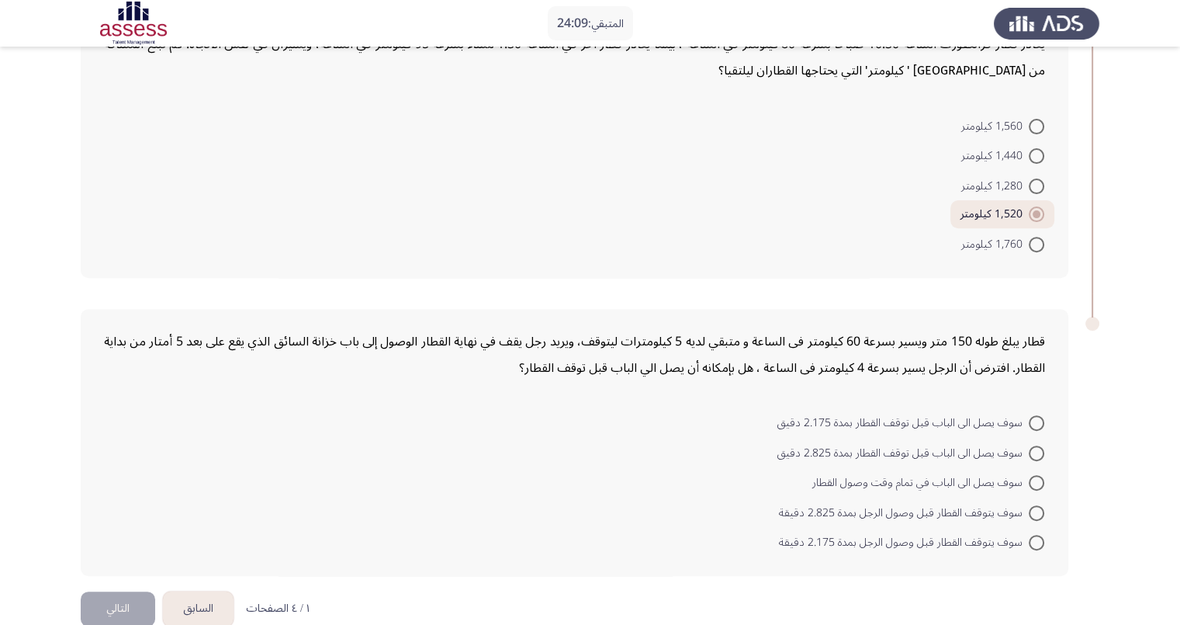
scroll to position [677, 0]
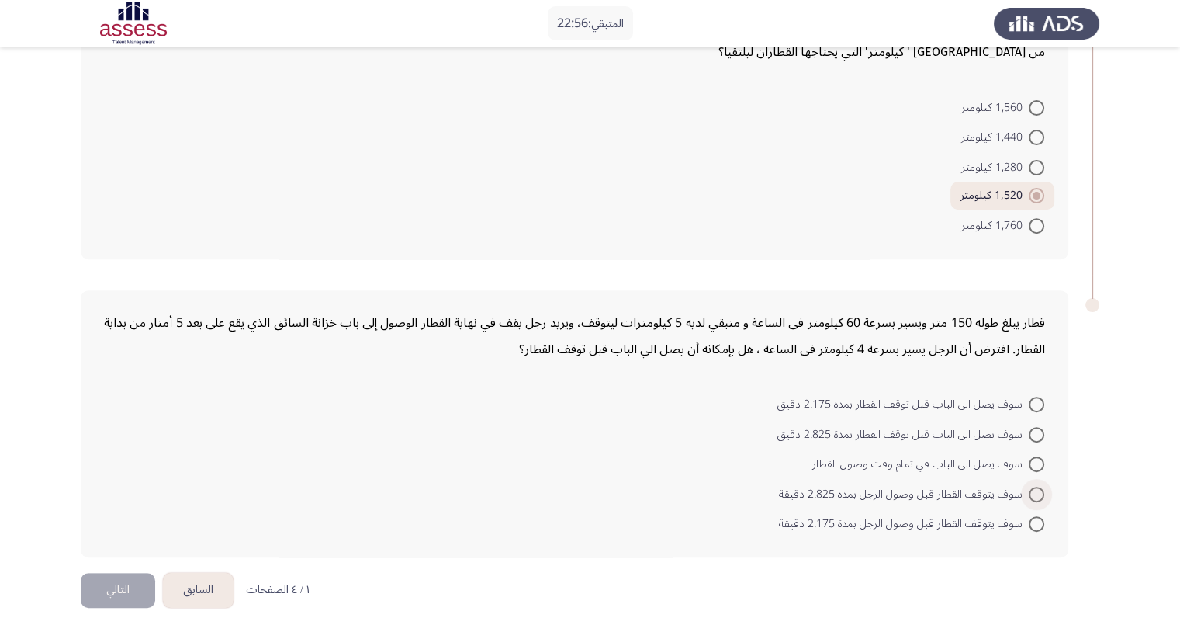
click at [1034, 487] on span at bounding box center [1037, 495] width 16 height 16
click at [1034, 487] on input "سوف يتوقف القطار قبل وصول الرجل بمدة 2.825 دقيقة" at bounding box center [1037, 495] width 16 height 16
radio input "true"
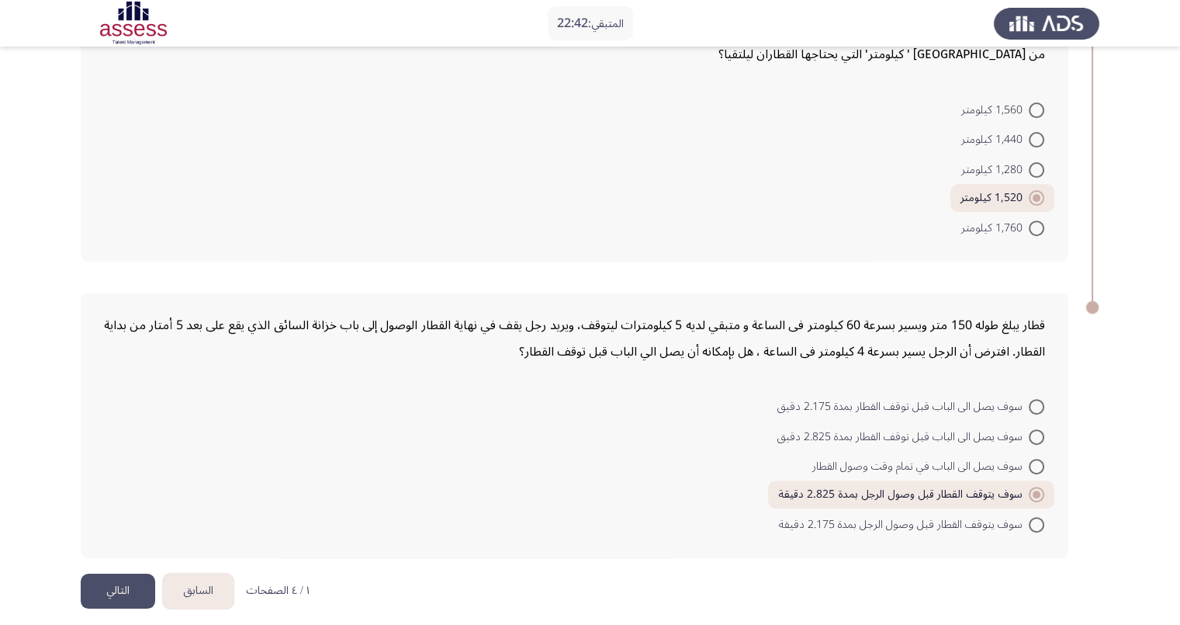
click at [127, 573] on button "التالي" at bounding box center [118, 590] width 74 height 35
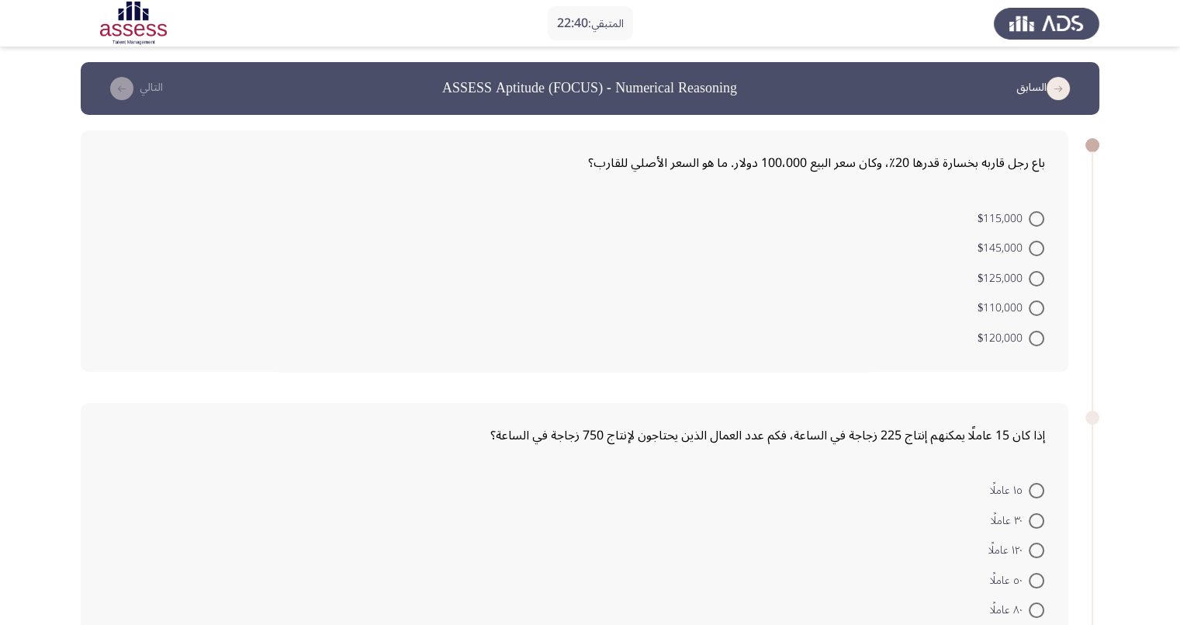
scroll to position [96, 0]
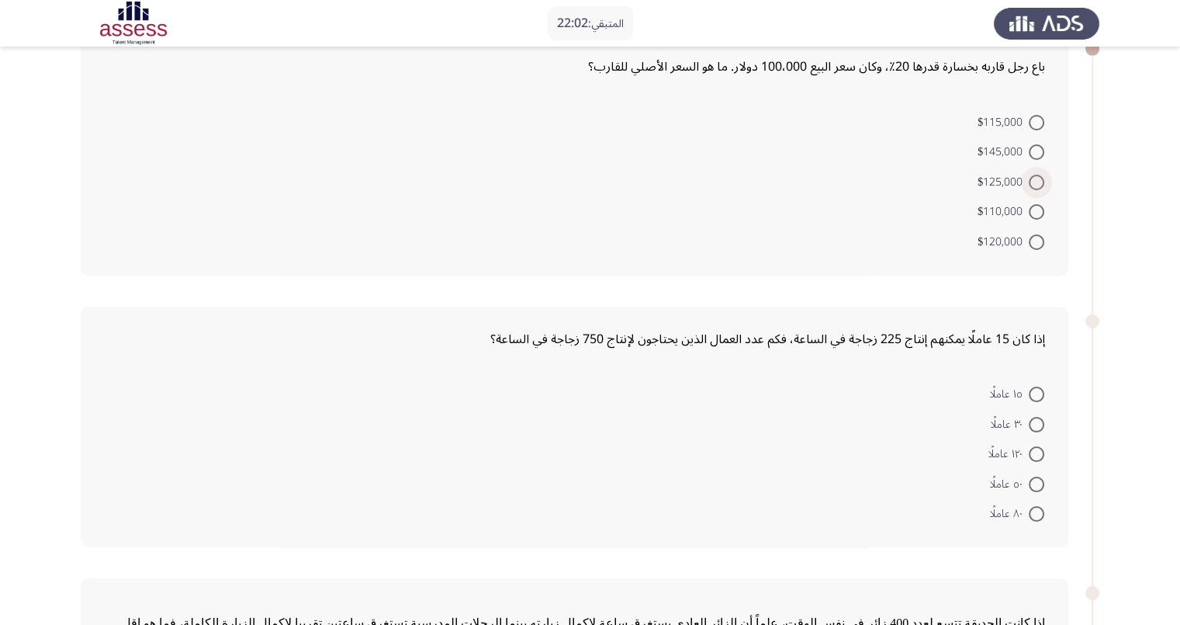
click at [1038, 175] on span at bounding box center [1037, 183] width 16 height 16
click at [1038, 175] on input "$125,000" at bounding box center [1037, 183] width 16 height 16
radio input "true"
click at [1032, 479] on span at bounding box center [1037, 482] width 16 height 16
click at [1032, 479] on input "٥٠ عاملًا" at bounding box center [1037, 482] width 16 height 16
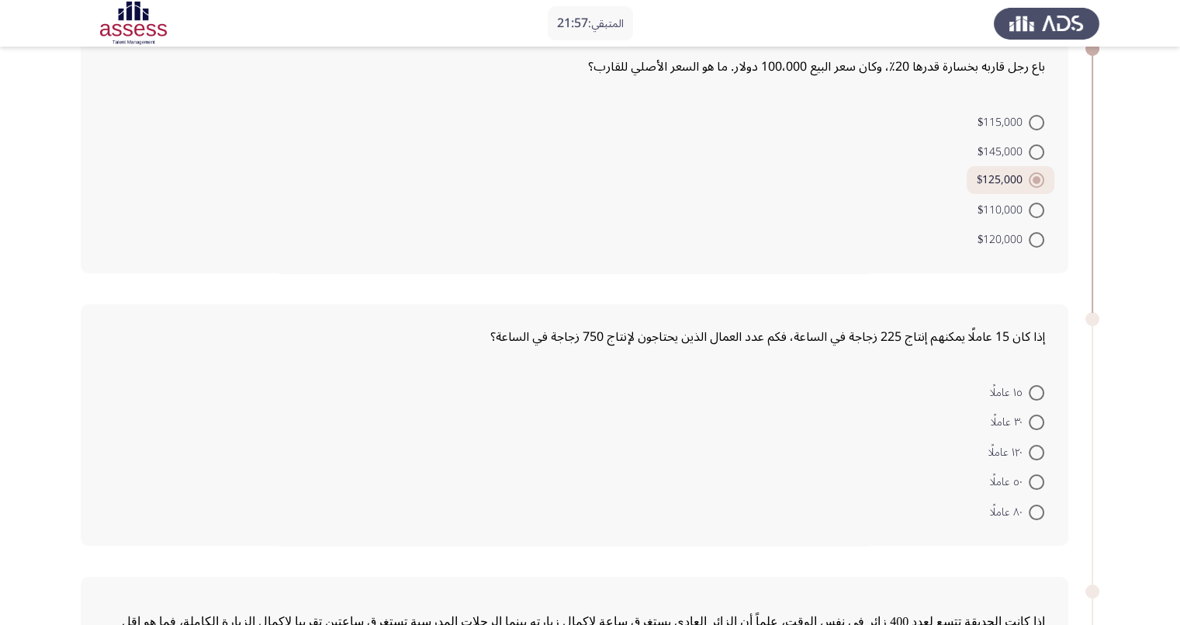
radio input "true"
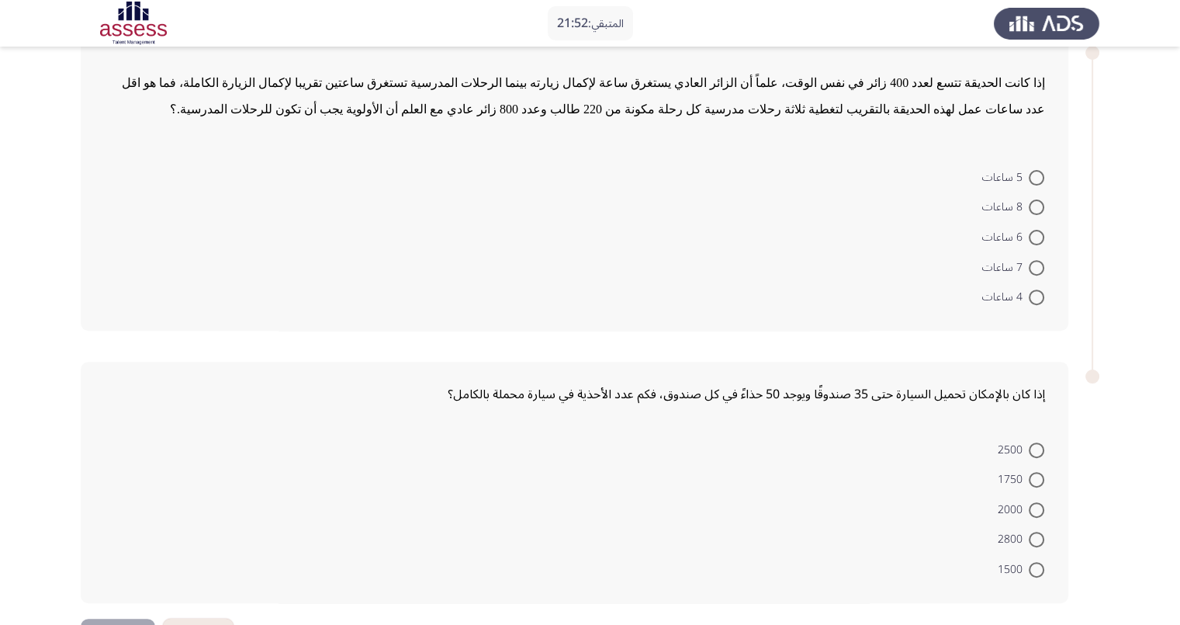
scroll to position [630, 0]
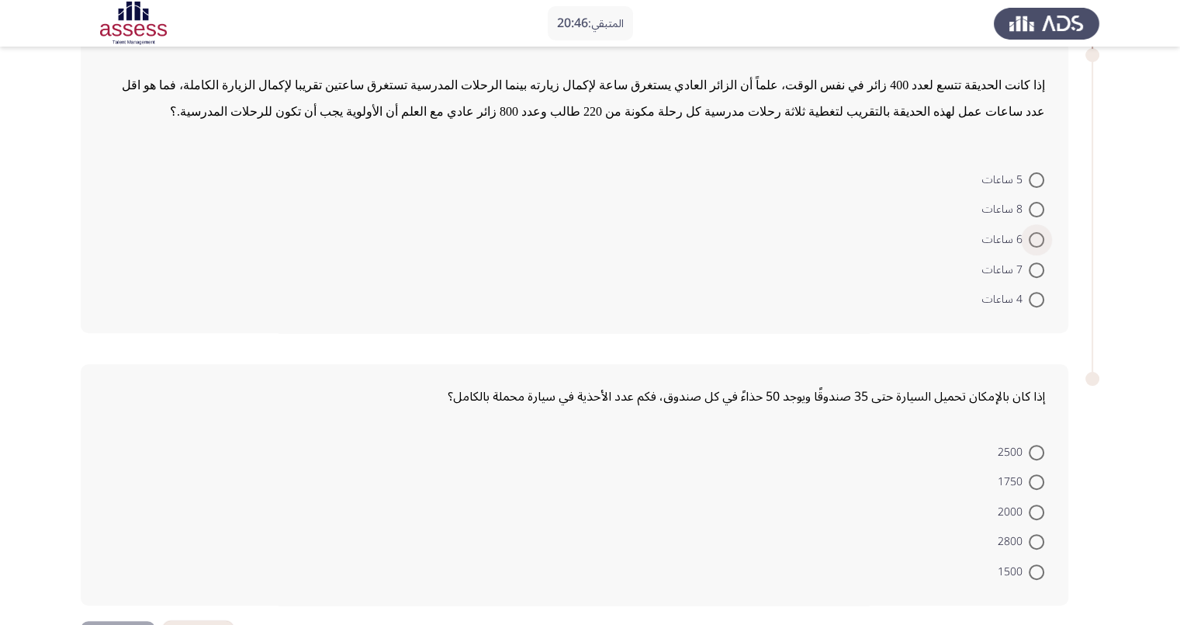
click at [1035, 232] on span at bounding box center [1037, 240] width 16 height 16
click at [1035, 232] on input "6 ساعات" at bounding box center [1037, 240] width 16 height 16
radio input "true"
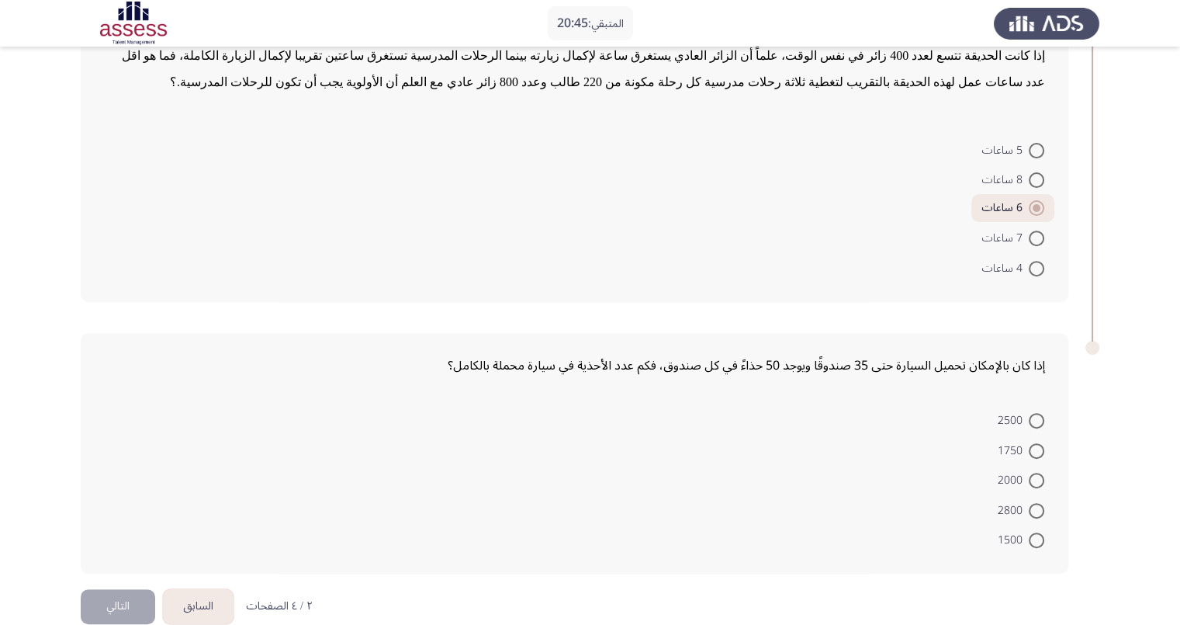
scroll to position [677, 0]
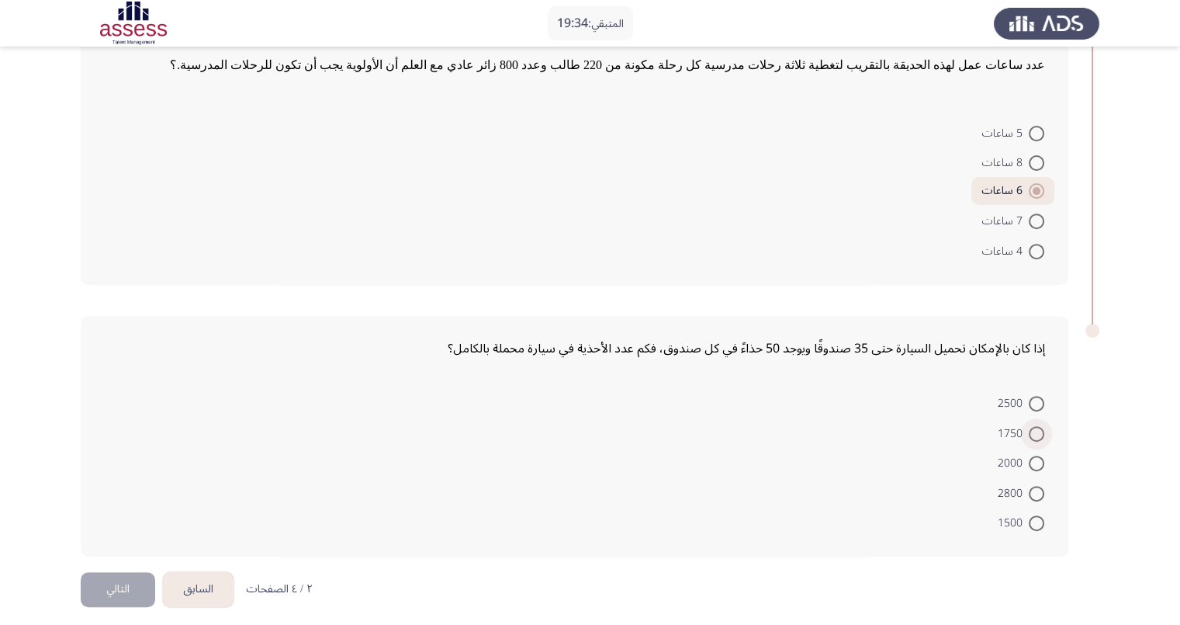
click at [1038, 427] on span at bounding box center [1037, 434] width 16 height 16
click at [1038, 427] on input "1750" at bounding box center [1037, 434] width 16 height 16
radio input "true"
click at [118, 578] on button "التالي" at bounding box center [118, 590] width 74 height 35
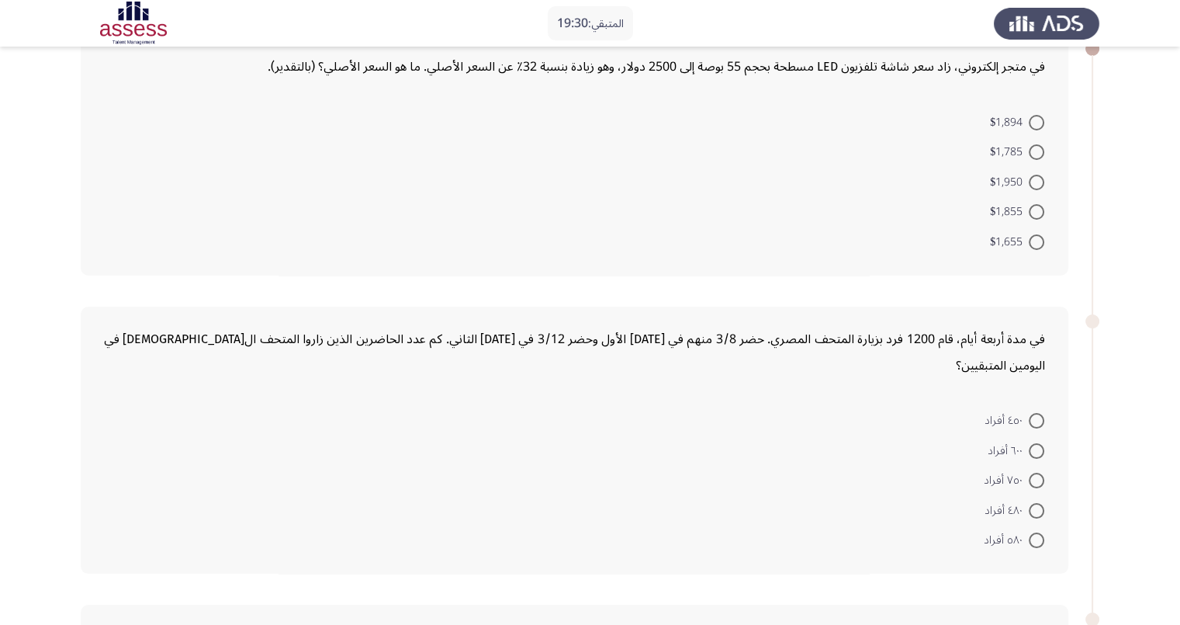
scroll to position [0, 0]
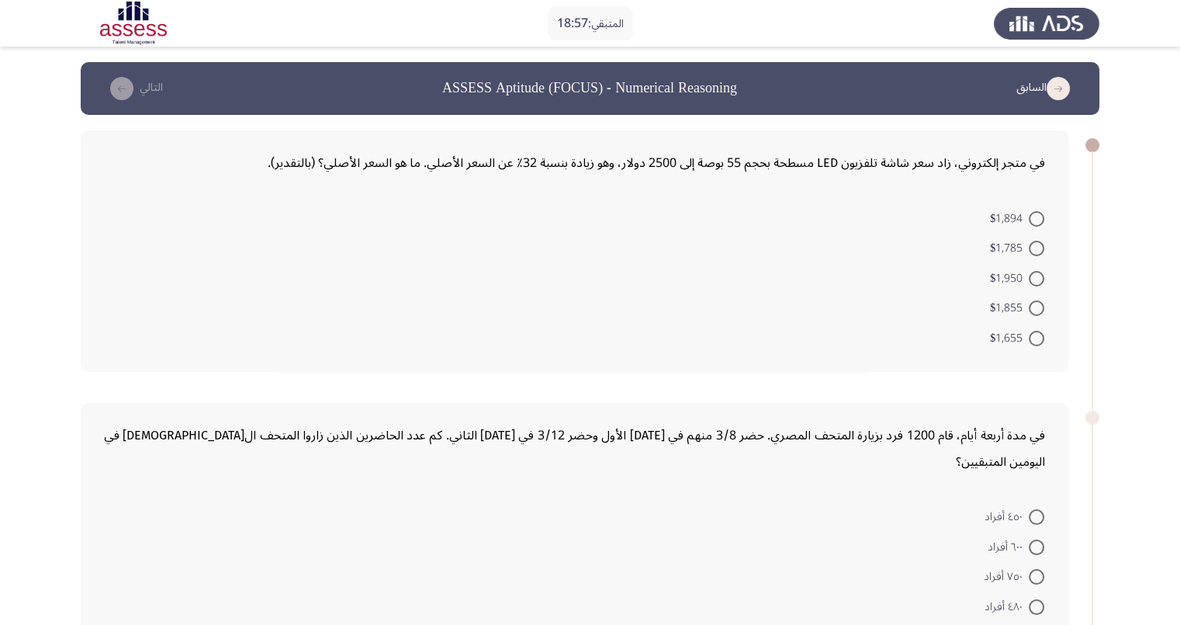
click at [1035, 275] on span at bounding box center [1037, 279] width 16 height 16
click at [1035, 275] on input "$1,950" at bounding box center [1037, 279] width 16 height 16
radio input "true"
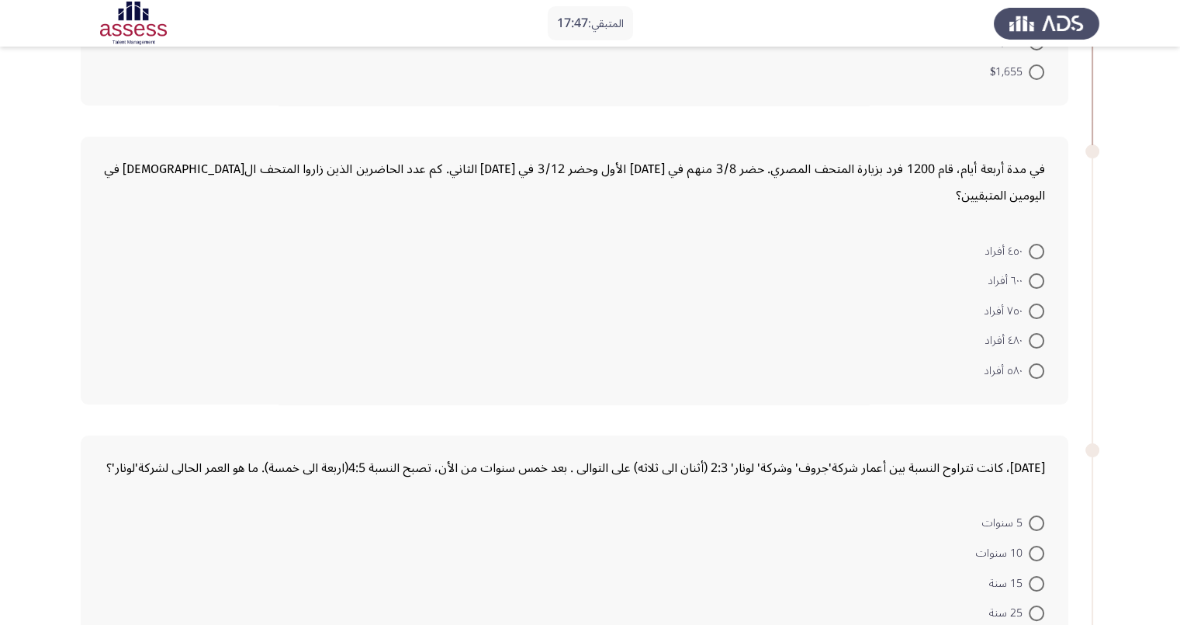
scroll to position [221, 0]
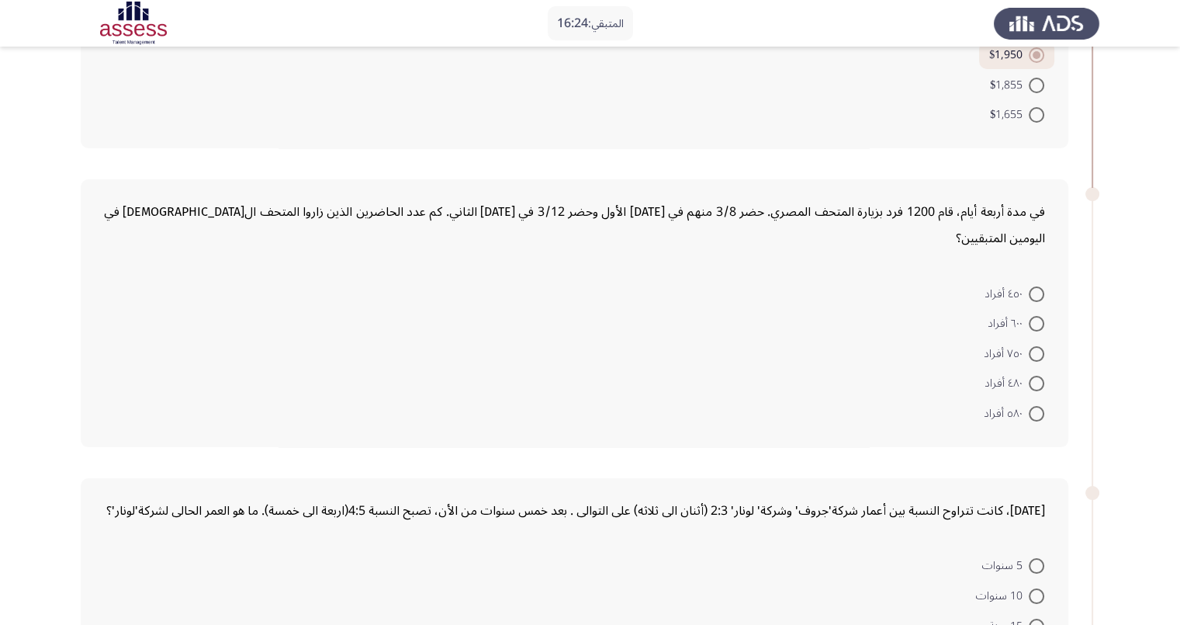
click at [1033, 346] on span at bounding box center [1037, 354] width 16 height 16
click at [1033, 346] on input "٧٥٠ أفراد" at bounding box center [1037, 354] width 16 height 16
radio input "true"
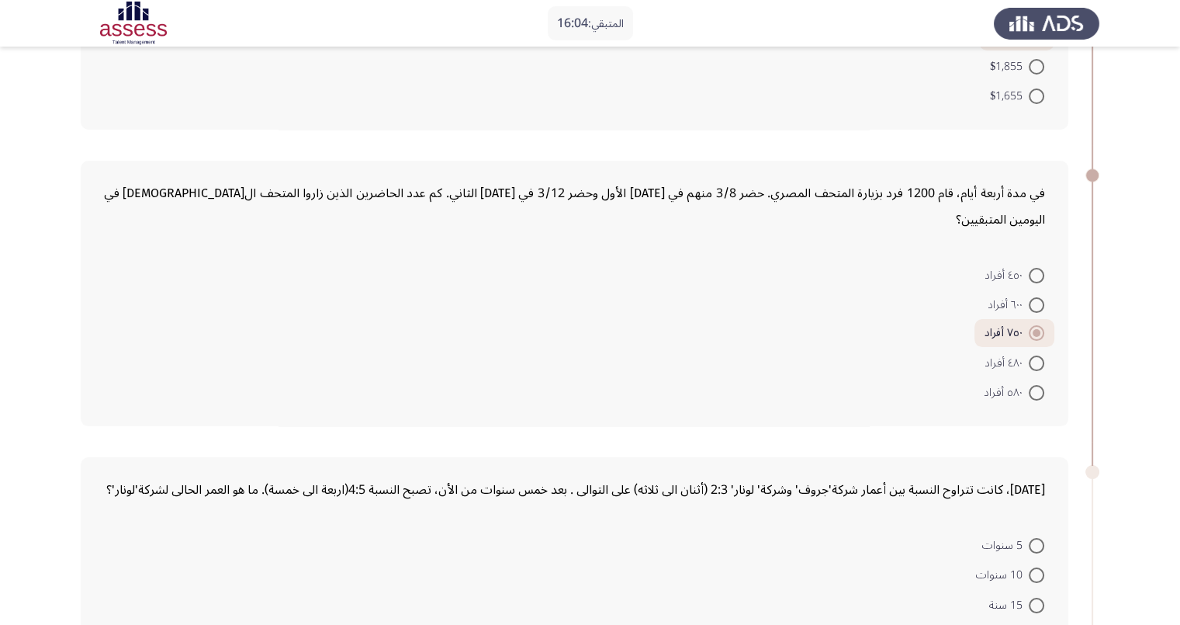
scroll to position [434, 0]
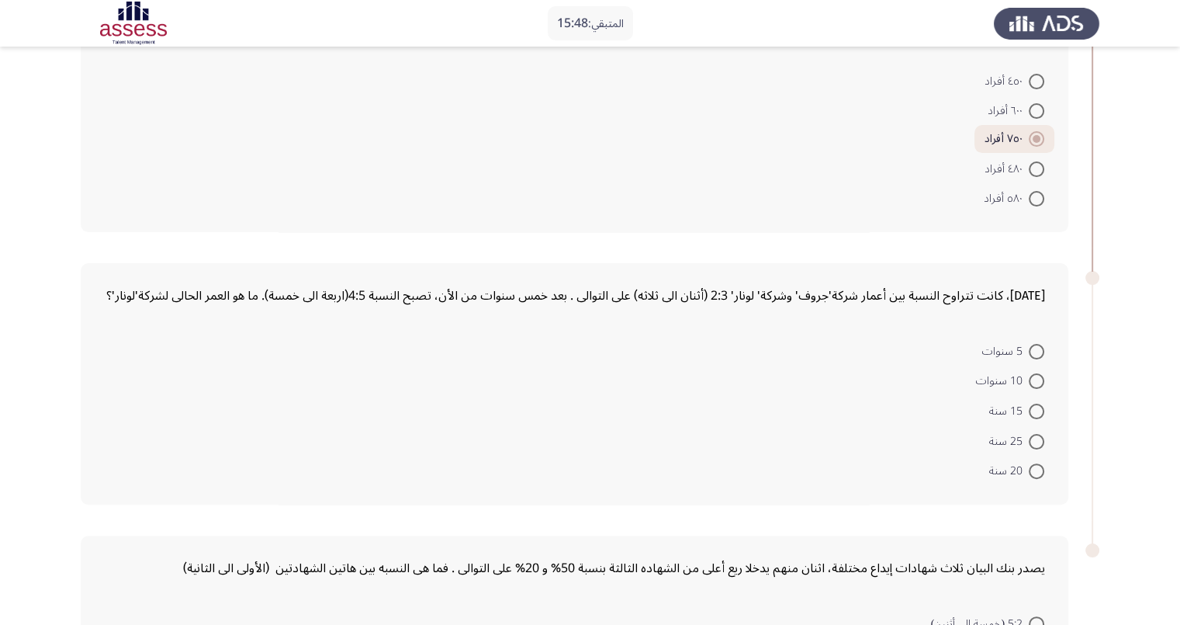
click at [1035, 373] on span at bounding box center [1037, 381] width 16 height 16
click at [1035, 373] on input "10 سنوات" at bounding box center [1037, 381] width 16 height 16
radio input "true"
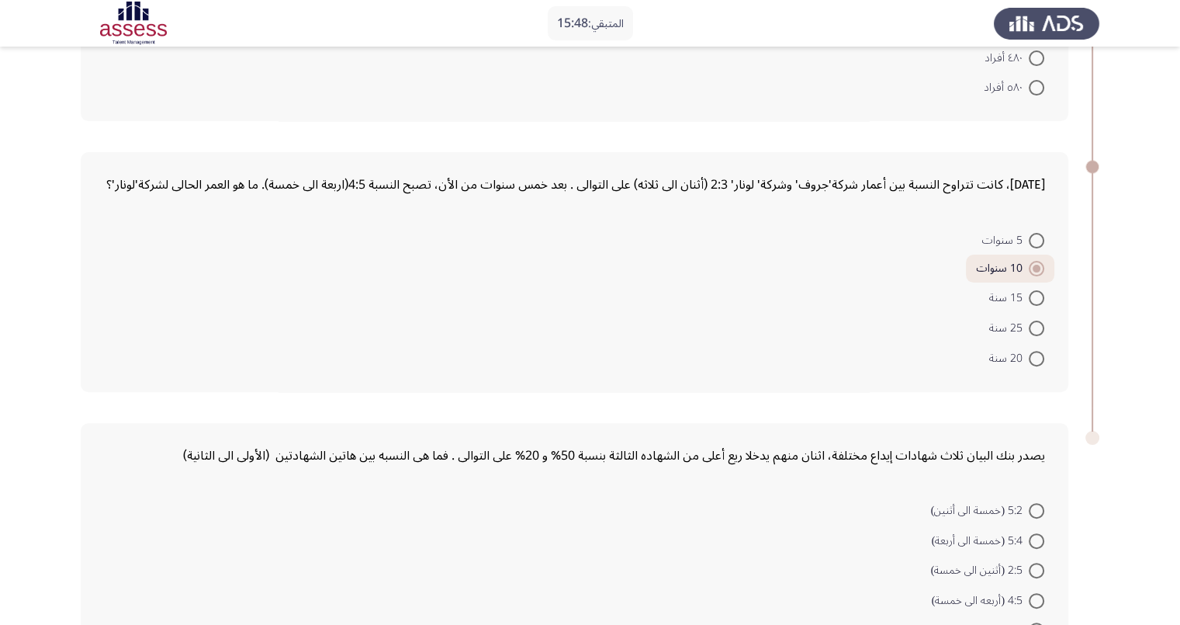
scroll to position [625, 0]
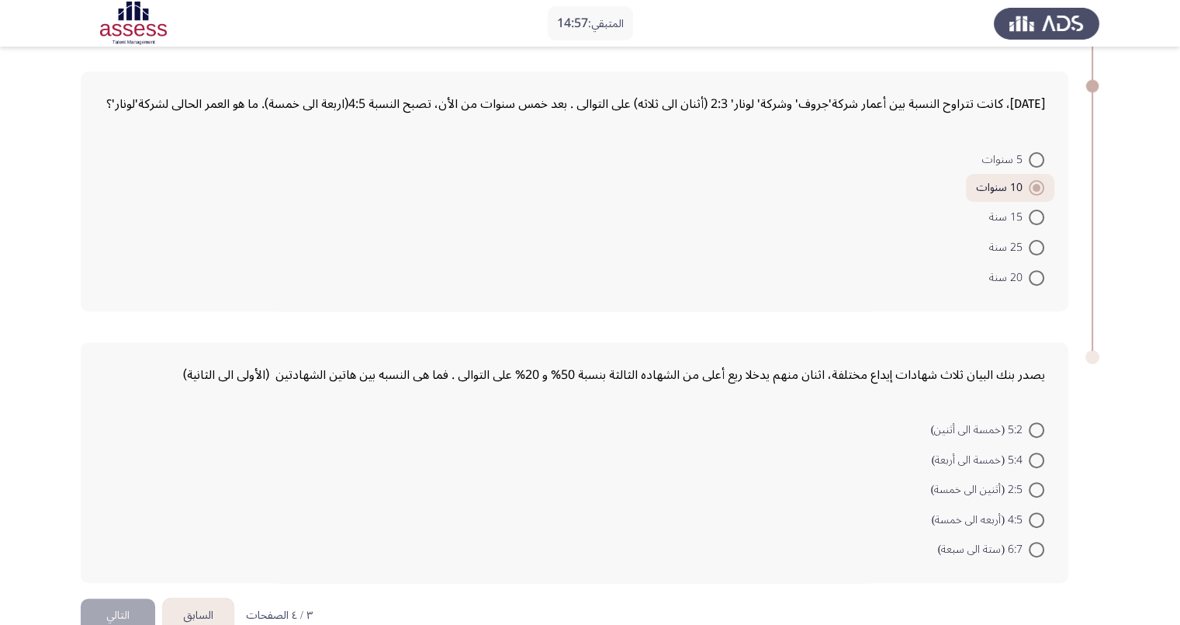
click at [992, 451] on span "5:4 (خمسة الى أربعة)" at bounding box center [980, 460] width 97 height 19
click at [1029, 452] on input "5:4 (خمسة الى أربعة)" at bounding box center [1037, 460] width 16 height 16
radio input "true"
click at [134, 598] on button "التالي" at bounding box center [118, 615] width 74 height 35
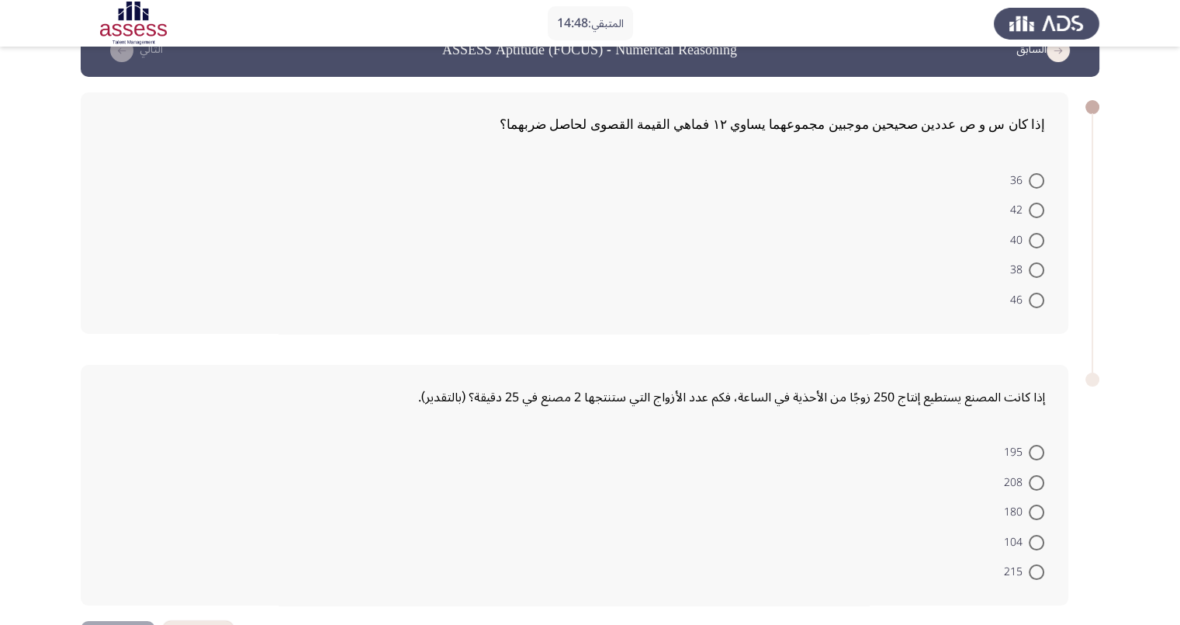
scroll to position [0, 0]
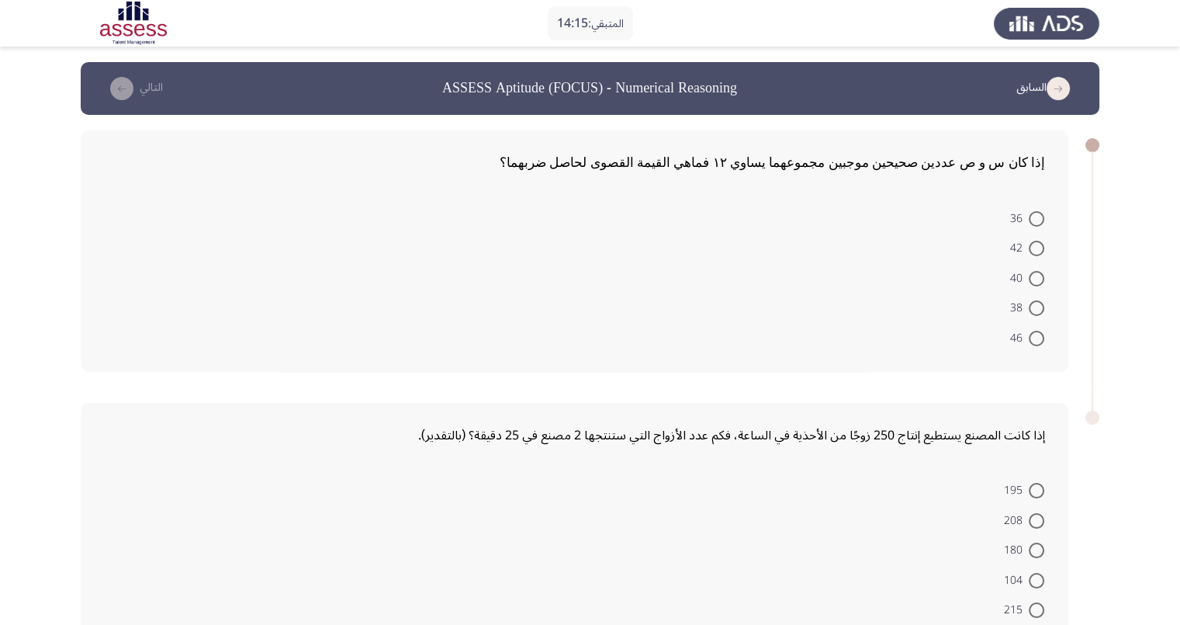
click at [1033, 213] on span at bounding box center [1037, 219] width 16 height 16
click at [1033, 213] on input "36" at bounding box center [1037, 219] width 16 height 16
radio input "true"
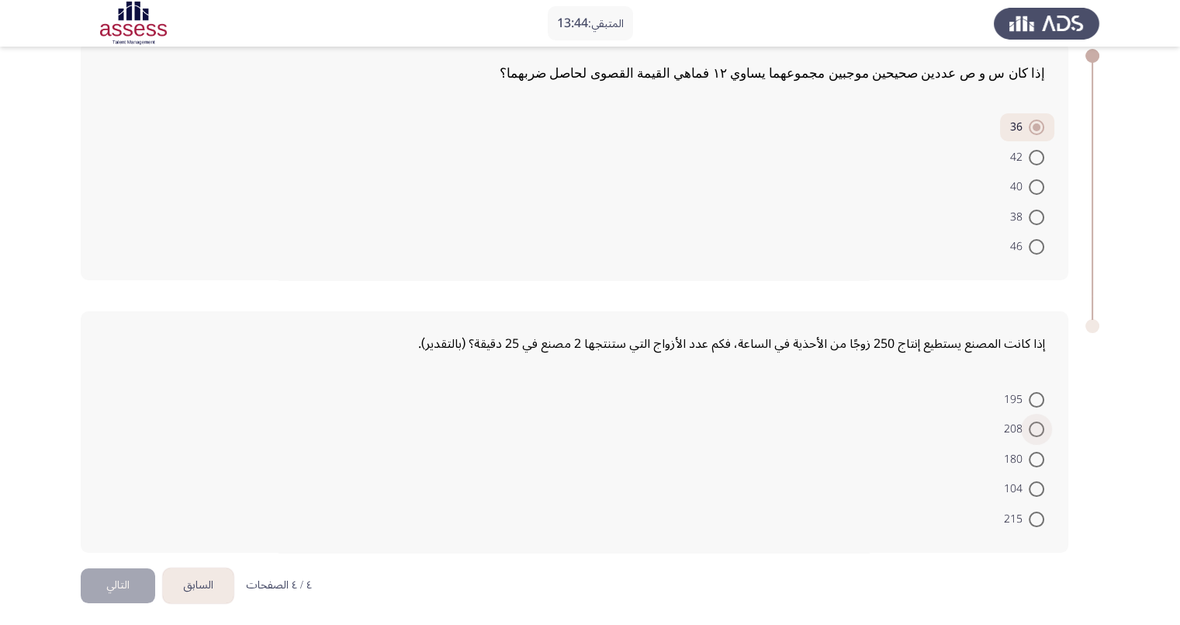
click at [1031, 427] on span at bounding box center [1037, 429] width 16 height 16
click at [1031, 427] on input "208" at bounding box center [1037, 429] width 16 height 16
radio input "true"
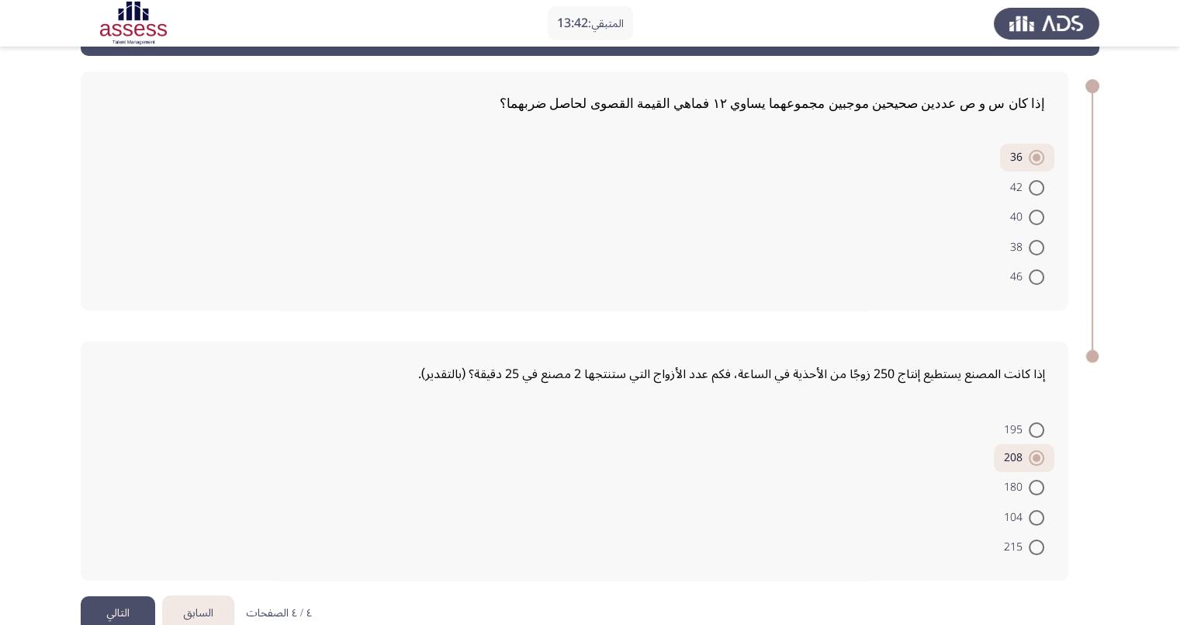
scroll to position [88, 0]
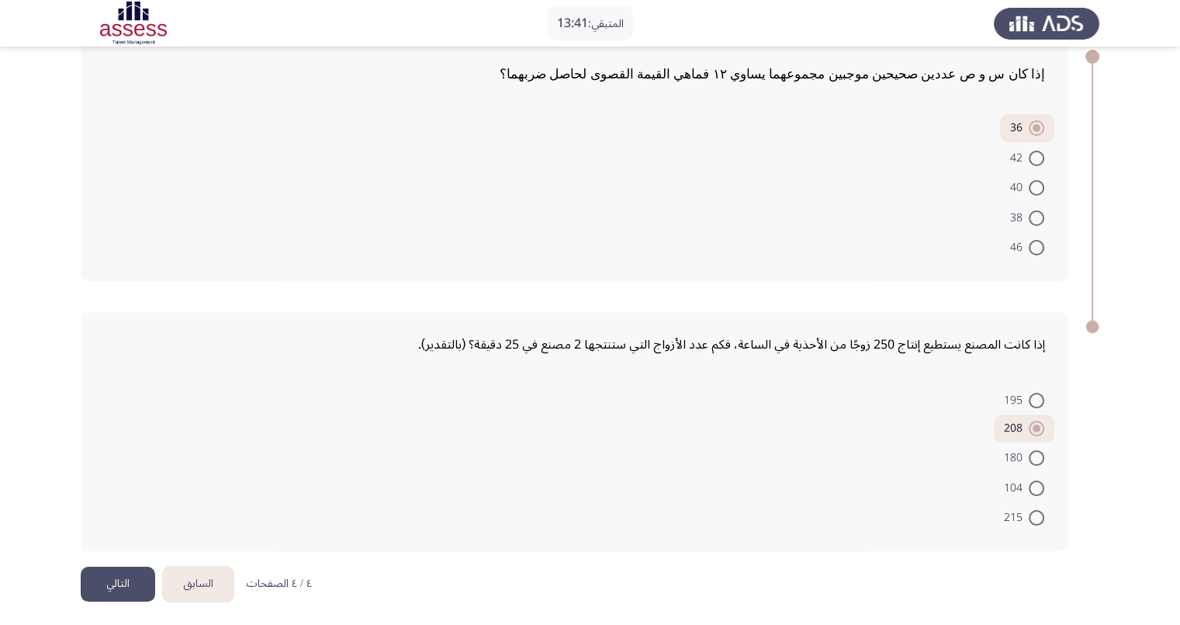
click at [116, 577] on button "التالي" at bounding box center [118, 583] width 74 height 35
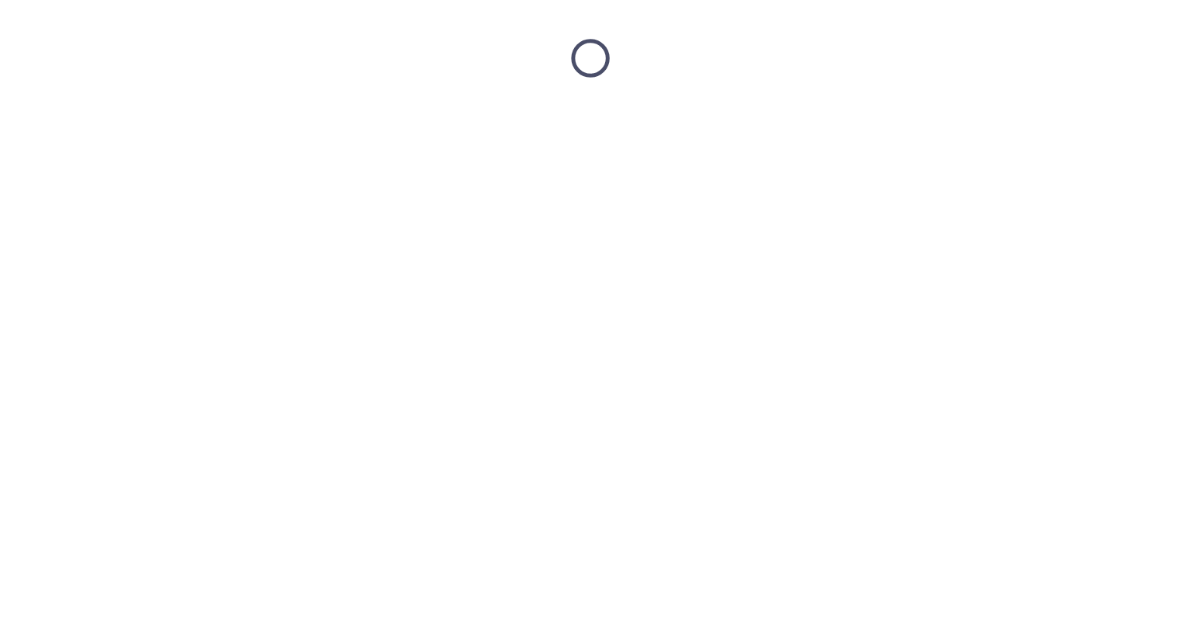
scroll to position [0, 0]
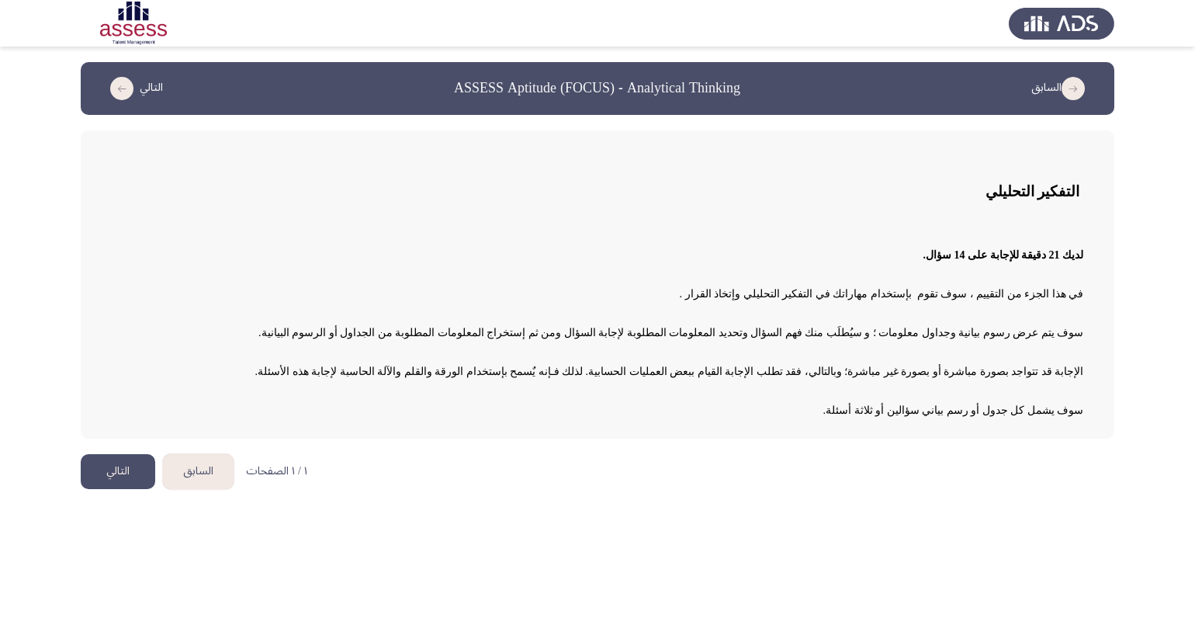
click at [120, 474] on button "التالي" at bounding box center [118, 471] width 74 height 35
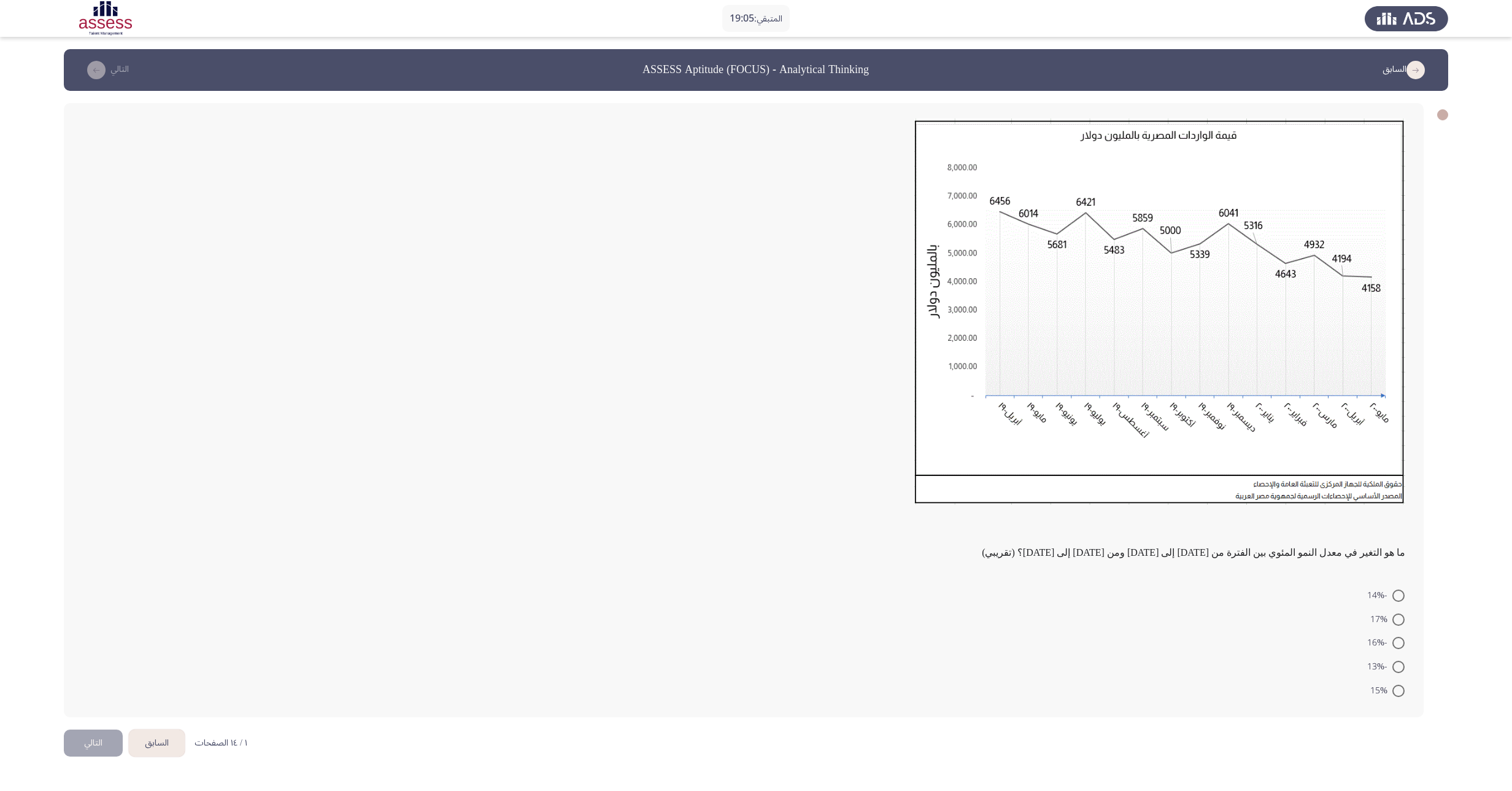
click at [944, 494] on span at bounding box center [1399, 643] width 13 height 13
click at [944, 494] on input "-16%" at bounding box center [1399, 643] width 13 height 13
radio input "true"
click at [97, 494] on button "التالي" at bounding box center [93, 741] width 59 height 28
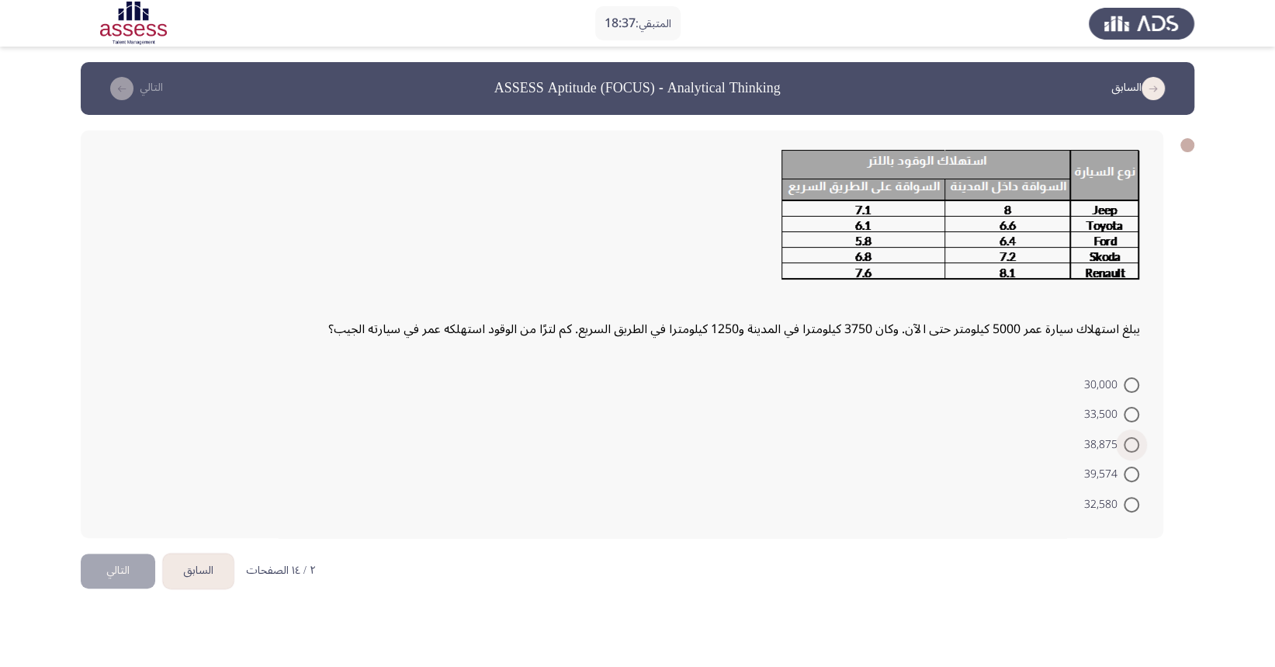
click at [1130, 441] on span at bounding box center [1132, 445] width 16 height 16
click at [1130, 441] on input "38,875" at bounding box center [1132, 445] width 16 height 16
radio input "true"
click at [144, 552] on button "التالي" at bounding box center [118, 568] width 74 height 35
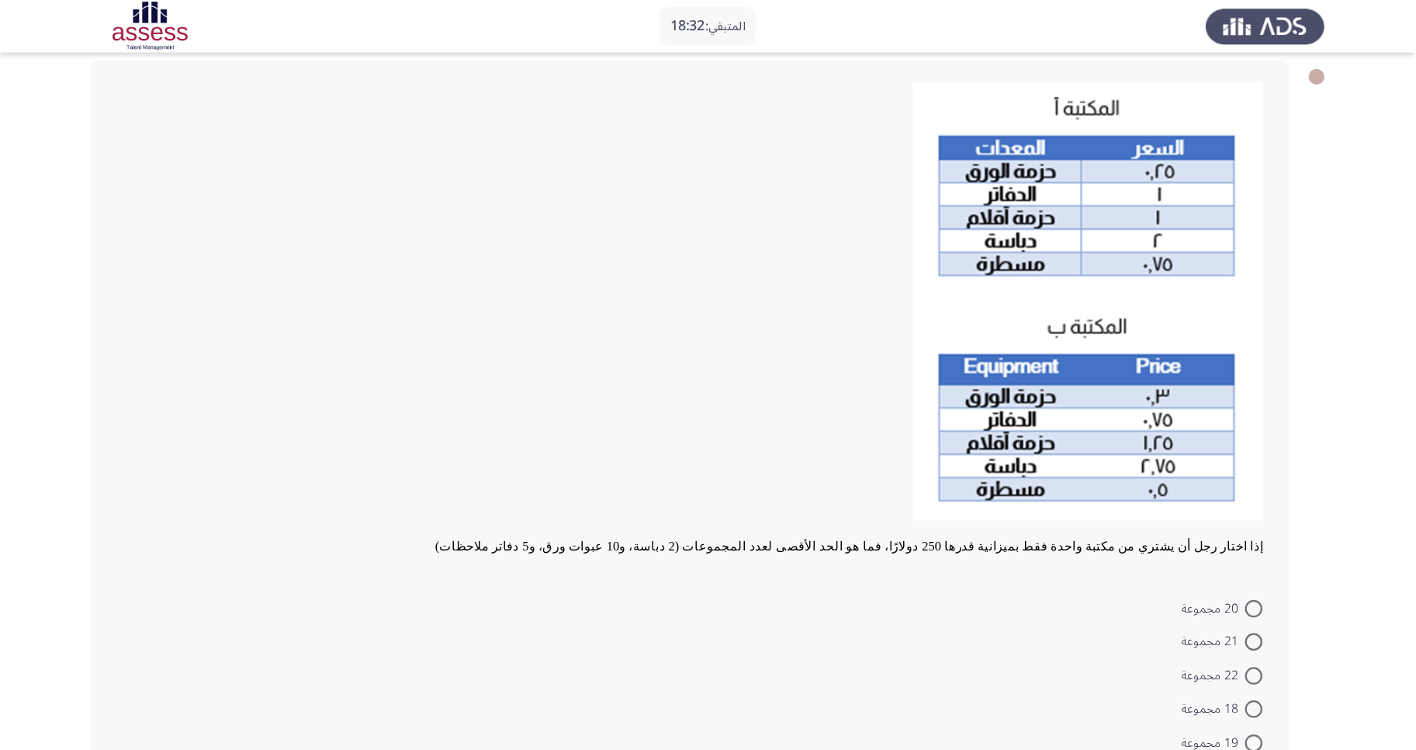
scroll to position [78, 0]
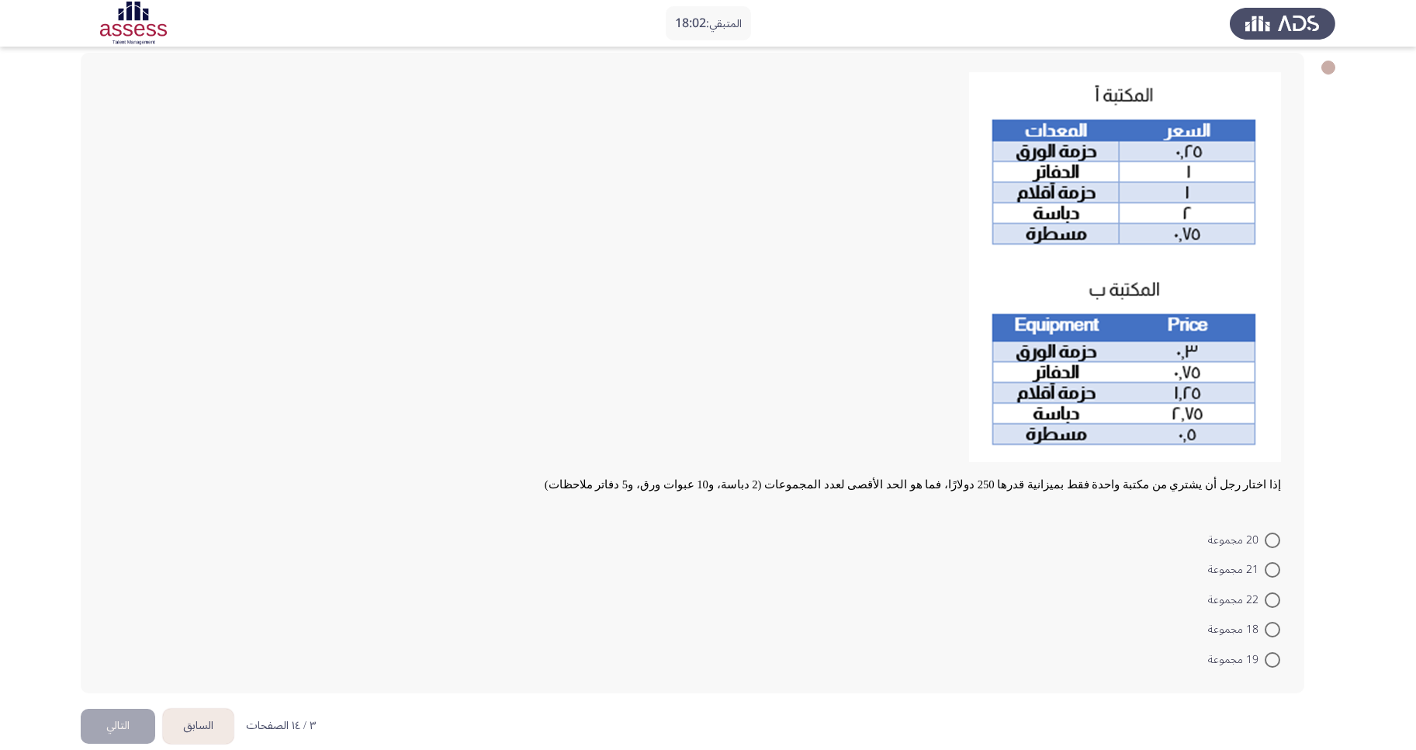
click at [1194, 624] on span at bounding box center [1273, 660] width 16 height 16
click at [1194, 624] on input "19 مجموعة" at bounding box center [1273, 660] width 16 height 16
radio input "true"
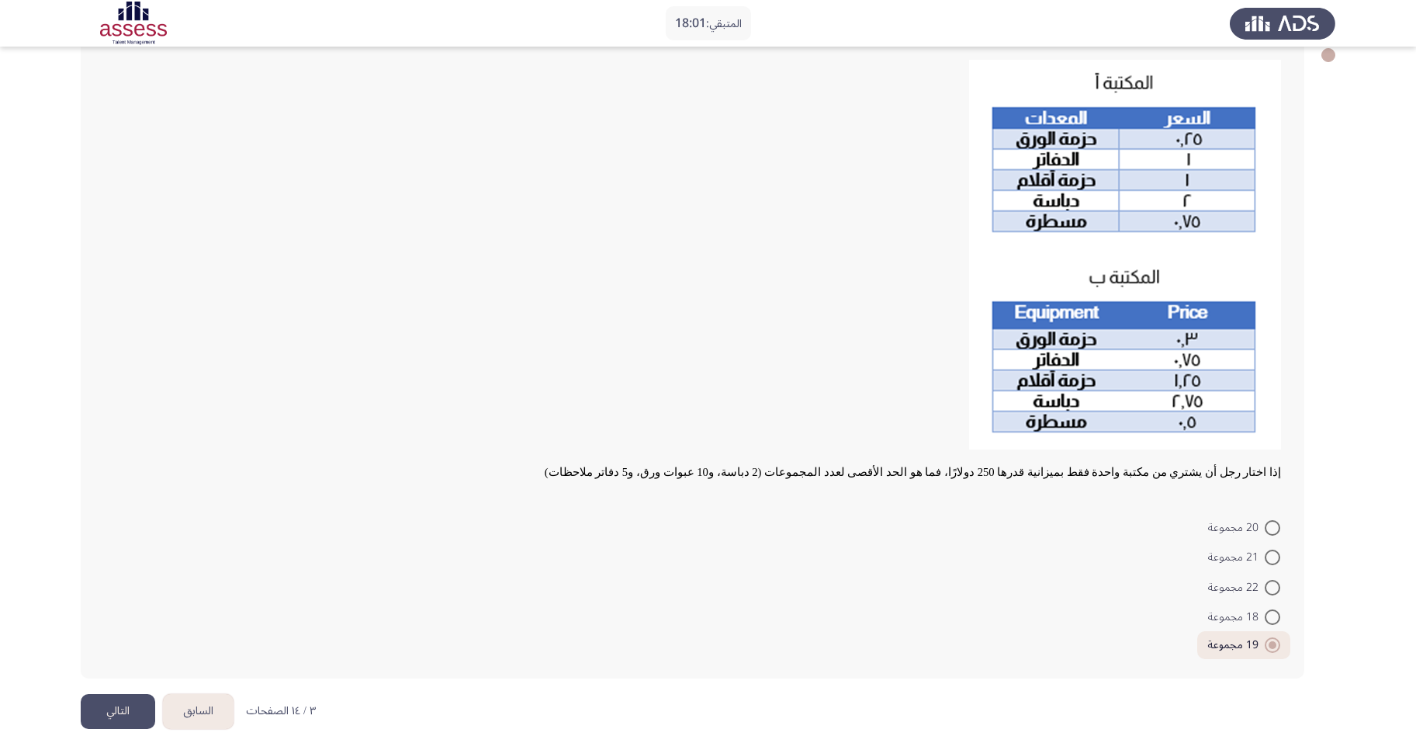
scroll to position [96, 0]
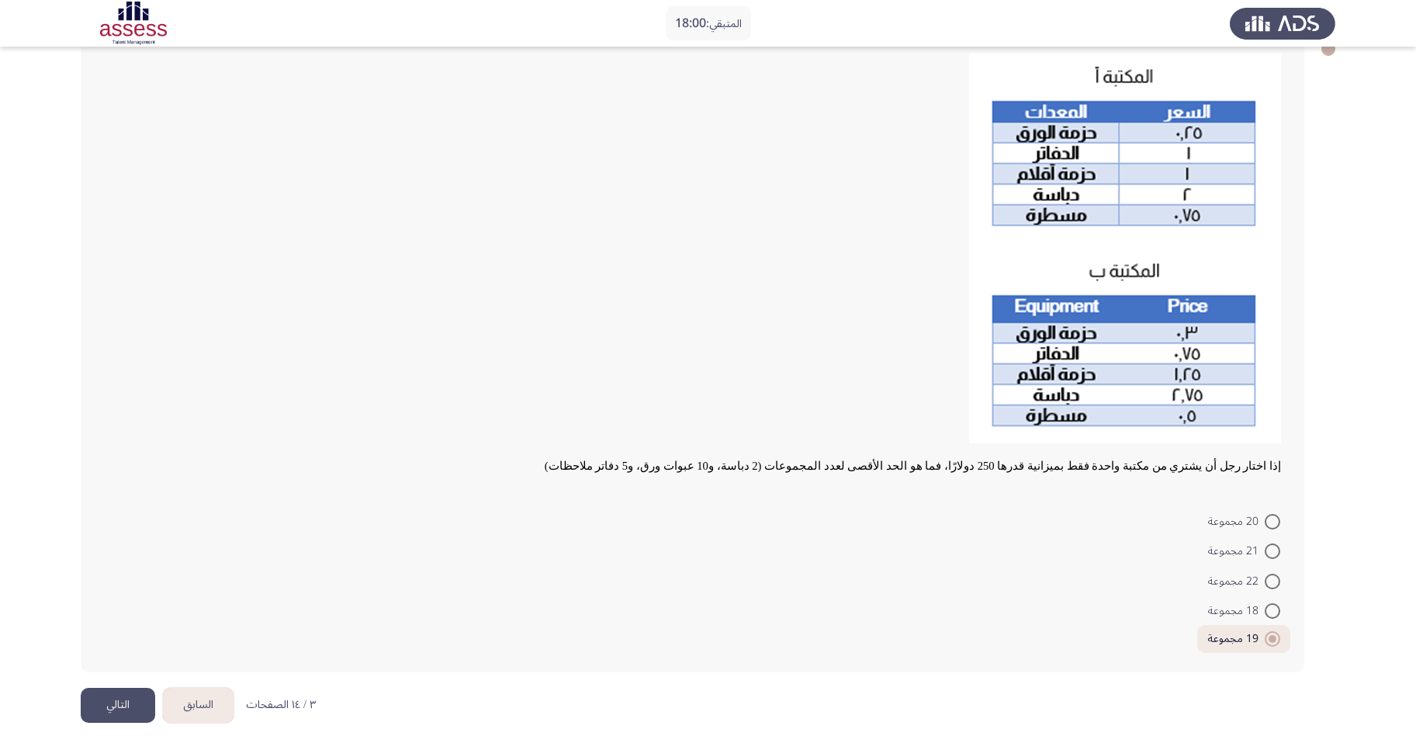
click at [131, 624] on button "التالي" at bounding box center [118, 705] width 74 height 35
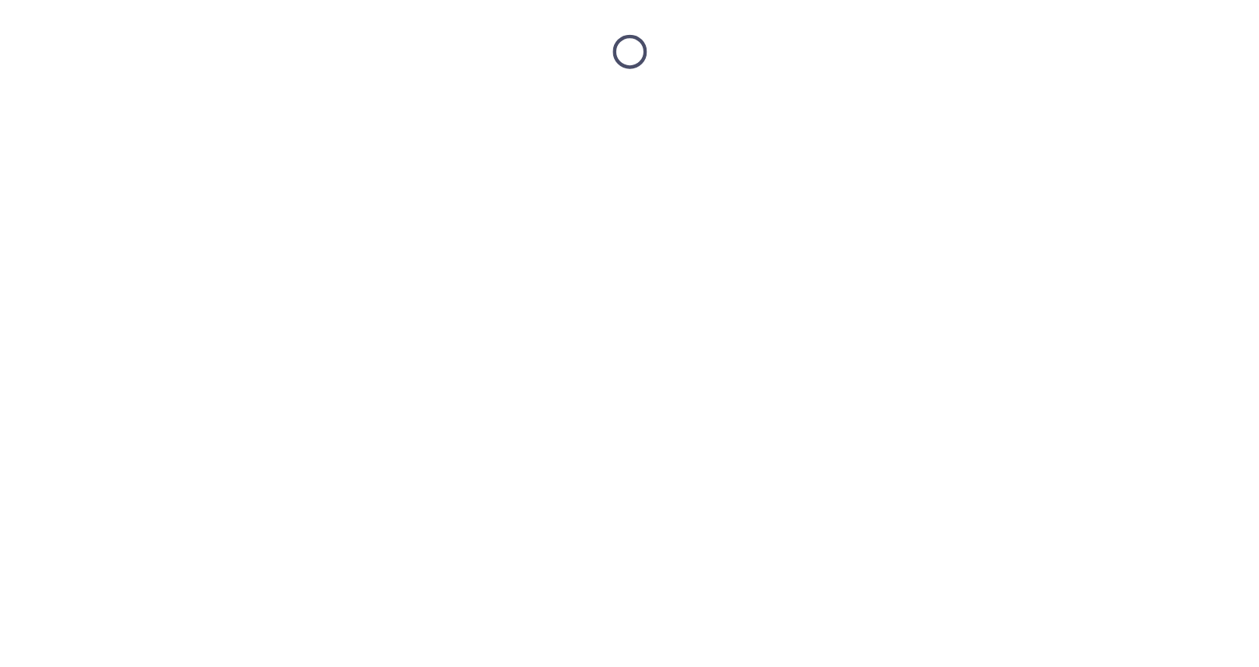
scroll to position [0, 0]
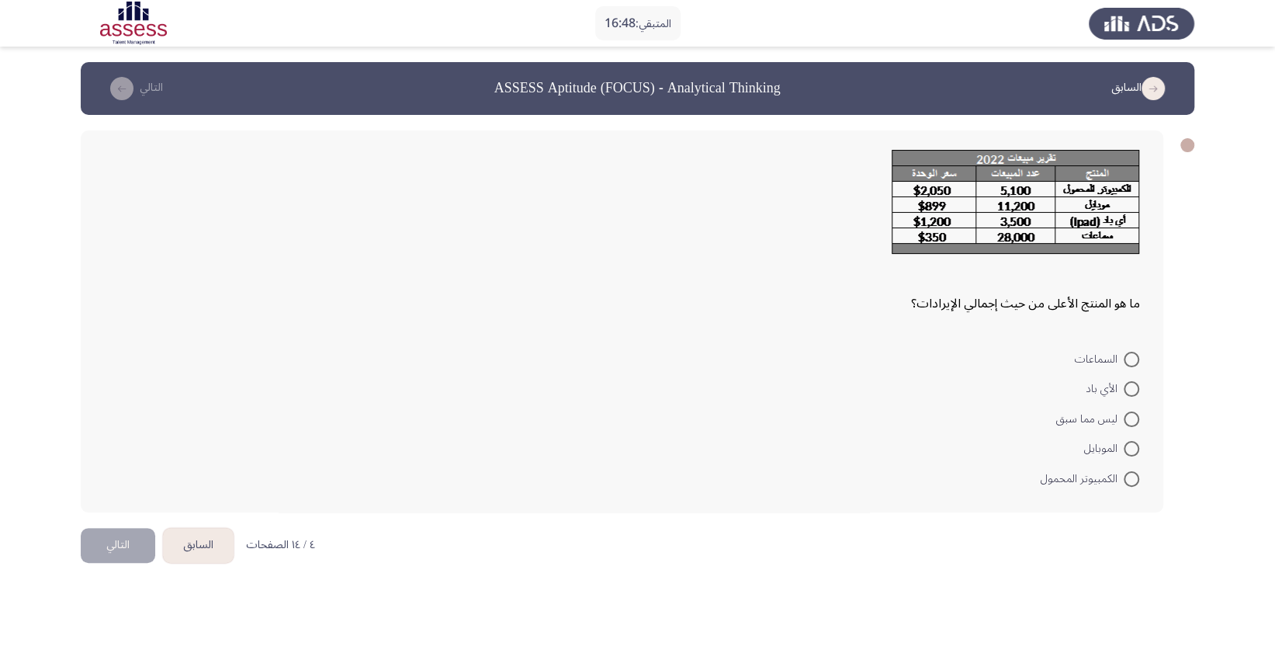
click at [1115, 477] on span "الكمبيوتر المحمول" at bounding box center [1082, 478] width 83 height 19
click at [1124, 477] on input "الكمبيوتر المحمول" at bounding box center [1132, 479] width 16 height 16
radio input "true"
click at [120, 534] on button "التالي" at bounding box center [118, 542] width 74 height 35
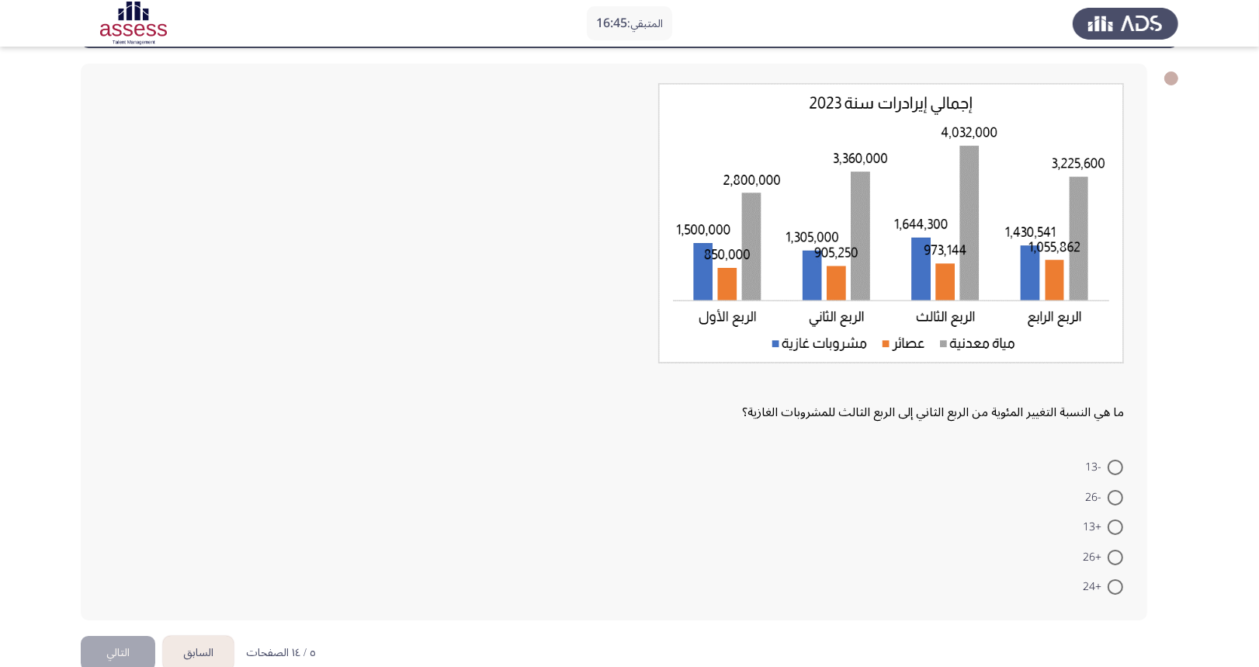
scroll to position [97, 0]
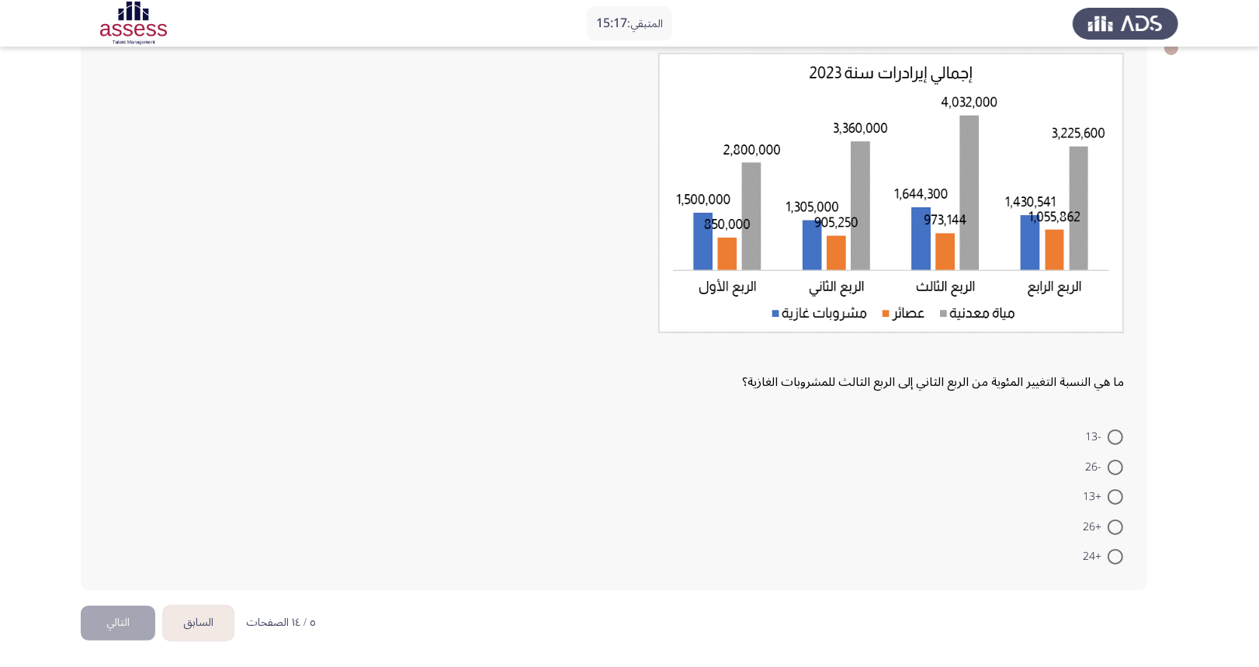
click at [1118, 523] on span at bounding box center [1115, 527] width 16 height 16
click at [1118, 523] on input "+26" at bounding box center [1115, 527] width 16 height 16
radio input "true"
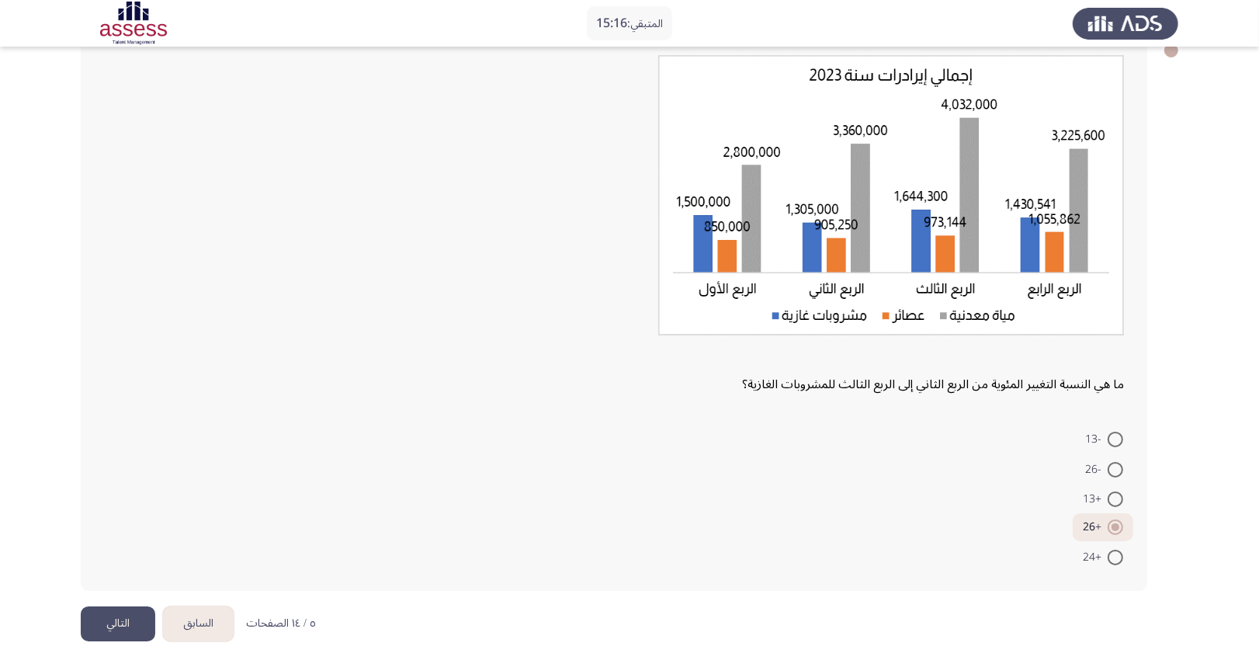
click at [111, 621] on button "التالي" at bounding box center [118, 623] width 74 height 35
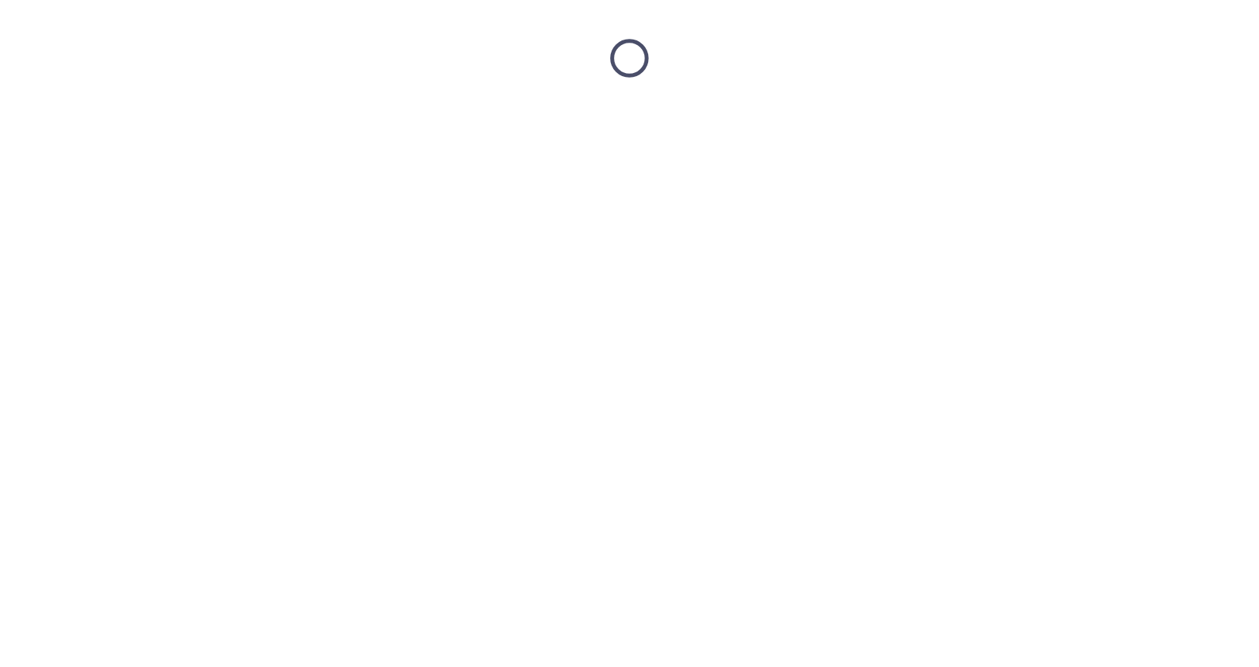
scroll to position [0, 0]
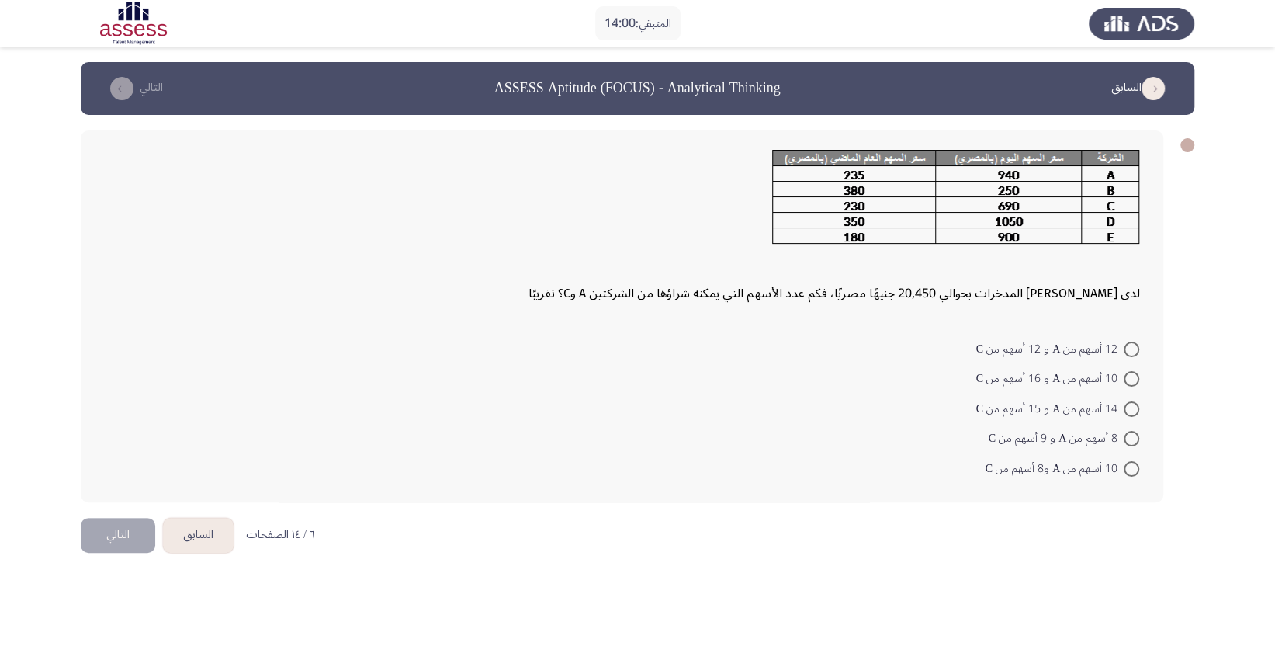
click at [1095, 376] on span "10 أسهم من A و 16 أسهم من C" at bounding box center [1049, 378] width 147 height 19
click at [1124, 376] on input "10 أسهم من A و 16 أسهم من C" at bounding box center [1132, 379] width 16 height 16
radio input "true"
click at [112, 528] on button "التالي" at bounding box center [118, 532] width 74 height 35
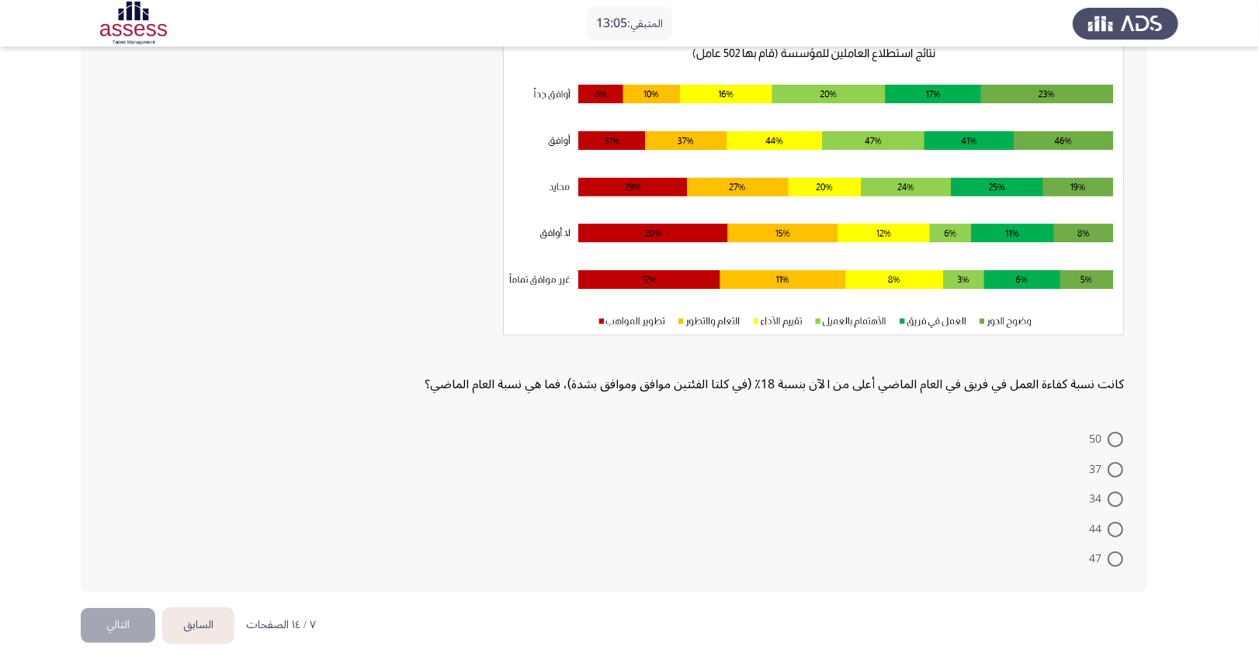
scroll to position [113, 0]
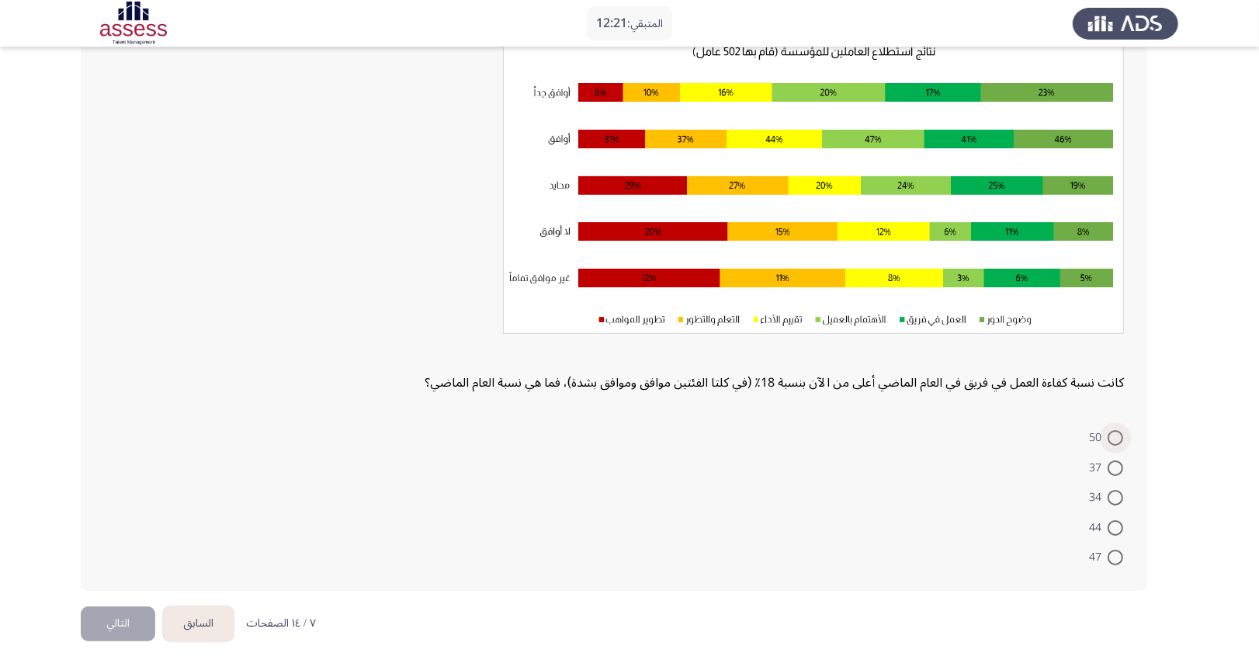
click at [1111, 430] on span at bounding box center [1115, 438] width 16 height 16
click at [1111, 430] on input "50" at bounding box center [1115, 438] width 16 height 16
radio input "true"
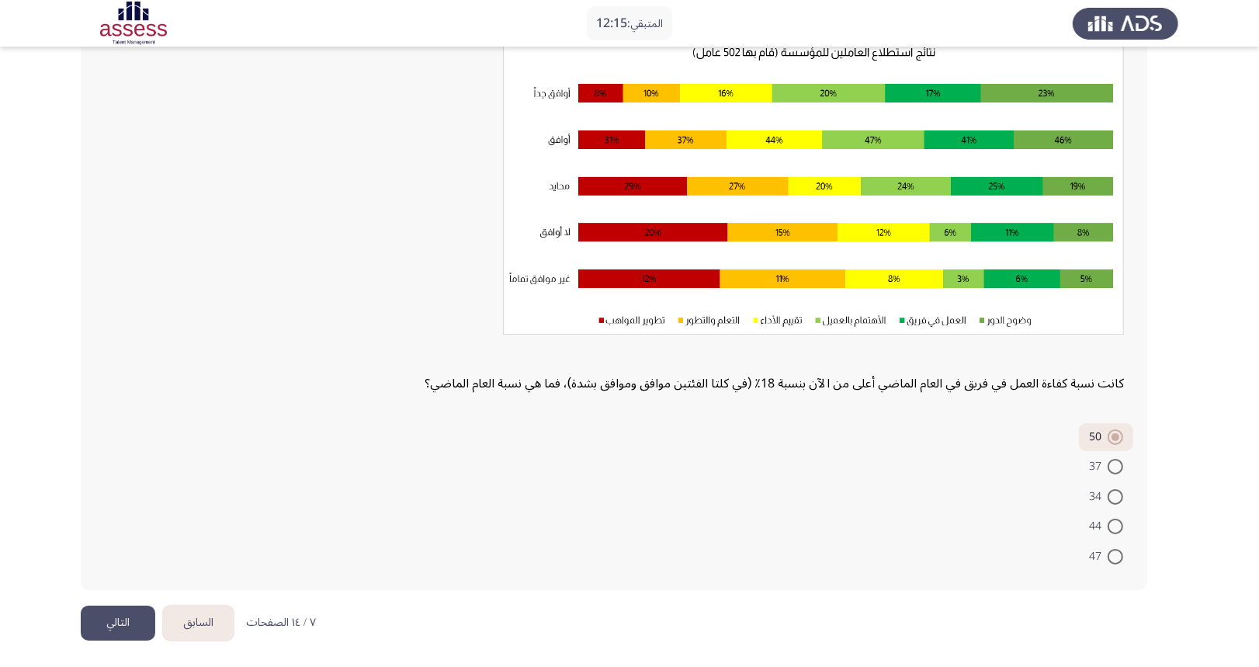
click at [109, 623] on button "التالي" at bounding box center [118, 622] width 74 height 35
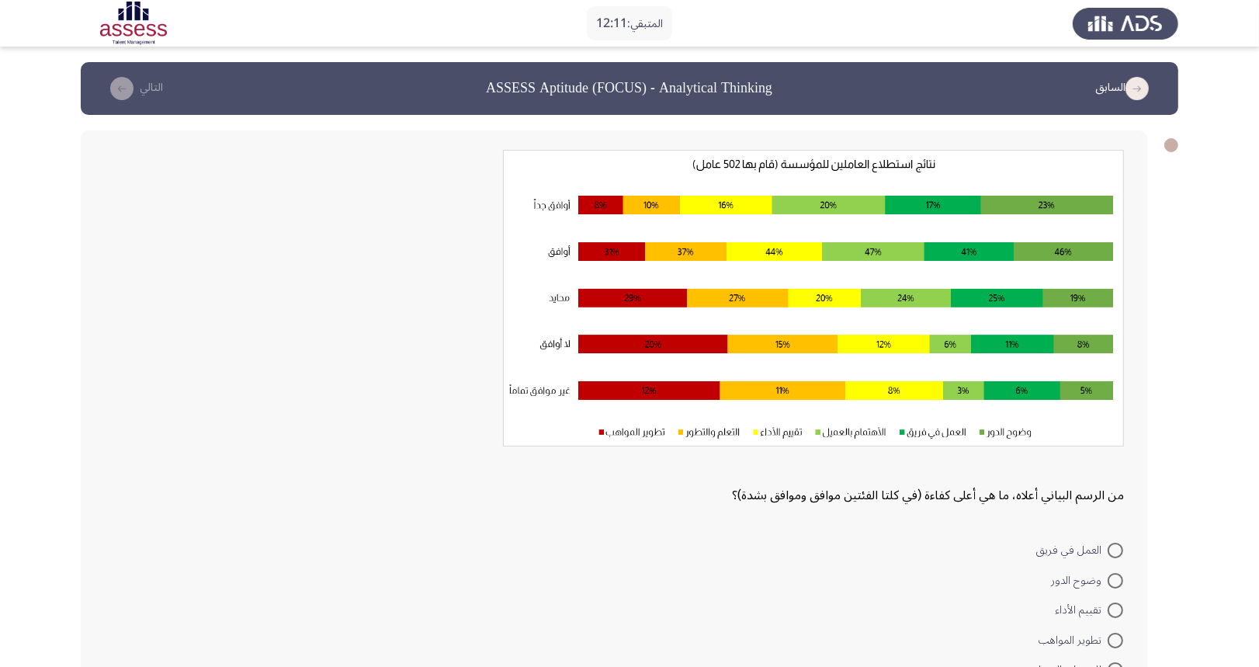
scroll to position [103, 0]
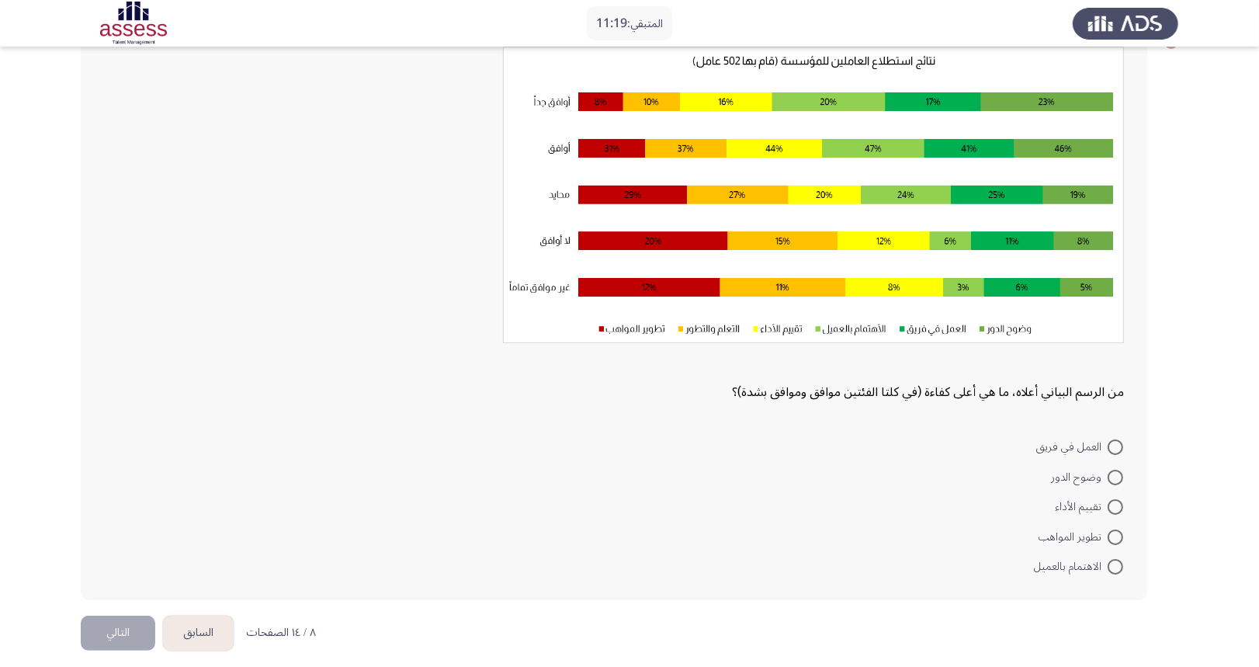
click at [1110, 478] on span at bounding box center [1115, 477] width 16 height 16
click at [1110, 478] on input "وضوح الدور" at bounding box center [1115, 477] width 16 height 16
radio input "true"
click at [114, 623] on button "التالي" at bounding box center [118, 631] width 74 height 35
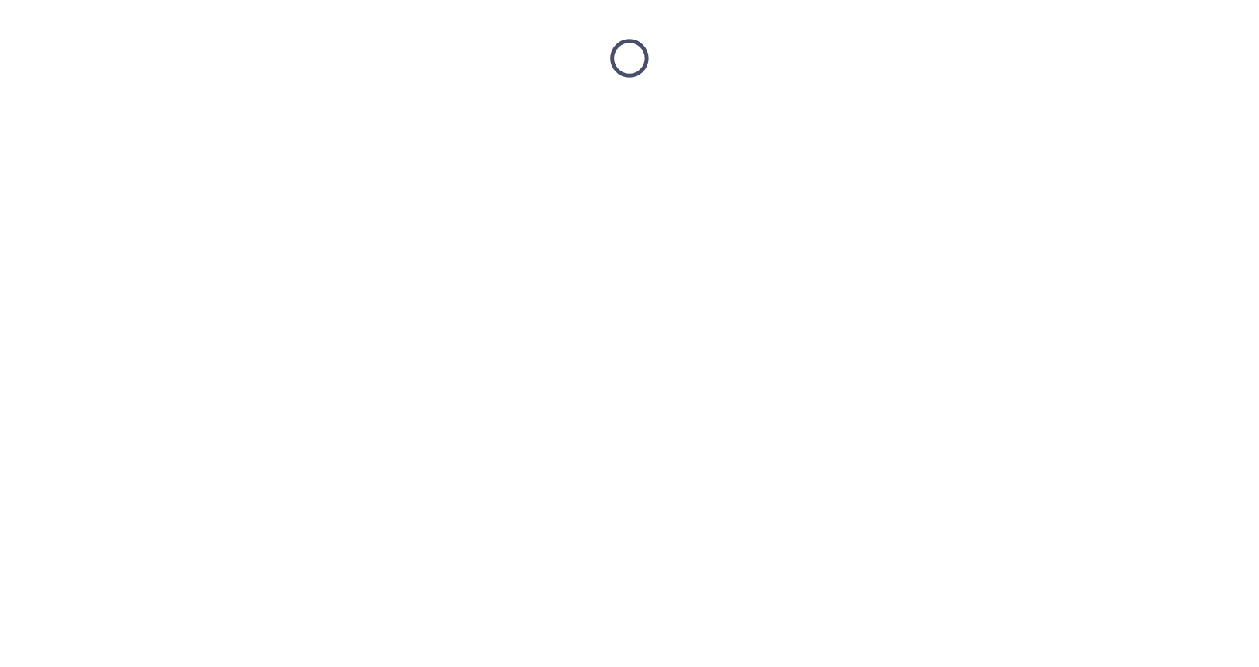
scroll to position [0, 0]
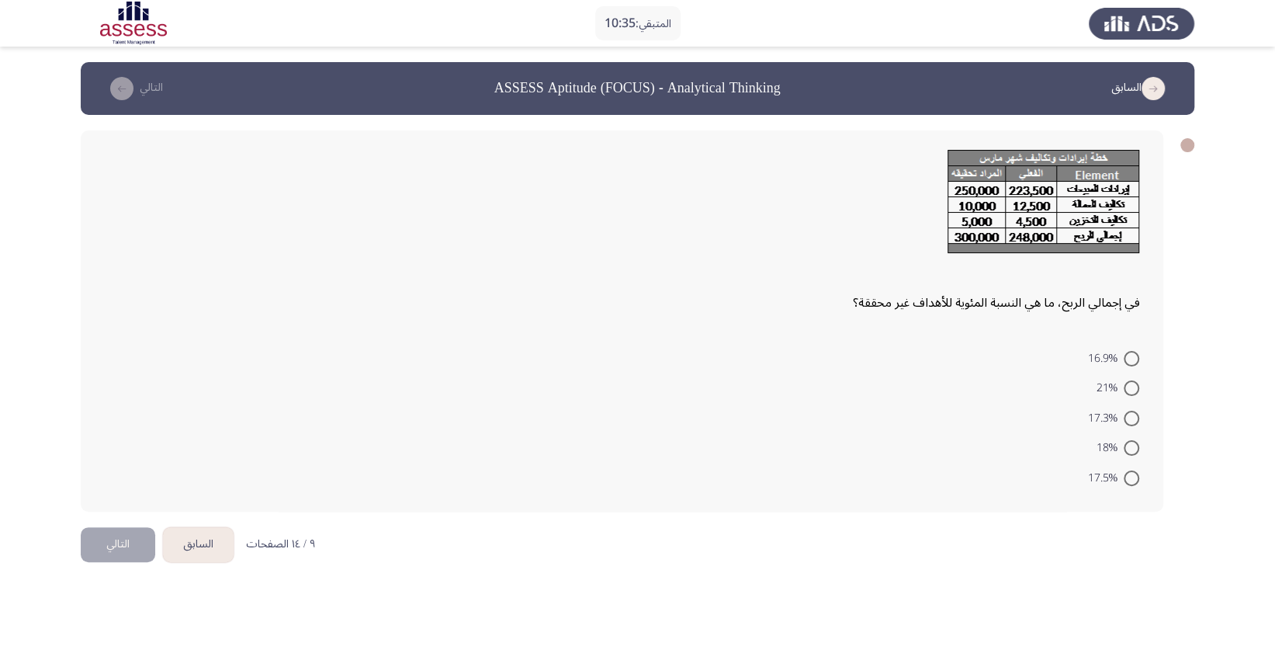
click at [1105, 416] on span "17.3%" at bounding box center [1105, 418] width 36 height 19
click at [1124, 416] on input "17.3%" at bounding box center [1132, 419] width 16 height 16
radio input "true"
click at [127, 539] on button "التالي" at bounding box center [118, 542] width 74 height 35
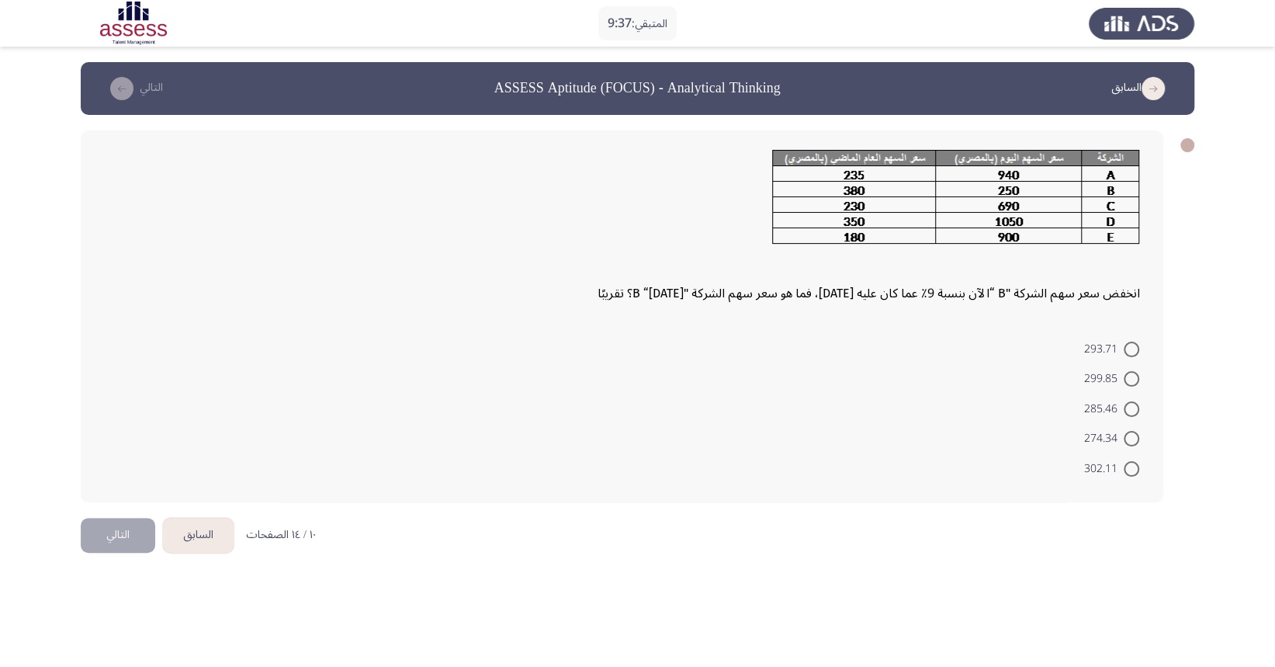
click at [1093, 424] on mat-radio-button "274.34" at bounding box center [1111, 438] width 75 height 30
click at [1098, 434] on span "274.34" at bounding box center [1104, 438] width 40 height 19
click at [1124, 434] on input "274.34" at bounding box center [1132, 439] width 16 height 16
radio input "true"
click at [118, 531] on button "التالي" at bounding box center [118, 532] width 74 height 35
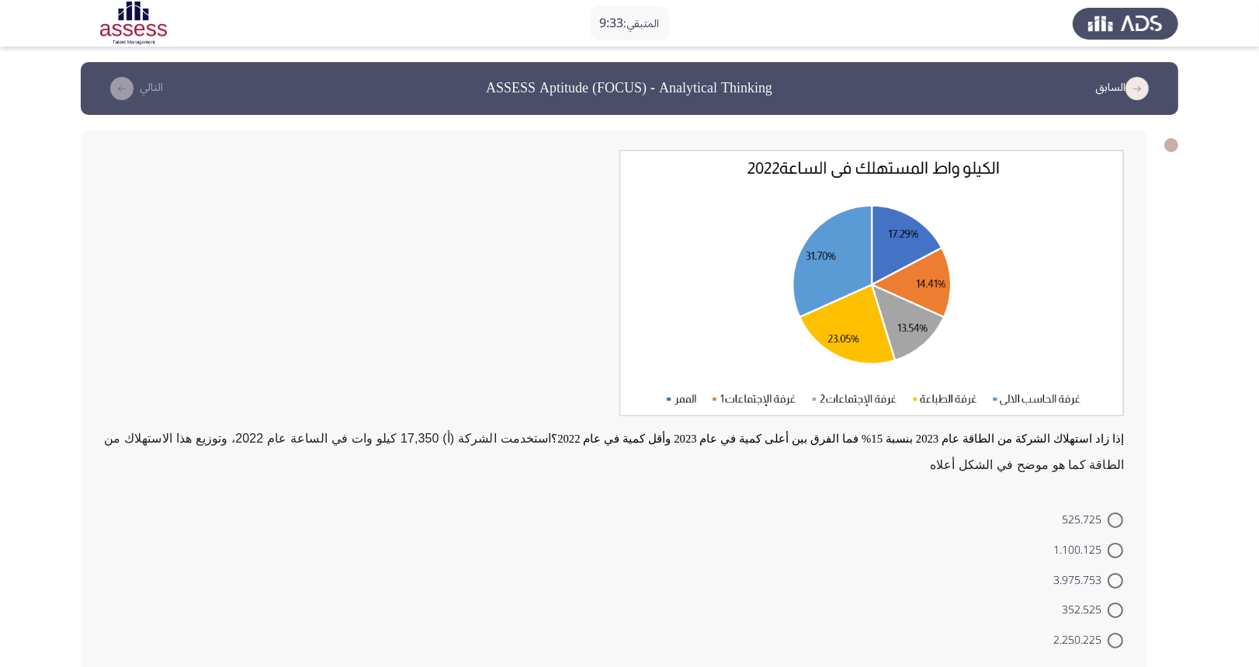
scroll to position [57, 0]
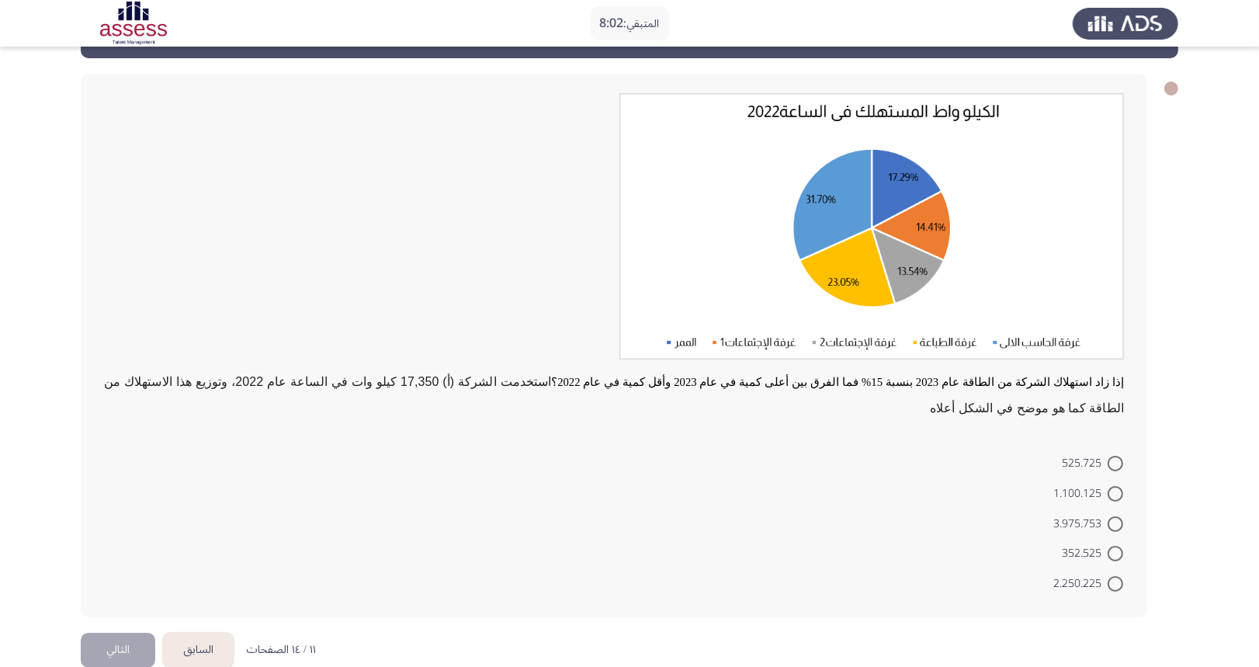
click at [1114, 486] on span at bounding box center [1115, 494] width 16 height 16
click at [1114, 486] on input "1.100.125" at bounding box center [1115, 494] width 16 height 16
radio input "true"
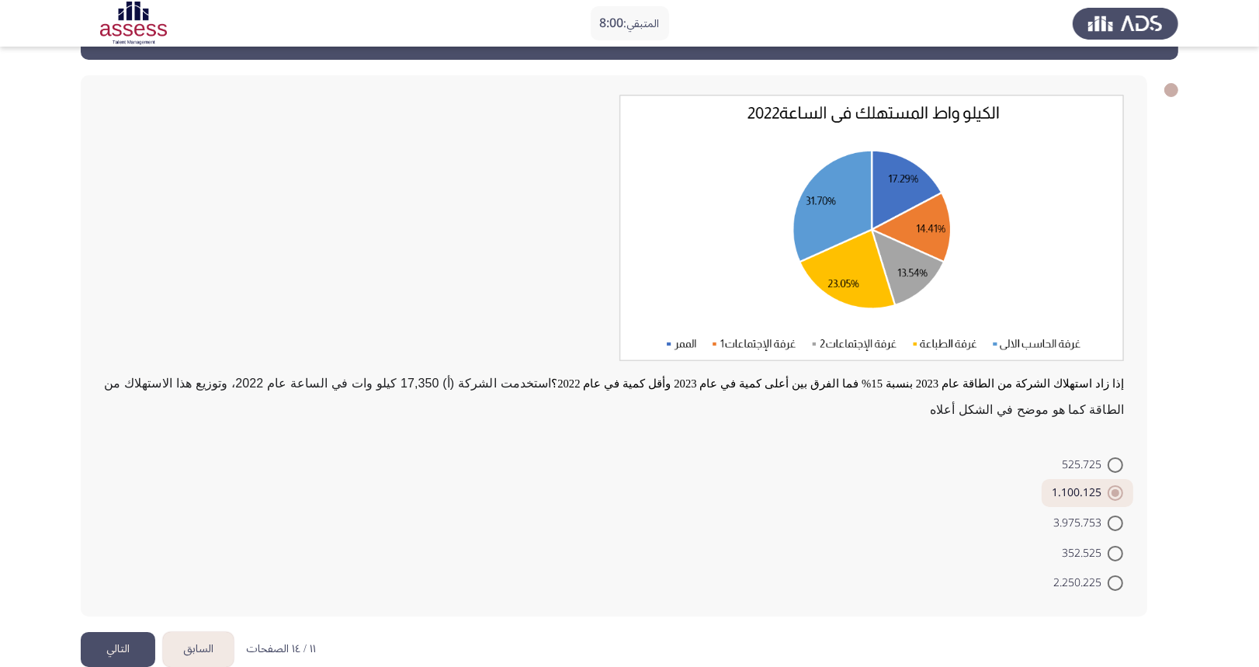
click at [113, 624] on button "التالي" at bounding box center [118, 649] width 74 height 35
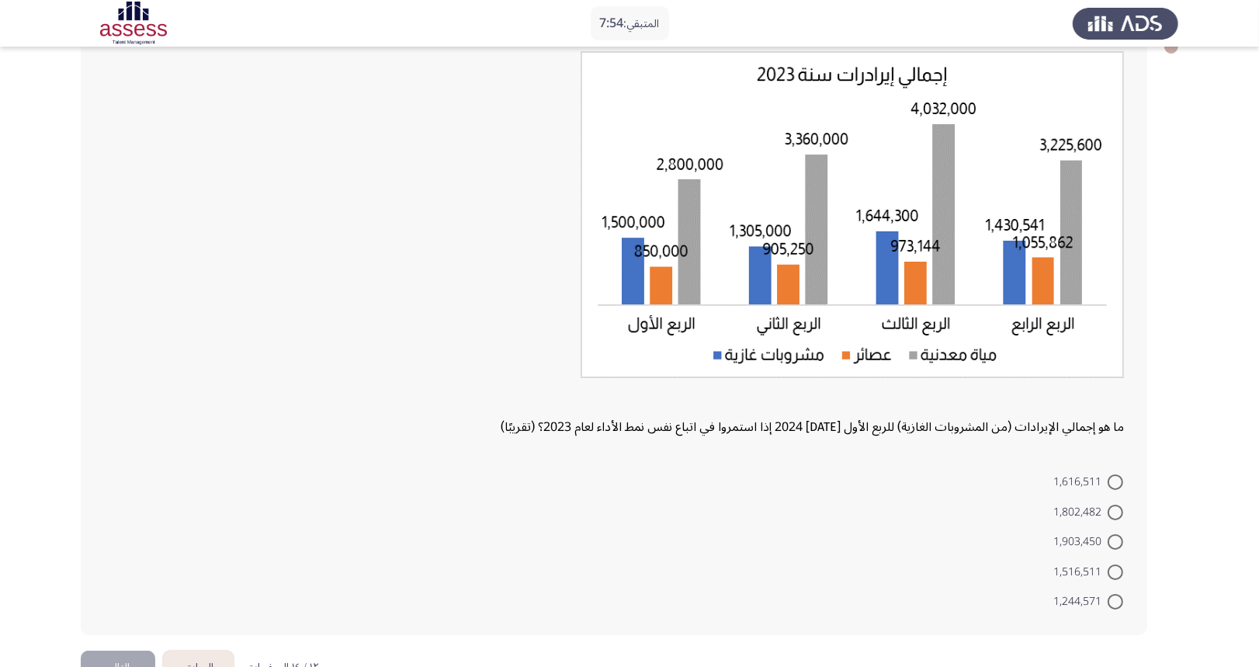
scroll to position [124, 0]
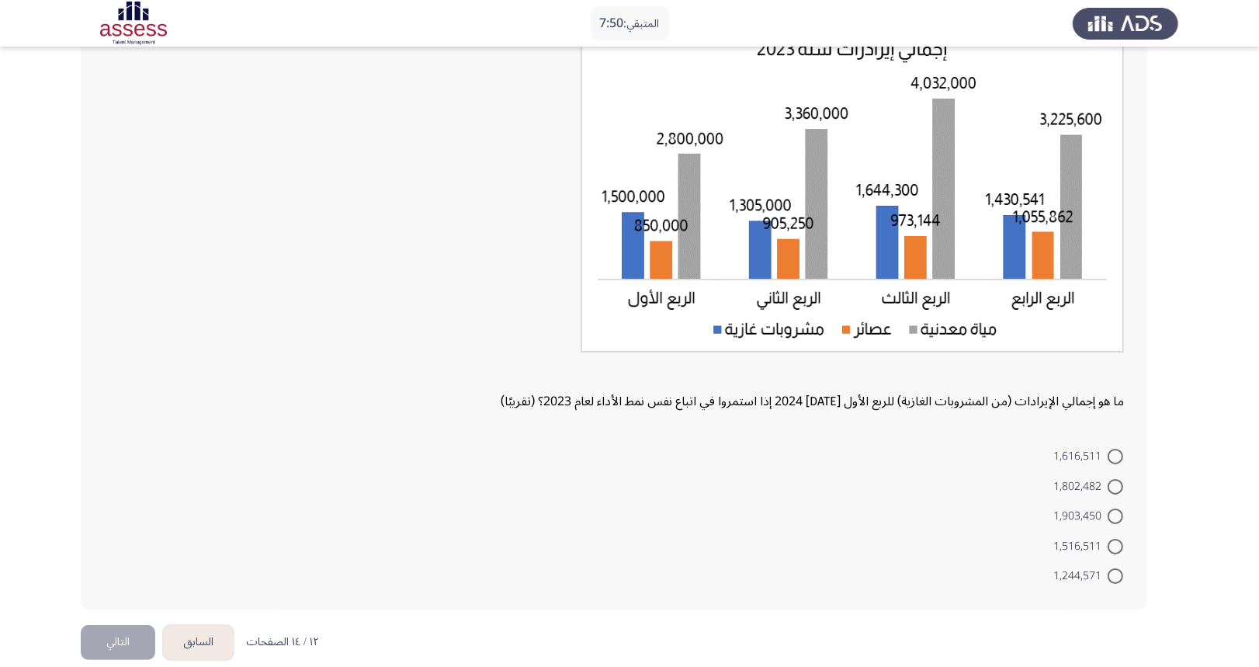
click at [190, 624] on button "السابق" at bounding box center [198, 642] width 71 height 35
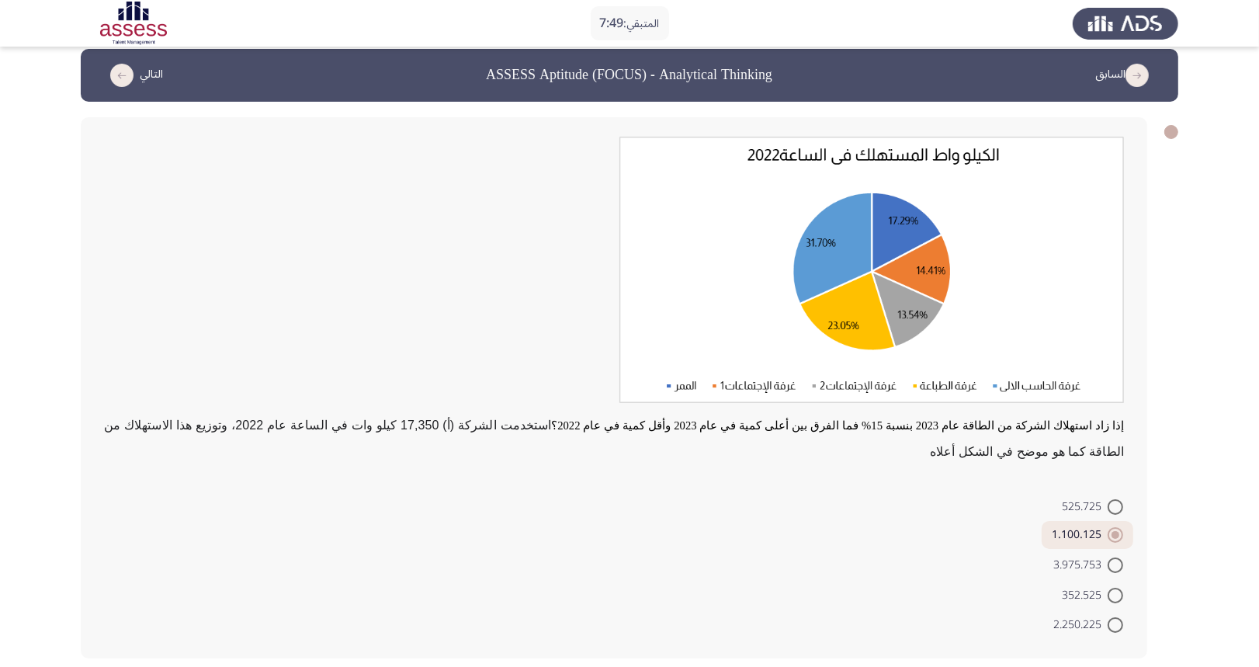
scroll to position [55, 0]
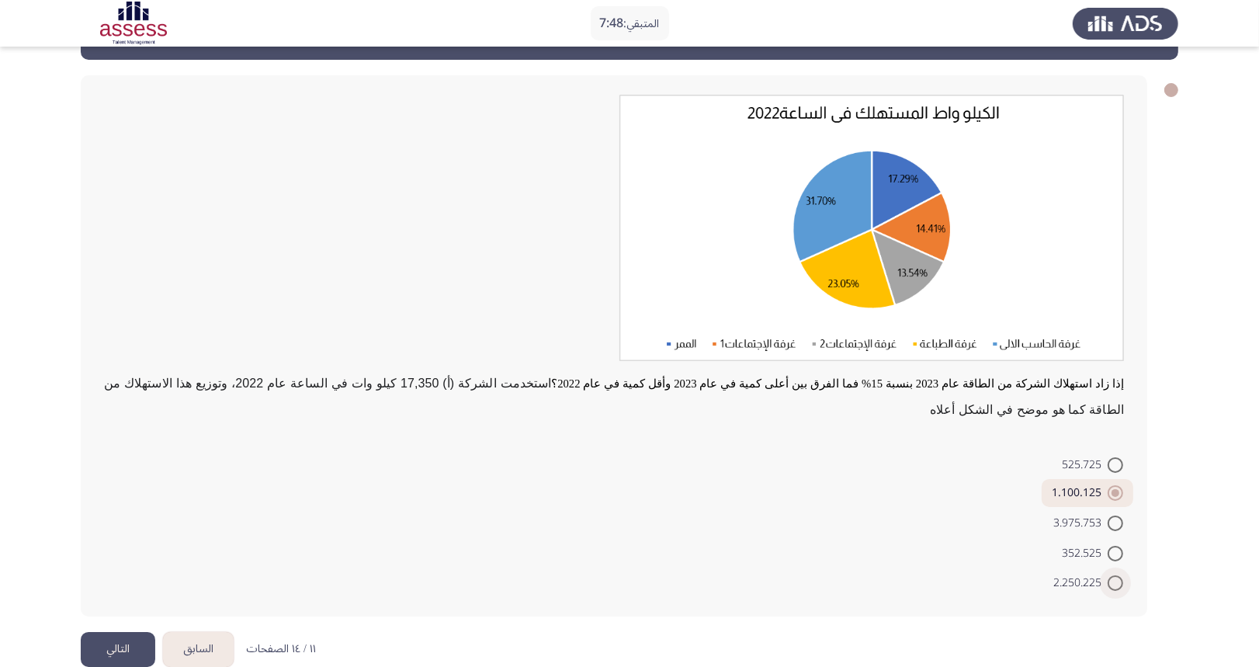
click at [1114, 575] on span at bounding box center [1115, 583] width 16 height 16
click at [1114, 575] on input "2.250.225" at bounding box center [1115, 583] width 16 height 16
radio input "true"
click at [106, 624] on button "التالي" at bounding box center [118, 649] width 74 height 35
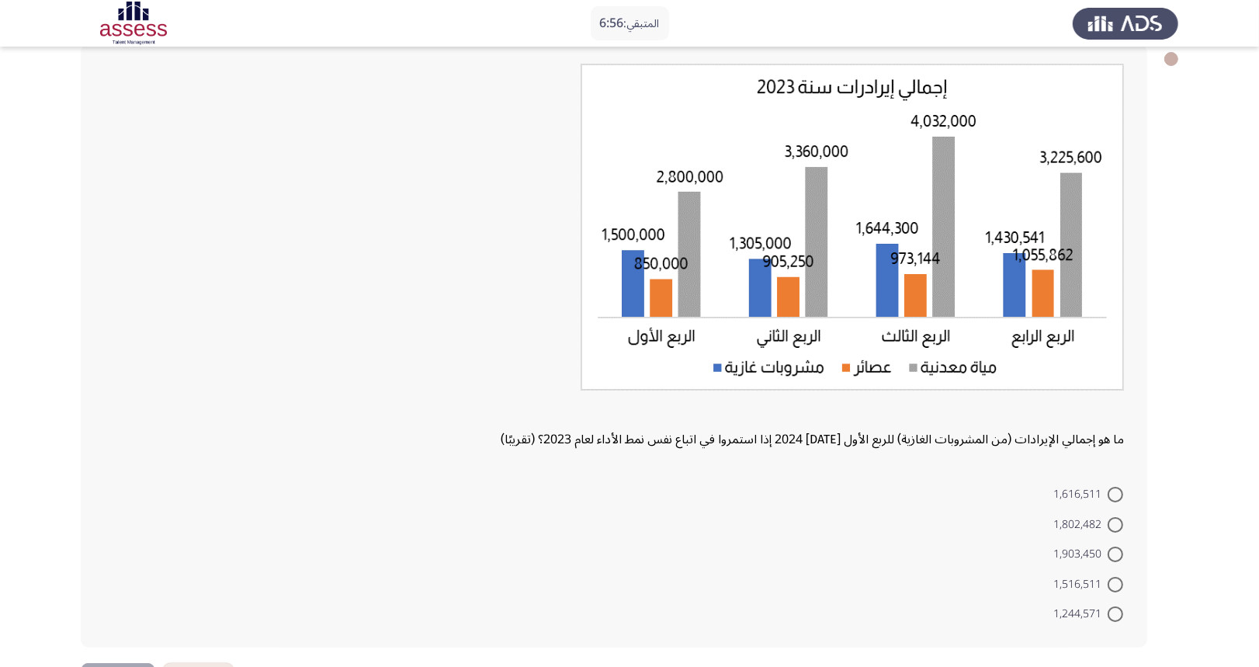
scroll to position [92, 0]
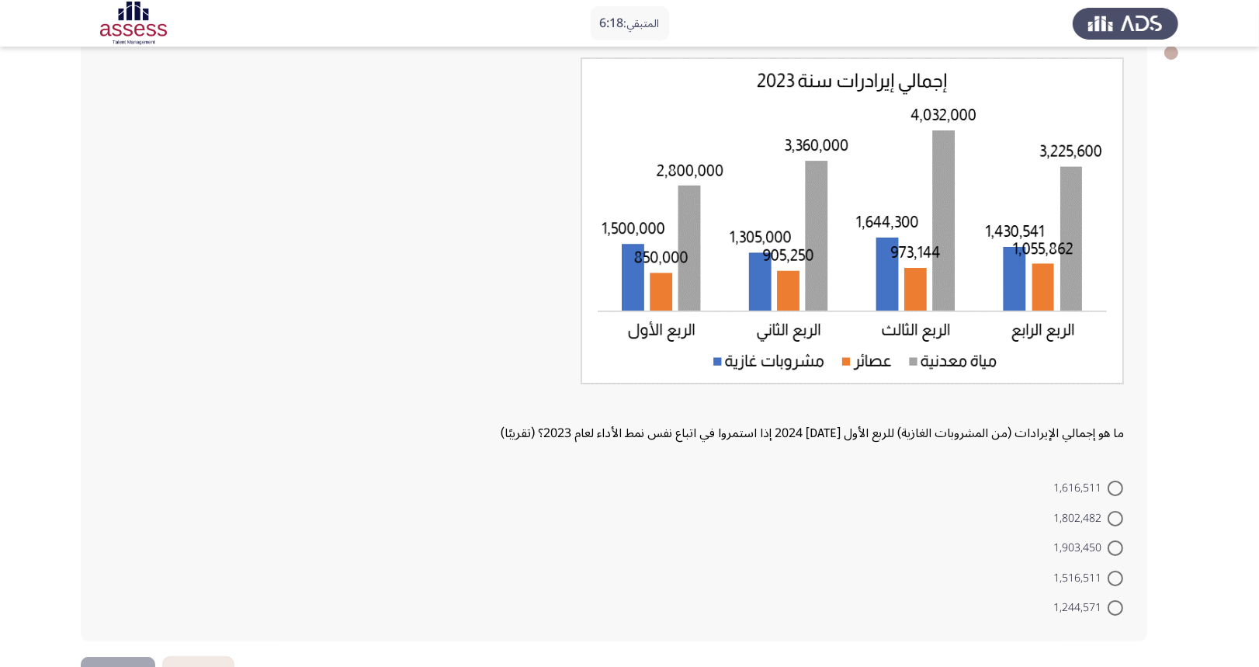
click at [1102, 577] on span "1,516,511" at bounding box center [1080, 578] width 54 height 19
click at [1107, 577] on input "1,516,511" at bounding box center [1115, 578] width 16 height 16
radio input "true"
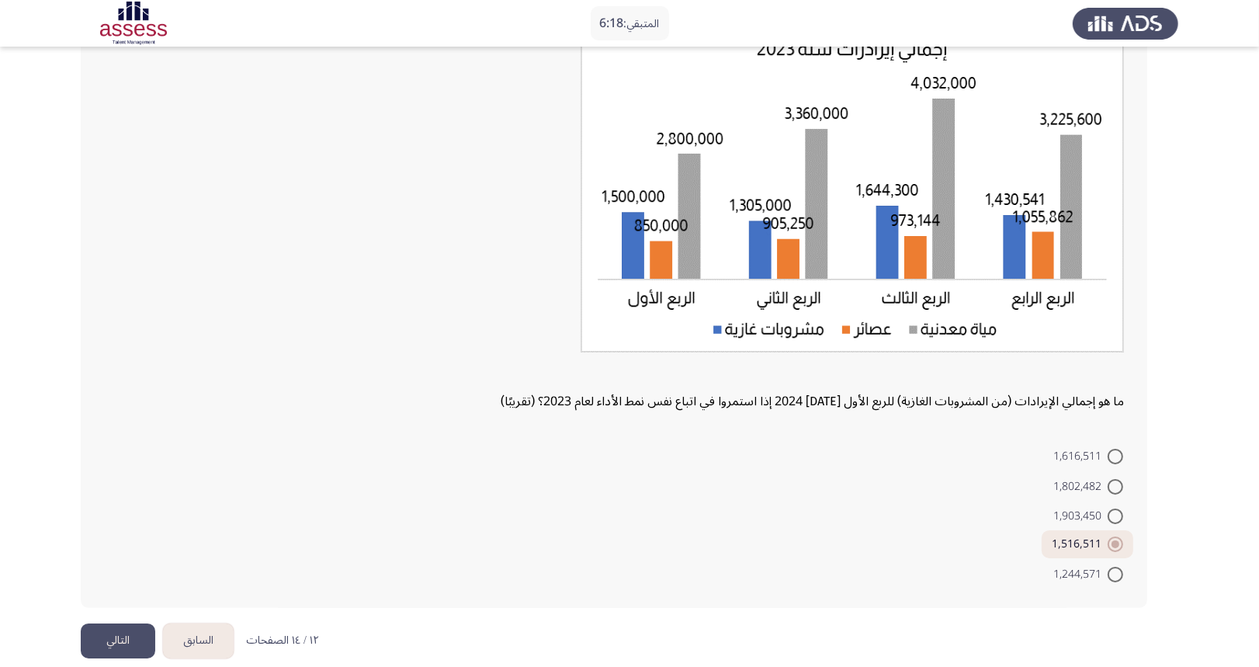
scroll to position [142, 0]
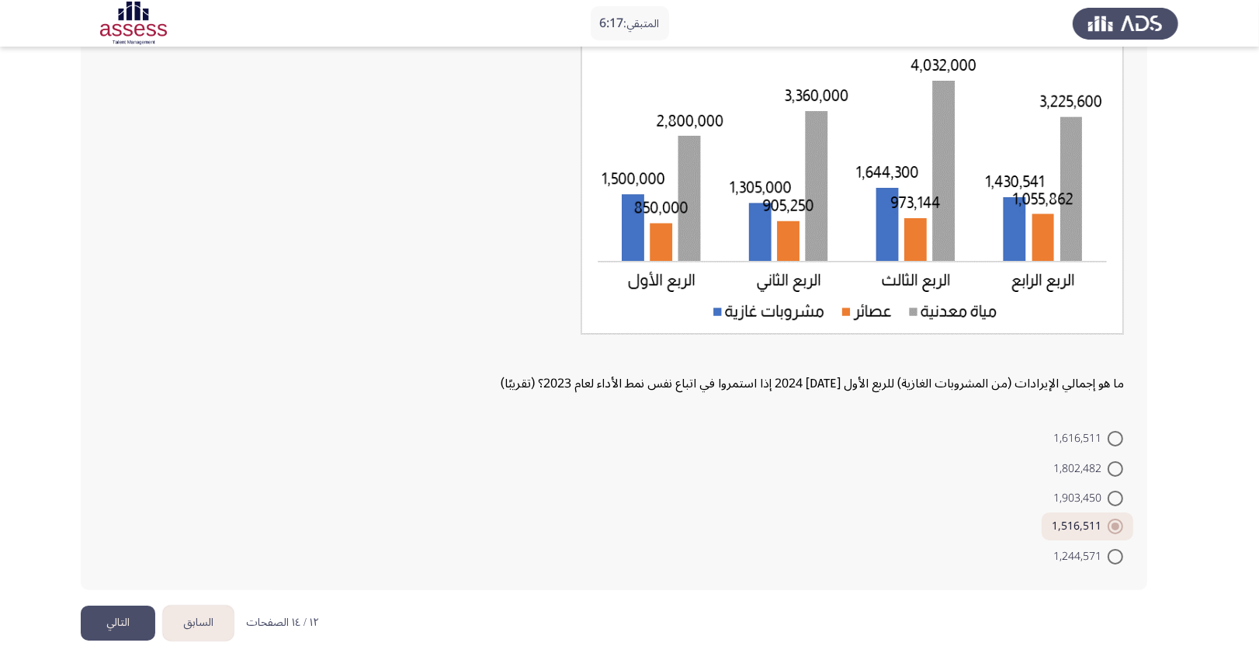
click at [110, 621] on button "التالي" at bounding box center [118, 622] width 74 height 35
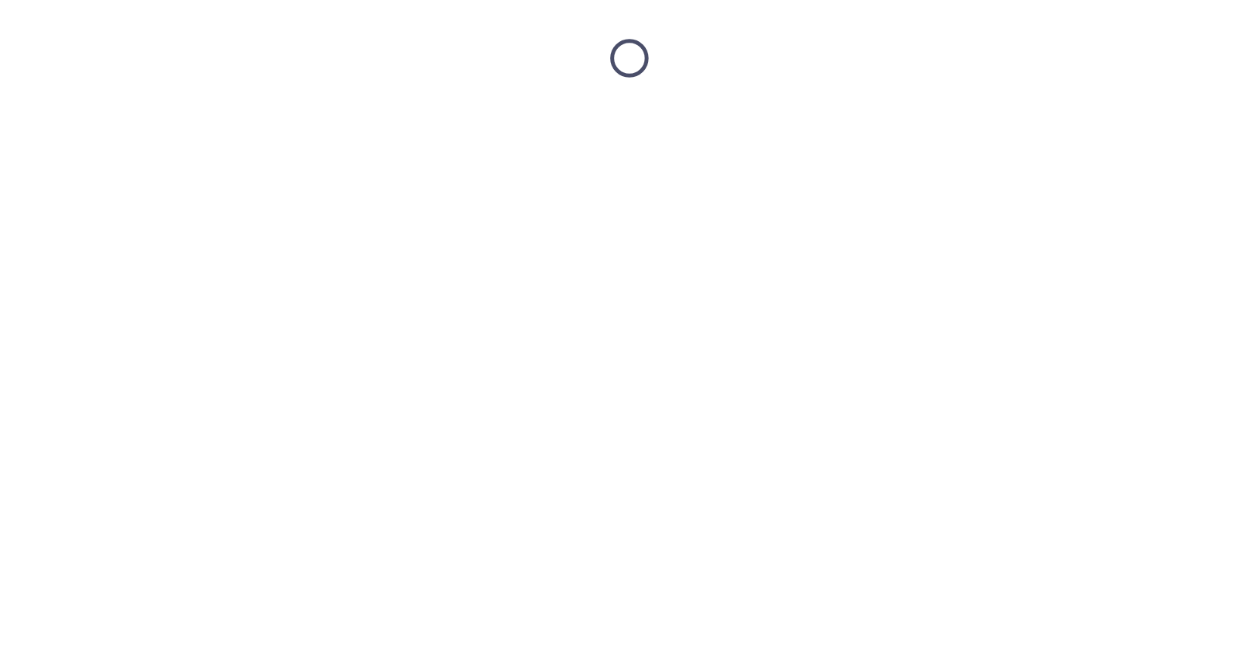
scroll to position [0, 0]
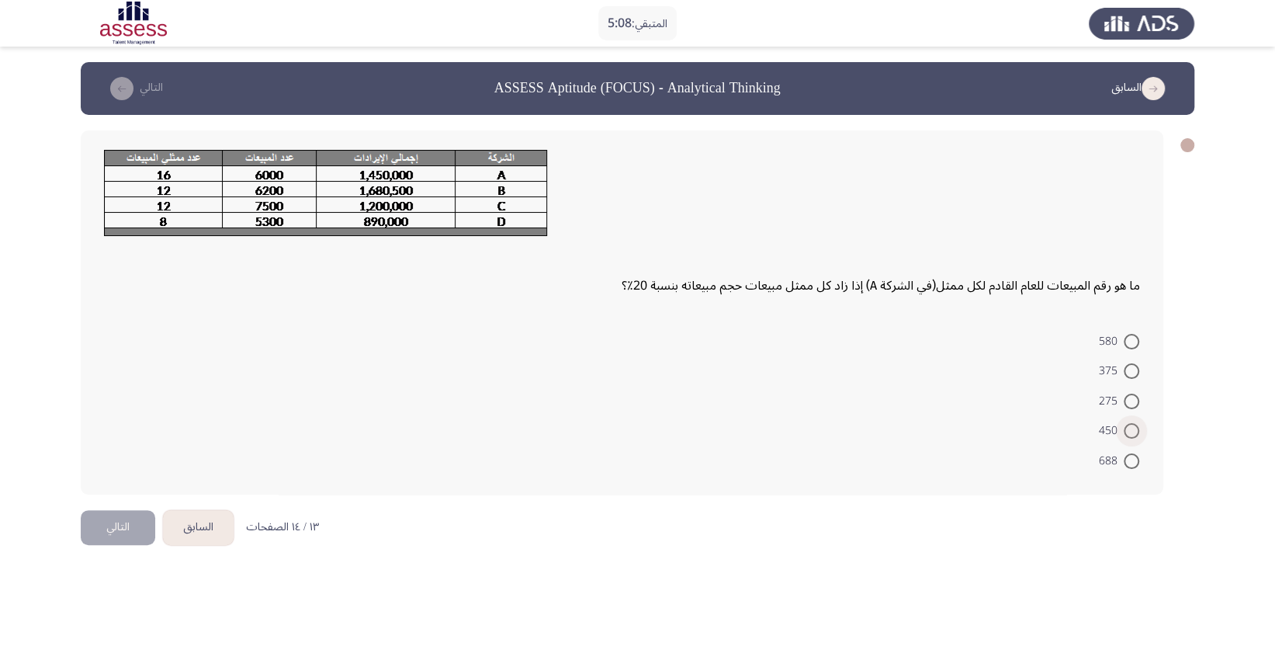
click at [1126, 433] on span at bounding box center [1132, 431] width 16 height 16
click at [1126, 433] on input "450" at bounding box center [1132, 431] width 16 height 16
radio input "true"
click at [120, 520] on button "التالي" at bounding box center [118, 525] width 74 height 35
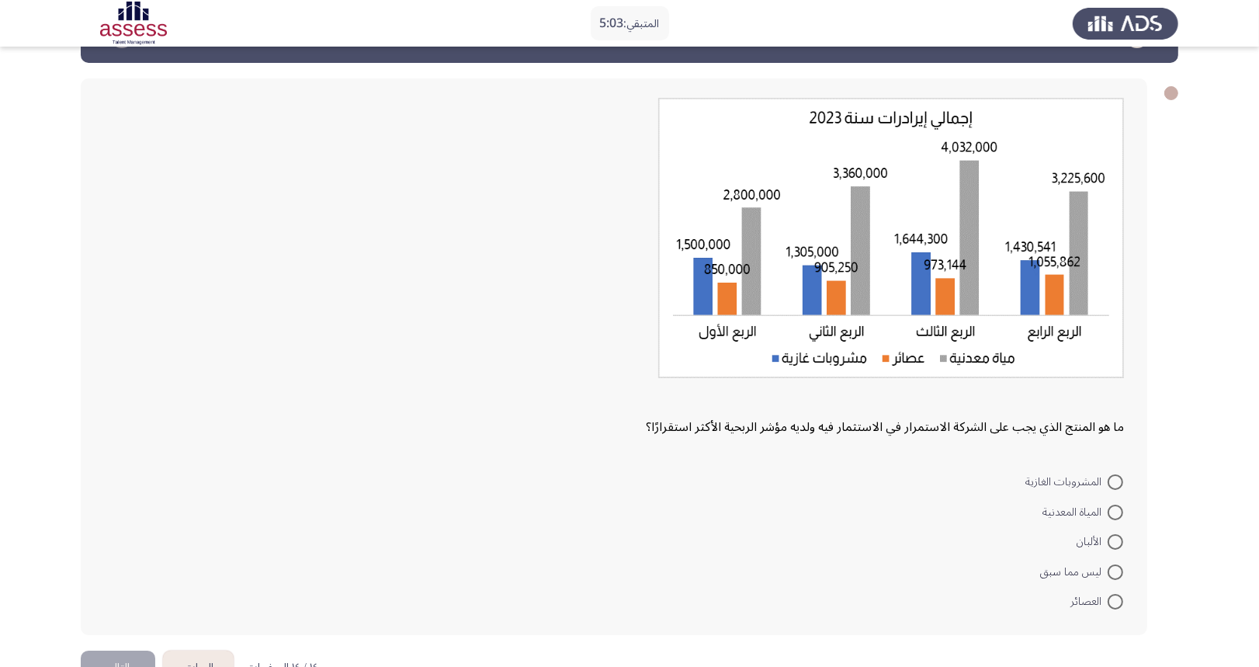
scroll to position [97, 0]
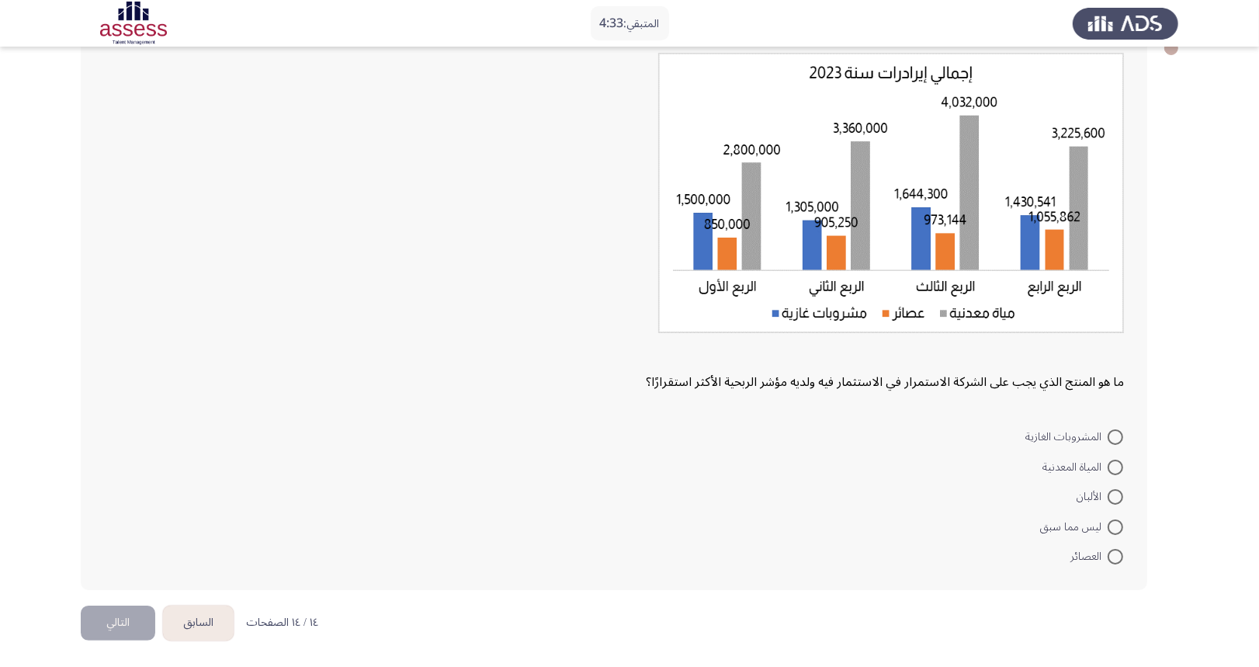
click at [1062, 463] on span "المياة المعدنية" at bounding box center [1074, 467] width 65 height 19
click at [1107, 463] on input "المياة المعدنية" at bounding box center [1115, 467] width 16 height 16
radio input "true"
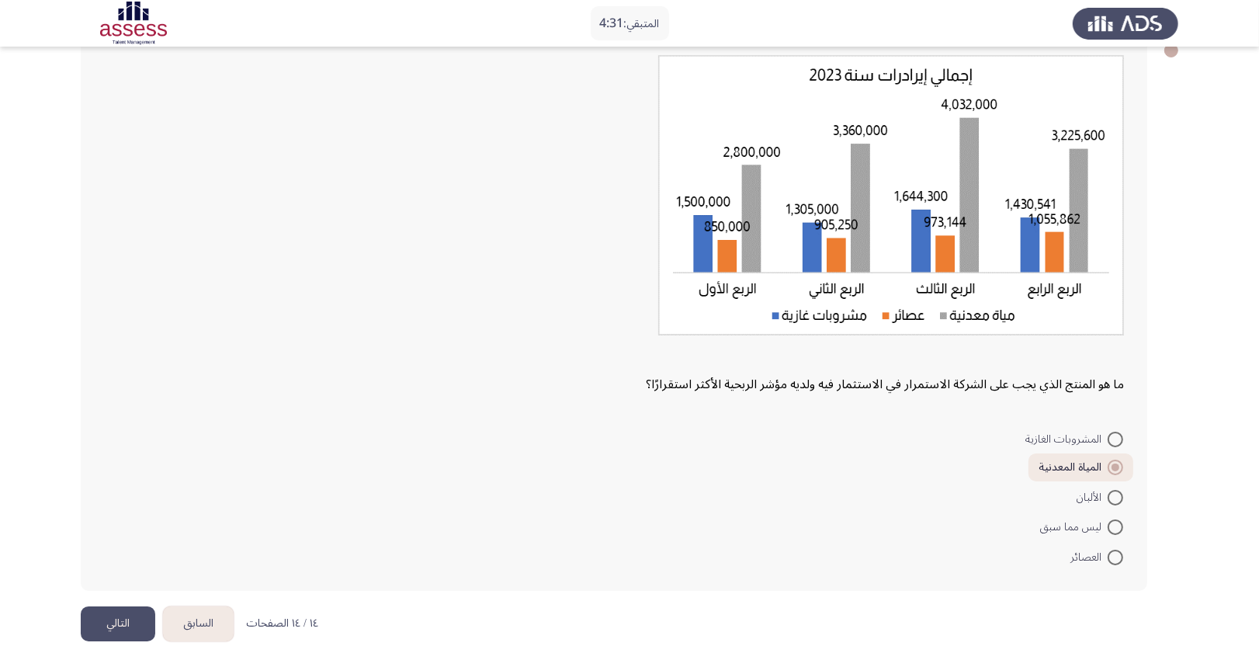
click at [136, 621] on button "التالي" at bounding box center [118, 623] width 74 height 35
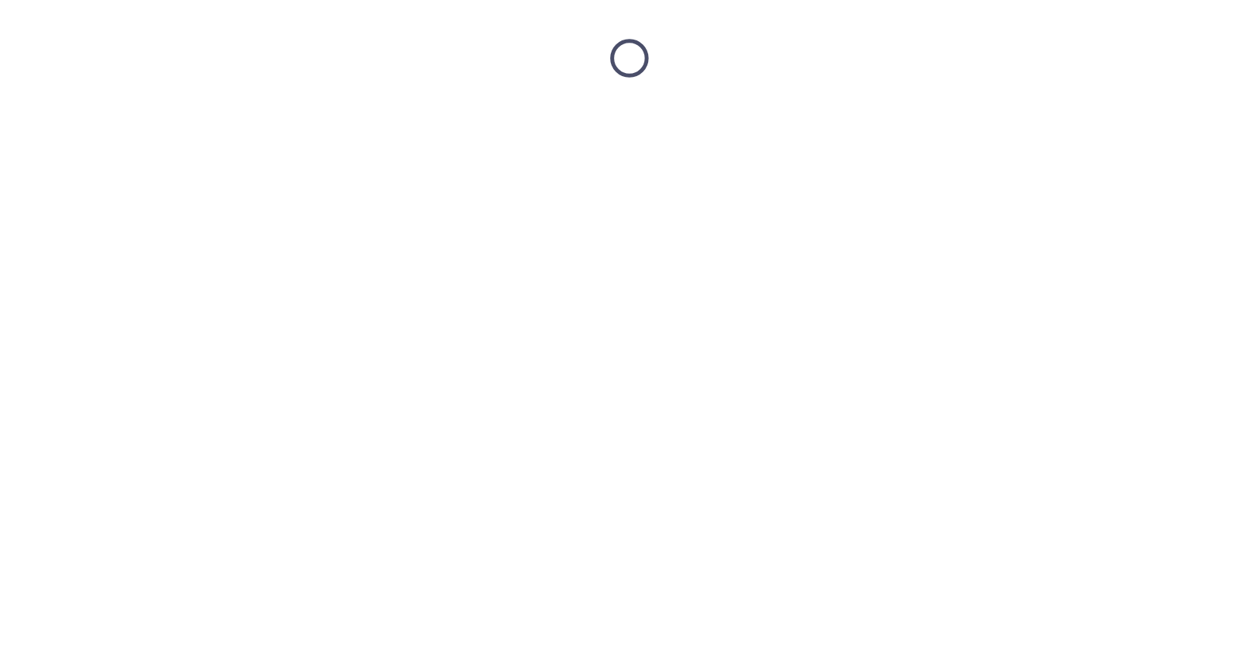
scroll to position [0, 0]
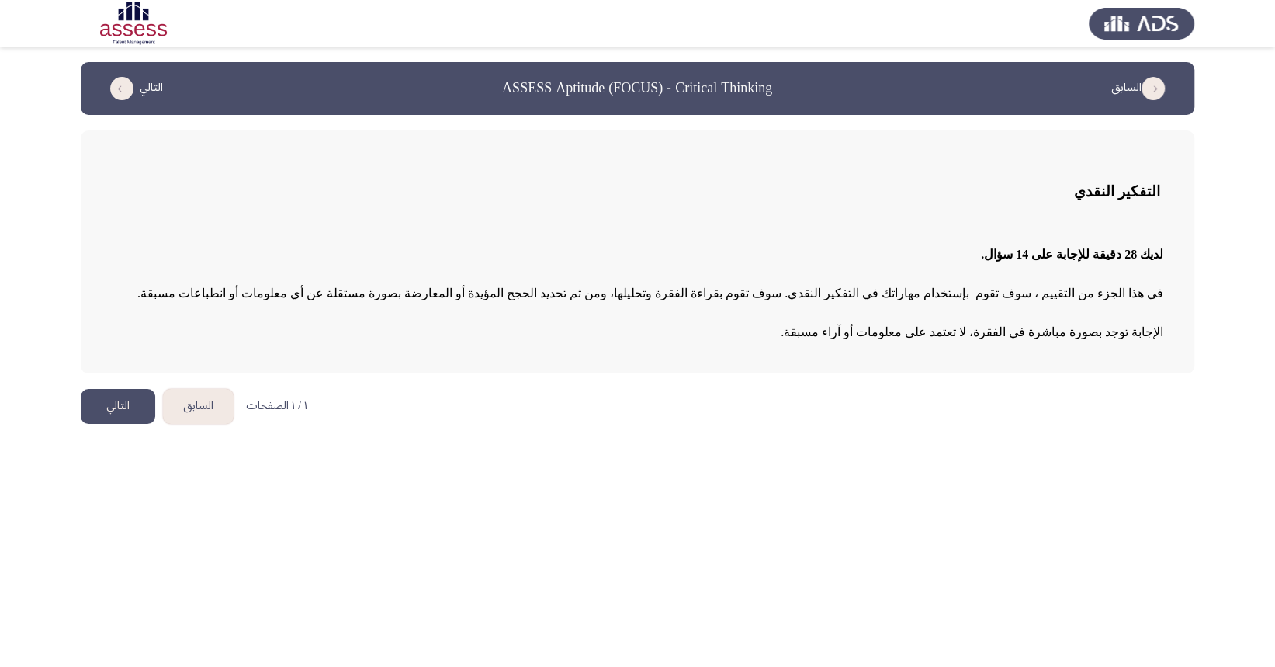
click at [113, 393] on button "التالي" at bounding box center [118, 406] width 74 height 35
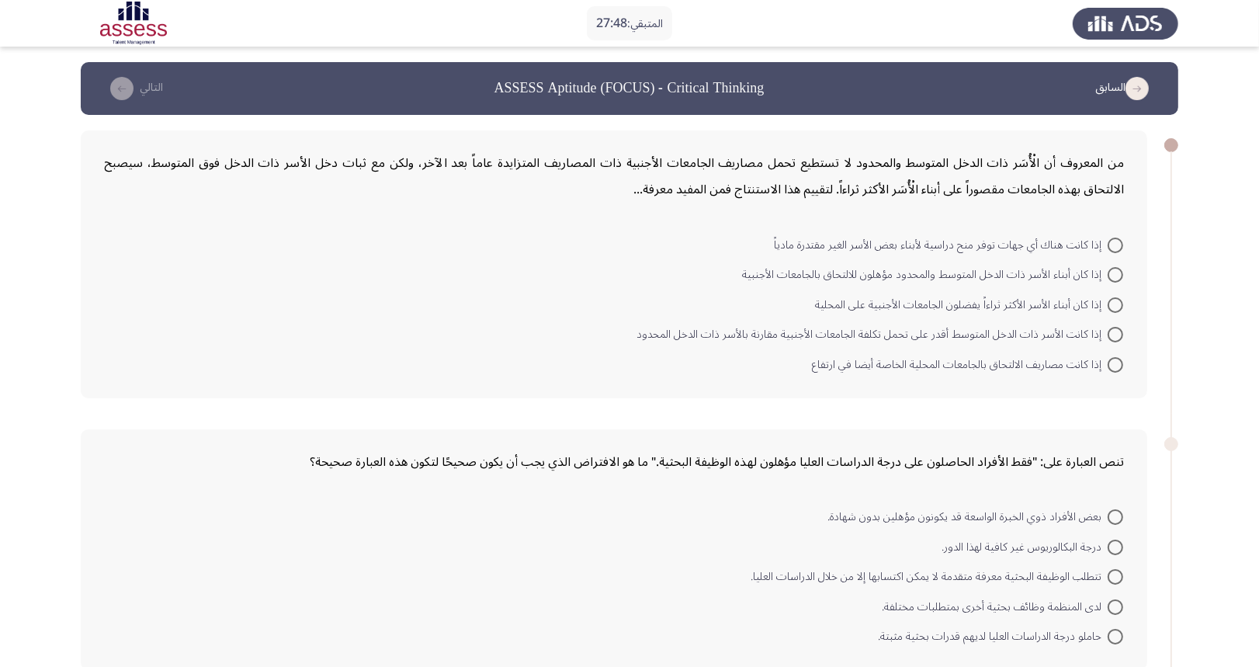
click at [1194, 304] on app-assessment-container "المتبقي: 27:48 السابق ASSESS Aptitude (FOCUS) - Critical Thinking التالي من الم…" at bounding box center [629, 672] width 1259 height 1221
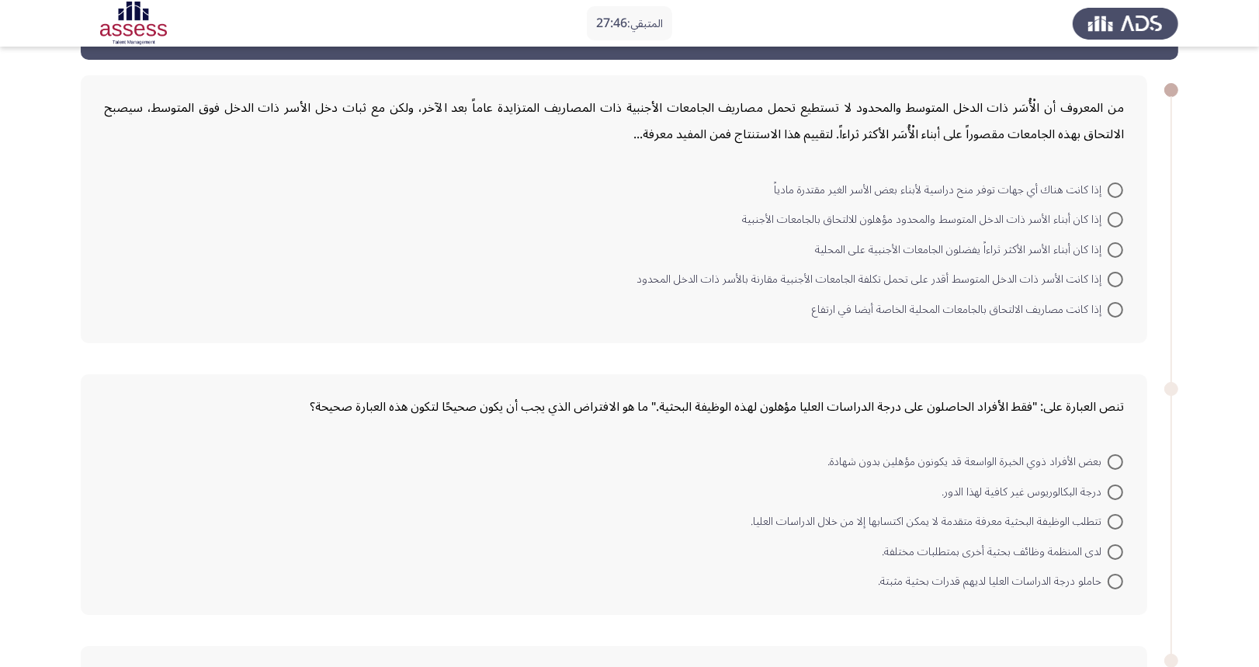
scroll to position [54, 0]
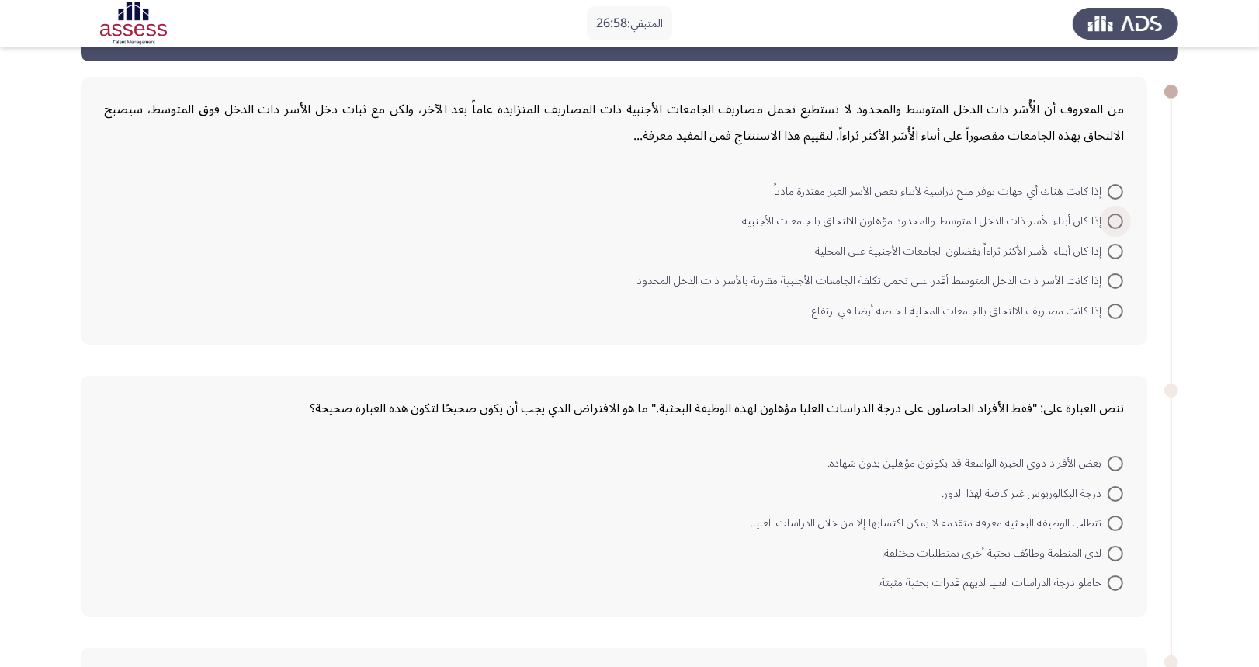
click at [1107, 220] on span at bounding box center [1115, 221] width 16 height 16
click at [1107, 220] on input "إذا كان أبناء الأسر ذات الدخل المتوسط والمحدود مؤهلون للالتحاق بالجامعات الأجنب…" at bounding box center [1115, 221] width 16 height 16
radio input "true"
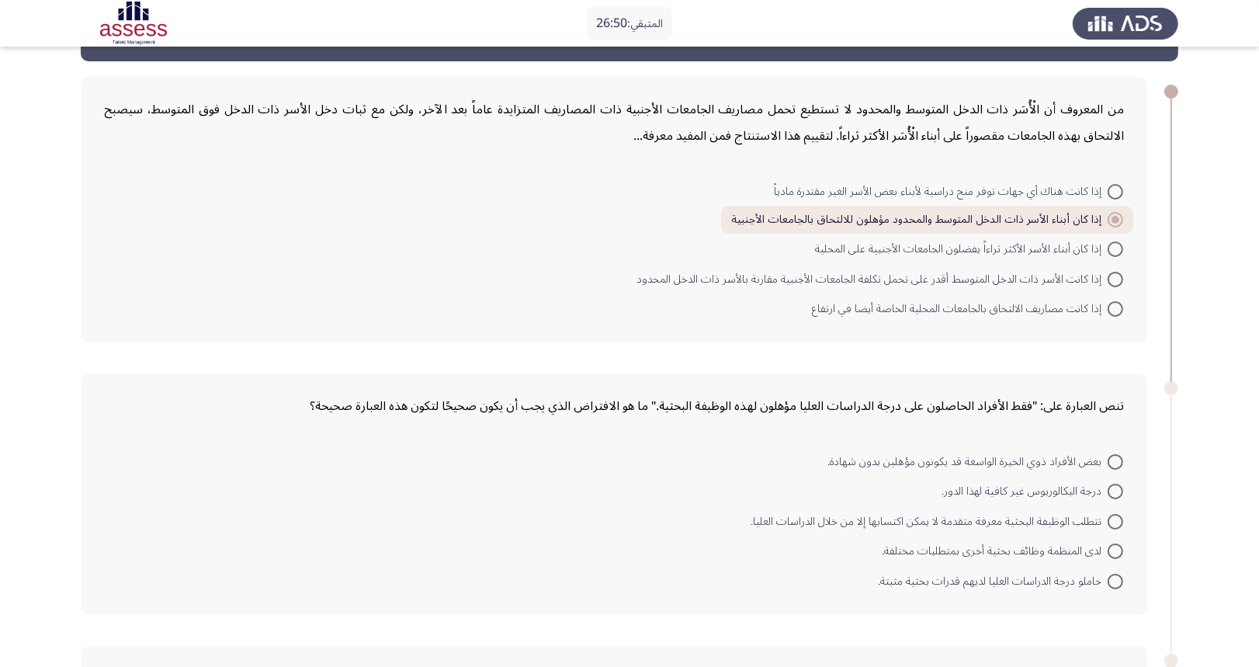
click at [1093, 527] on span "تتطلب الوظيفة البحثية معرفة متقدمة لا يمكن اكتسابها إلا من خلال الدراسات العليا." at bounding box center [928, 521] width 357 height 19
click at [1107, 527] on input "تتطلب الوظيفة البحثية معرفة متقدمة لا يمكن اكتسابها إلا من خلال الدراسات العليا." at bounding box center [1115, 522] width 16 height 16
radio input "true"
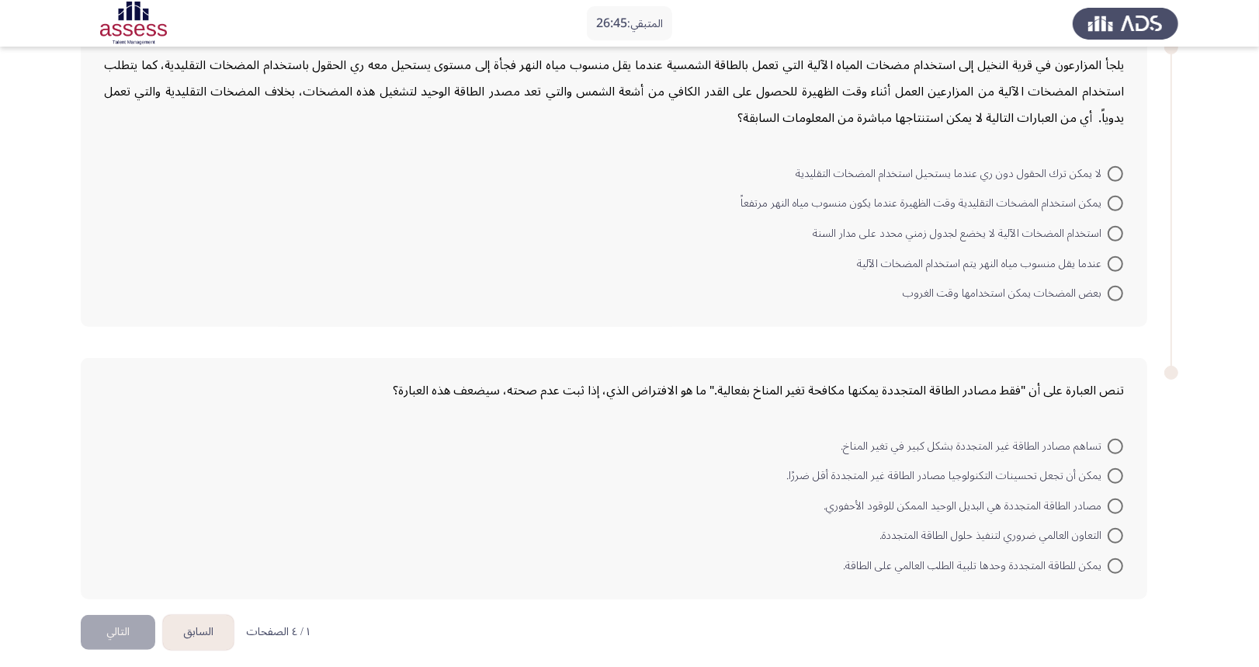
scroll to position [653, 0]
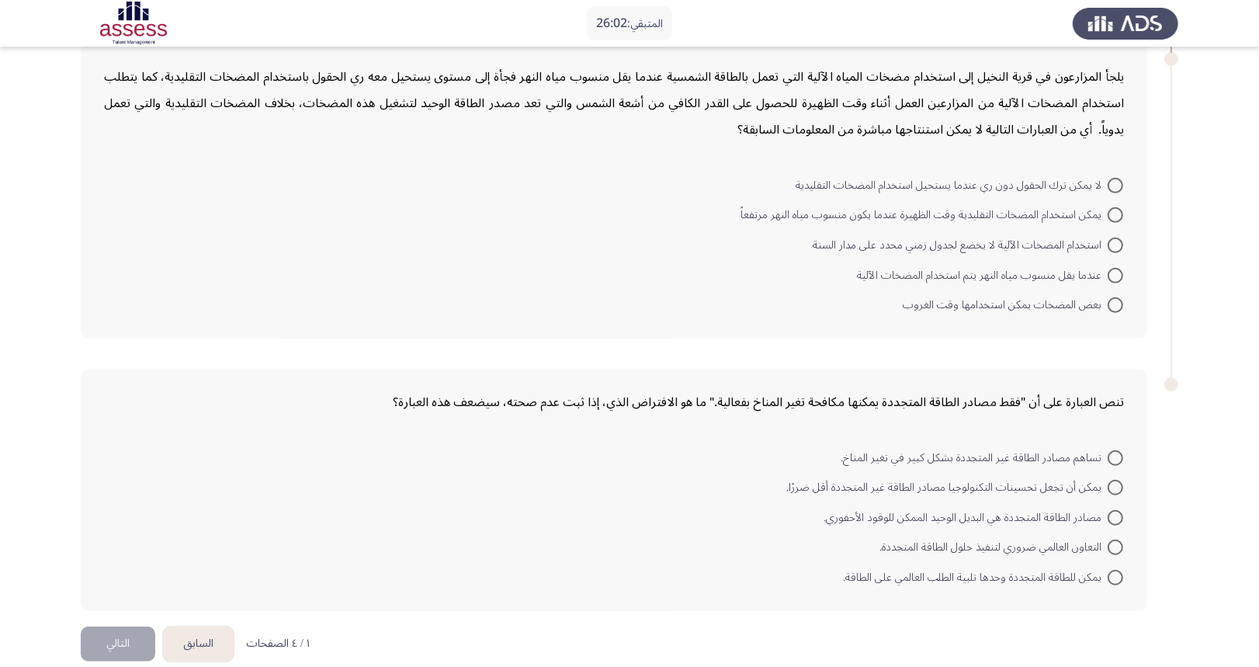
click at [1103, 274] on span "عندما يقل منسوب مياه النهر يتم استخدام المضخات الآلية" at bounding box center [982, 275] width 251 height 19
click at [1107, 274] on input "عندما يقل منسوب مياه النهر يتم استخدام المضخات الآلية" at bounding box center [1115, 276] width 16 height 16
radio input "true"
click at [1082, 509] on span "مصادر الطاقة المتجددة هي البديل الوحيد الممكن للوقود الأحفوري." at bounding box center [965, 515] width 284 height 19
click at [1107, 509] on input "مصادر الطاقة المتجددة هي البديل الوحيد الممكن للوقود الأحفوري." at bounding box center [1115, 516] width 16 height 16
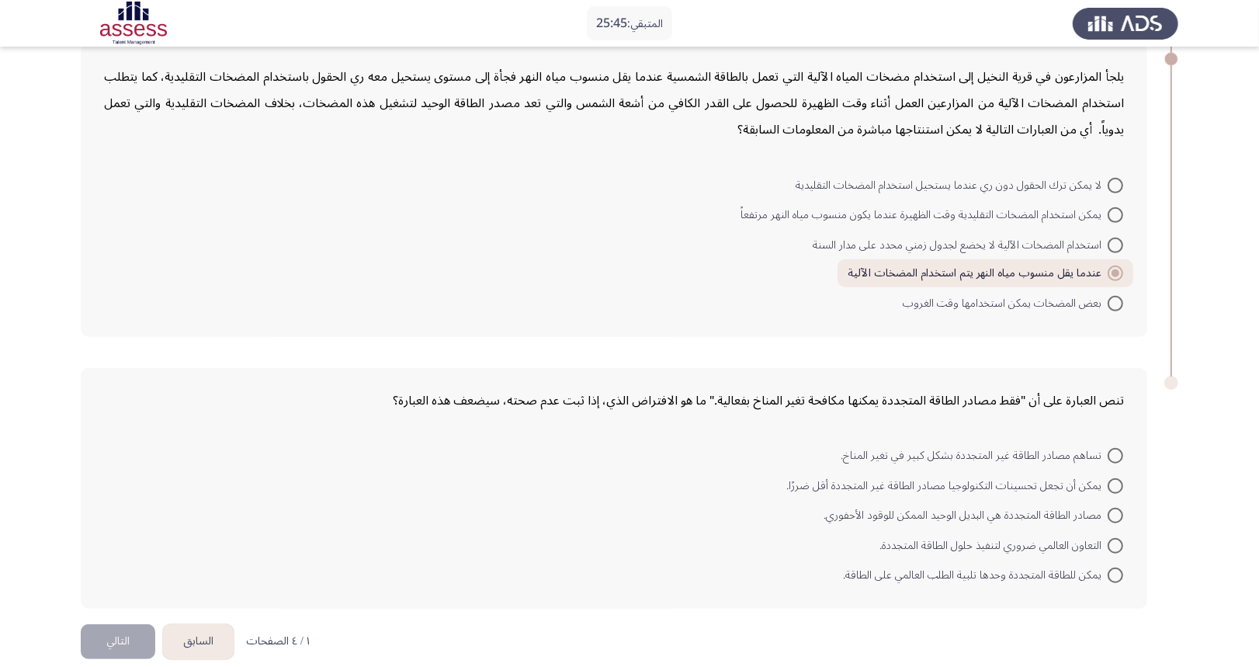
radio input "true"
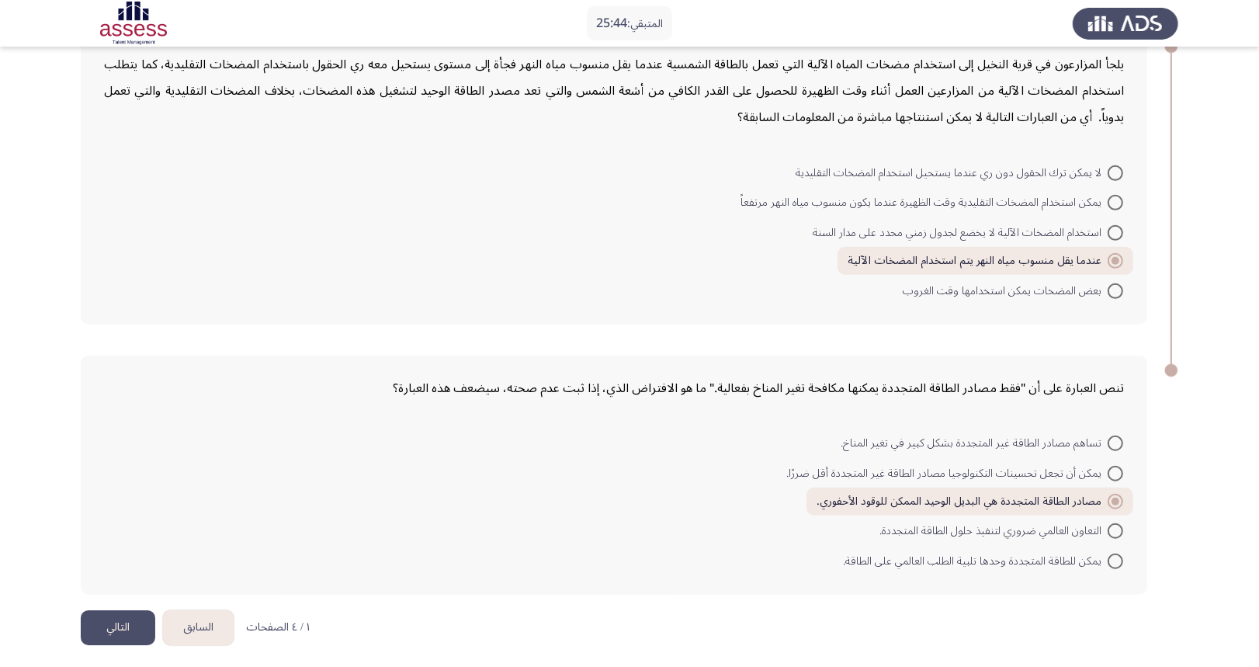
scroll to position [667, 0]
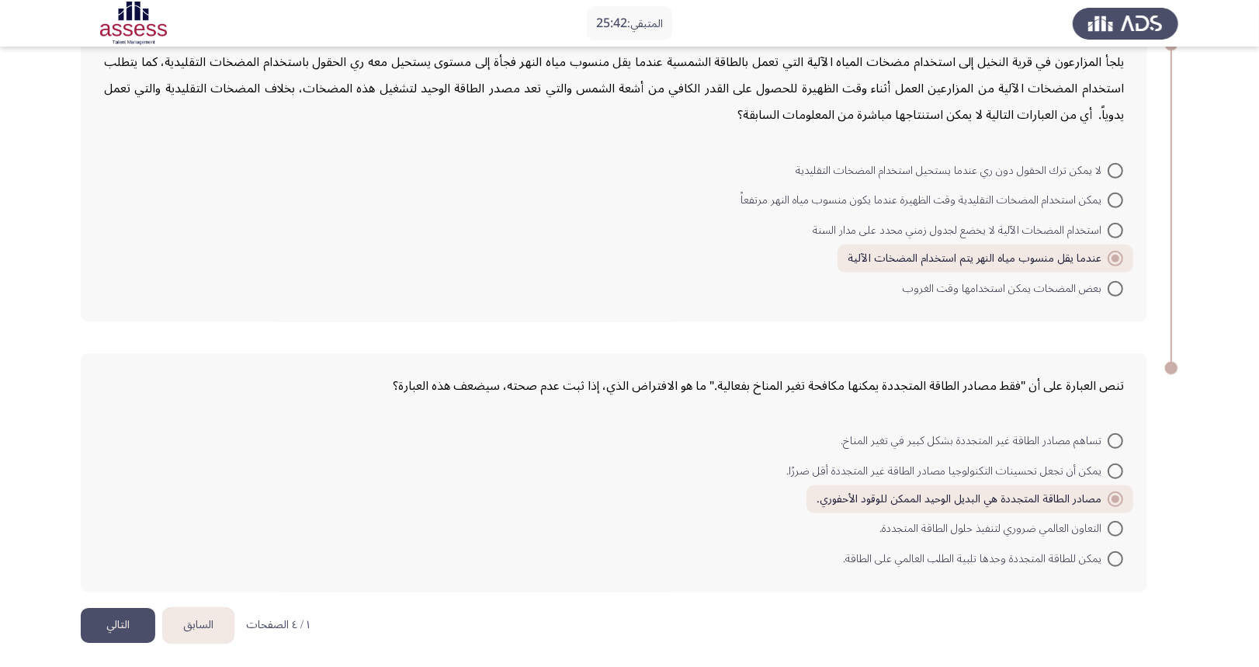
click at [124, 615] on button "التالي" at bounding box center [118, 625] width 74 height 35
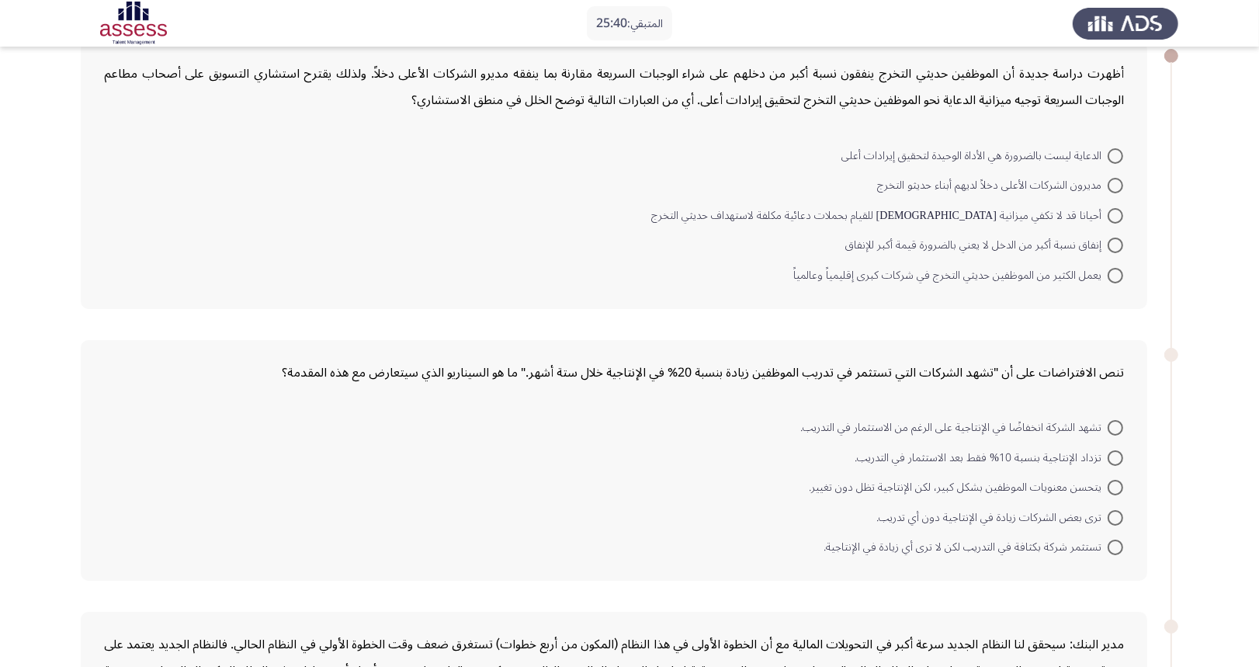
scroll to position [67, 0]
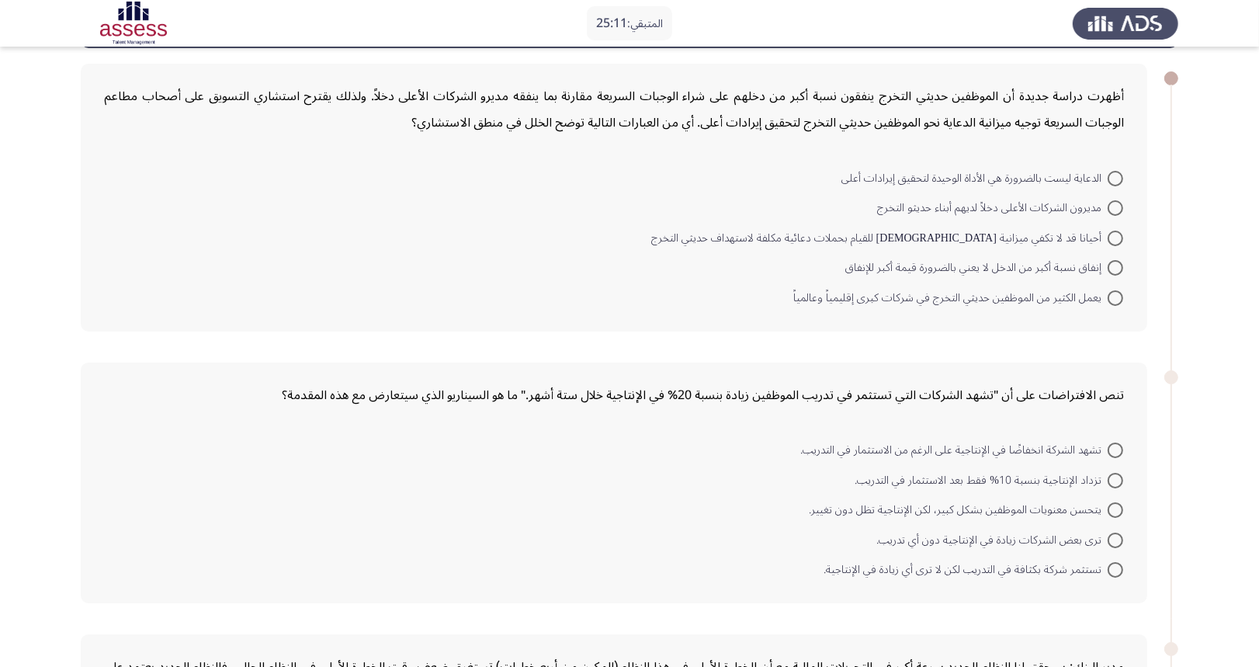
click at [1101, 261] on span "إنفاق نسبة أكبر من الدخل لا يعني بالضرورة قيمة أكبر للإنفاق" at bounding box center [976, 267] width 262 height 19
click at [1107, 261] on input "إنفاق نسبة أكبر من الدخل لا يعني بالضرورة قيمة أكبر للإنفاق" at bounding box center [1115, 268] width 16 height 16
radio input "true"
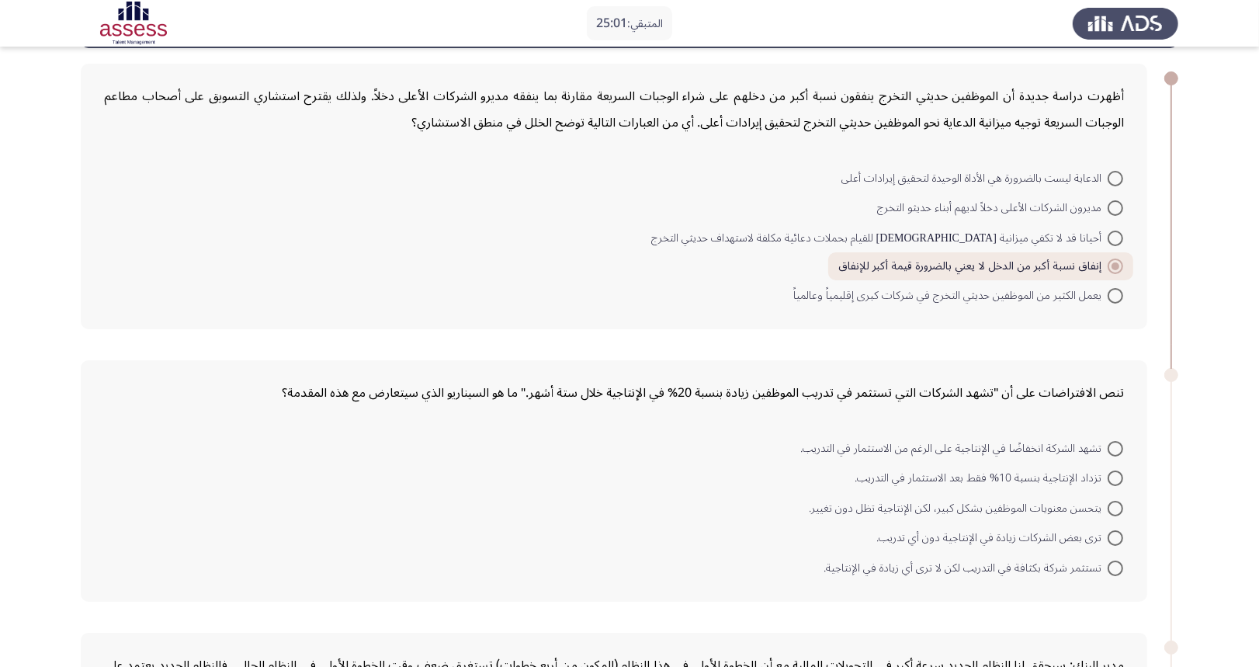
click at [1051, 561] on span "تستثمر شركة بكثافة في التدريب لكن لا ترى أي زيادة في الإنتاجية." at bounding box center [965, 568] width 284 height 19
click at [1107, 561] on input "تستثمر شركة بكثافة في التدريب لكن لا ترى أي زيادة في الإنتاجية." at bounding box center [1115, 568] width 16 height 16
radio input "true"
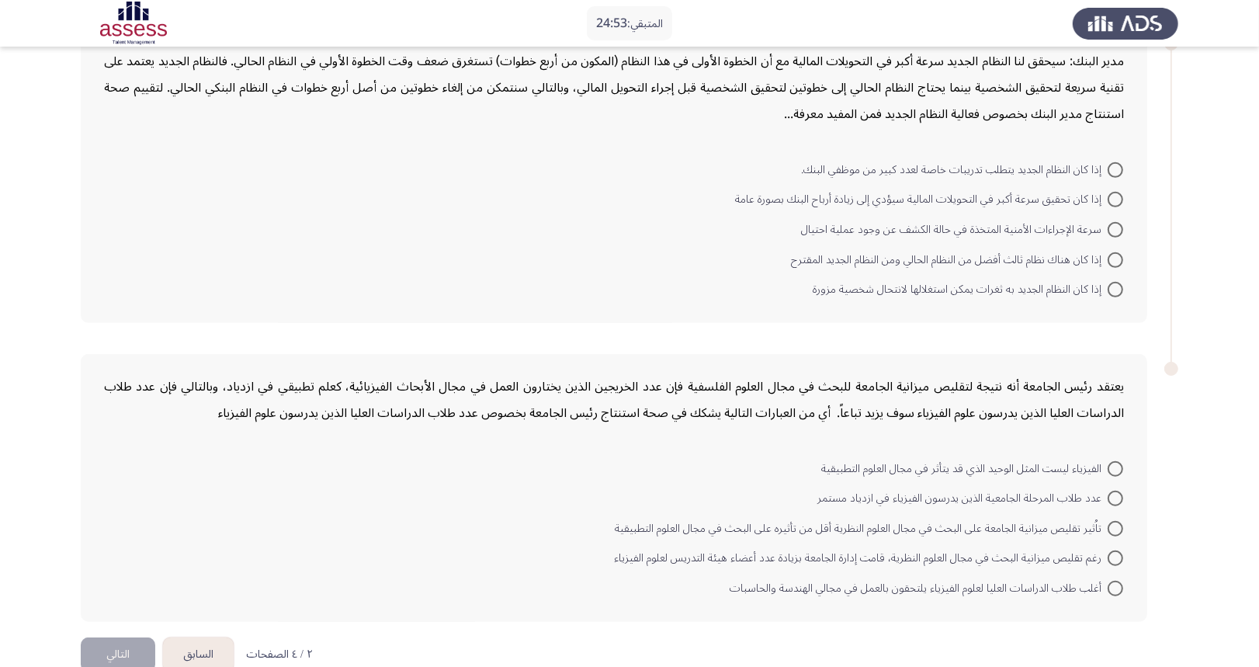
scroll to position [664, 0]
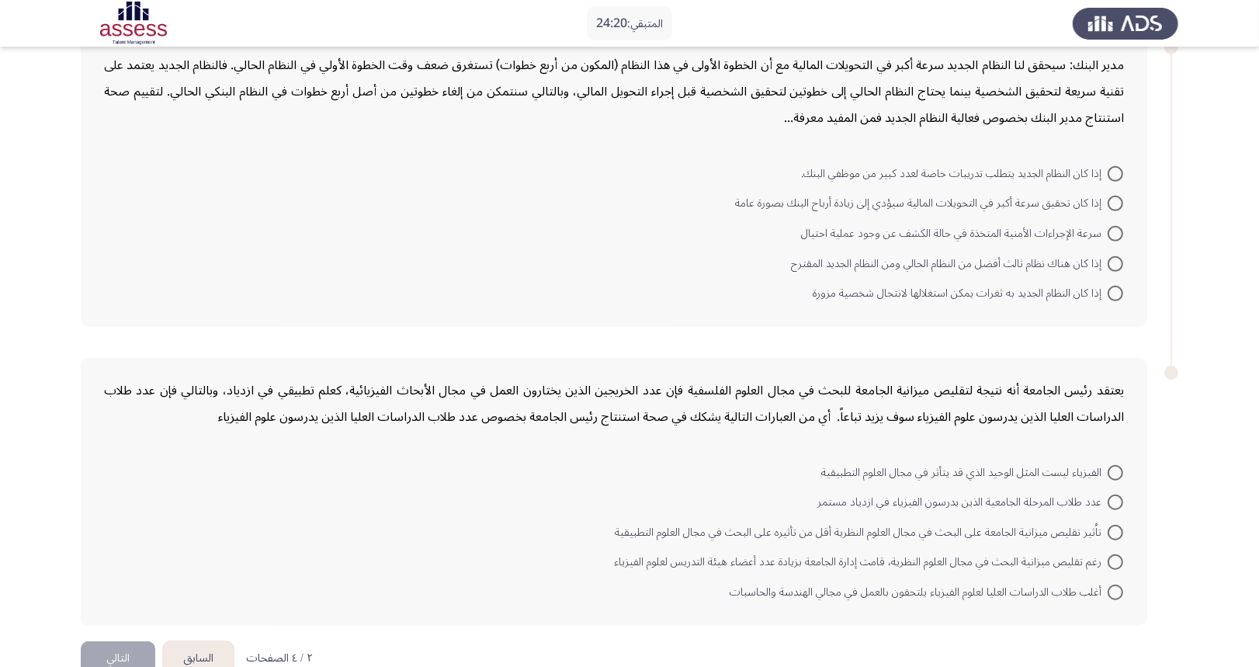
click at [1110, 199] on span at bounding box center [1115, 204] width 16 height 16
click at [1110, 199] on input "إذا كان تحقيق سرعة أكبر في التحويلات المالية سيؤدي إلى زيادة أرباح البنك بصورة …" at bounding box center [1115, 204] width 16 height 16
radio input "true"
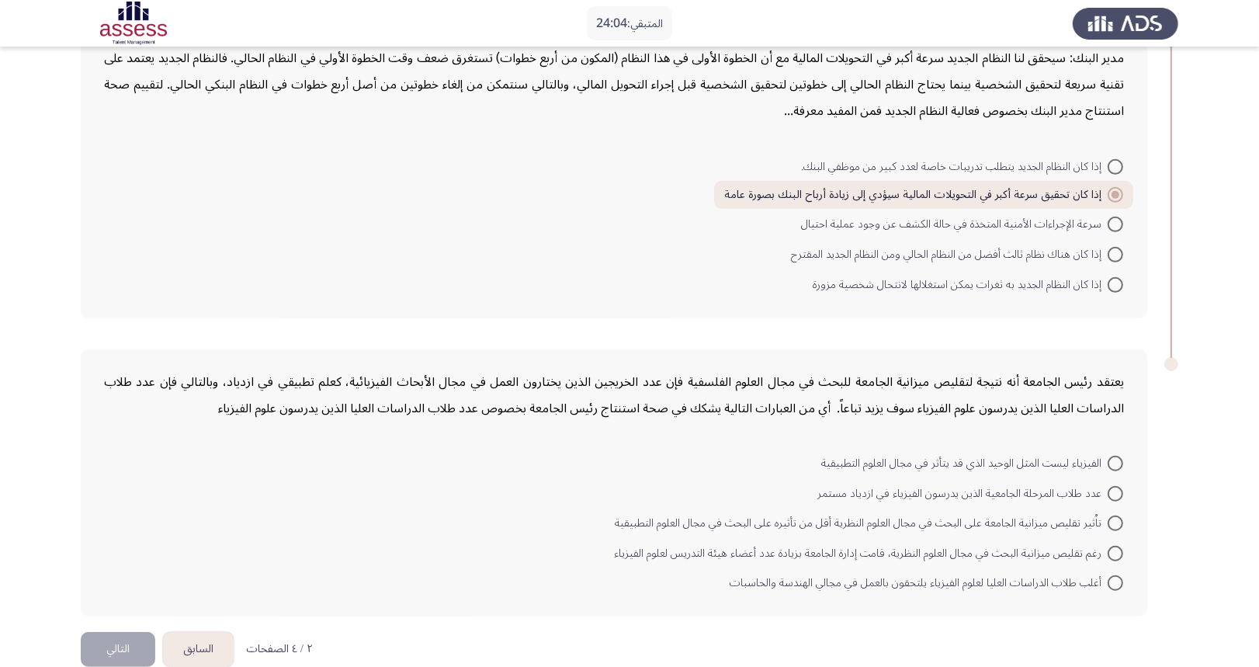
scroll to position [695, 0]
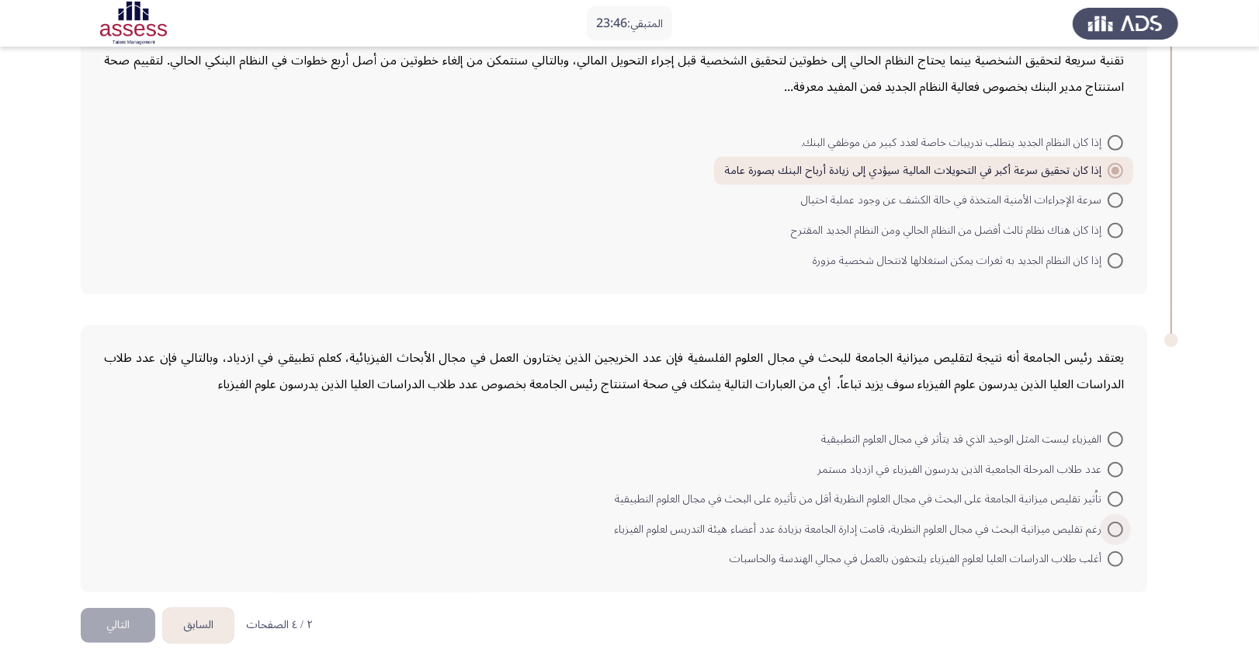
click at [1022, 520] on span "رغم تقليص ميزانية البحث في مجال العلوم النظرية، قامت إدارة الجامعة بزيادة عدد أ…" at bounding box center [861, 529] width 494 height 19
click at [1107, 521] on input "رغم تقليص ميزانية البحث في مجال العلوم النظرية، قامت إدارة الجامعة بزيادة عدد أ…" at bounding box center [1115, 529] width 16 height 16
radio input "true"
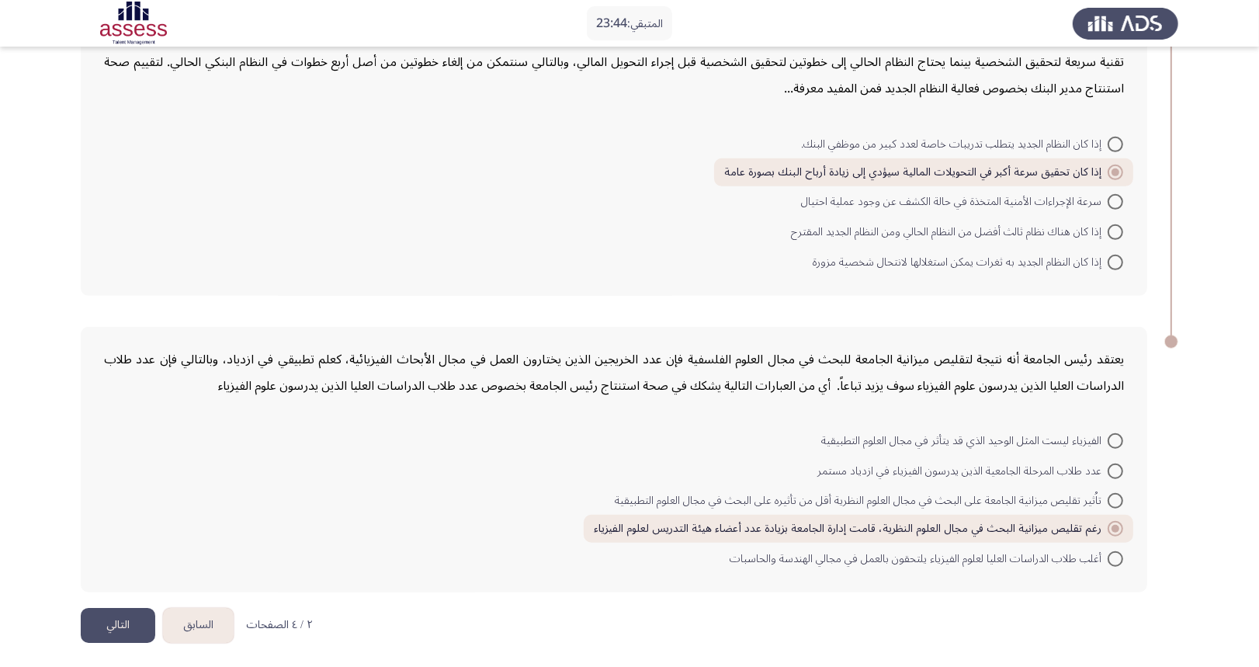
click at [111, 621] on button "التالي" at bounding box center [118, 625] width 74 height 35
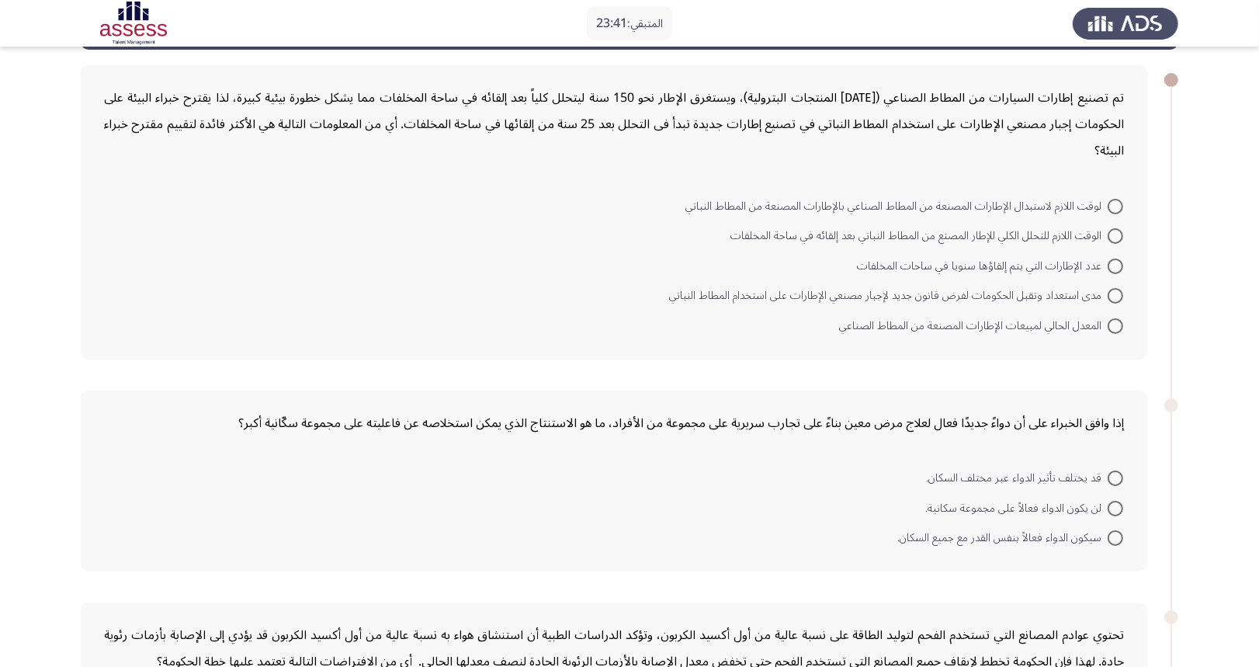
scroll to position [12, 0]
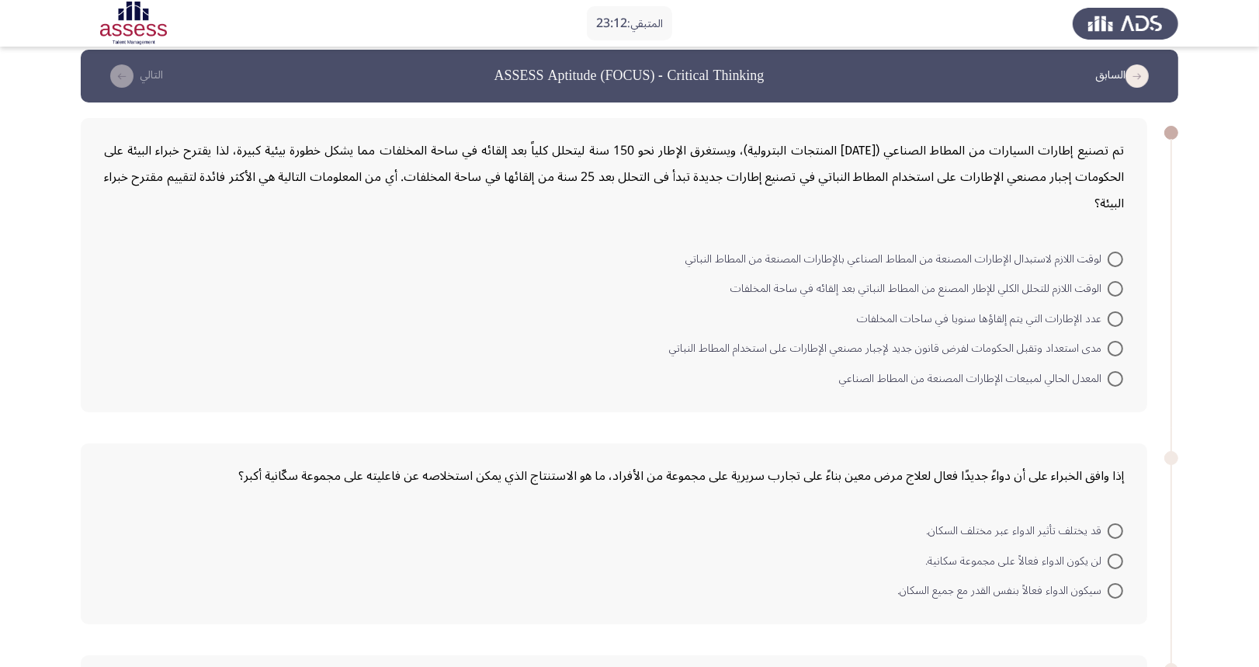
click at [1103, 344] on span "مدى استعداد وتقبل الحكومات لفرض قانون جديد لإجبار مصنعي الإطارات على استخدام ال…" at bounding box center [888, 348] width 438 height 19
click at [1107, 344] on input "مدى استعداد وتقبل الحكومات لفرض قانون جديد لإجبار مصنعي الإطارات على استخدام ال…" at bounding box center [1115, 349] width 16 height 16
radio input "true"
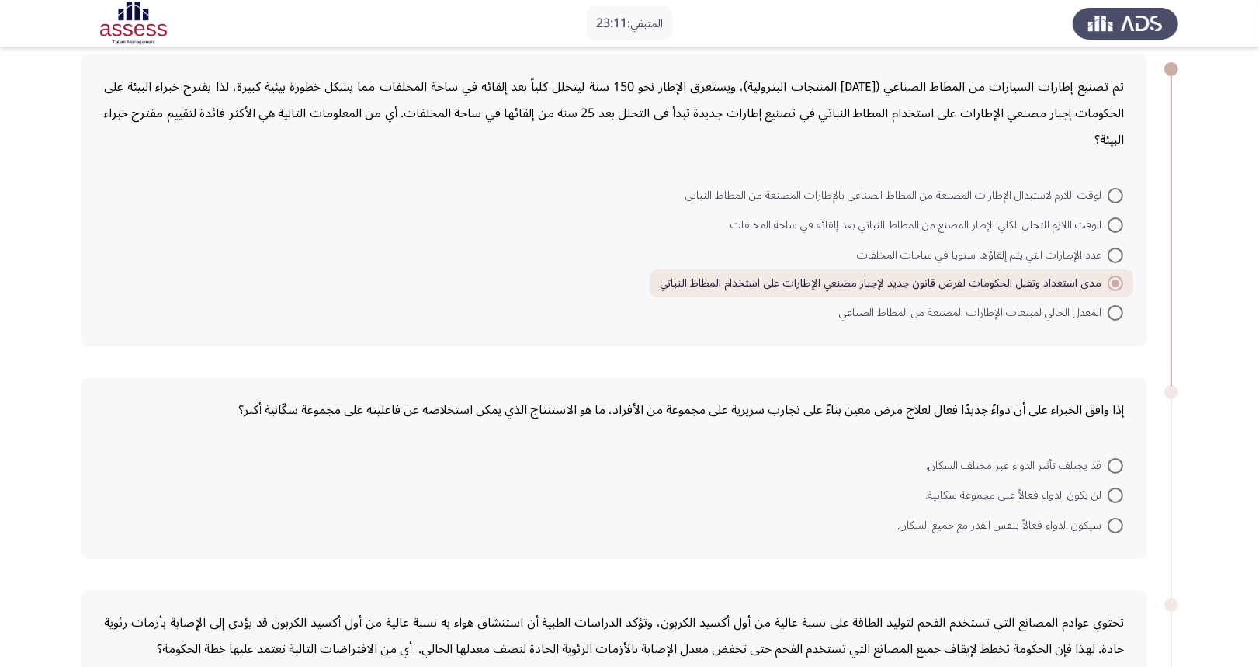
scroll to position [220, 0]
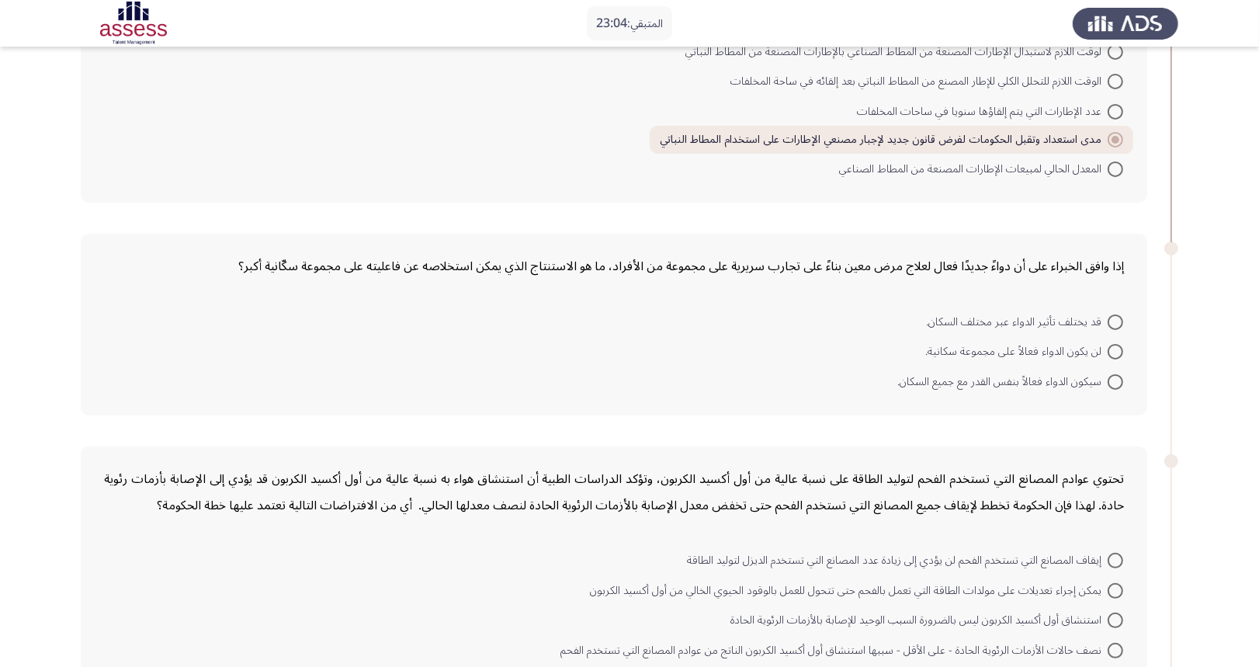
click at [1069, 313] on span "قد يختلف تأثير الدواء عبر مختلف السكان." at bounding box center [1017, 322] width 182 height 19
click at [1107, 314] on input "قد يختلف تأثير الدواء عبر مختلف السكان." at bounding box center [1115, 322] width 16 height 16
radio input "true"
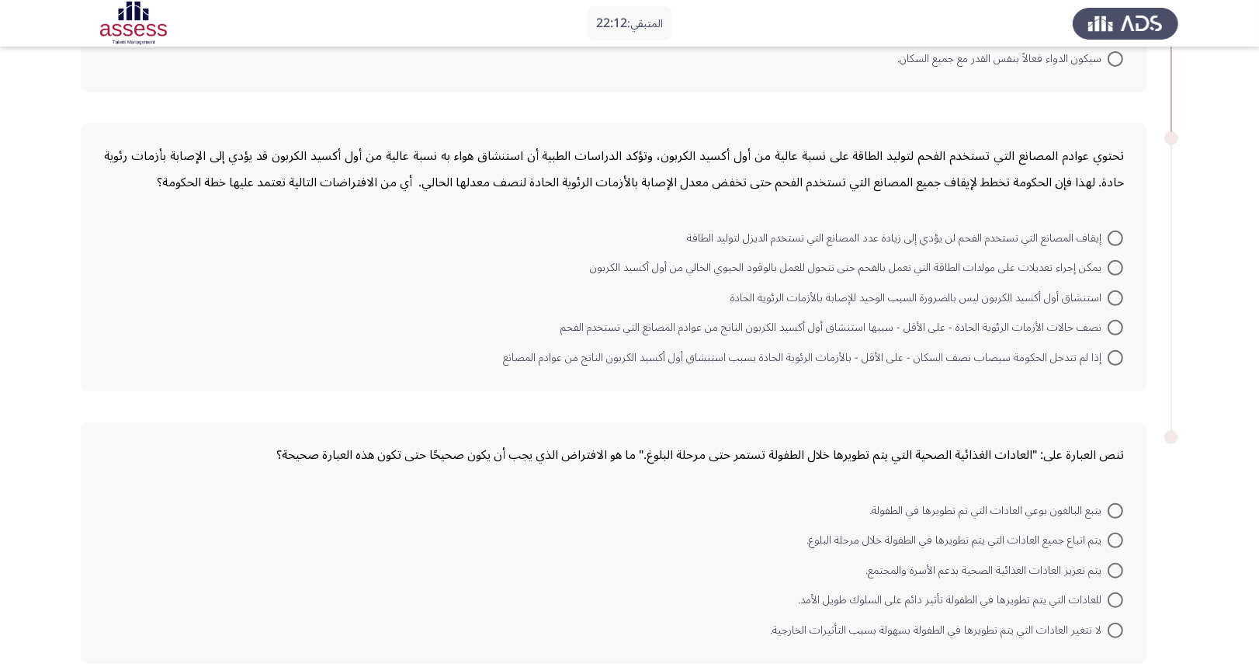
scroll to position [508, 0]
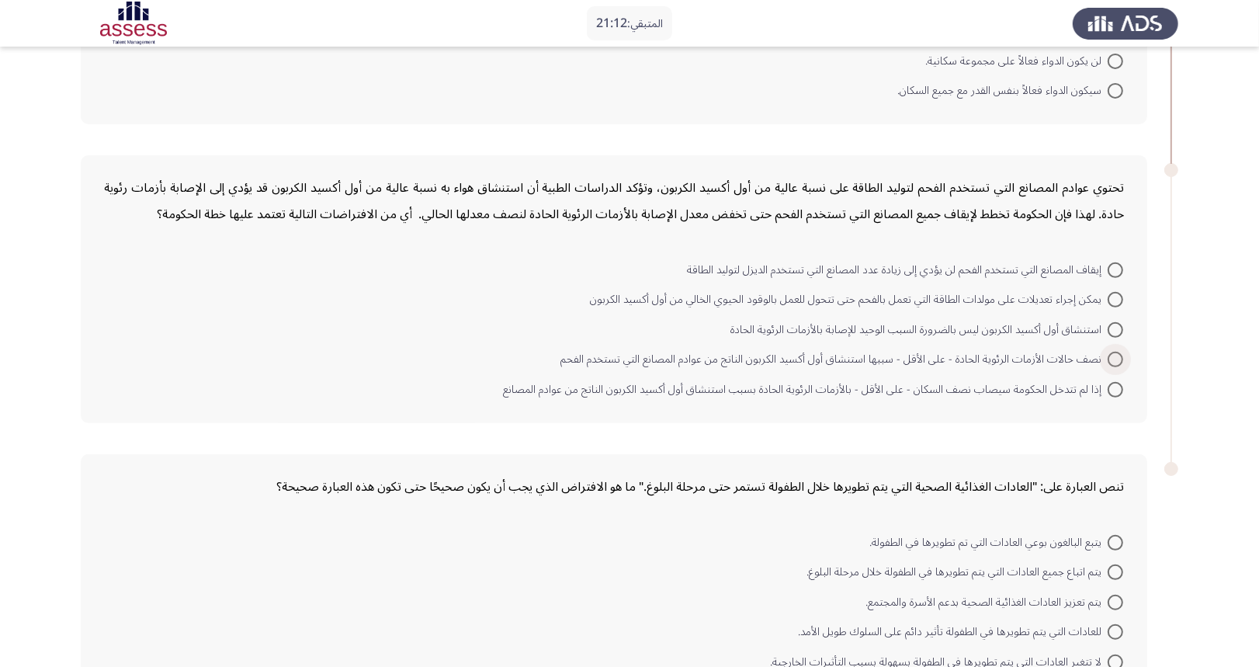
click at [1067, 355] on span "نصف حالات الأزمات الرئوية الحادة - على الأقل - سببها استنشاق أول أكسيد الكربون …" at bounding box center [833, 359] width 547 height 19
click at [1107, 355] on input "نصف حالات الأزمات الرئوية الحادة - على الأقل - سببها استنشاق أول أكسيد الكربون …" at bounding box center [1115, 360] width 16 height 16
radio input "true"
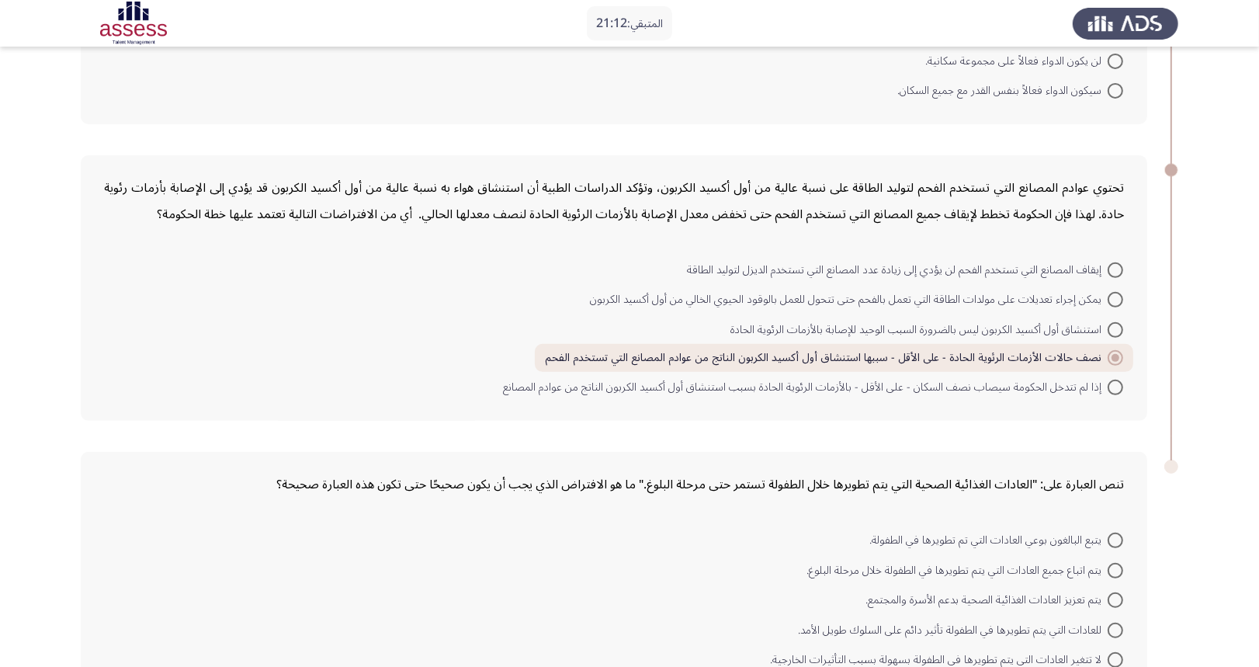
scroll to position [609, 0]
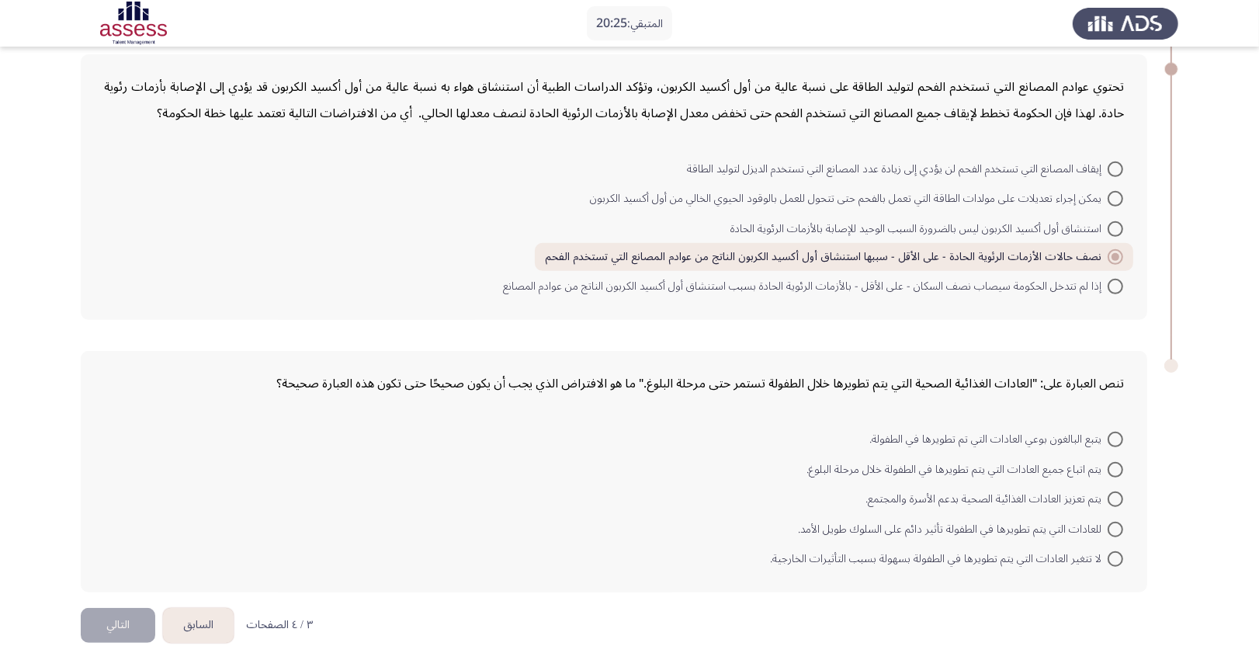
click at [1105, 526] on span "للعادات التي يتم تطويرها في الطفولة تأثير دائم على السلوك طويل الأمد." at bounding box center [953, 529] width 310 height 19
click at [1107, 526] on input "للعادات التي يتم تطويرها في الطفولة تأثير دائم على السلوك طويل الأمد." at bounding box center [1115, 529] width 16 height 16
radio input "true"
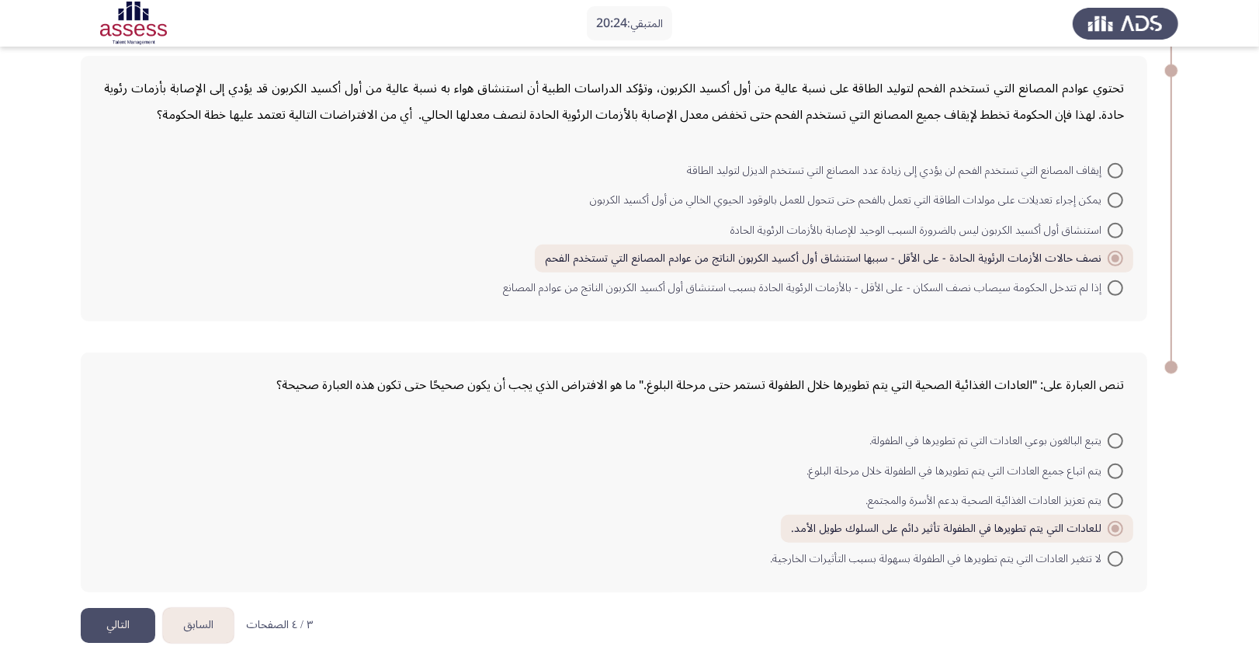
click at [109, 619] on button "التالي" at bounding box center [118, 625] width 74 height 35
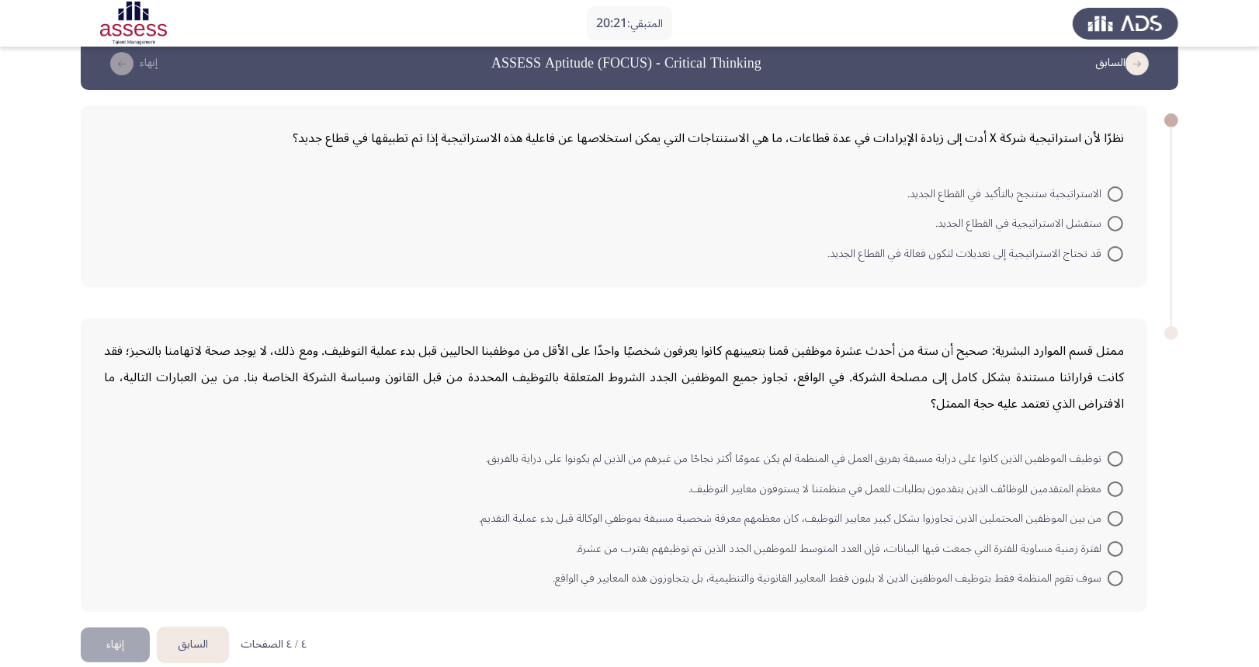
scroll to position [46, 0]
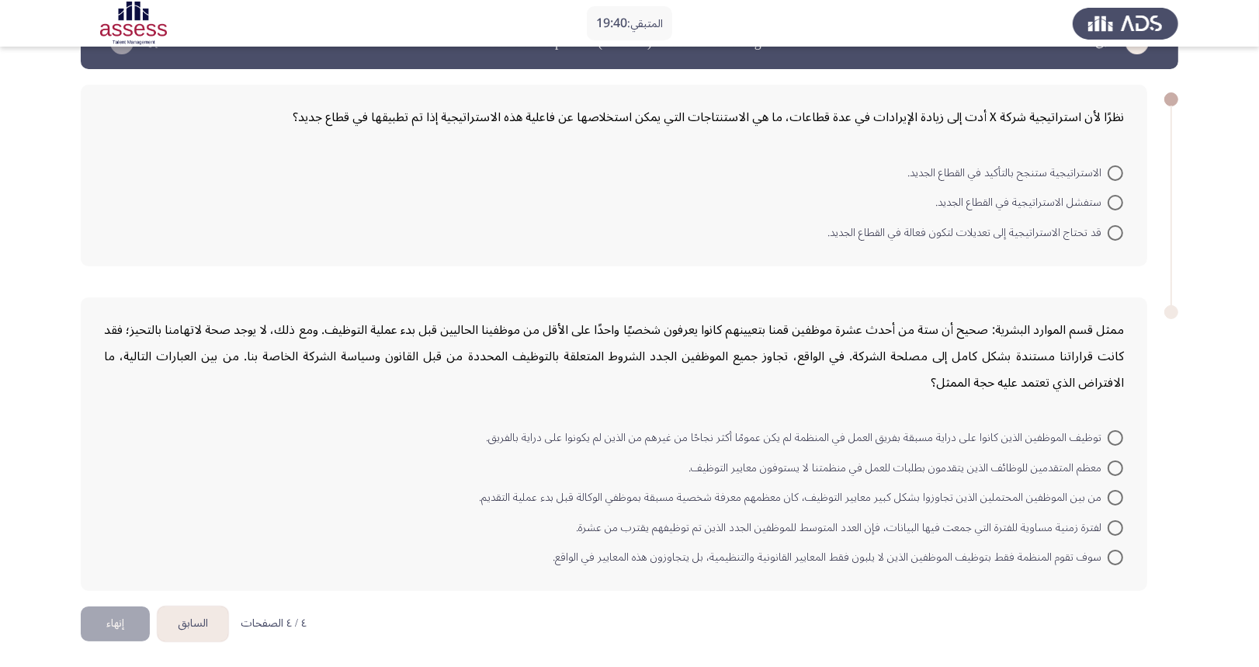
click at [1100, 234] on span "قد تحتاج الاستراتيجية إلى تعديلات لتكون فعالة في القطاع الجديد." at bounding box center [967, 232] width 280 height 19
click at [1107, 234] on input "قد تحتاج الاستراتيجية إلى تعديلات لتكون فعالة في القطاع الجديد." at bounding box center [1115, 233] width 16 height 16
radio input "true"
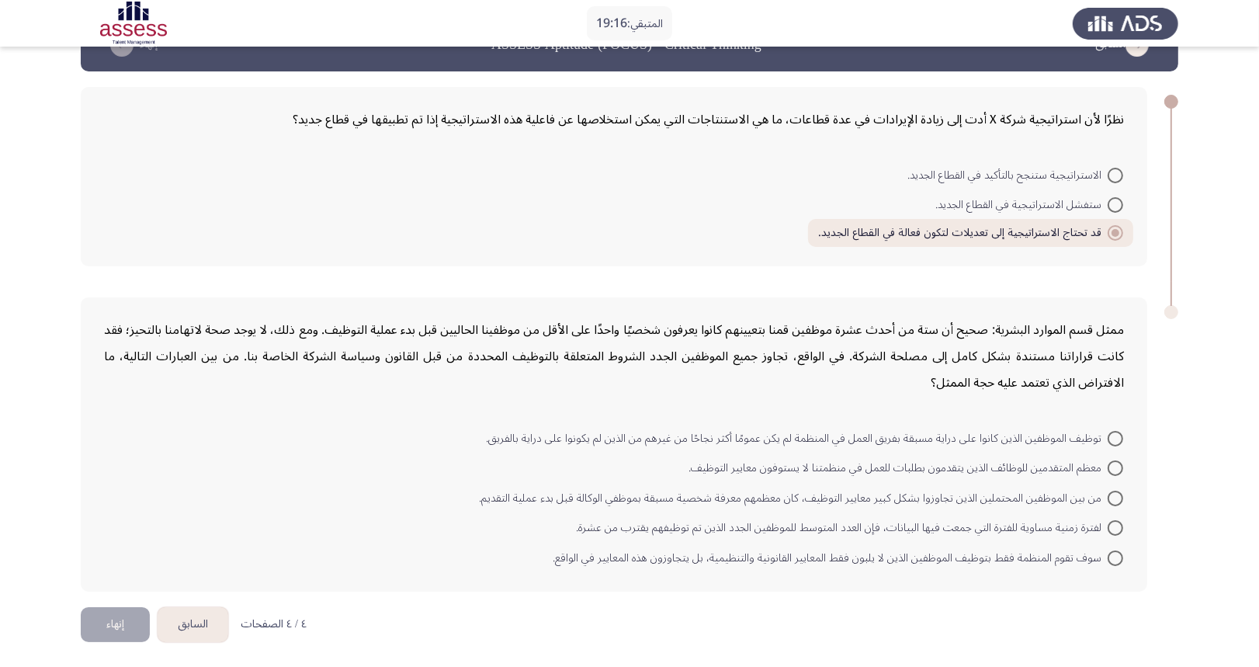
click at [1079, 435] on span "توظيف الموظفين الذين كانوا على دراية مسبقة بفريق العمل في المنظمة لم يكن عمومًا…" at bounding box center [797, 438] width 622 height 19
click at [1107, 435] on input "توظيف الموظفين الذين كانوا على دراية مسبقة بفريق العمل في المنظمة لم يكن عمومًا…" at bounding box center [1115, 439] width 16 height 16
radio input "true"
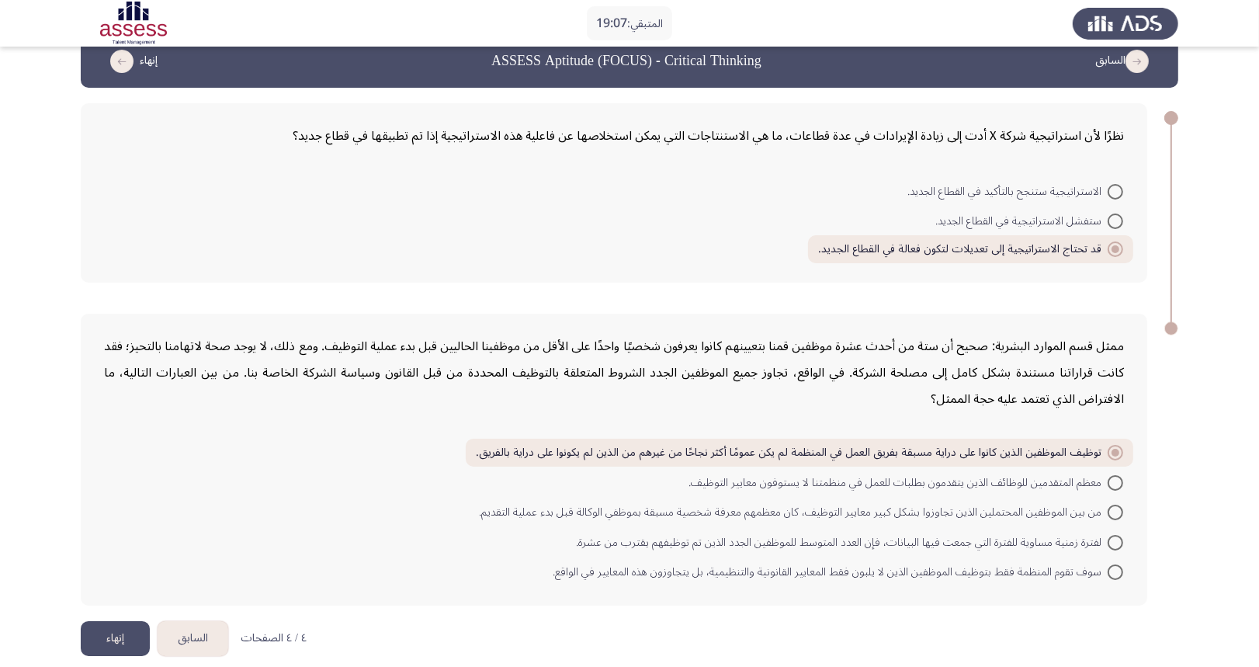
scroll to position [43, 0]
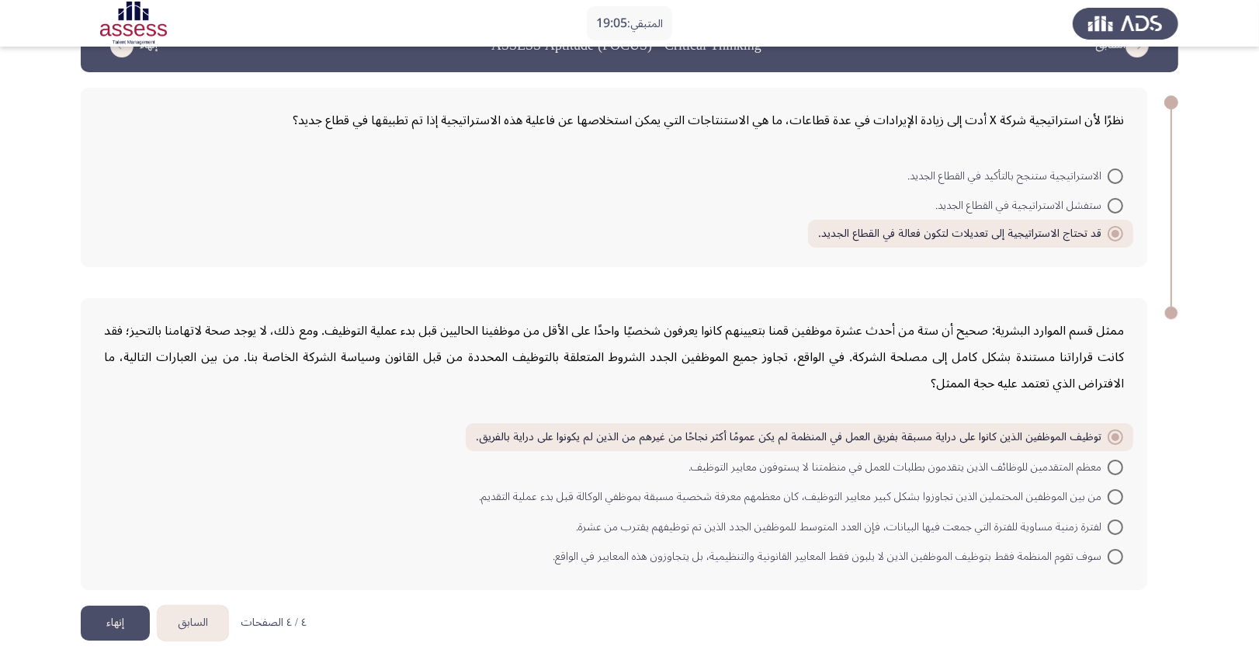
click at [112, 619] on button "إنهاء" at bounding box center [115, 622] width 69 height 35
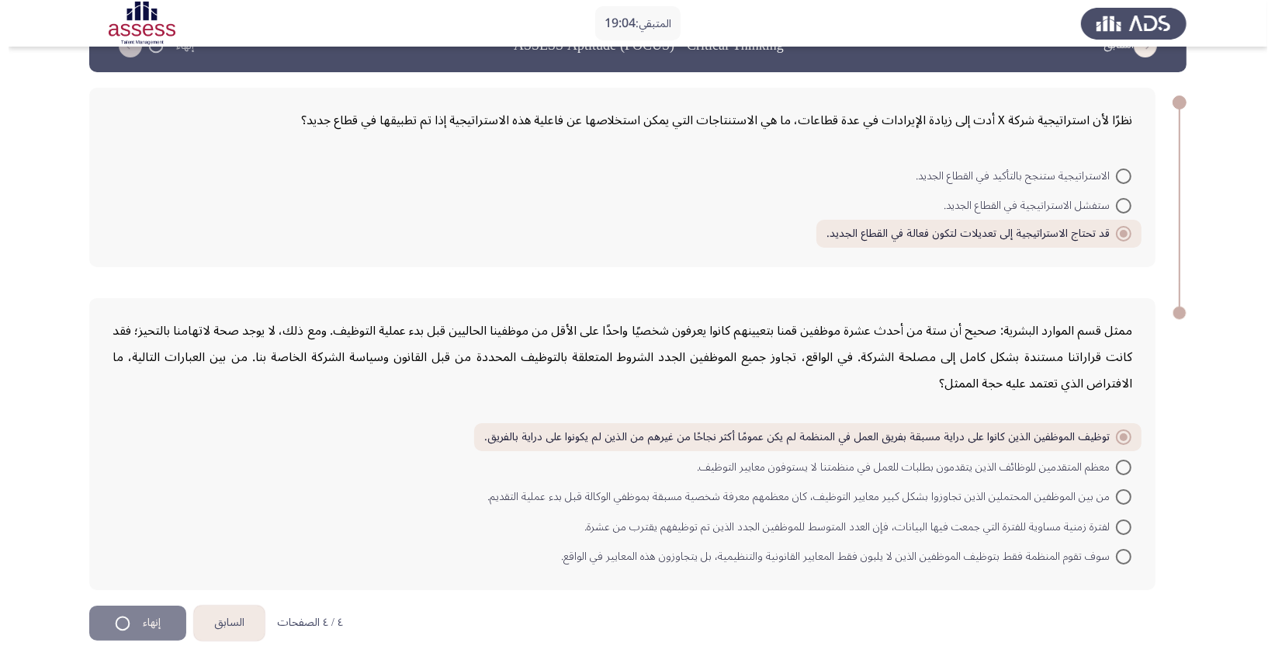
scroll to position [0, 0]
